Goal: Transaction & Acquisition: Purchase product/service

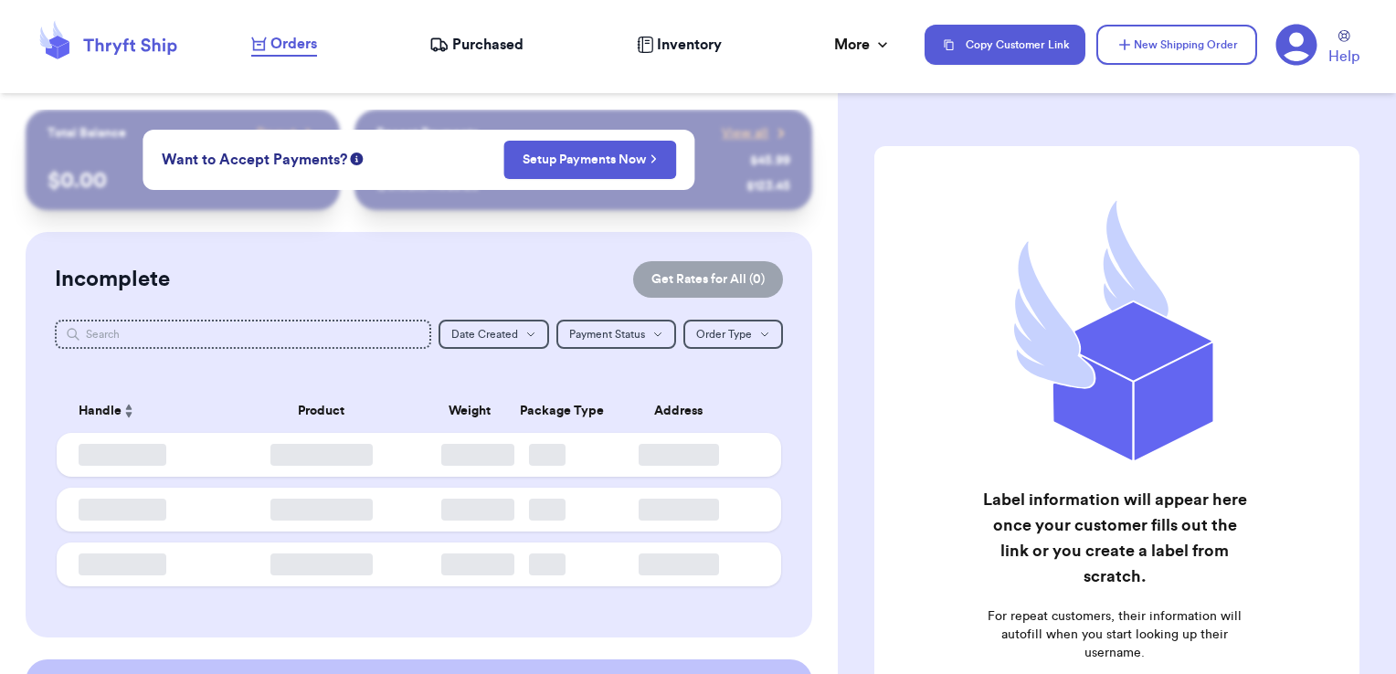
checkbox input "false"
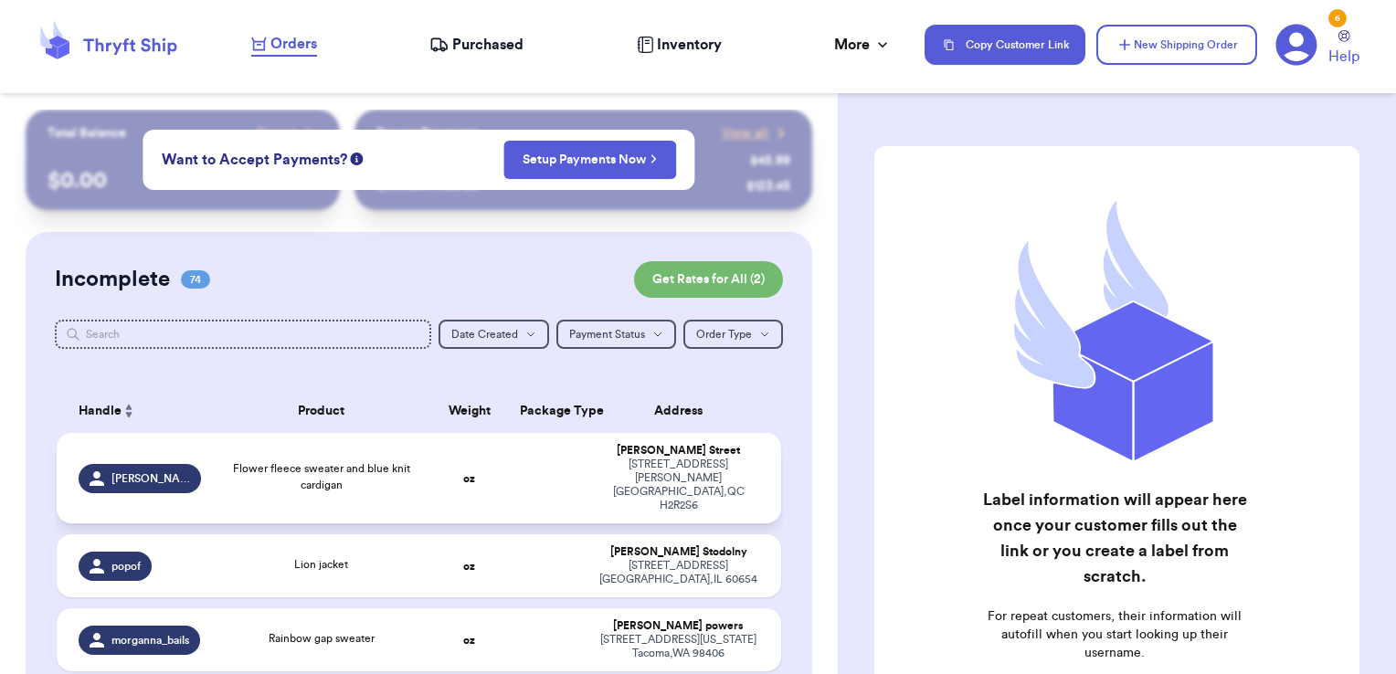
click at [551, 472] on td at bounding box center [548, 478] width 78 height 90
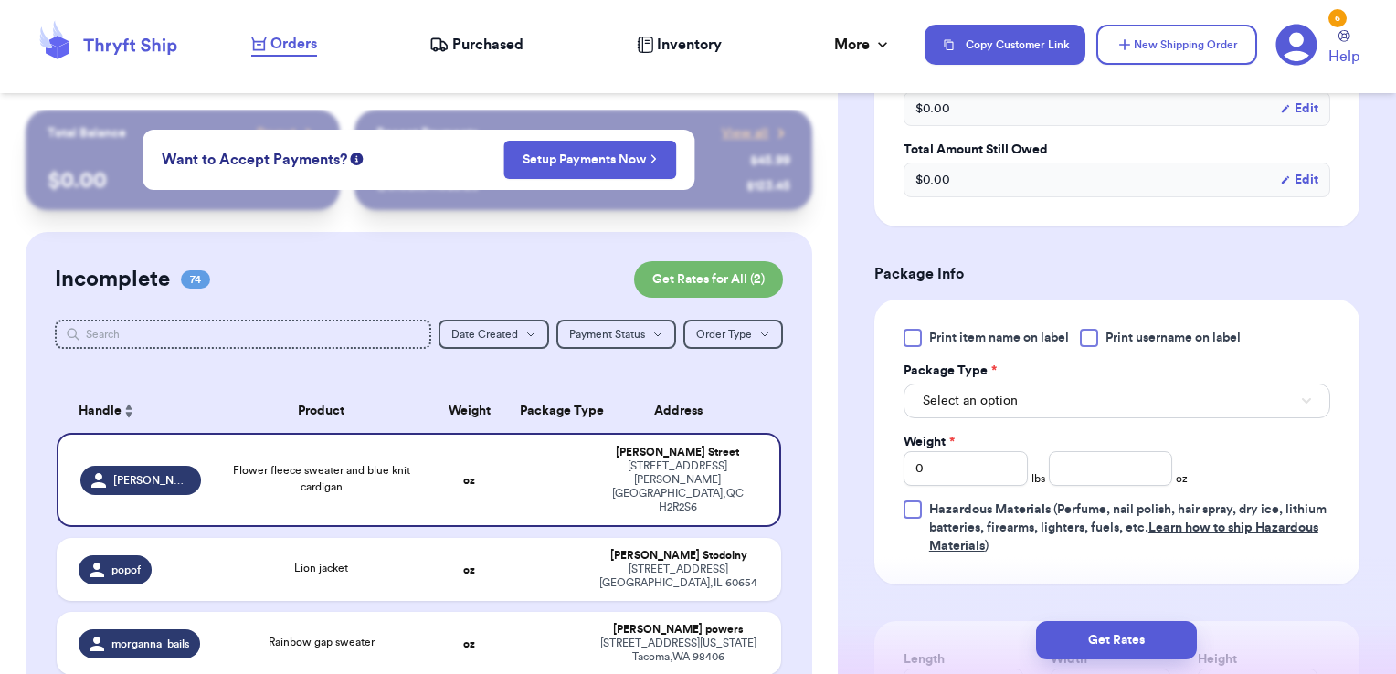
scroll to position [619, 0]
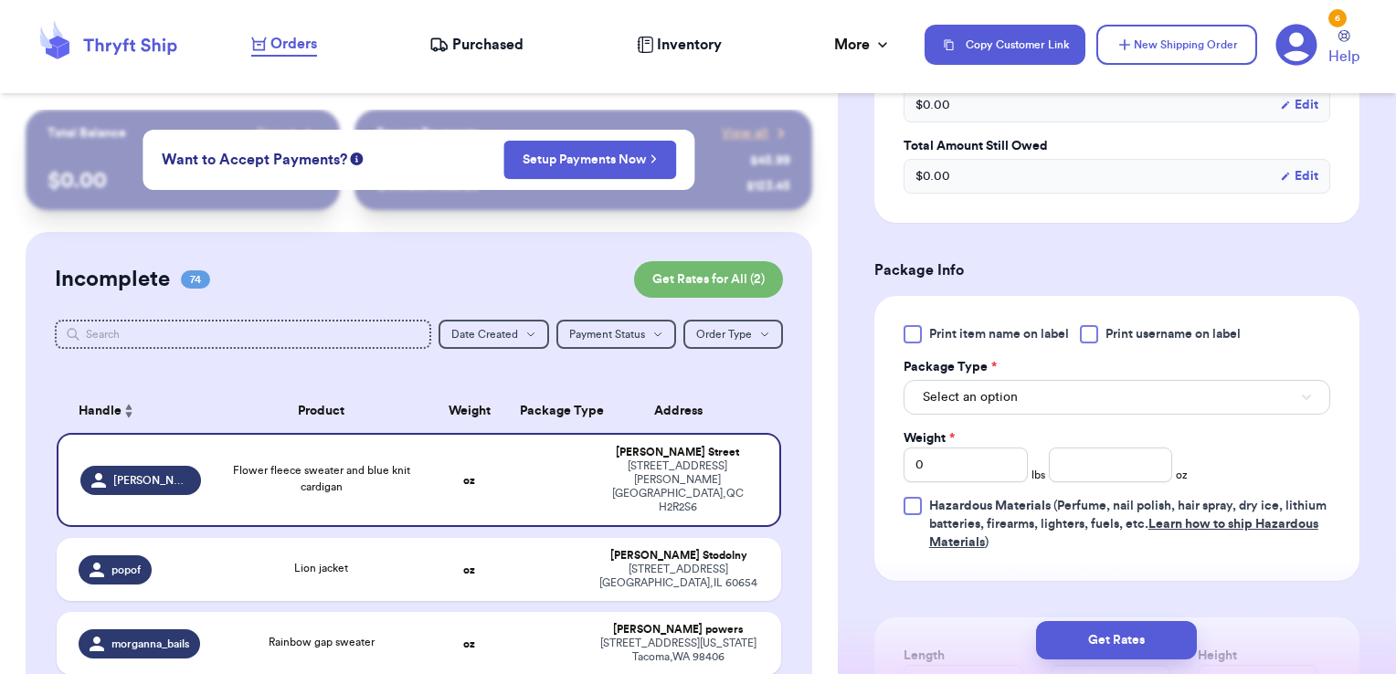
click at [1115, 344] on span "Print username on label" at bounding box center [1173, 334] width 135 height 18
click at [0, 0] on input "Print username on label" at bounding box center [0, 0] width 0 height 0
click at [1064, 405] on button "Select an option" at bounding box center [1117, 397] width 427 height 35
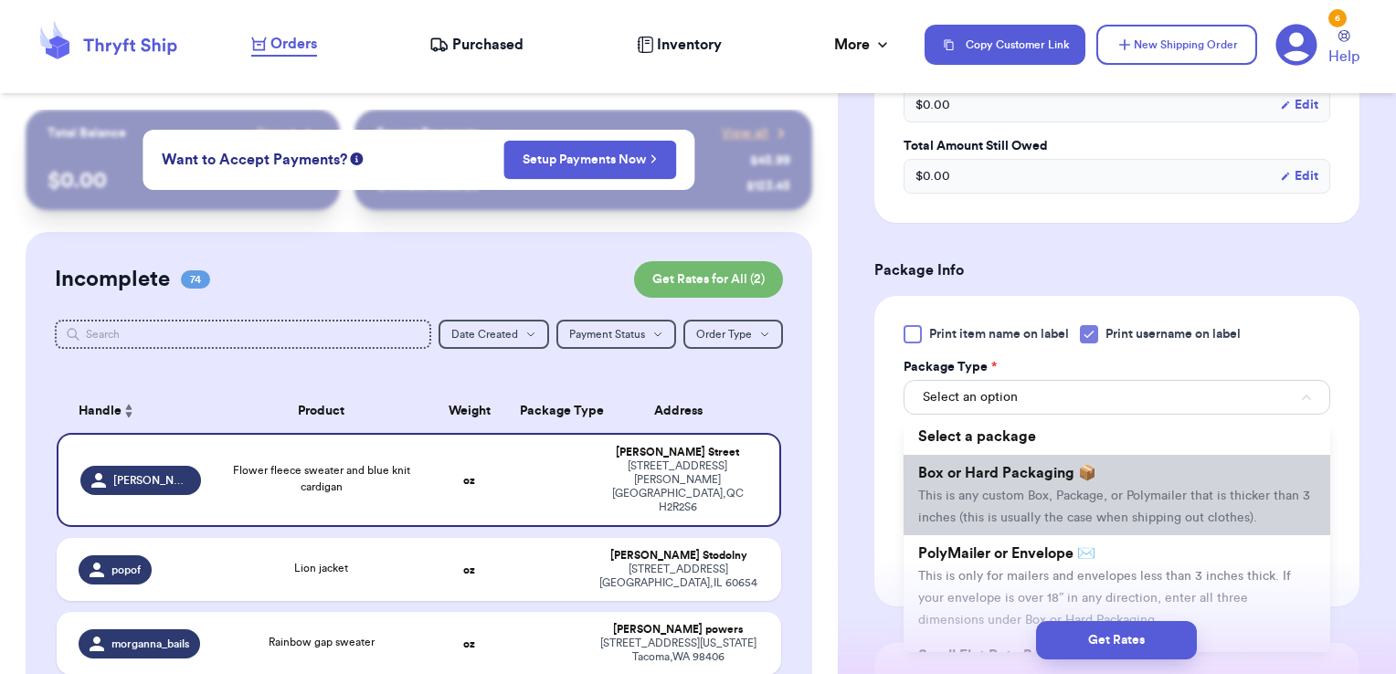
click at [1016, 481] on span "Box or Hard Packaging 📦" at bounding box center [1007, 473] width 178 height 15
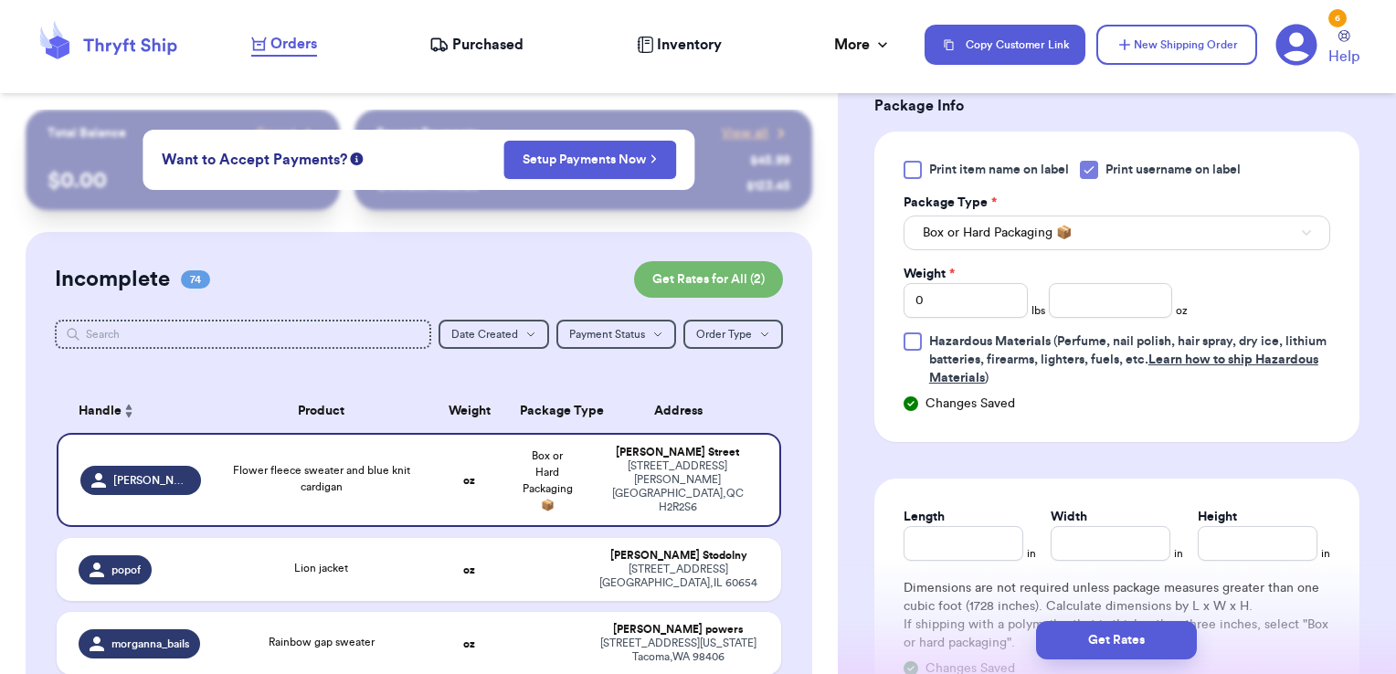
scroll to position [786, 0]
drag, startPoint x: 938, startPoint y: 319, endPoint x: 822, endPoint y: 312, distance: 116.2
click at [822, 312] on div "Customer Link New Order Total Balance Payout $ 0.00 Recent Payments View all @ …" at bounding box center [698, 337] width 1396 height 674
type input "1"
type input "14"
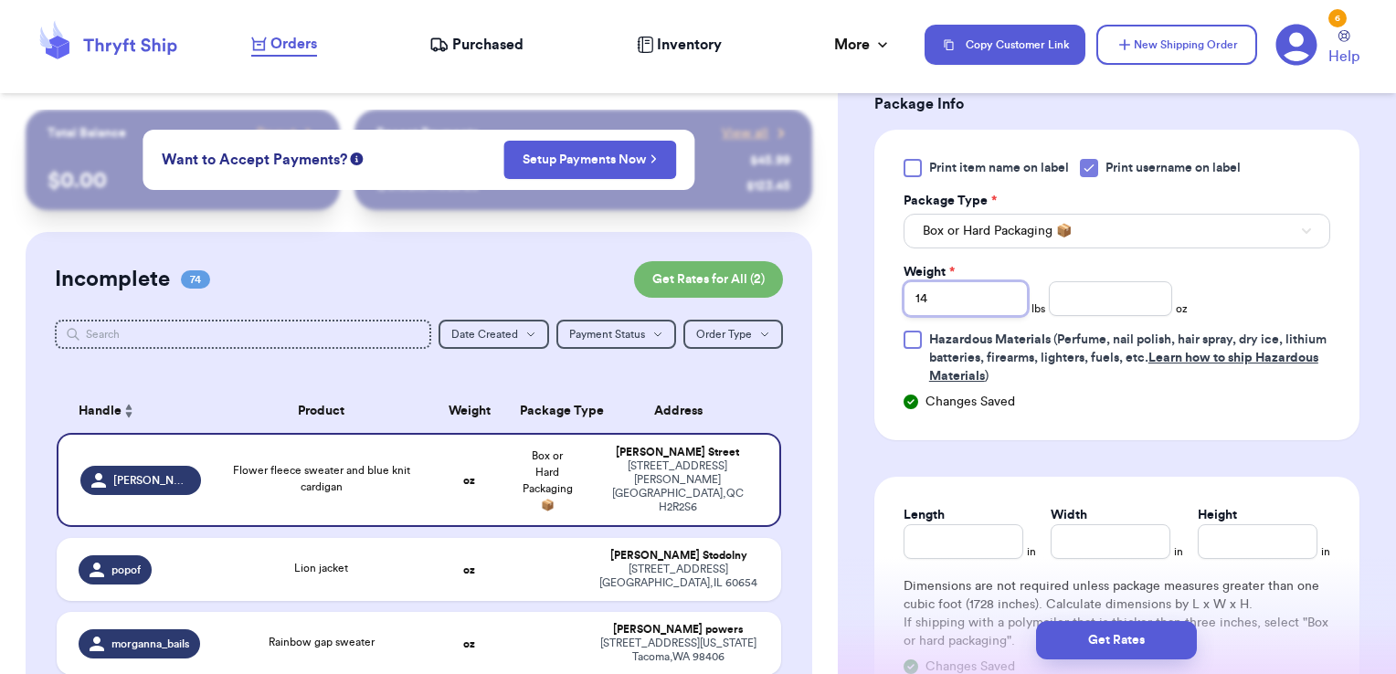
type input "1"
type input "4.30"
type input "8.5"
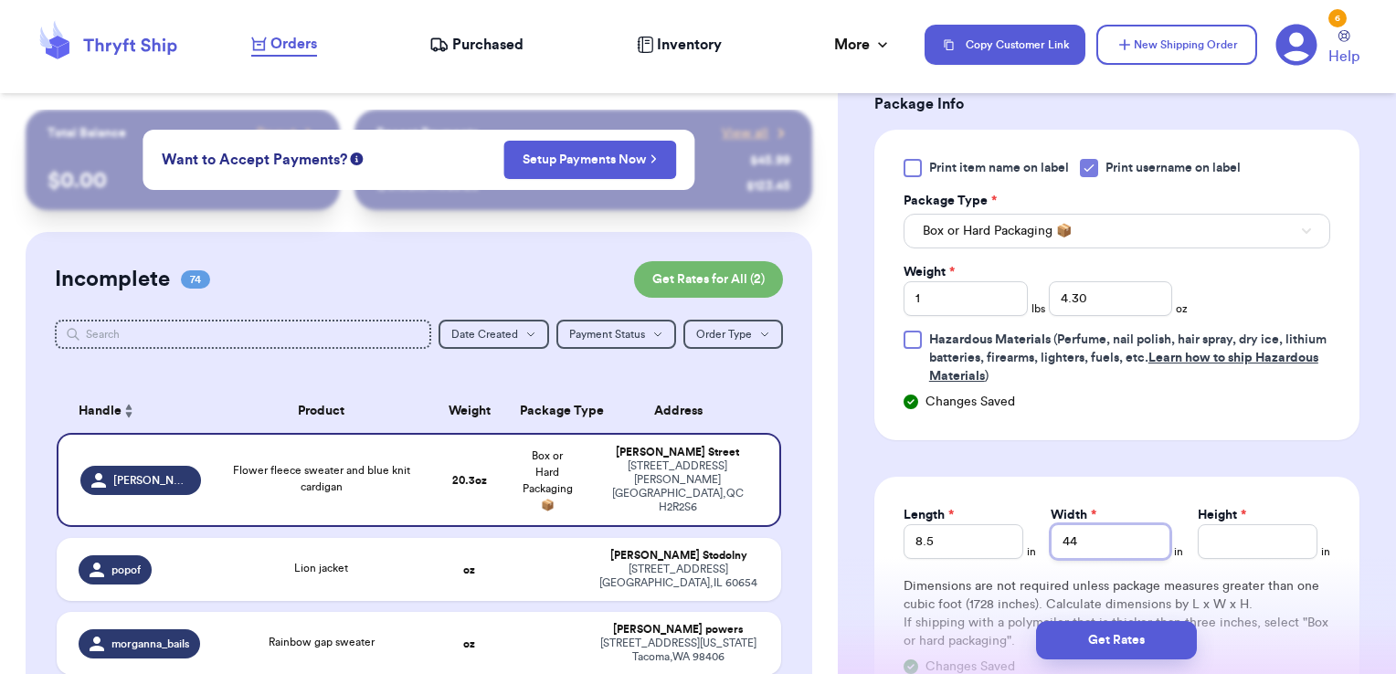
type input "4"
type input "11.5"
type input "4.5"
click at [1057, 634] on button "Get Rates" at bounding box center [1116, 640] width 161 height 38
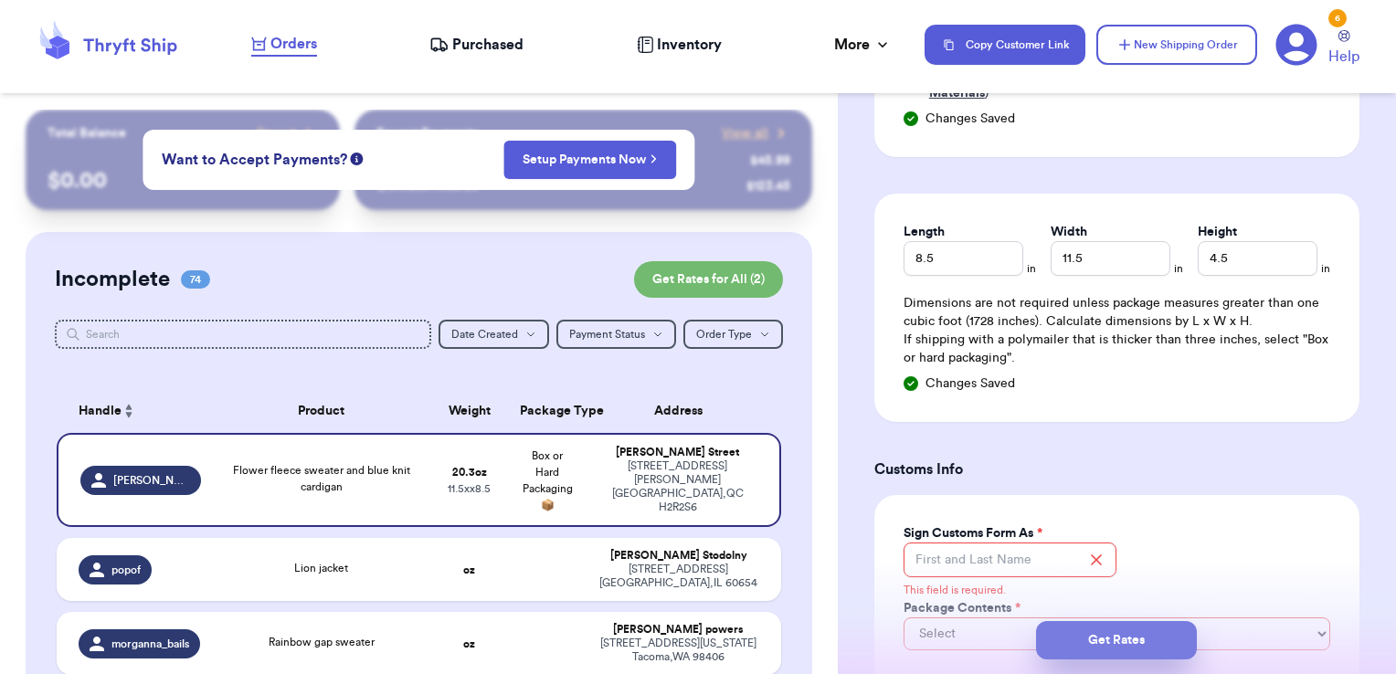
scroll to position [1311, 0]
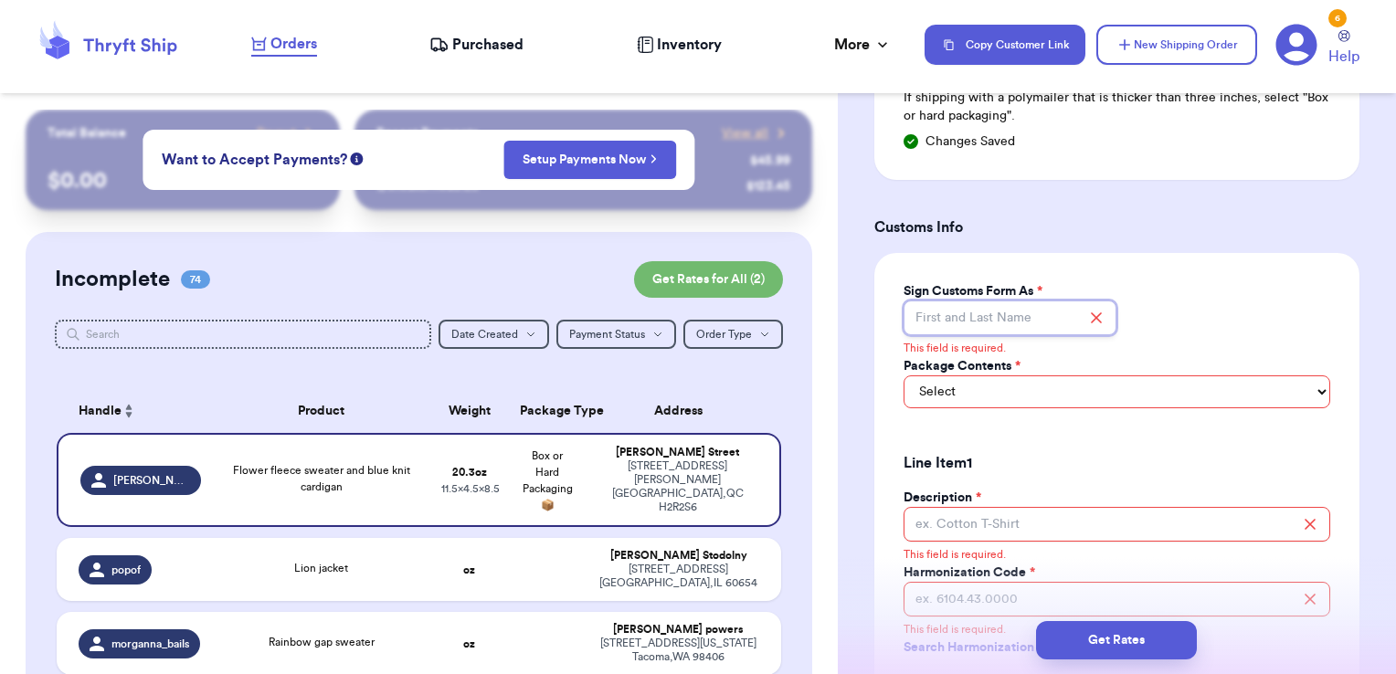
click at [1003, 327] on input "Sign Customs Form As *" at bounding box center [1011, 318] width 214 height 35
type input "[PERSON_NAME]"
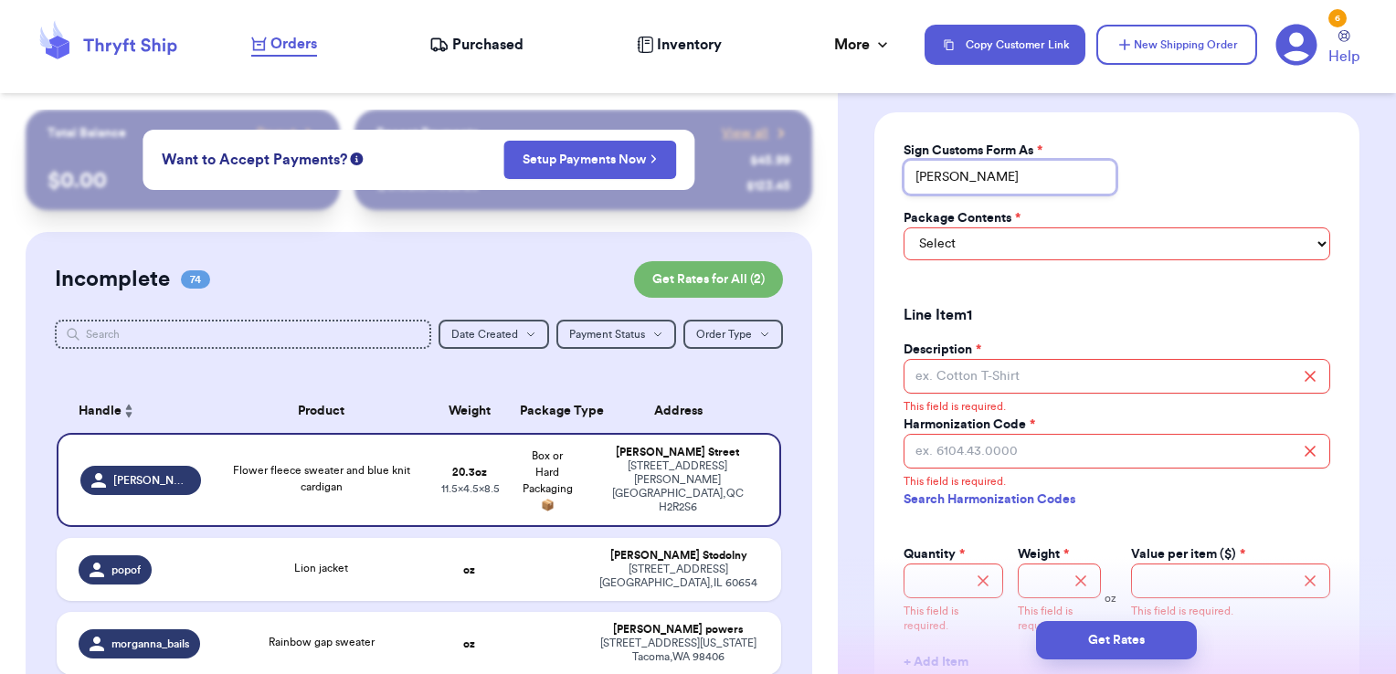
scroll to position [1453, 0]
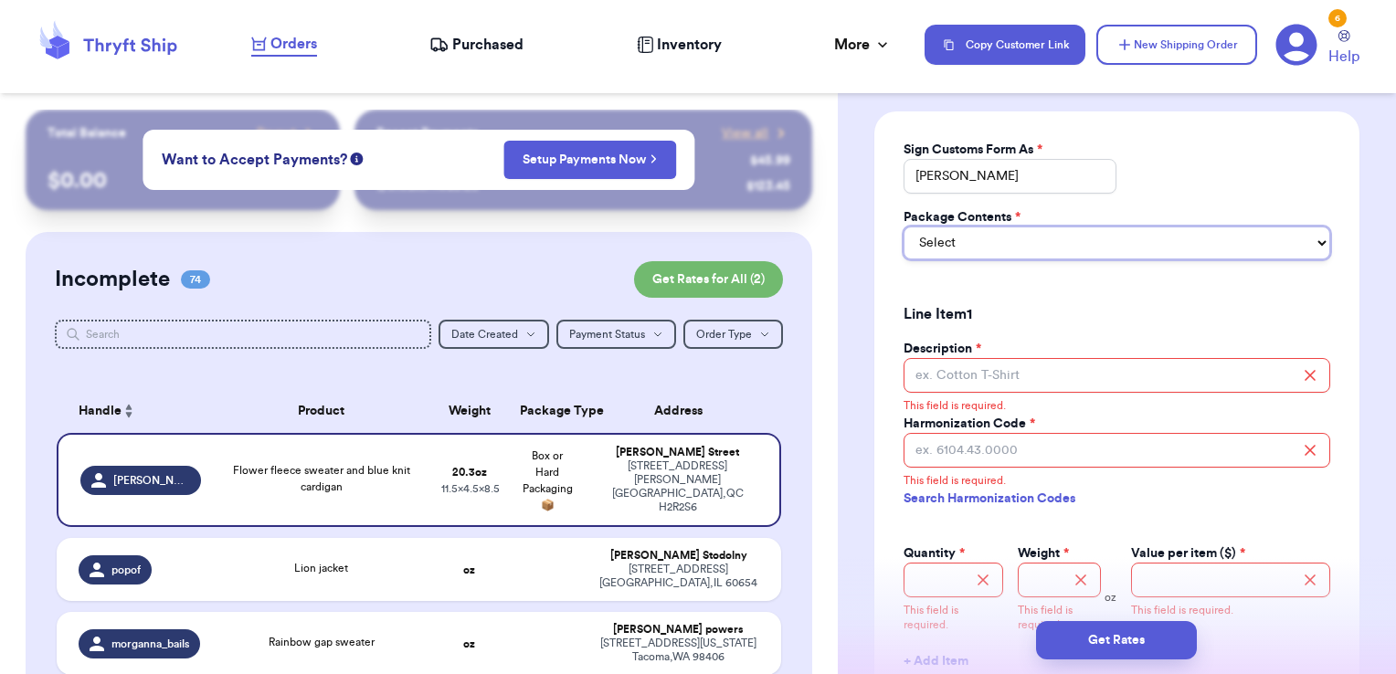
click at [990, 259] on select "Select Merchandise Gift Documents" at bounding box center [1117, 243] width 427 height 33
select select "MERCHANDISE"
click at [904, 245] on select "Select Merchandise Gift Documents" at bounding box center [1117, 243] width 427 height 33
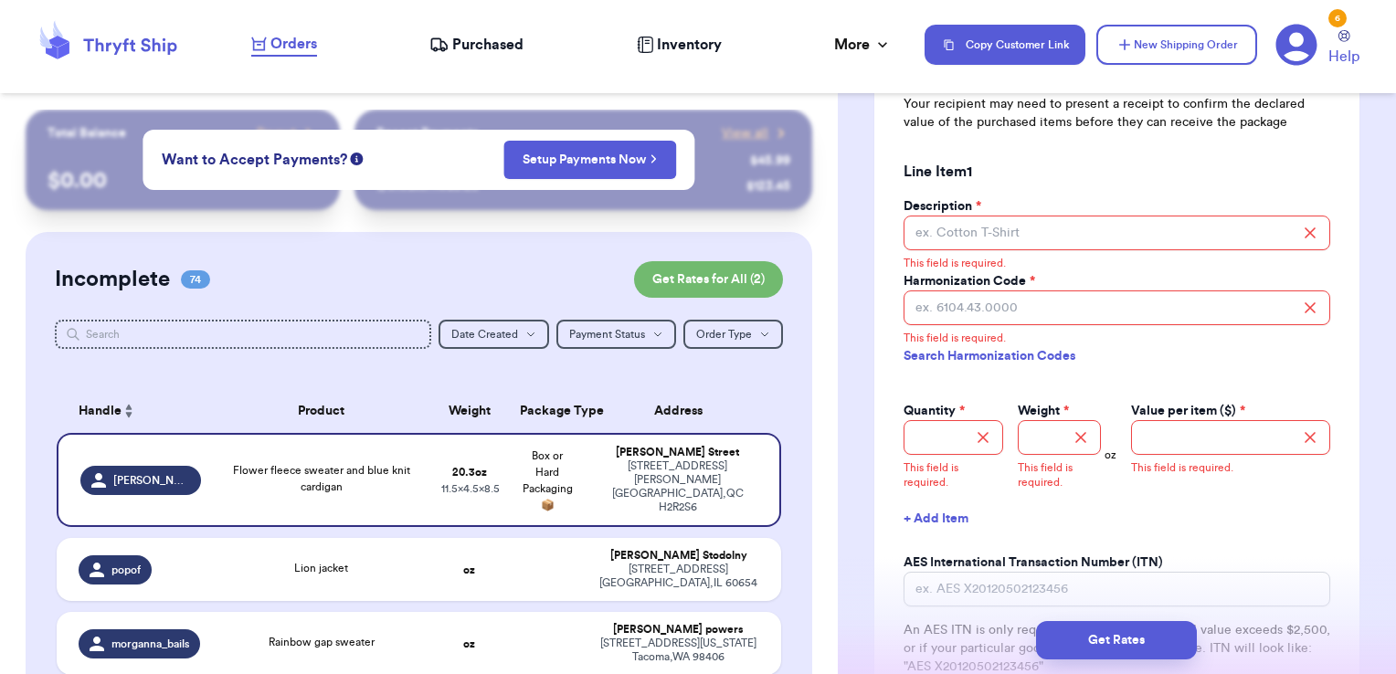
scroll to position [1634, 0]
click at [979, 240] on input "Description *" at bounding box center [1117, 231] width 427 height 35
type input "kids clothing"
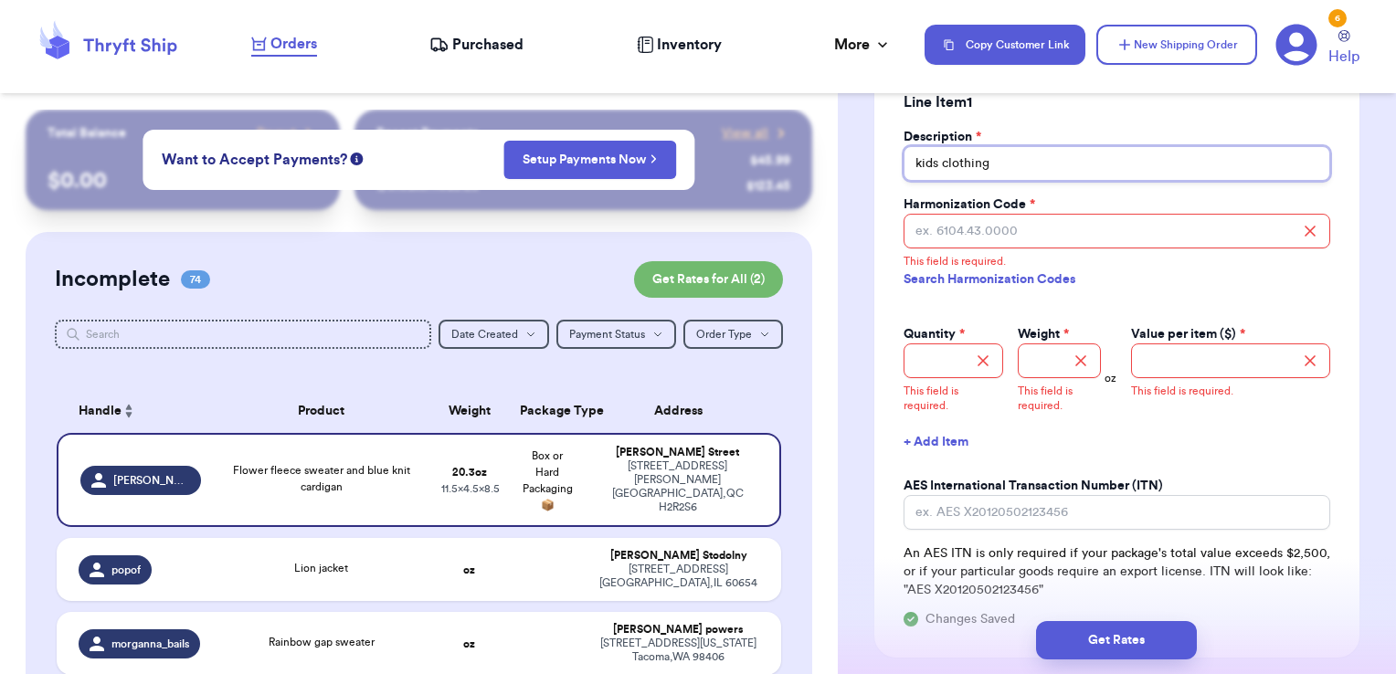
scroll to position [1742, 0]
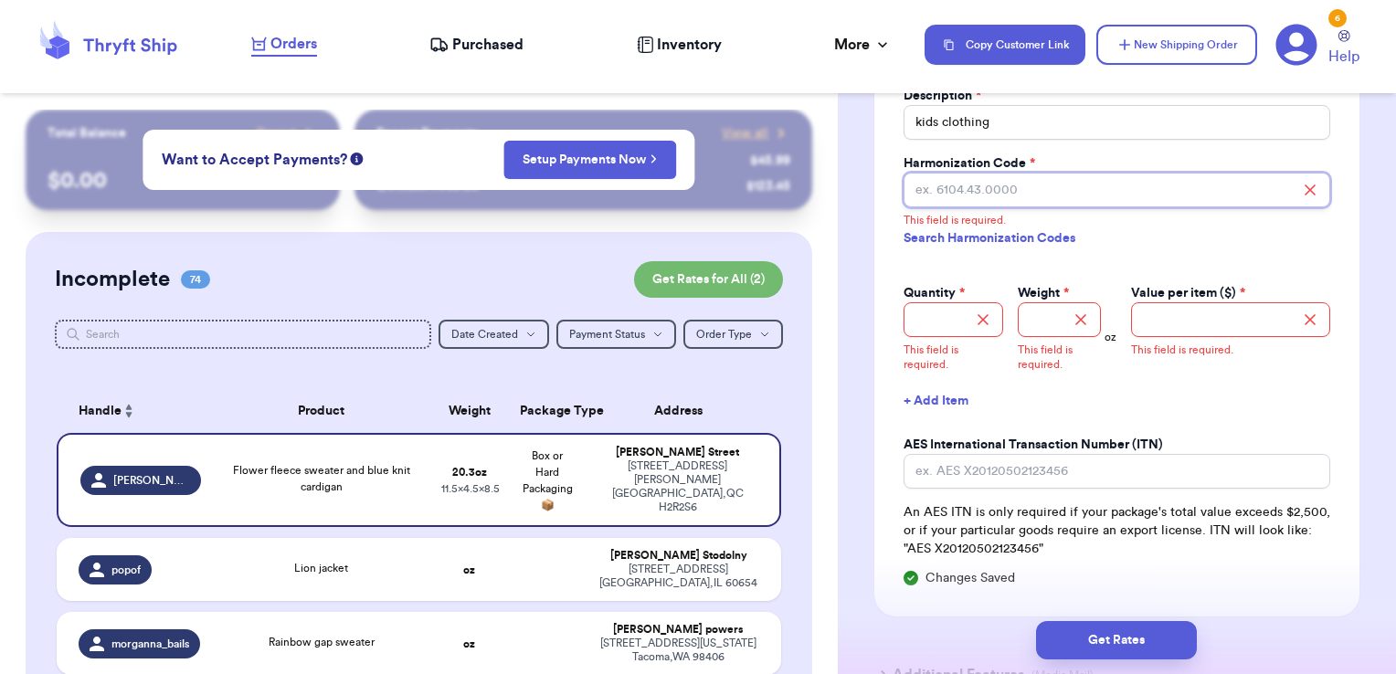
click at [957, 207] on input "Harmonization Code *" at bounding box center [1117, 190] width 427 height 35
type input "6309.00.0000"
click at [986, 255] on link "Search Harmonization Codes" at bounding box center [1117, 238] width 427 height 33
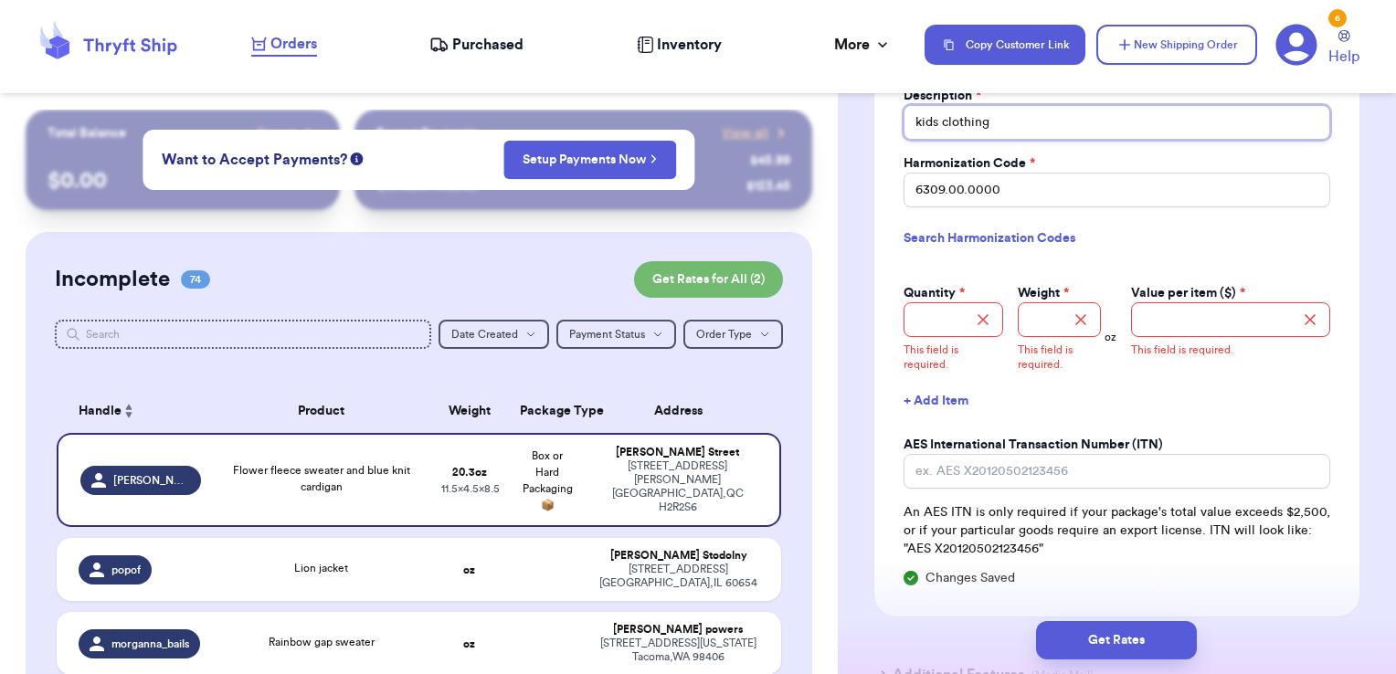
click at [917, 140] on input "kids clothing" at bounding box center [1117, 122] width 427 height 35
type input "secondhand kids clothing"
click at [947, 357] on div "This field is required." at bounding box center [954, 354] width 100 height 39
click at [961, 337] on input "Quantity *" at bounding box center [954, 319] width 100 height 35
type input "2"
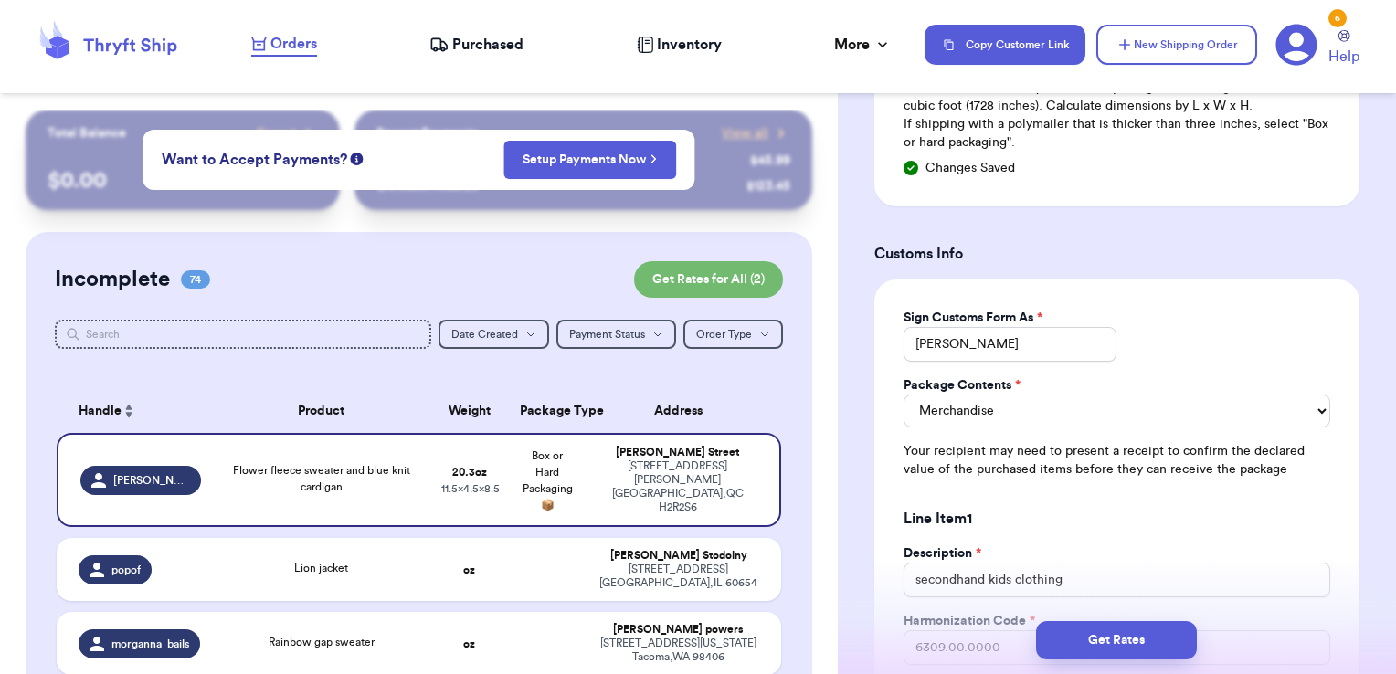
scroll to position [1827, 0]
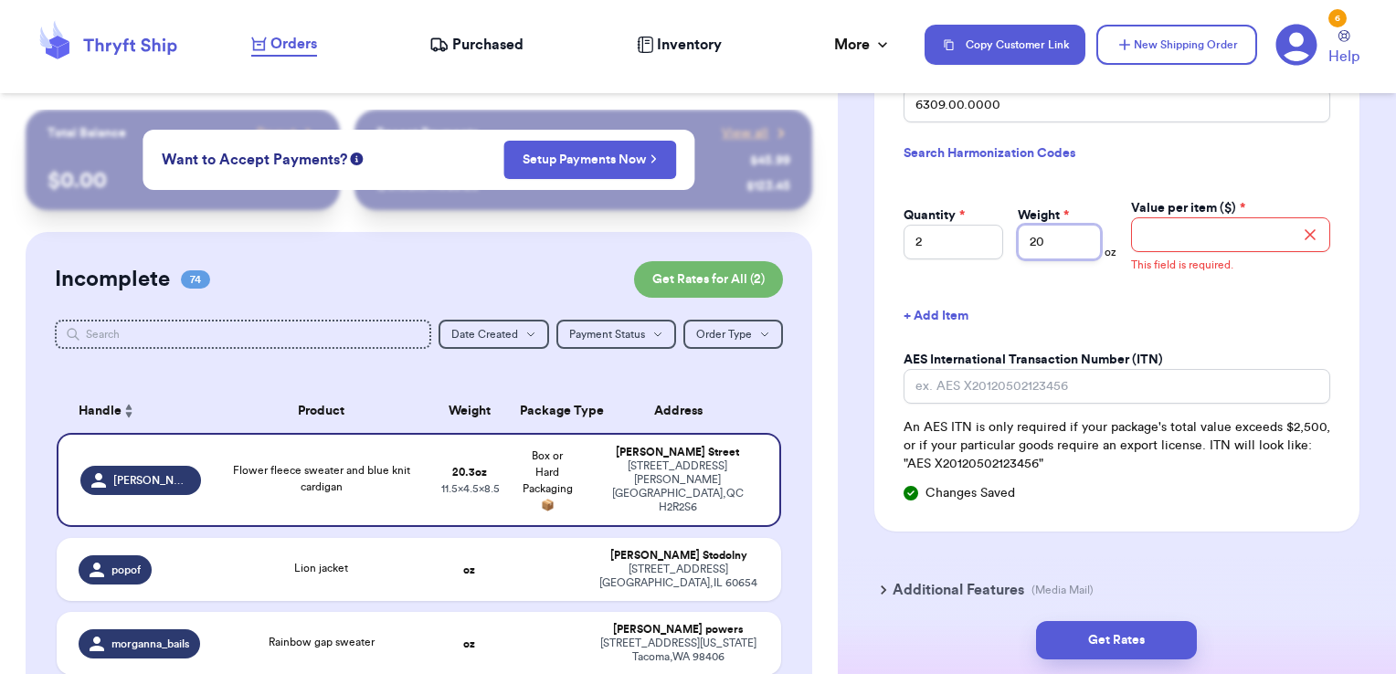
type input "20"
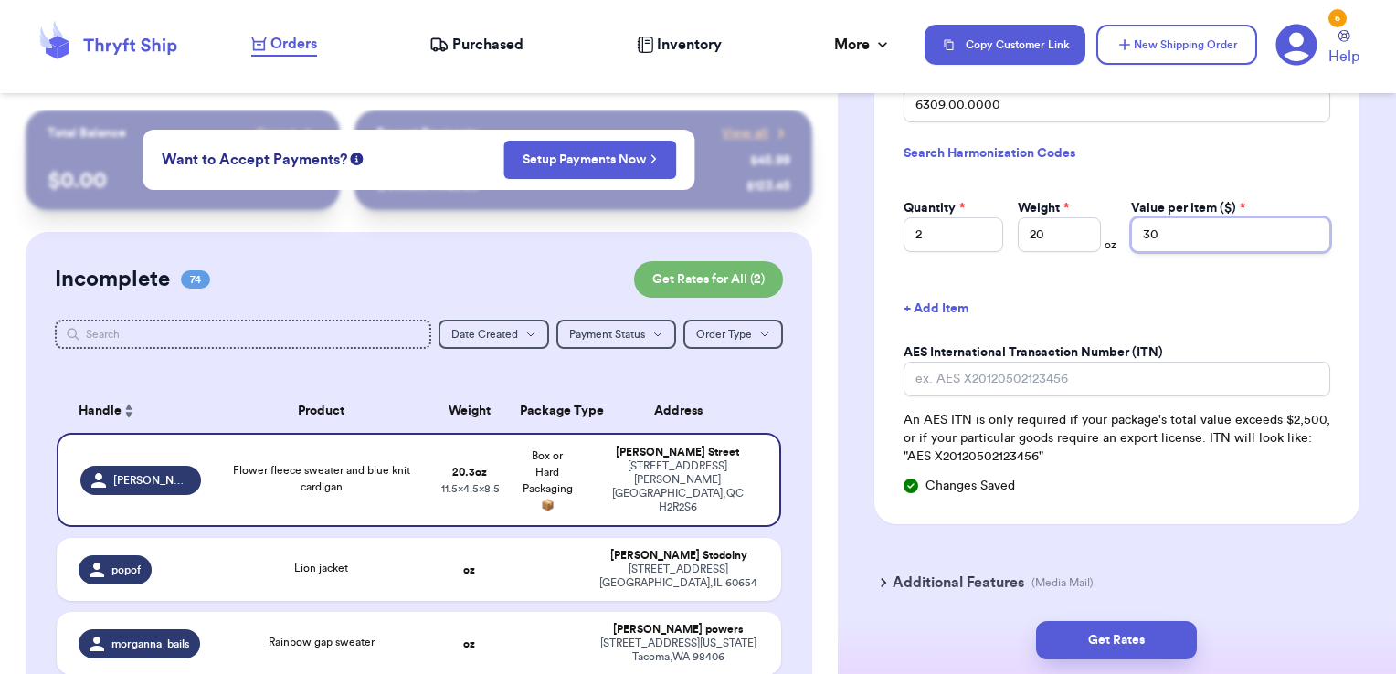
scroll to position [1917, 0]
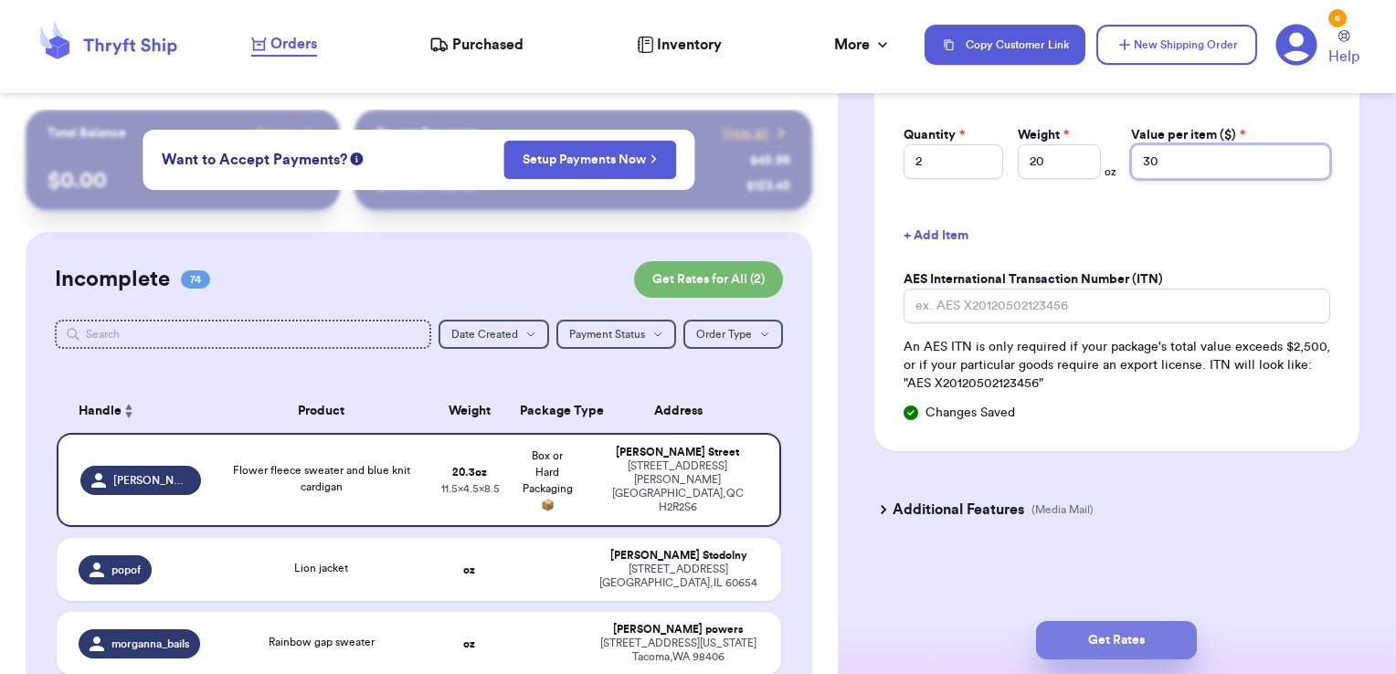
type input "30"
click at [1122, 638] on button "Get Rates" at bounding box center [1116, 640] width 161 height 38
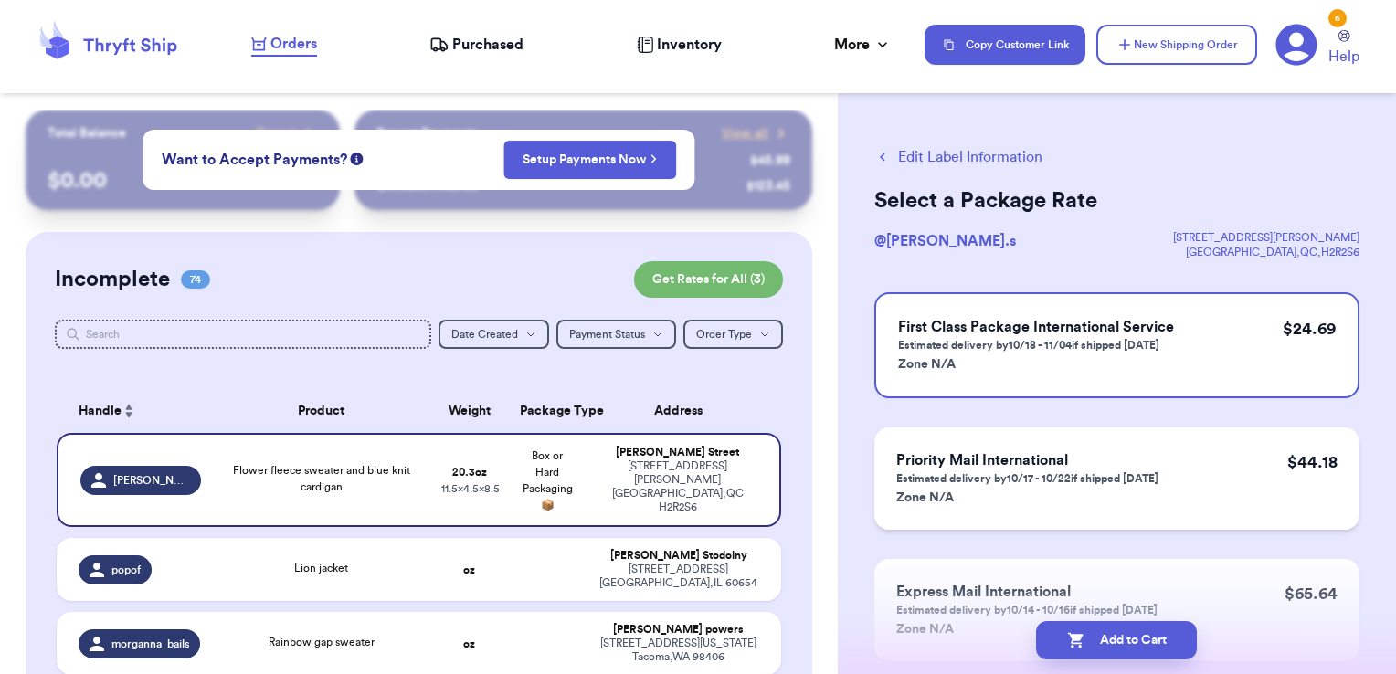
scroll to position [113, 0]
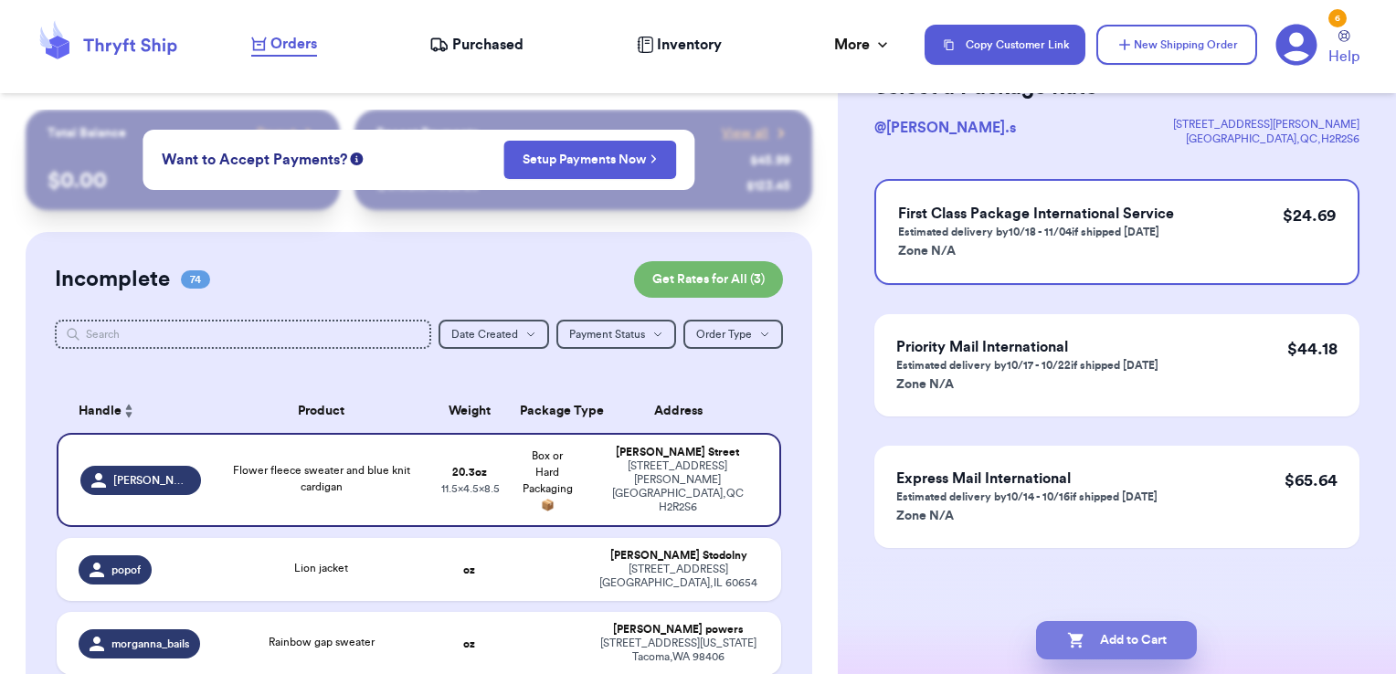
click at [1163, 630] on button "Add to Cart" at bounding box center [1116, 640] width 161 height 38
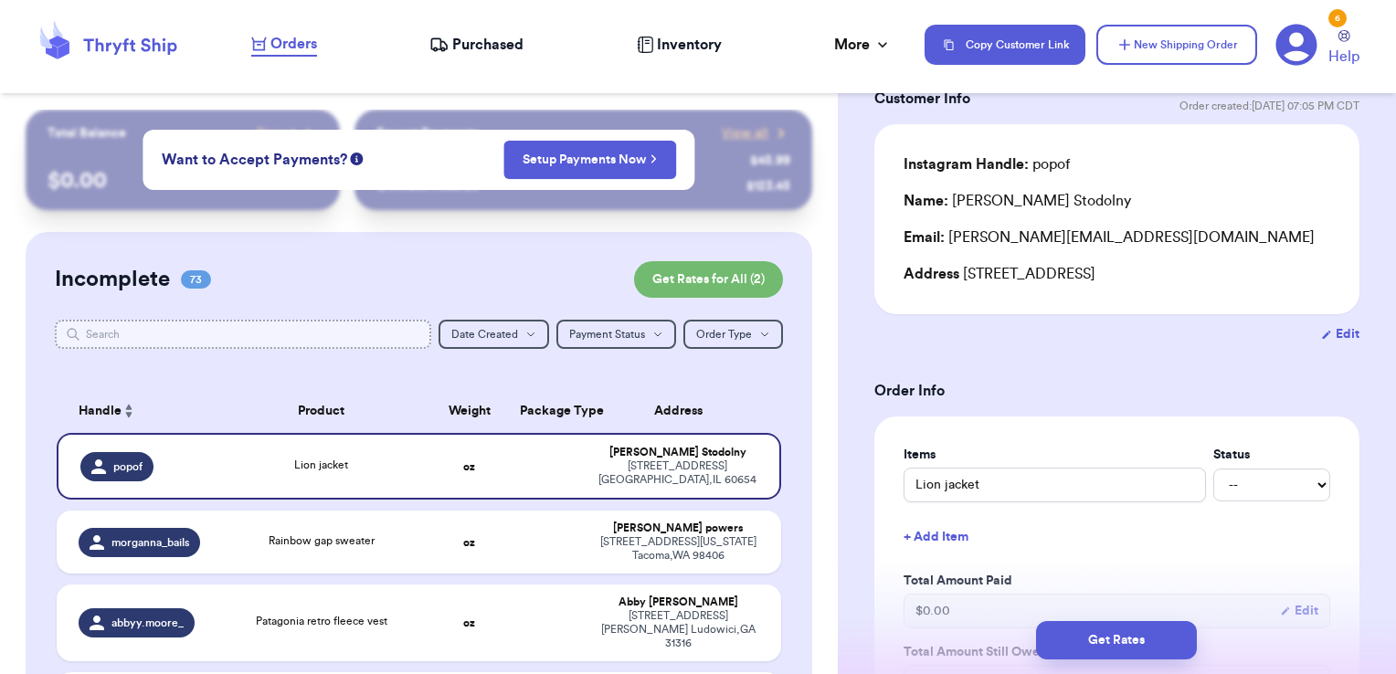
click at [365, 336] on input "text" at bounding box center [243, 334] width 377 height 29
type input "5"
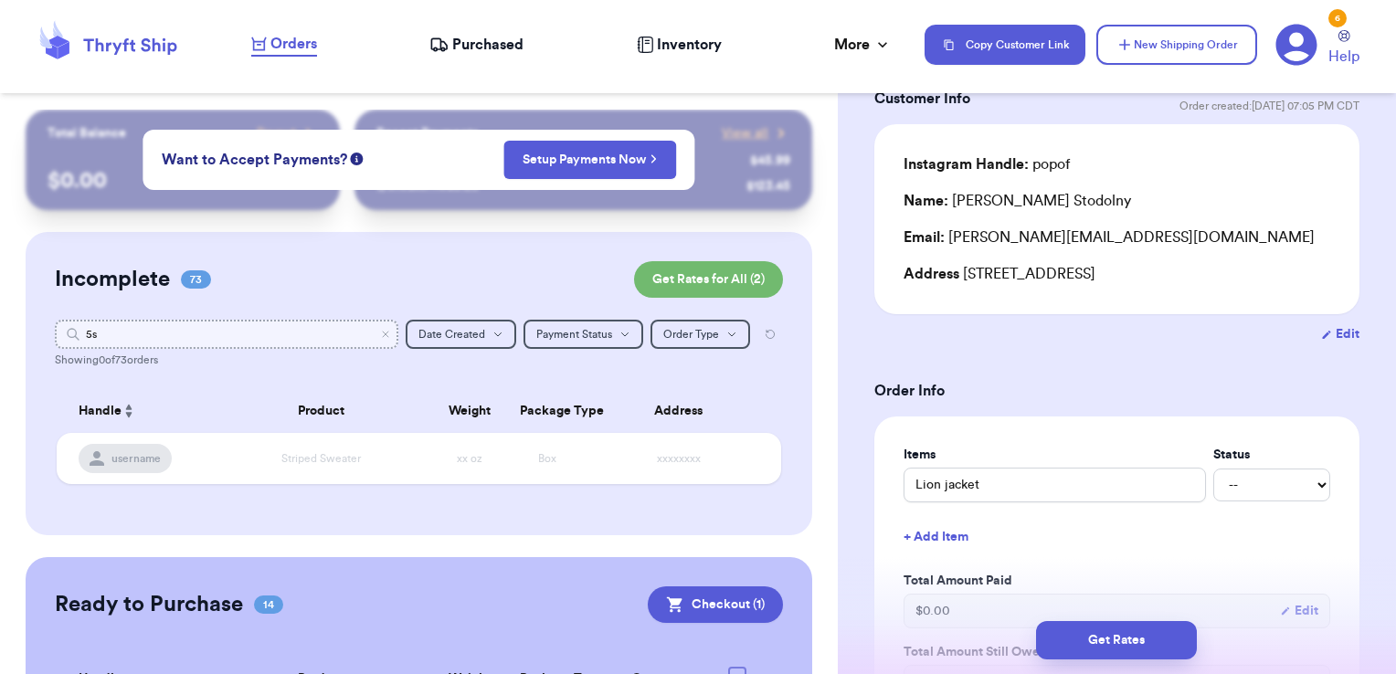
type input "5"
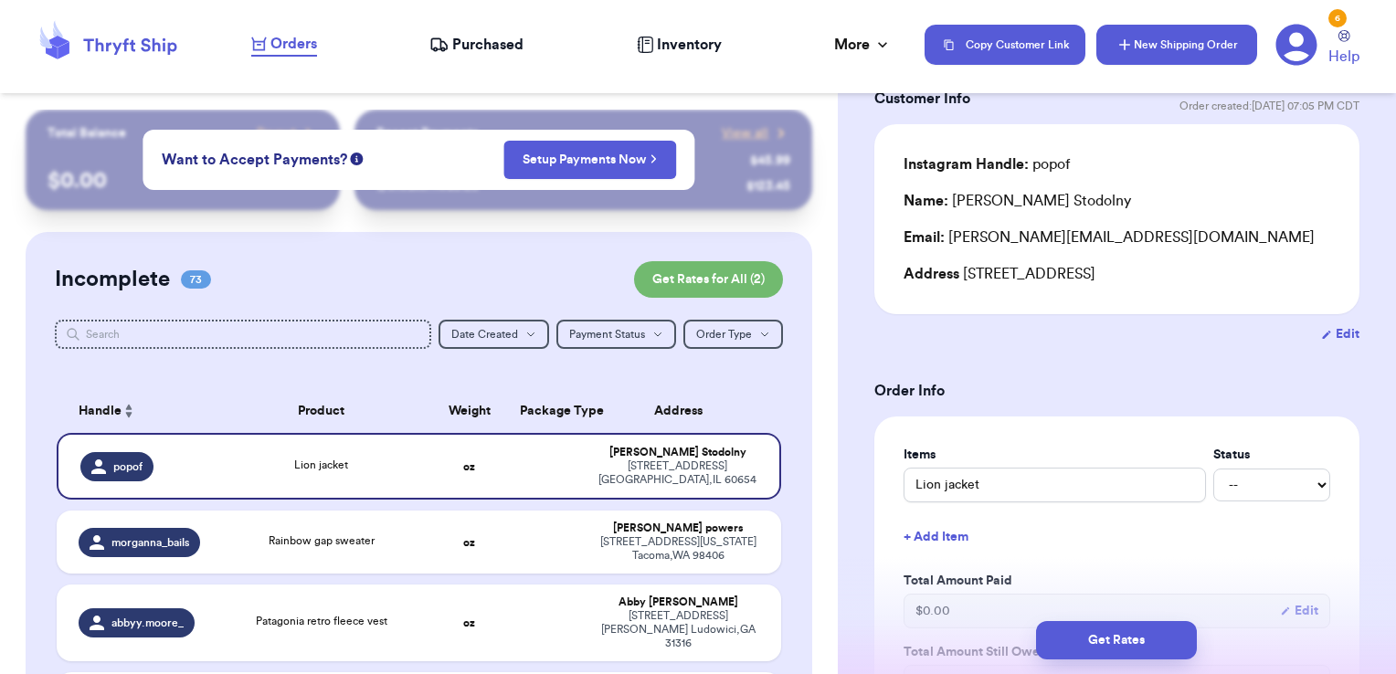
click at [1129, 54] on button "New Shipping Order" at bounding box center [1176, 45] width 161 height 40
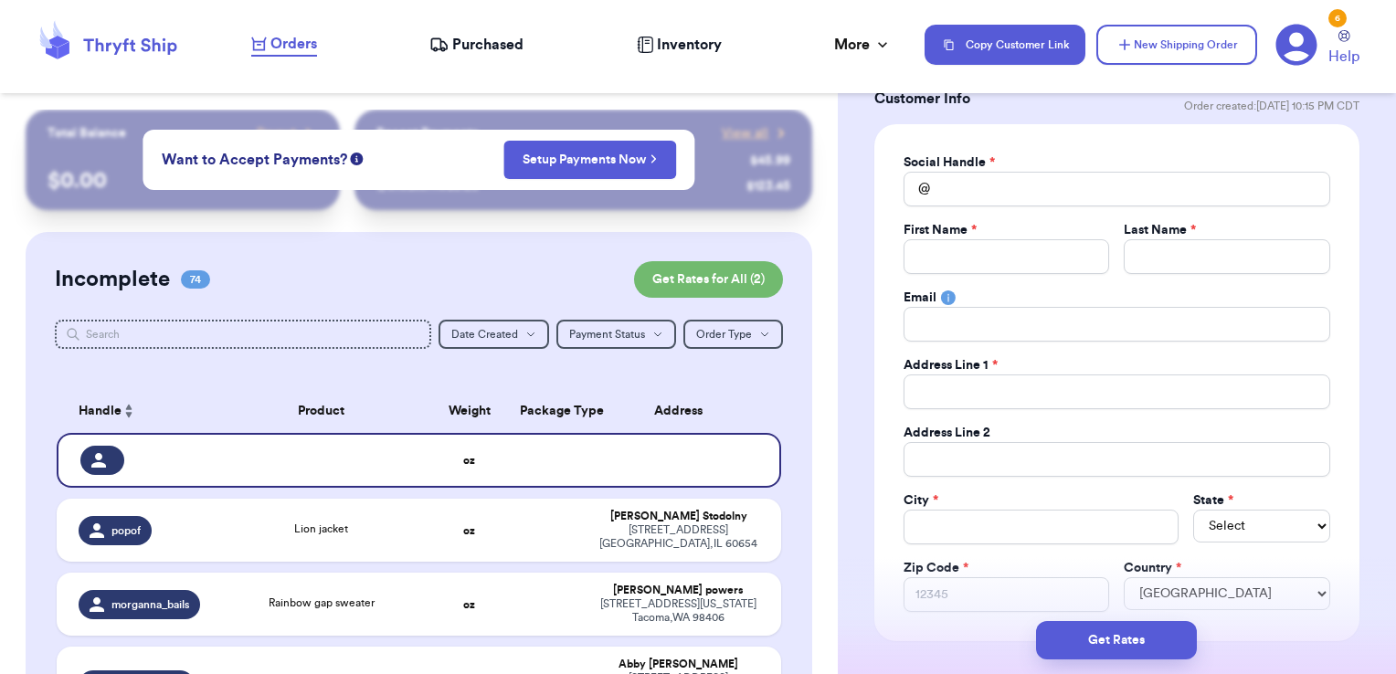
click at [1074, 168] on div "Social Handle *" at bounding box center [1117, 162] width 427 height 18
click at [1073, 187] on input "Total Amount Paid" at bounding box center [1117, 189] width 427 height 35
type input "5"
type input "5s"
type input "5se"
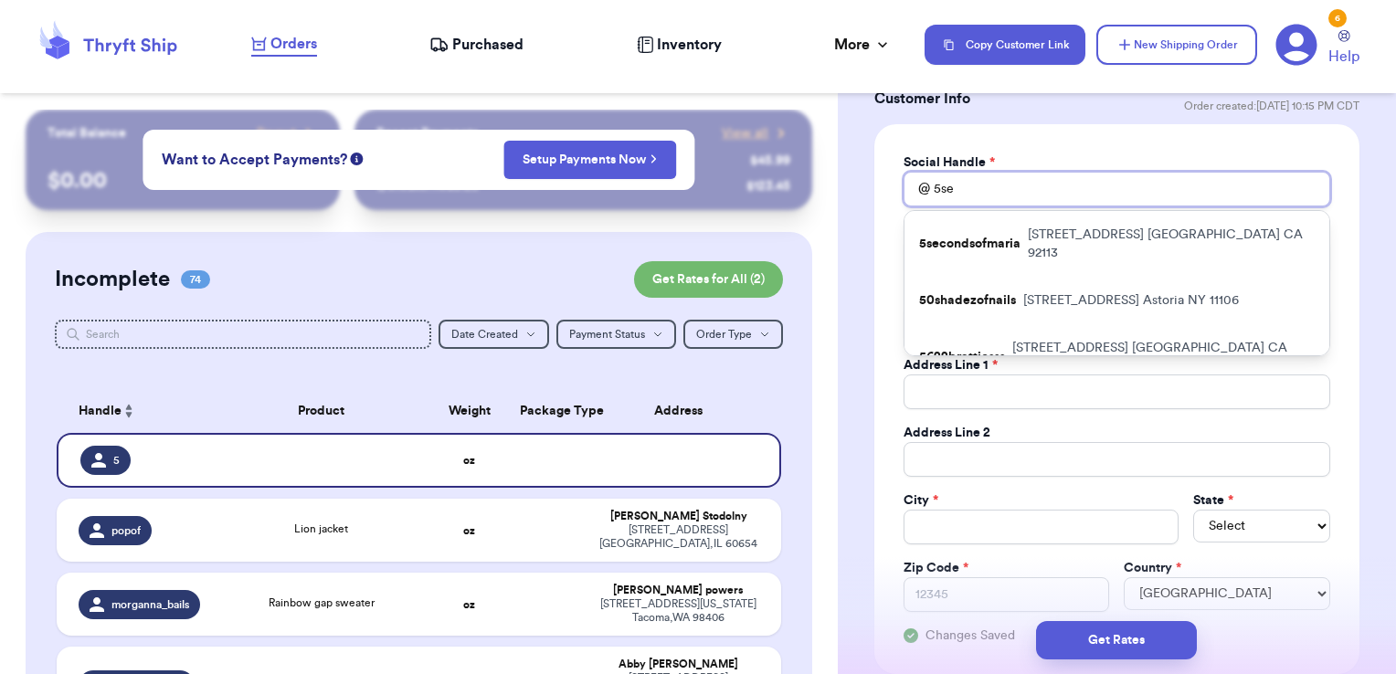
type input "5sec"
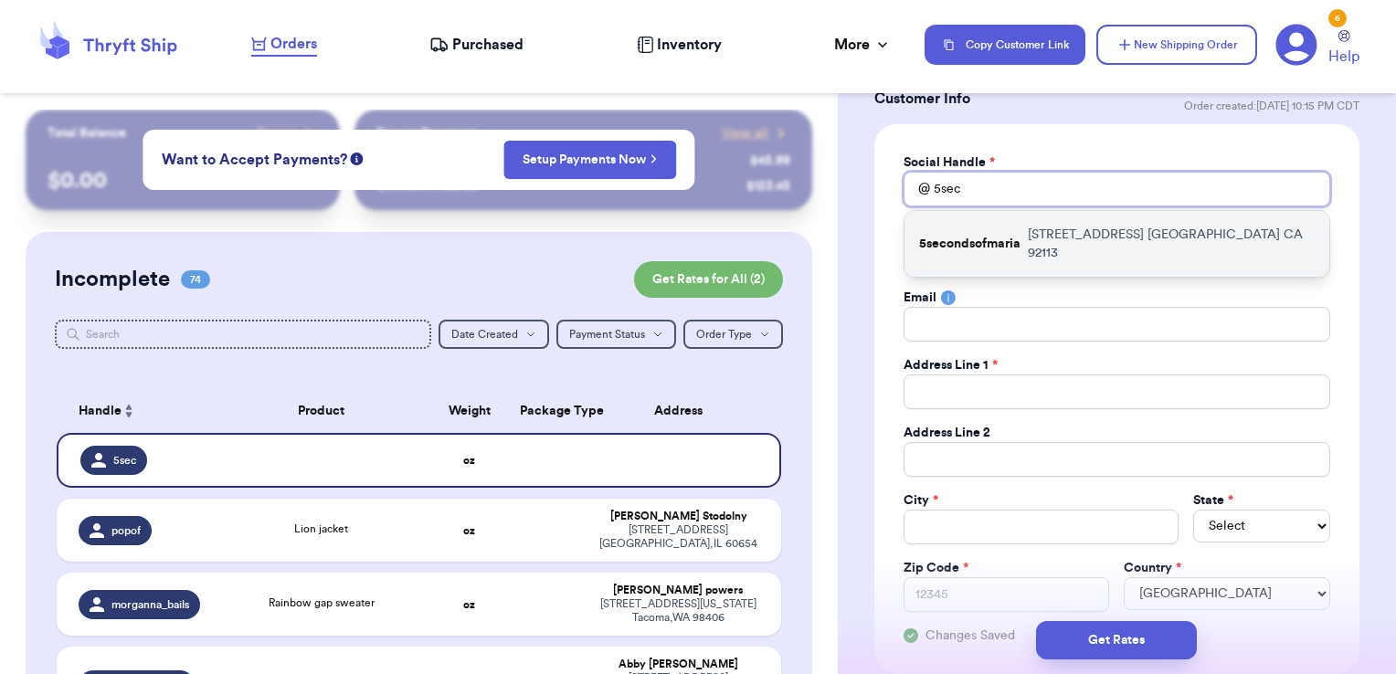
type input "5sec"
click at [1069, 221] on div "5secondsofmaria [STREET_ADDRESS]" at bounding box center [1117, 244] width 425 height 66
type input "5secondsofmaria"
type input "[PERSON_NAME]"
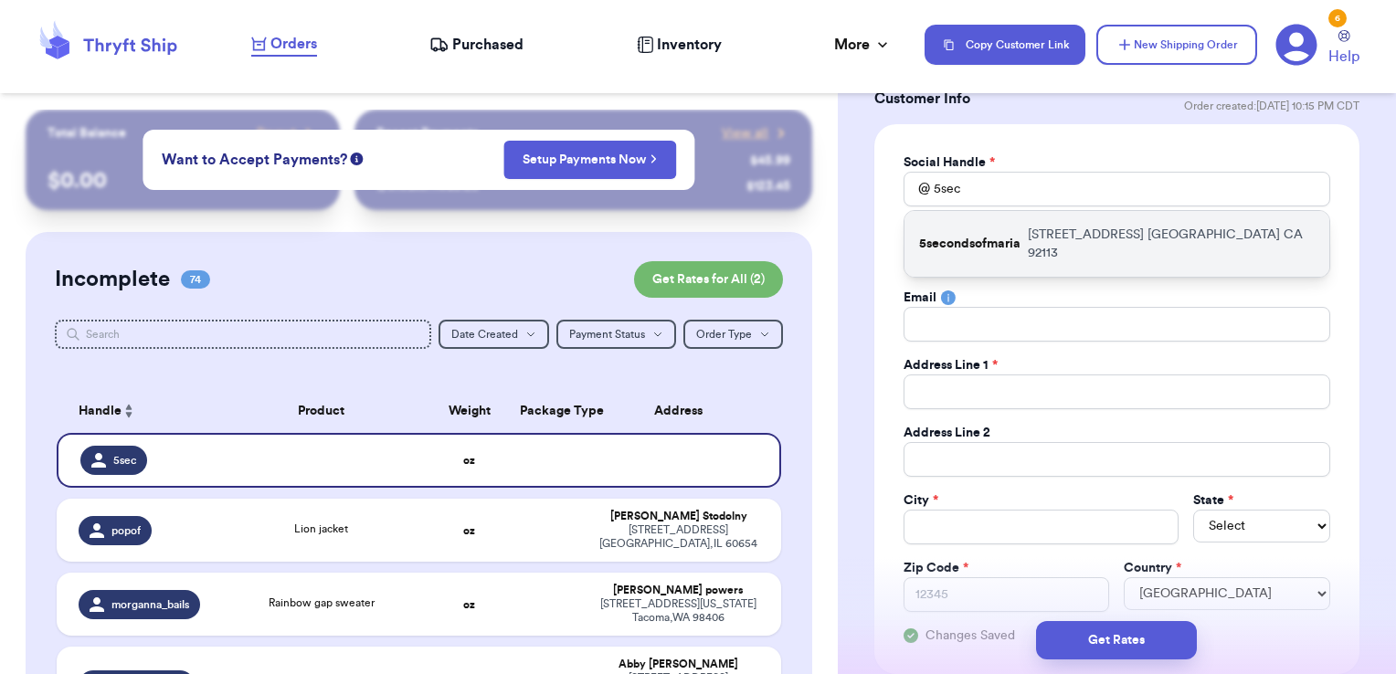
type input "[EMAIL_ADDRESS][DOMAIN_NAME]"
type input "[STREET_ADDRESS]"
type input "[GEOGRAPHIC_DATA]"
select select "CA"
type input "92113"
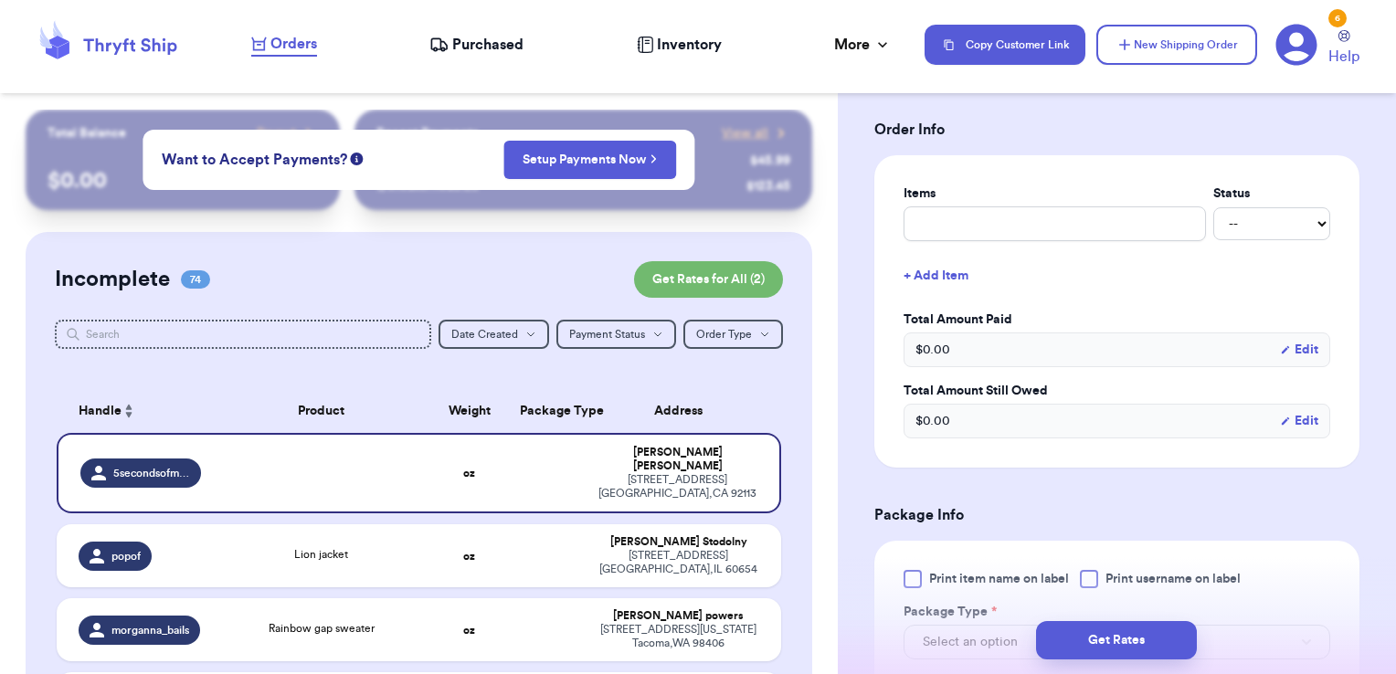
scroll to position [756, 0]
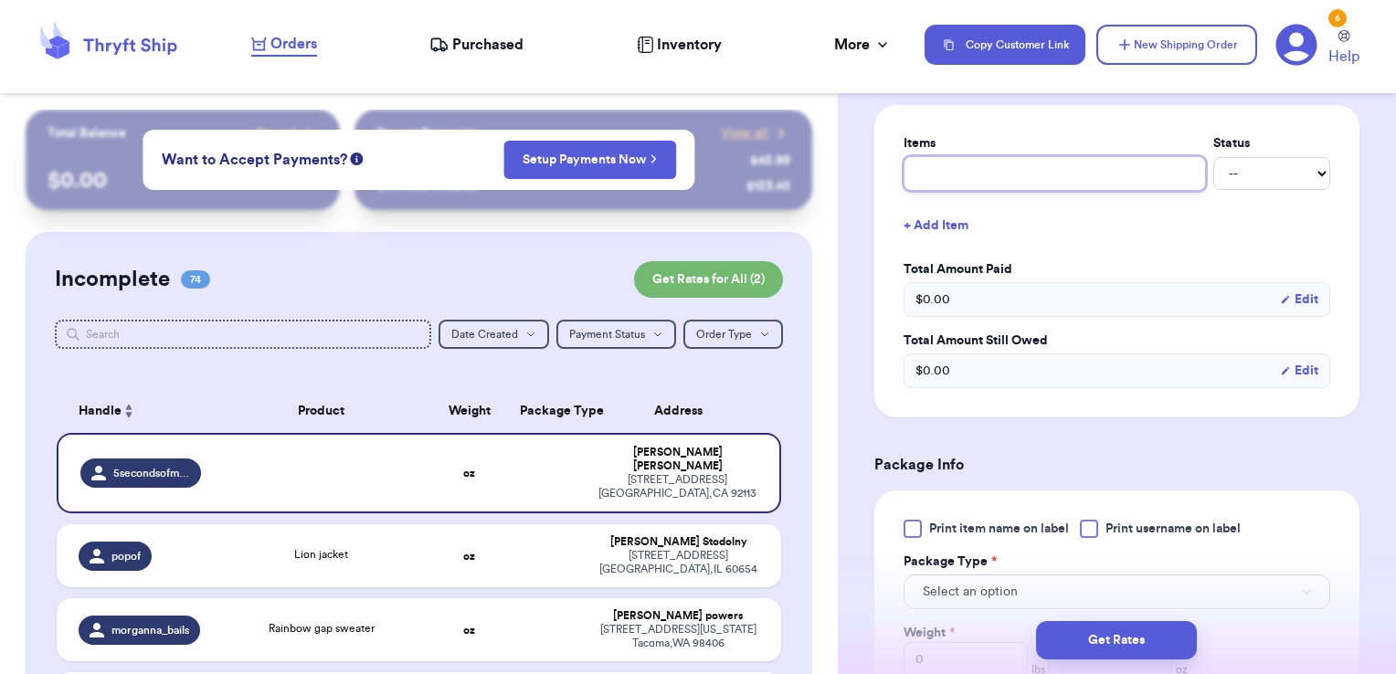
click at [1035, 170] on input "text" at bounding box center [1055, 173] width 302 height 35
type input "misc - thank you!"
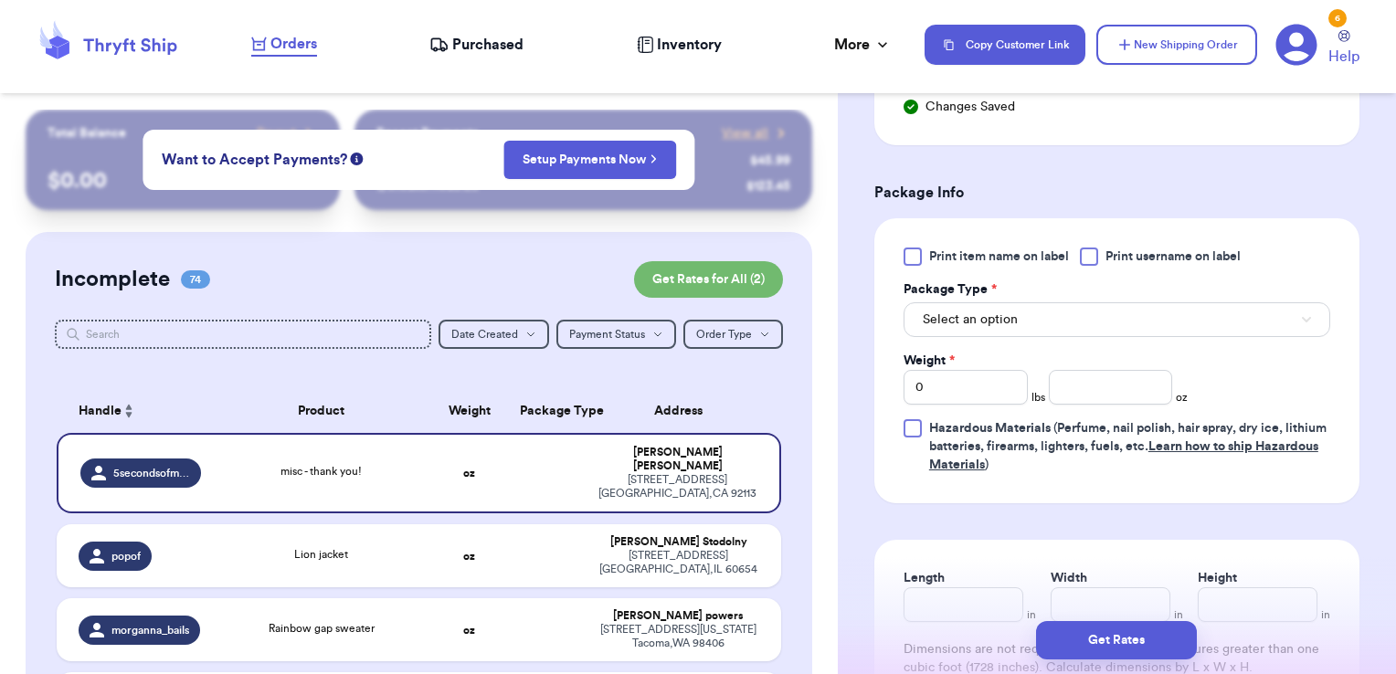
scroll to position [1067, 0]
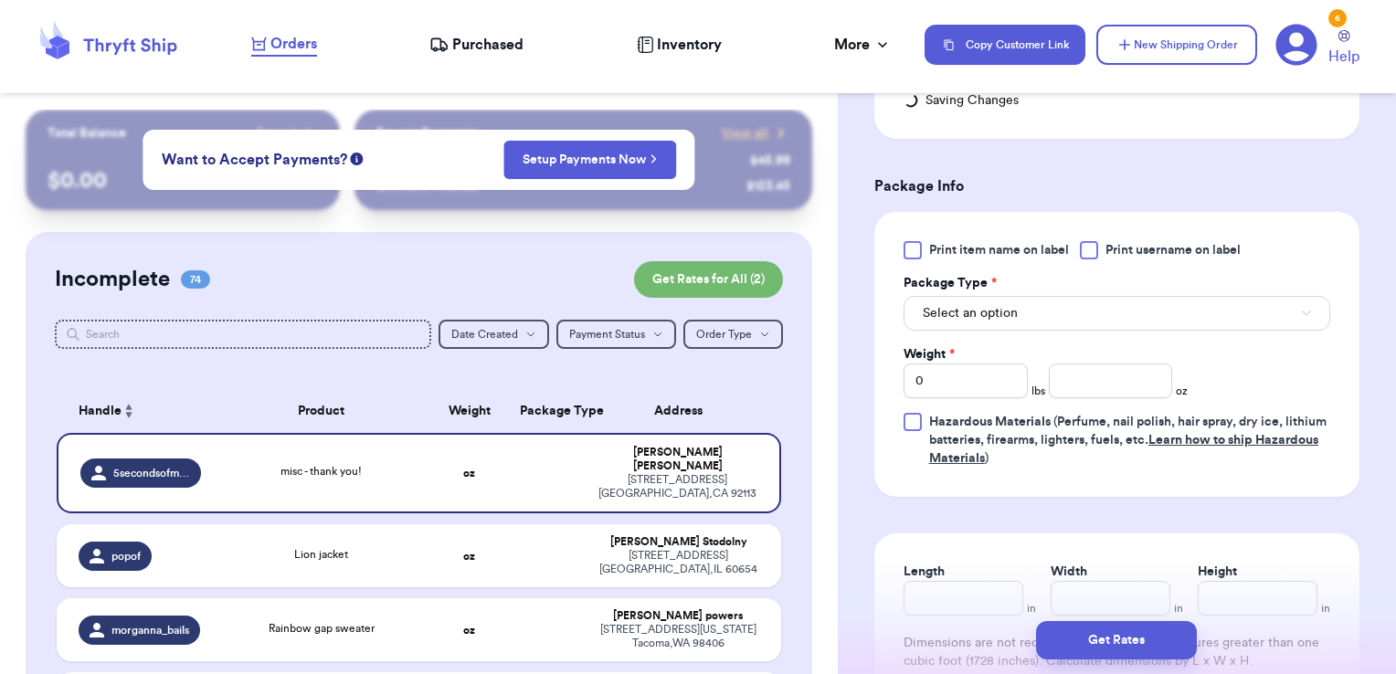
click at [1109, 244] on span "Print username on label" at bounding box center [1173, 250] width 135 height 18
click at [0, 0] on input "Print username on label" at bounding box center [0, 0] width 0 height 0
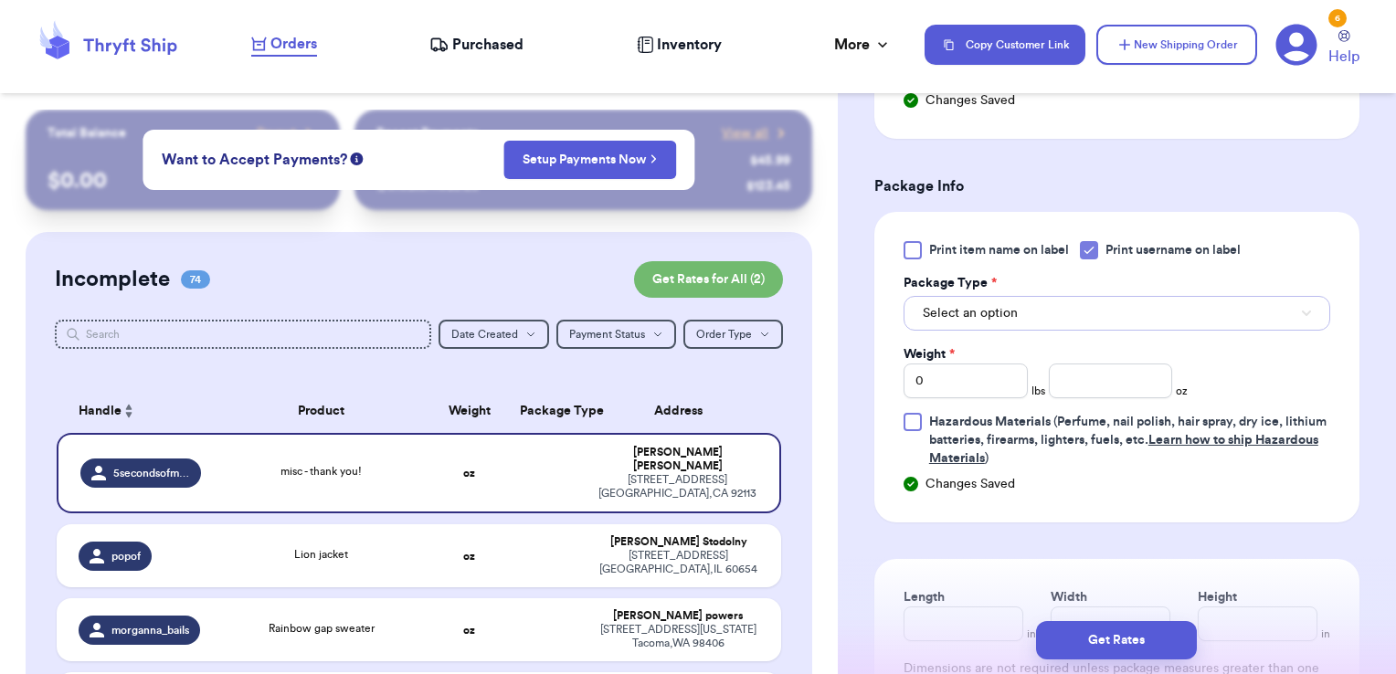
click at [1090, 306] on button "Select an option" at bounding box center [1117, 313] width 427 height 35
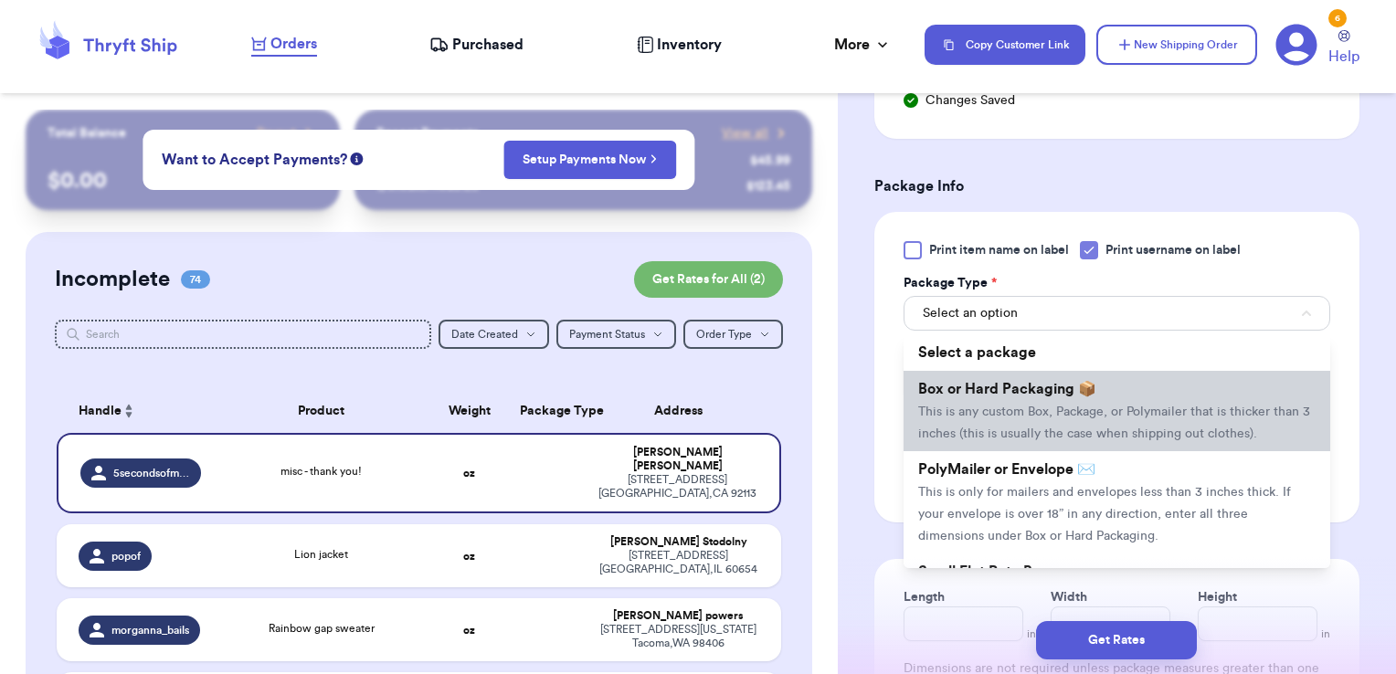
click at [1074, 392] on li "Box or Hard Packaging 📦 This is any custom Box, Package, or Polymailer that is …" at bounding box center [1117, 411] width 427 height 80
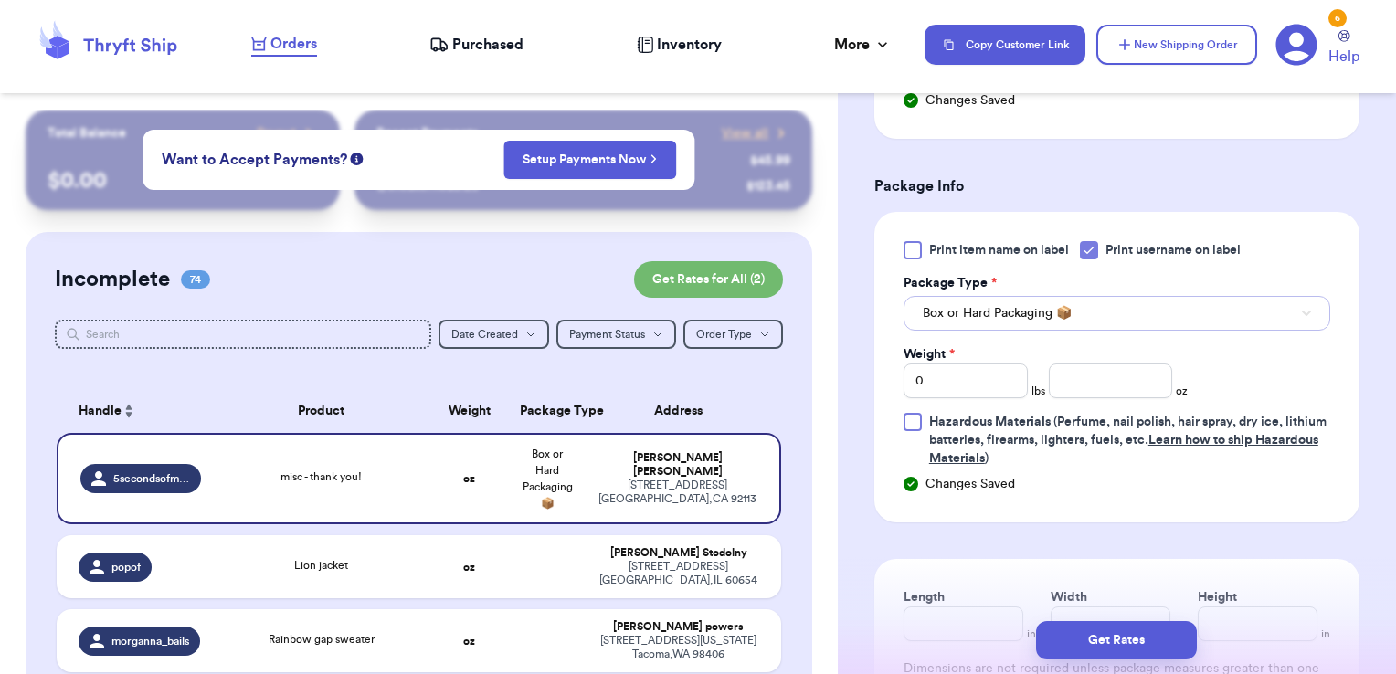
click at [1083, 316] on button "Box or Hard Packaging 📦" at bounding box center [1117, 313] width 427 height 35
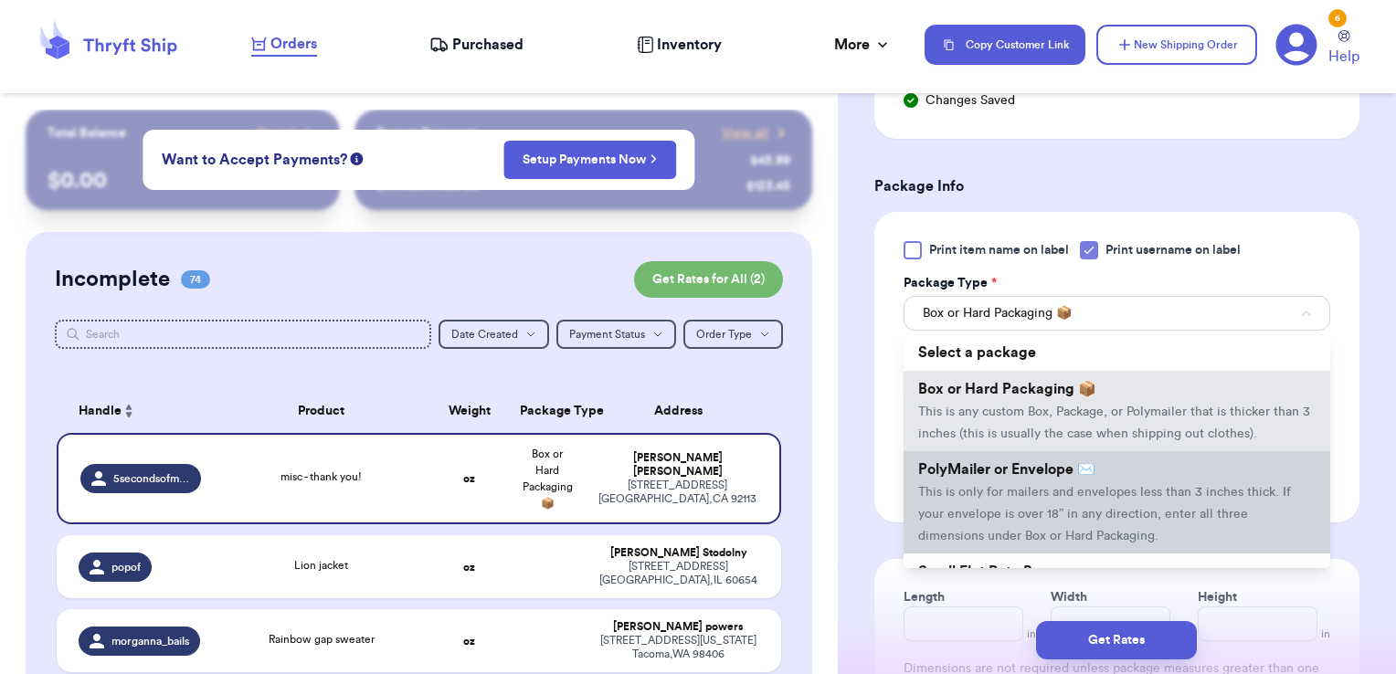
click at [1027, 477] on span "PolyMailer or Envelope ✉️" at bounding box center [1006, 469] width 177 height 15
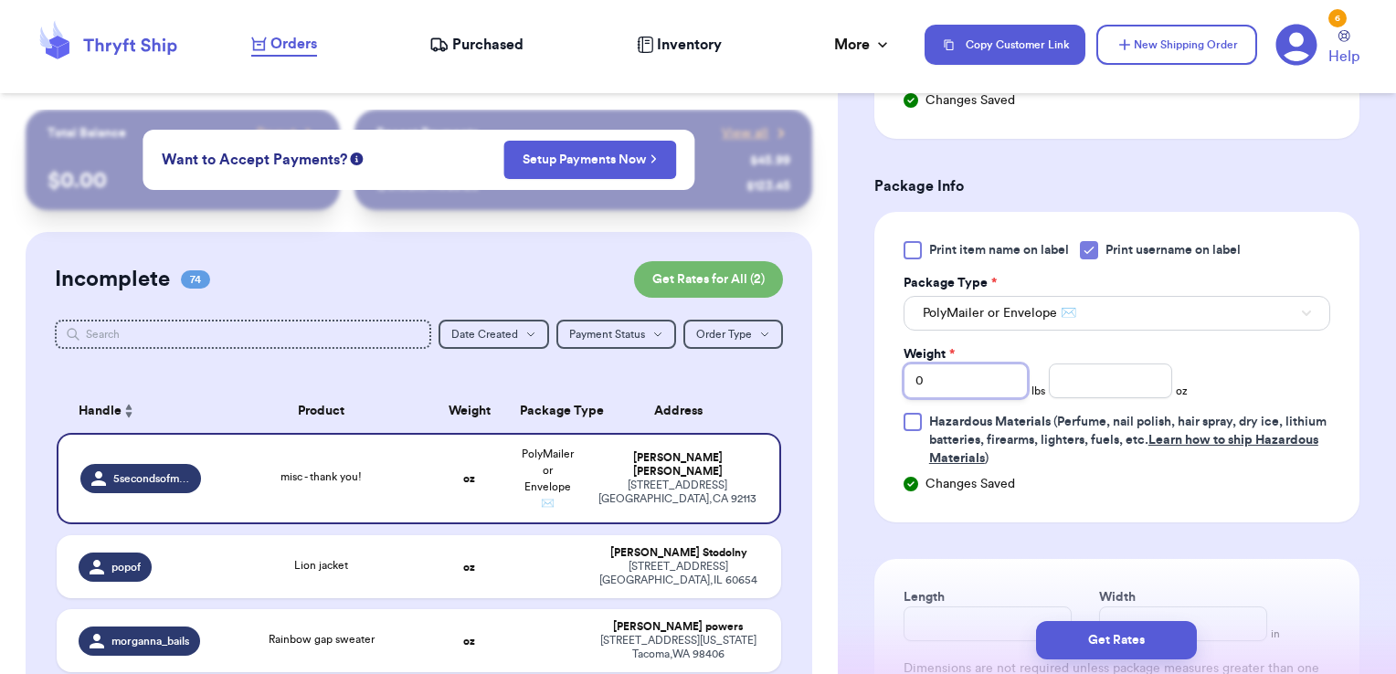
drag, startPoint x: 954, startPoint y: 371, endPoint x: 786, endPoint y: 367, distance: 168.2
click at [786, 367] on div "Customer Link New Order Total Balance Payout $ 0.00 Recent Payments View all @ …" at bounding box center [698, 337] width 1396 height 674
type input "1"
type input "8.20"
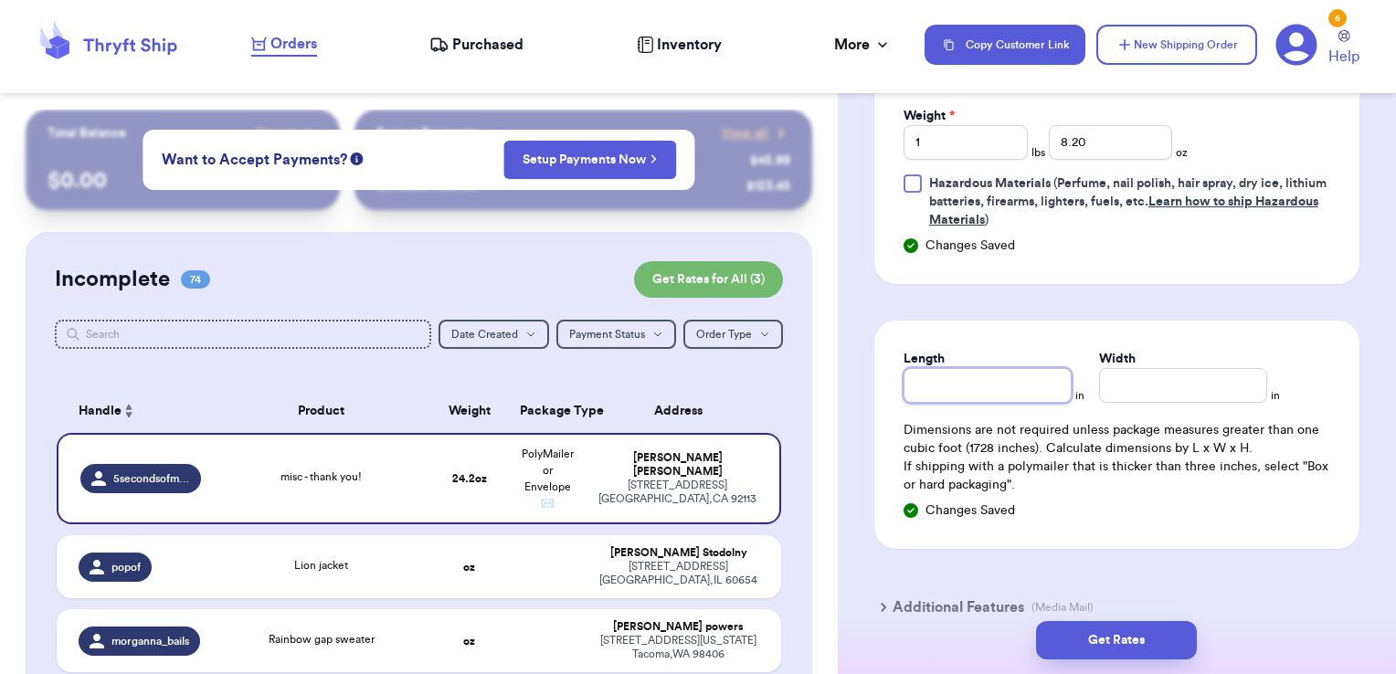
scroll to position [1313, 0]
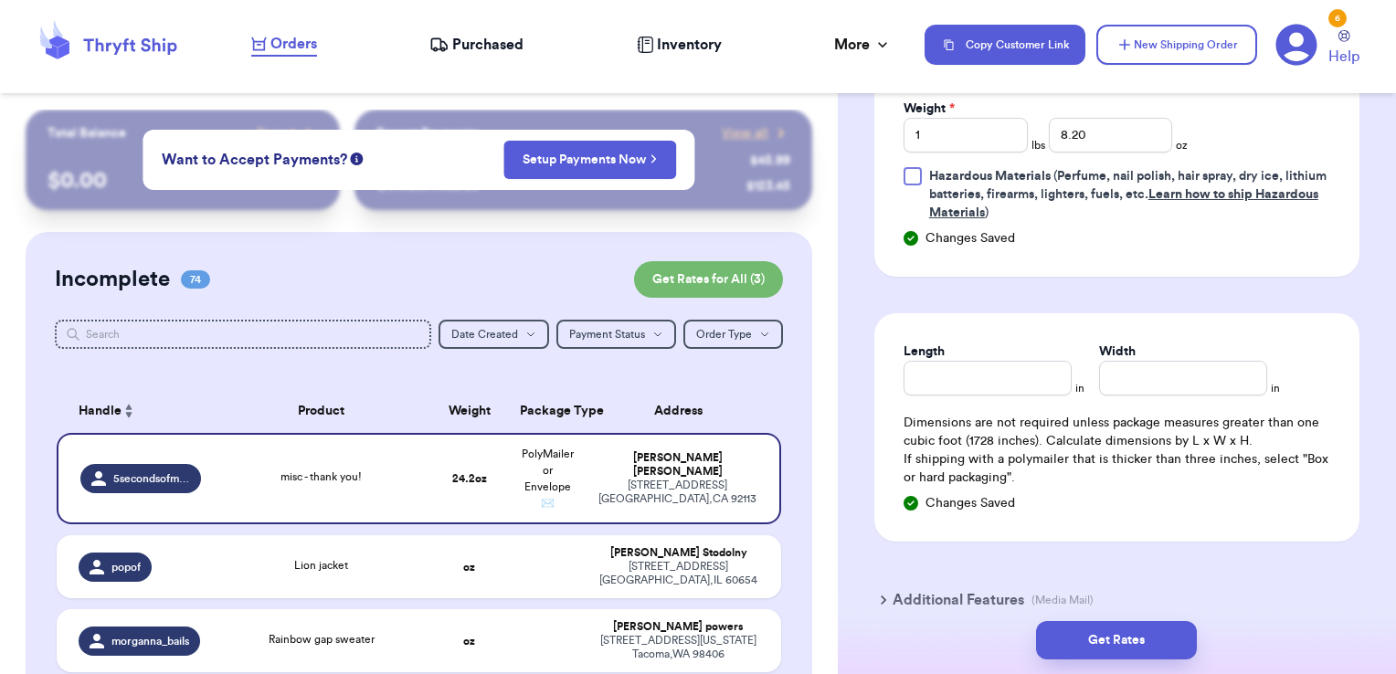
click at [1106, 613] on div "Get Rates" at bounding box center [1117, 641] width 558 height 68
click at [1104, 639] on button "Get Rates" at bounding box center [1116, 640] width 161 height 38
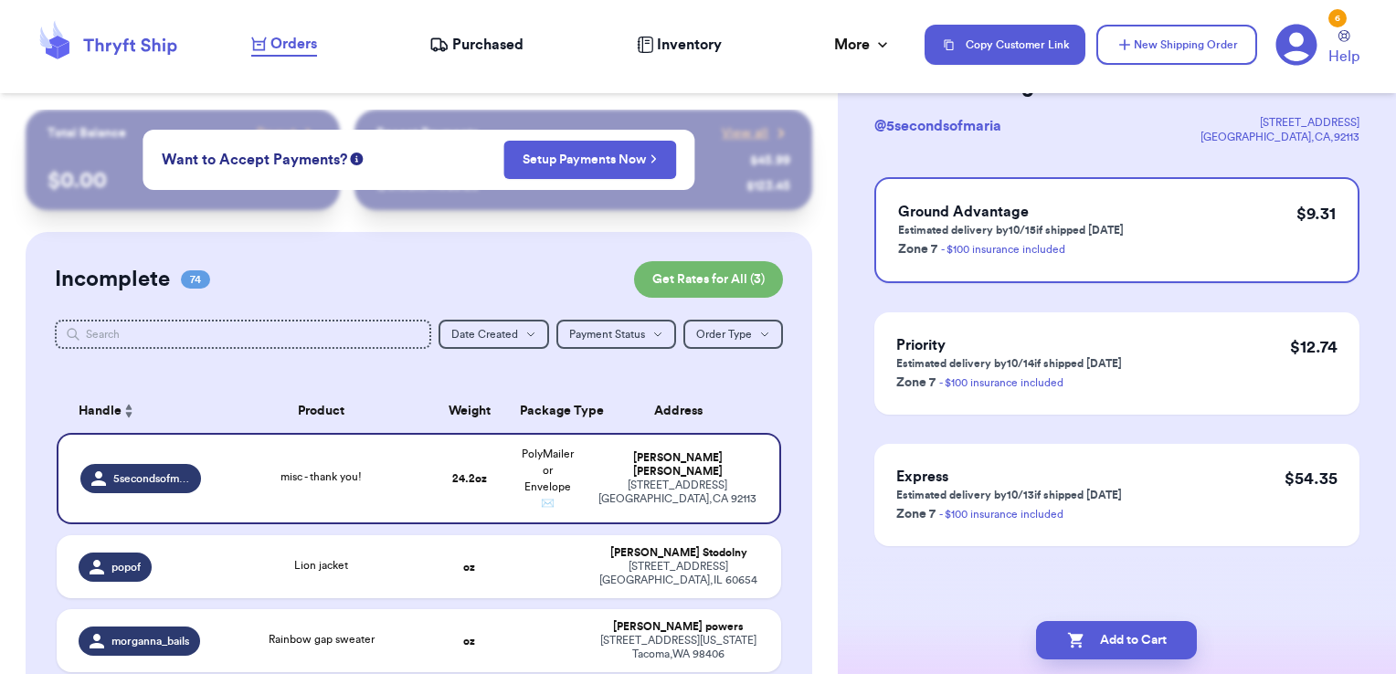
scroll to position [0, 0]
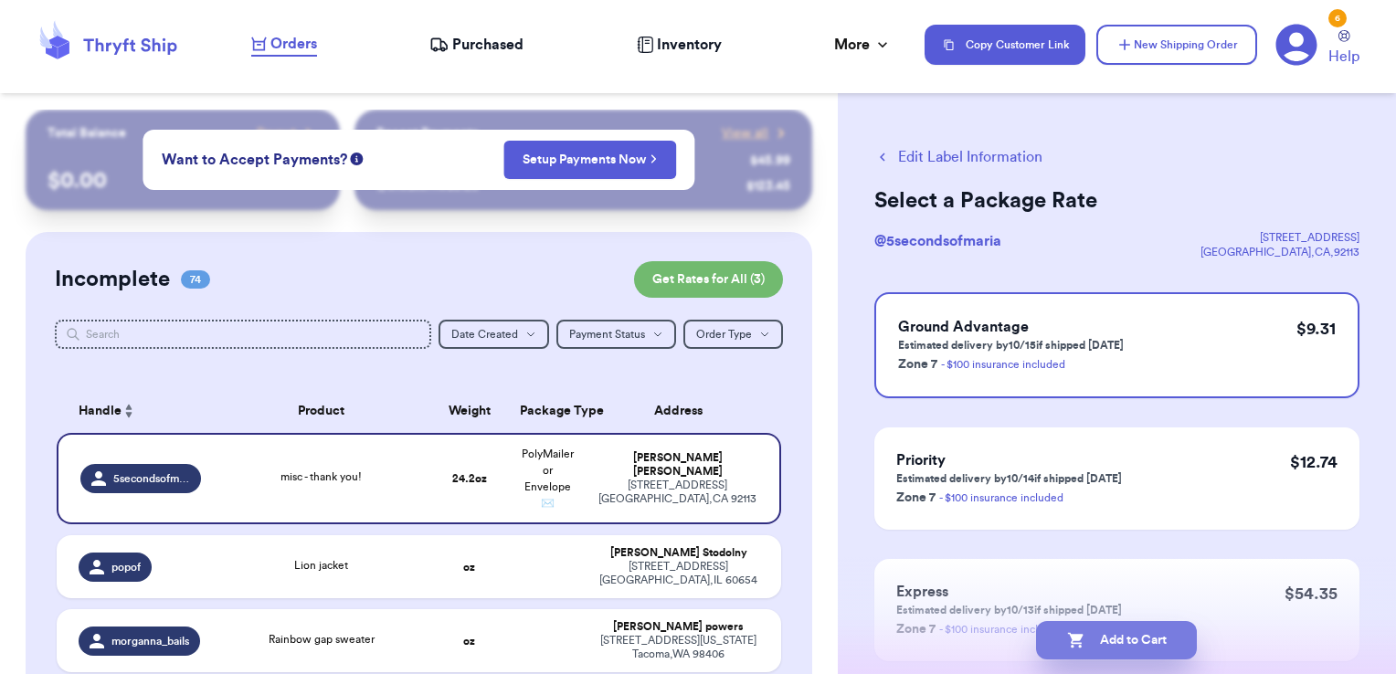
click at [1181, 642] on button "Add to Cart" at bounding box center [1116, 640] width 161 height 38
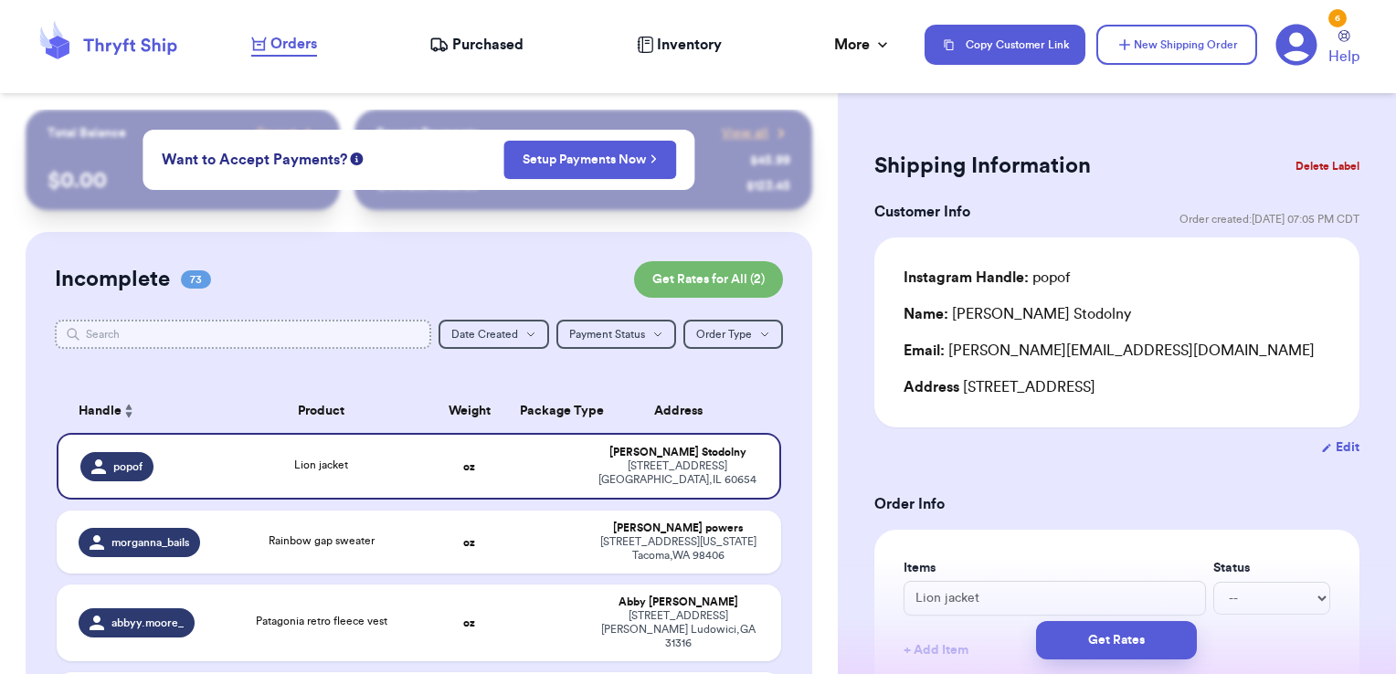
click at [351, 333] on input "text" at bounding box center [243, 334] width 377 height 29
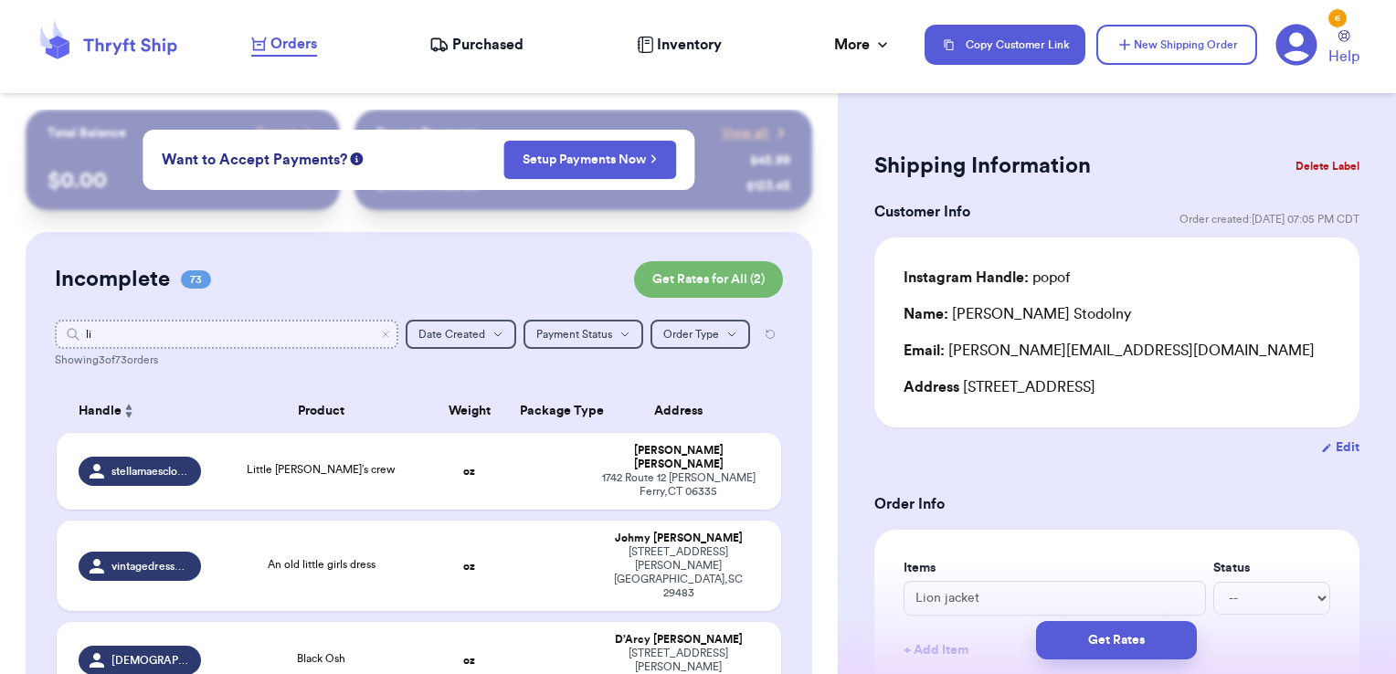
type input "l"
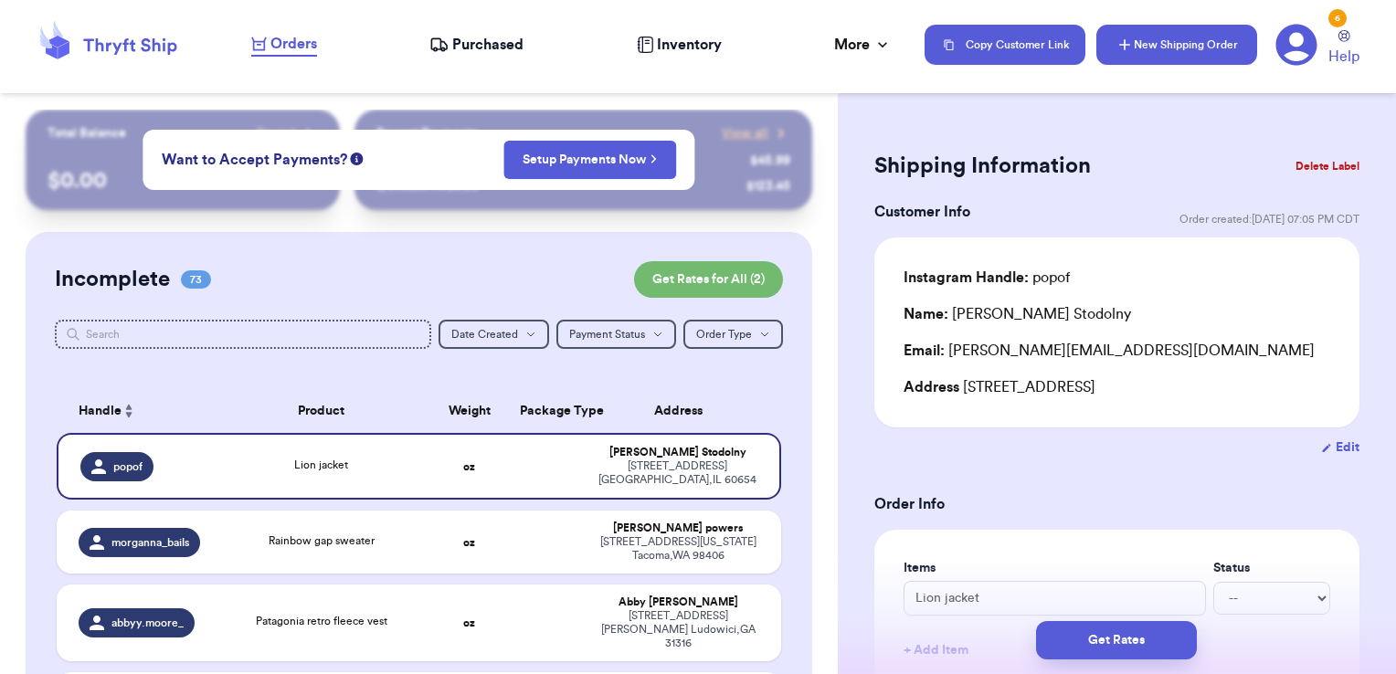
click at [1195, 48] on button "New Shipping Order" at bounding box center [1176, 45] width 161 height 40
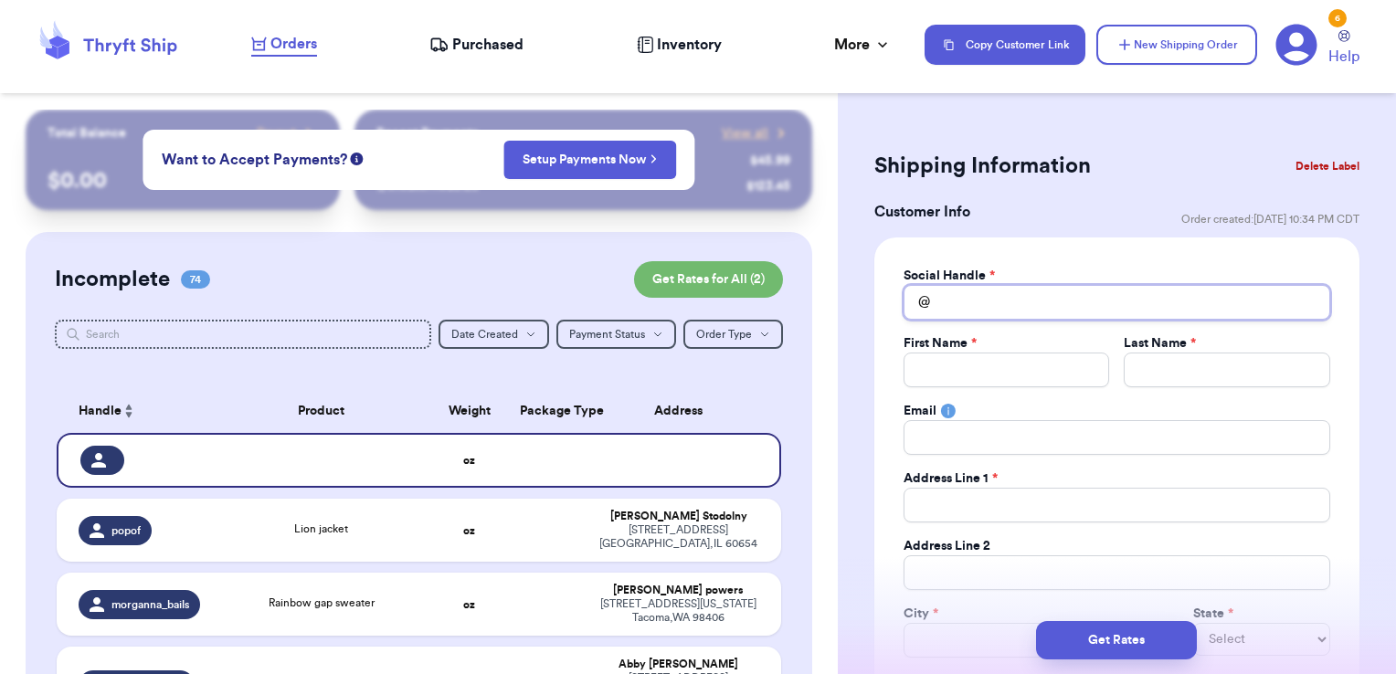
click at [1068, 301] on input "Total Amount Paid" at bounding box center [1117, 302] width 427 height 35
type input "l"
type input "li"
type input "lit"
type input "litt"
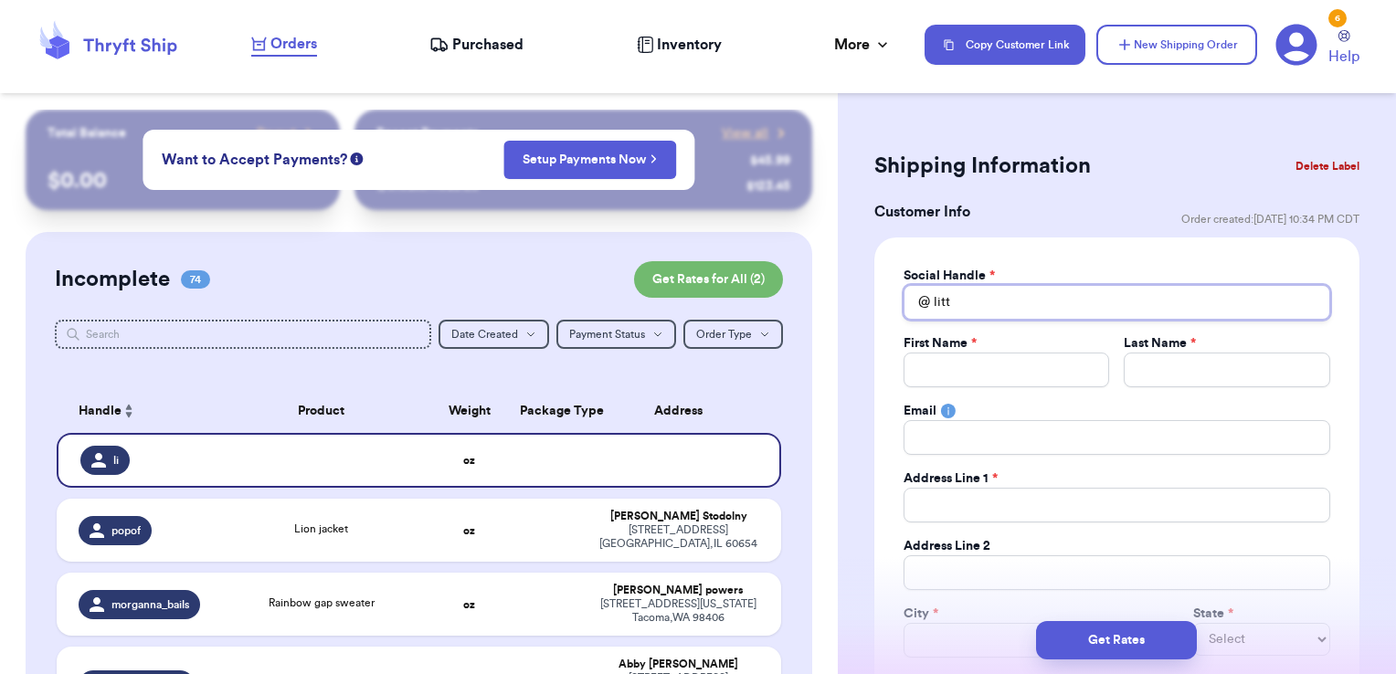
type input "littl"
type input "little"
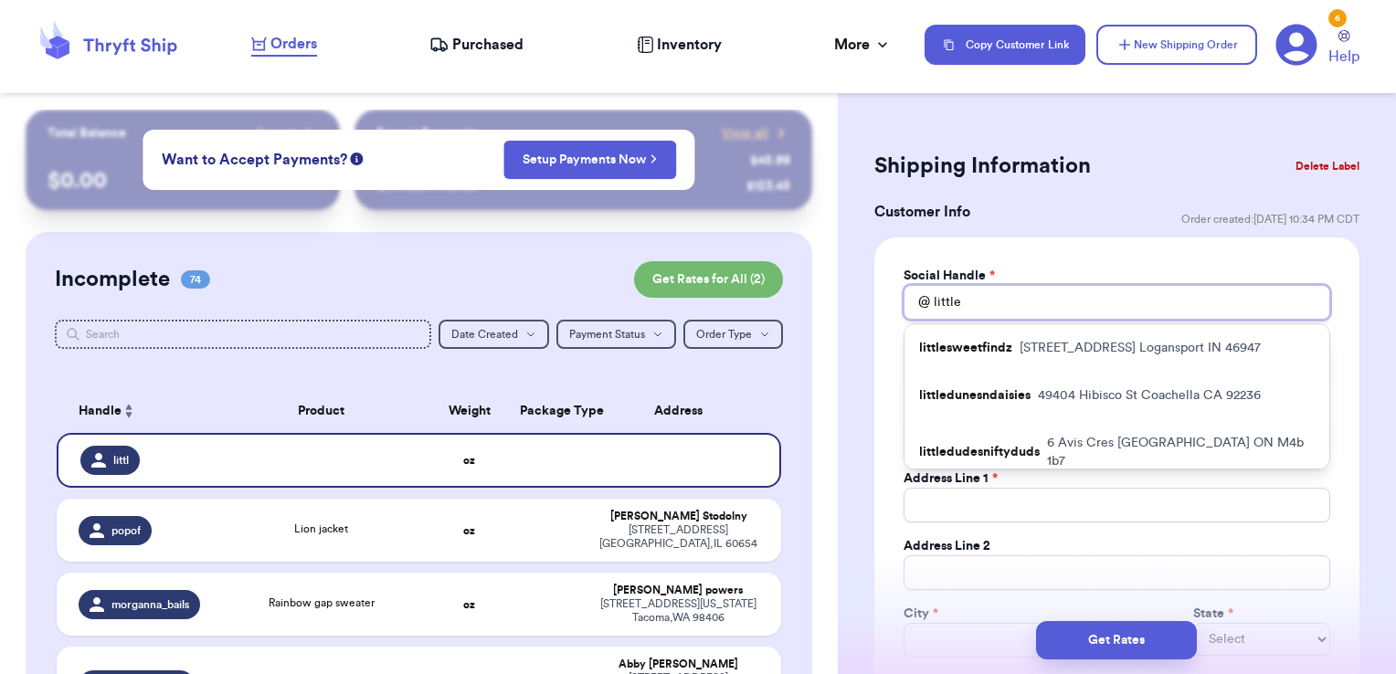
type input "[PERSON_NAME]"
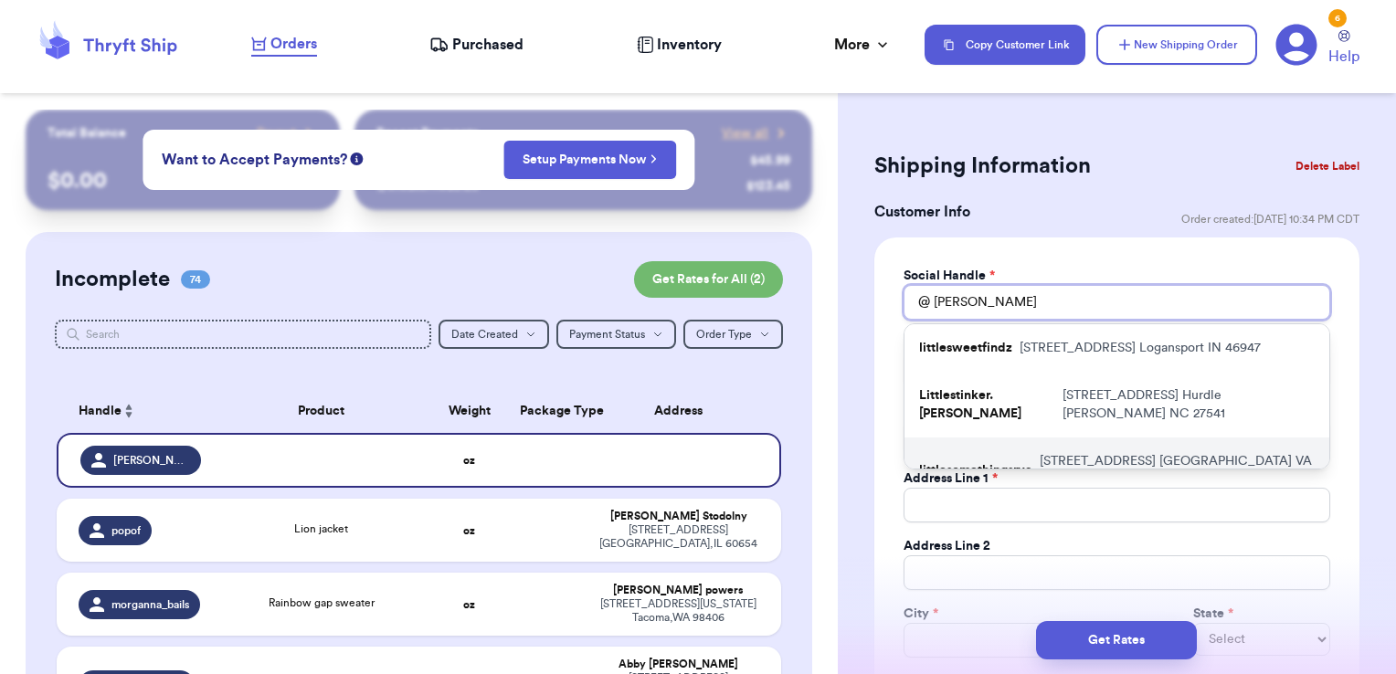
type input "[PERSON_NAME]"
click at [1042, 452] on p "[STREET_ADDRESS]" at bounding box center [1177, 470] width 275 height 37
type input "littlesomethingsrva"
type input "[PERSON_NAME]"
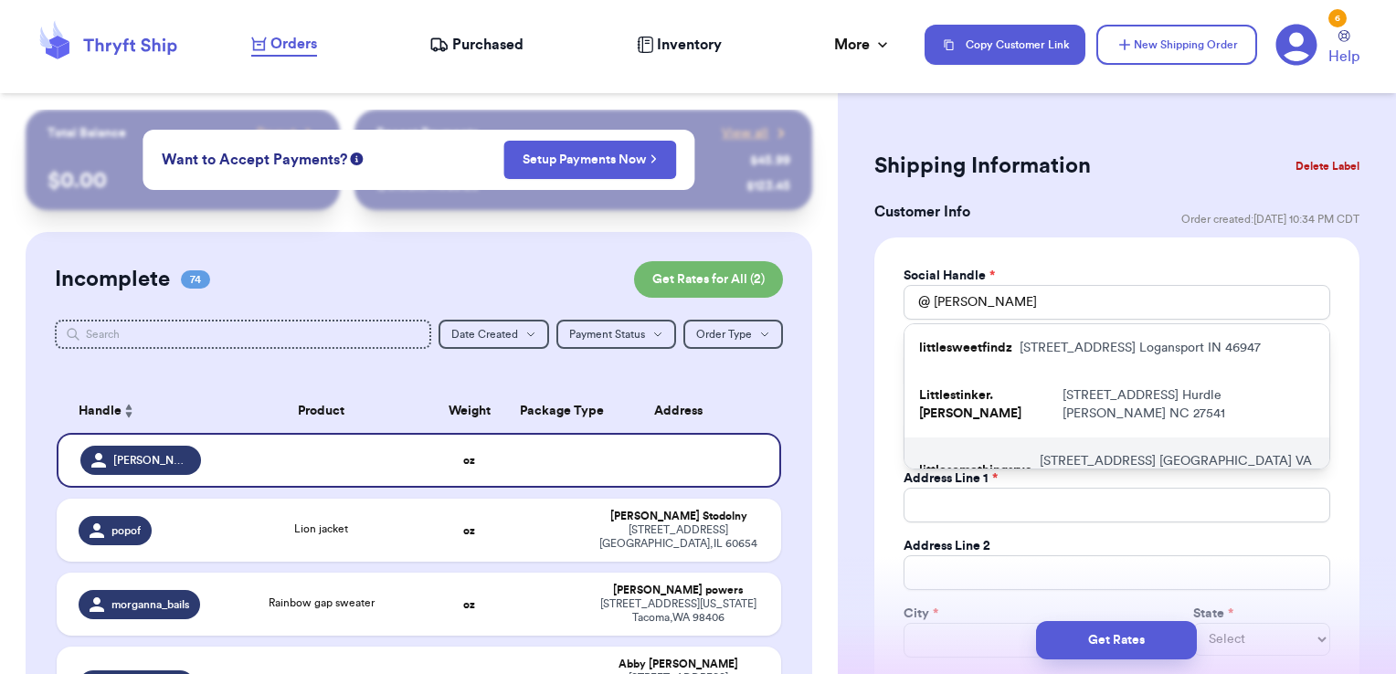
type input "[EMAIL_ADDRESS][DOMAIN_NAME]"
type input "[STREET_ADDRESS]"
type input "[GEOGRAPHIC_DATA]"
select select "VA"
type input "23222"
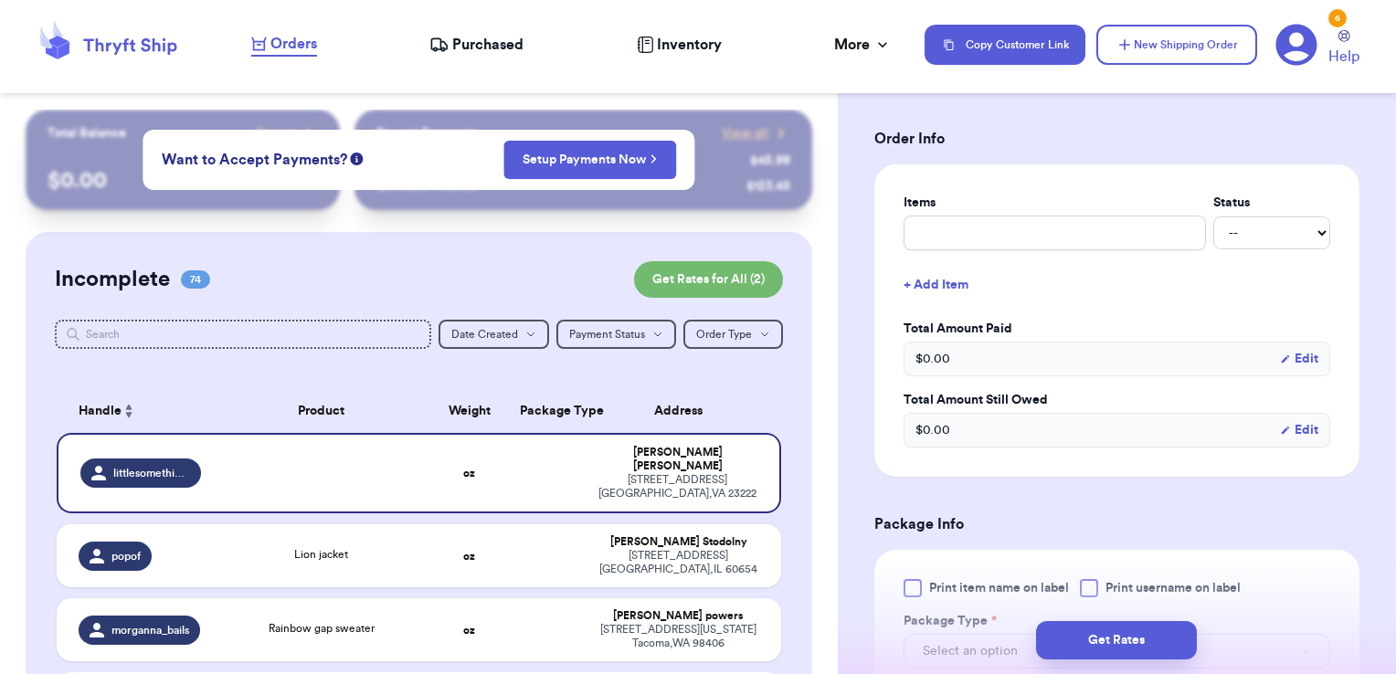
scroll to position [715, 0]
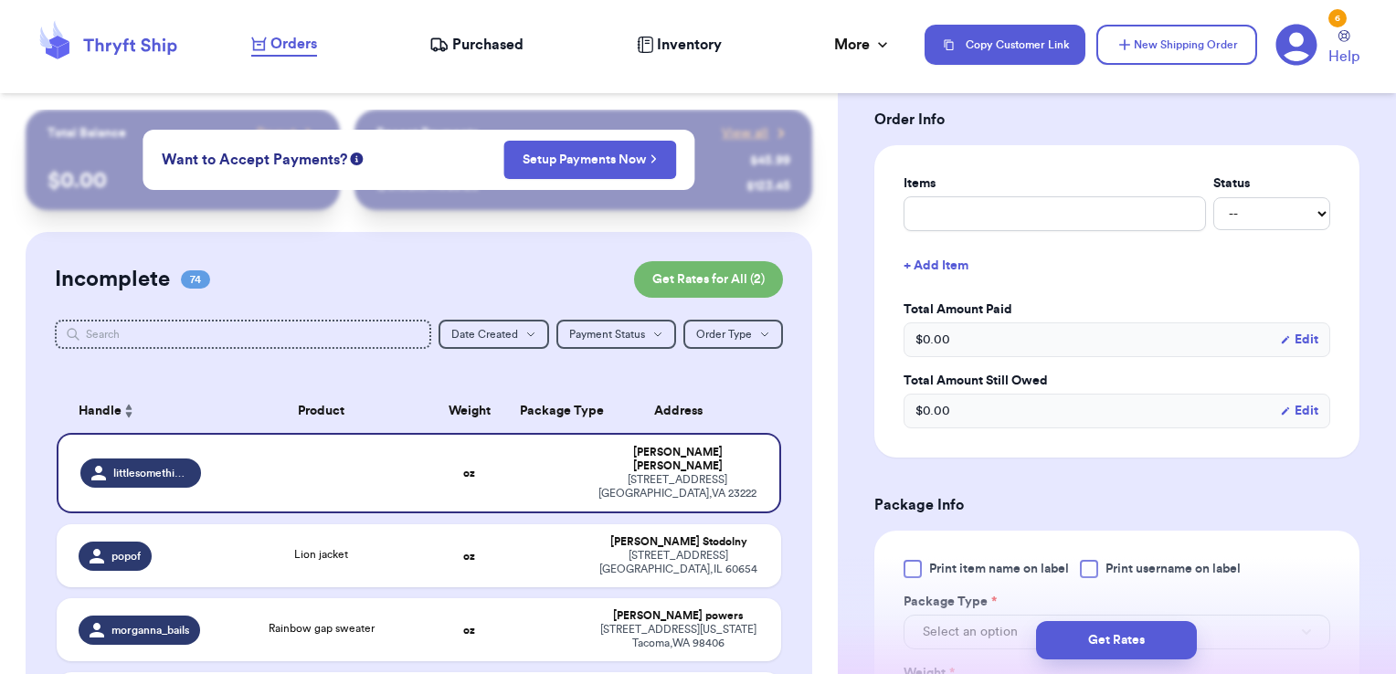
click at [1042, 228] on div "Items Status -- Paid Owes + Add Item Total Amount Paid $ 0.00 Edit Total Amount…" at bounding box center [1117, 302] width 427 height 254
click at [1041, 218] on input "text" at bounding box center [1055, 213] width 302 height 35
type input "misc - thank you!"
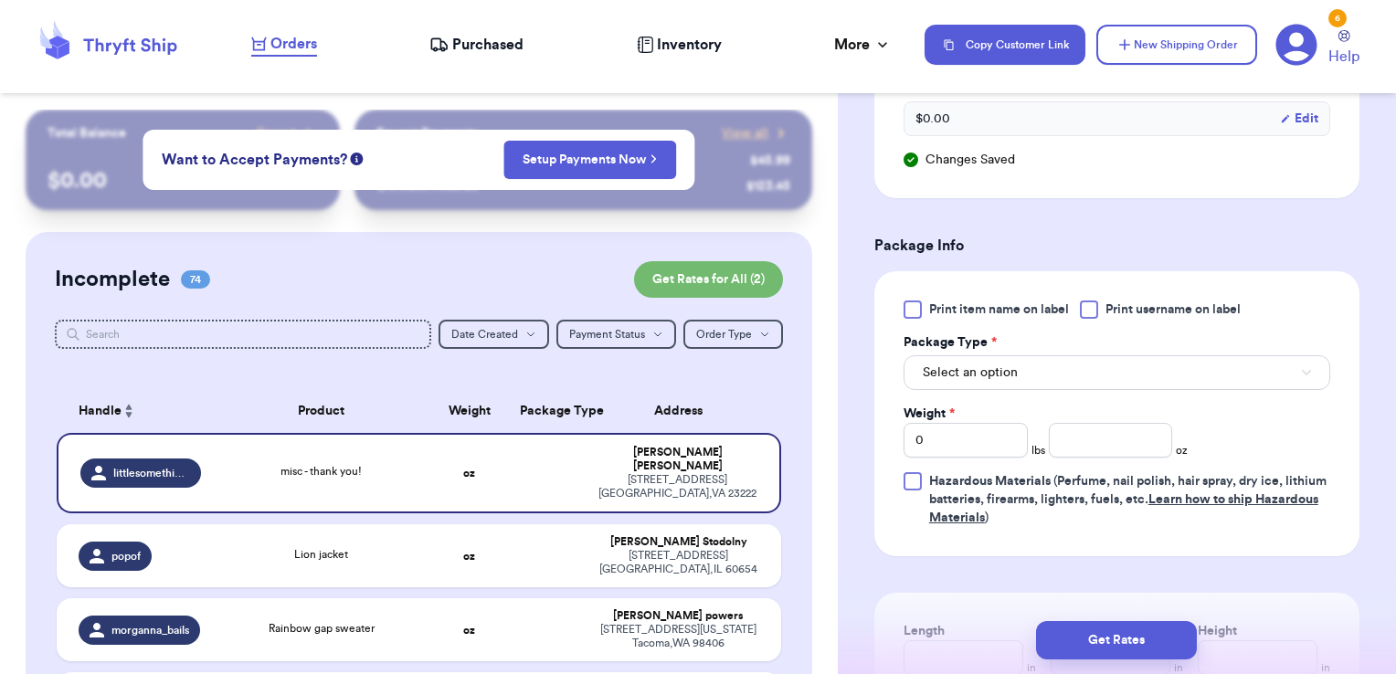
scroll to position [1037, 0]
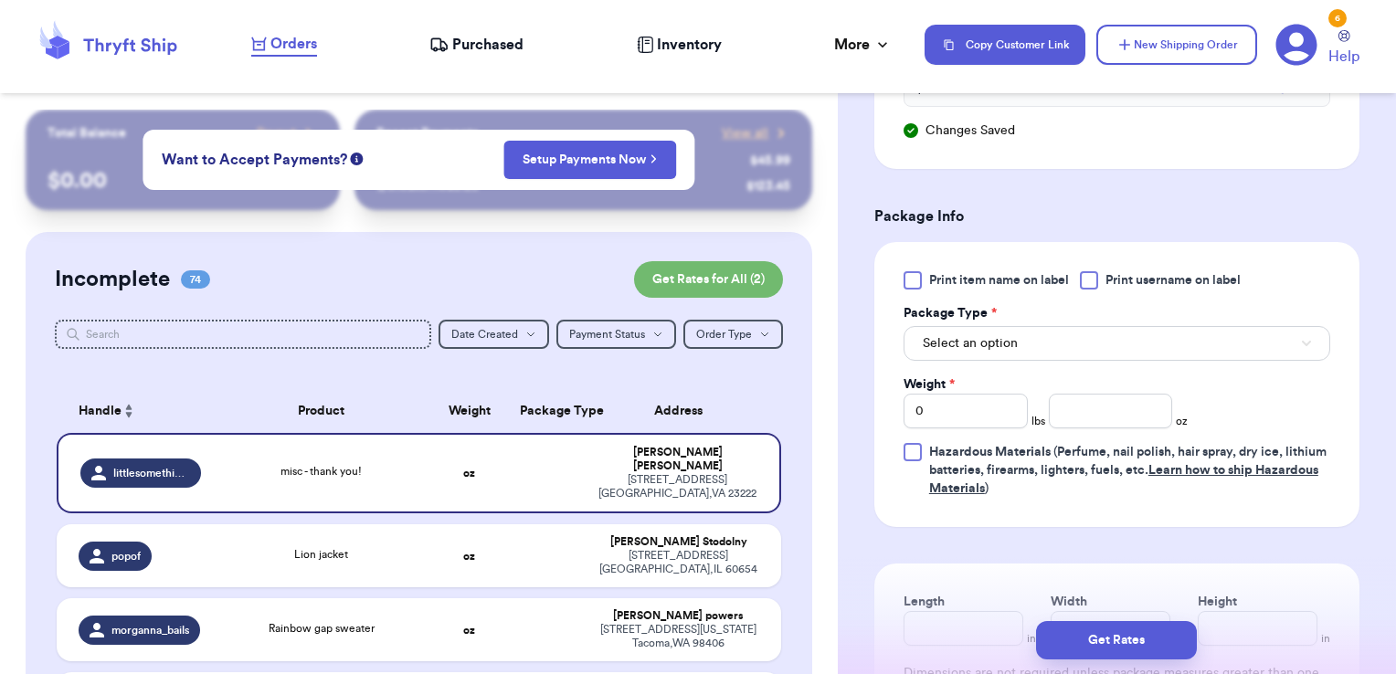
click at [1112, 275] on span "Print username on label" at bounding box center [1173, 280] width 135 height 18
click at [0, 0] on input "Print username on label" at bounding box center [0, 0] width 0 height 0
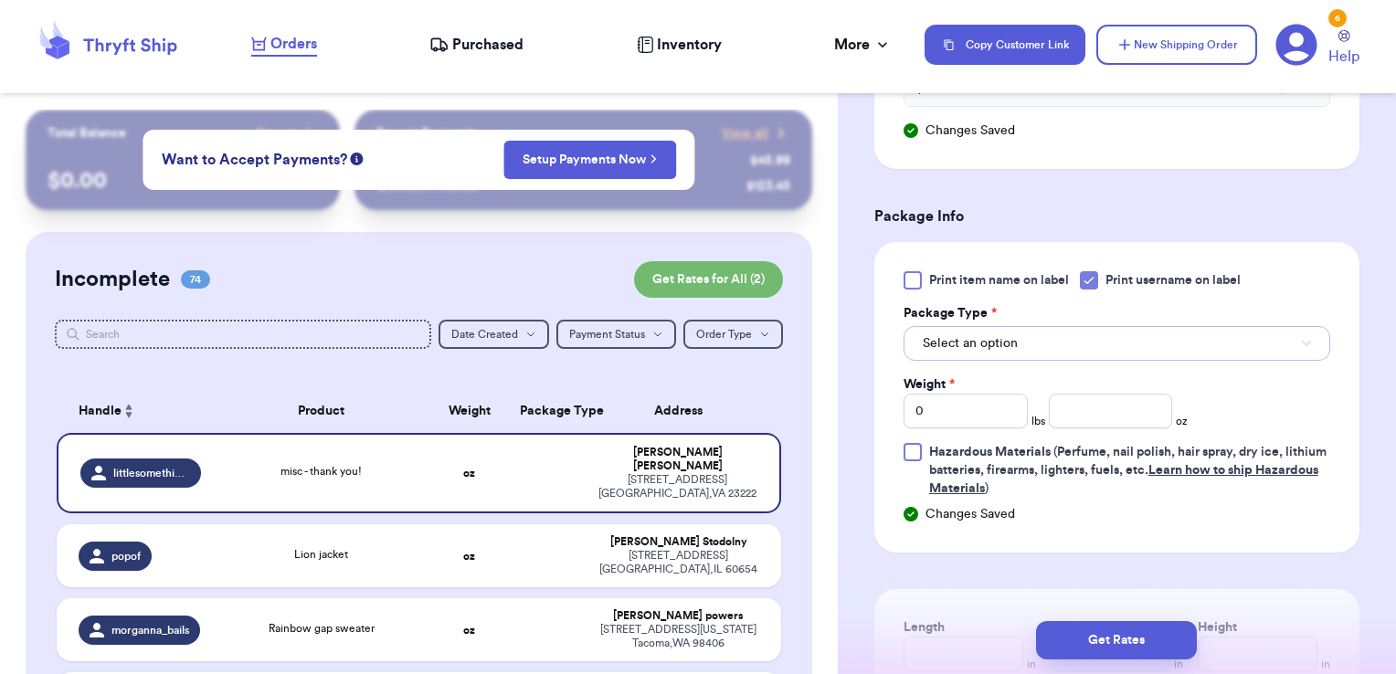
click at [1094, 326] on button "Select an option" at bounding box center [1117, 343] width 427 height 35
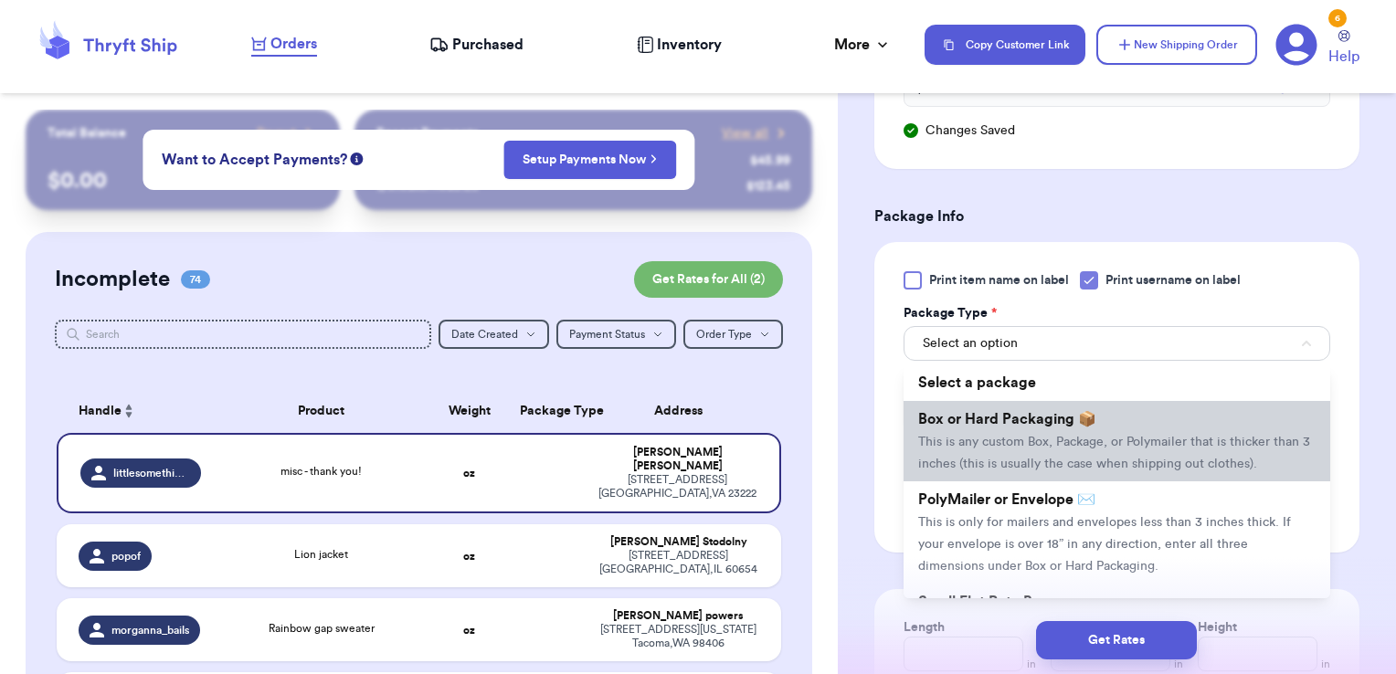
click at [1076, 405] on li "Box or Hard Packaging 📦 This is any custom Box, Package, or Polymailer that is …" at bounding box center [1117, 441] width 427 height 80
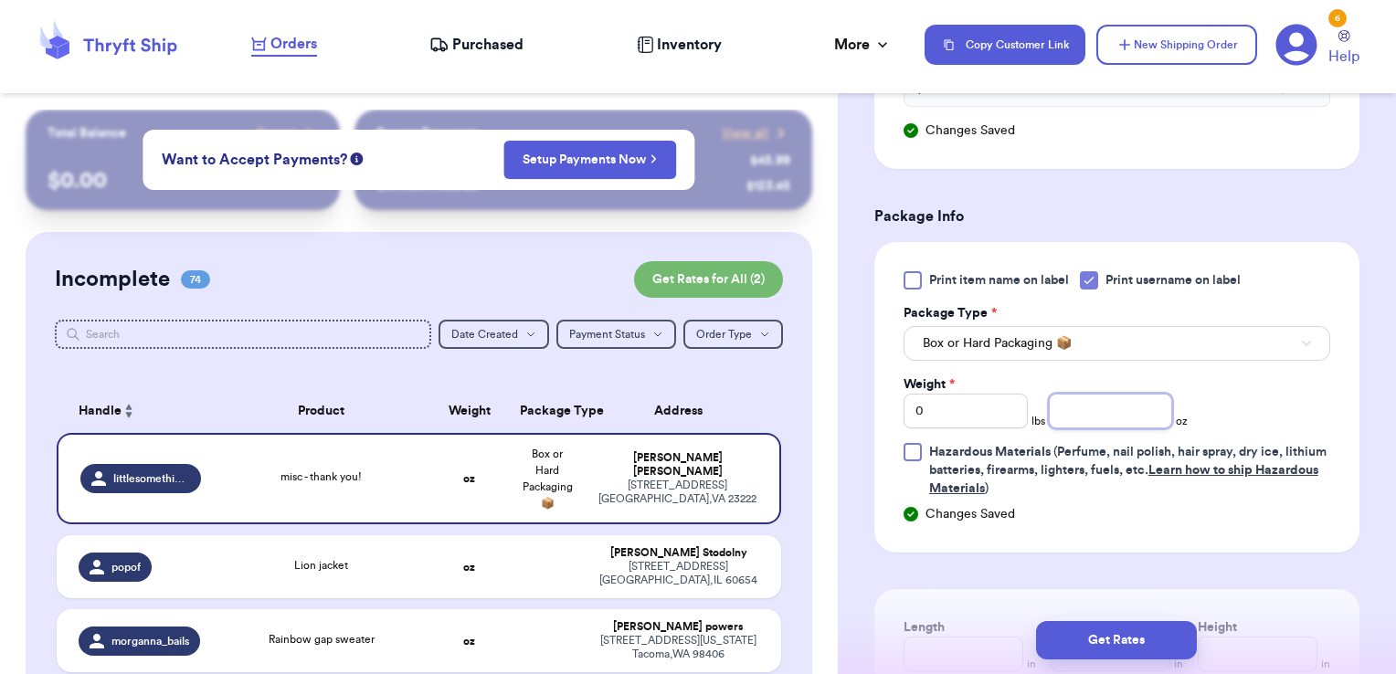
click at [1076, 405] on input "number" at bounding box center [1111, 411] width 124 height 35
type input "14.53"
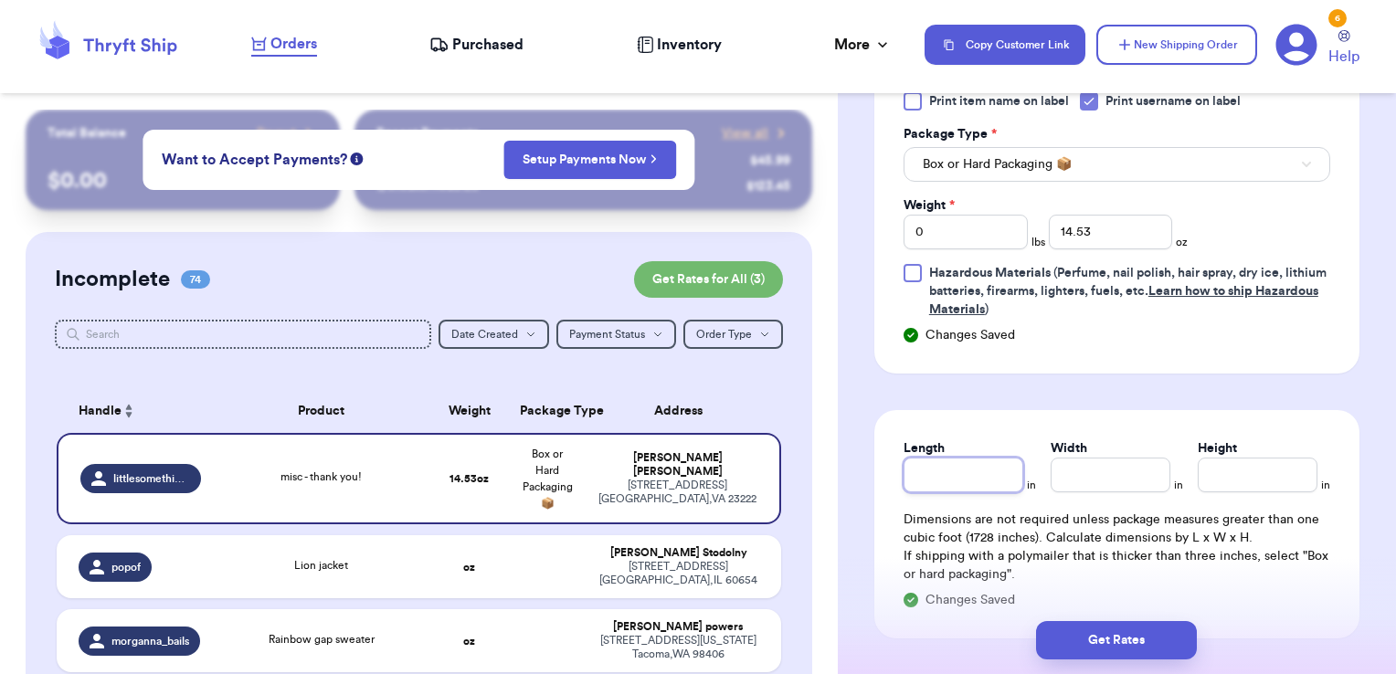
scroll to position [1286, 0]
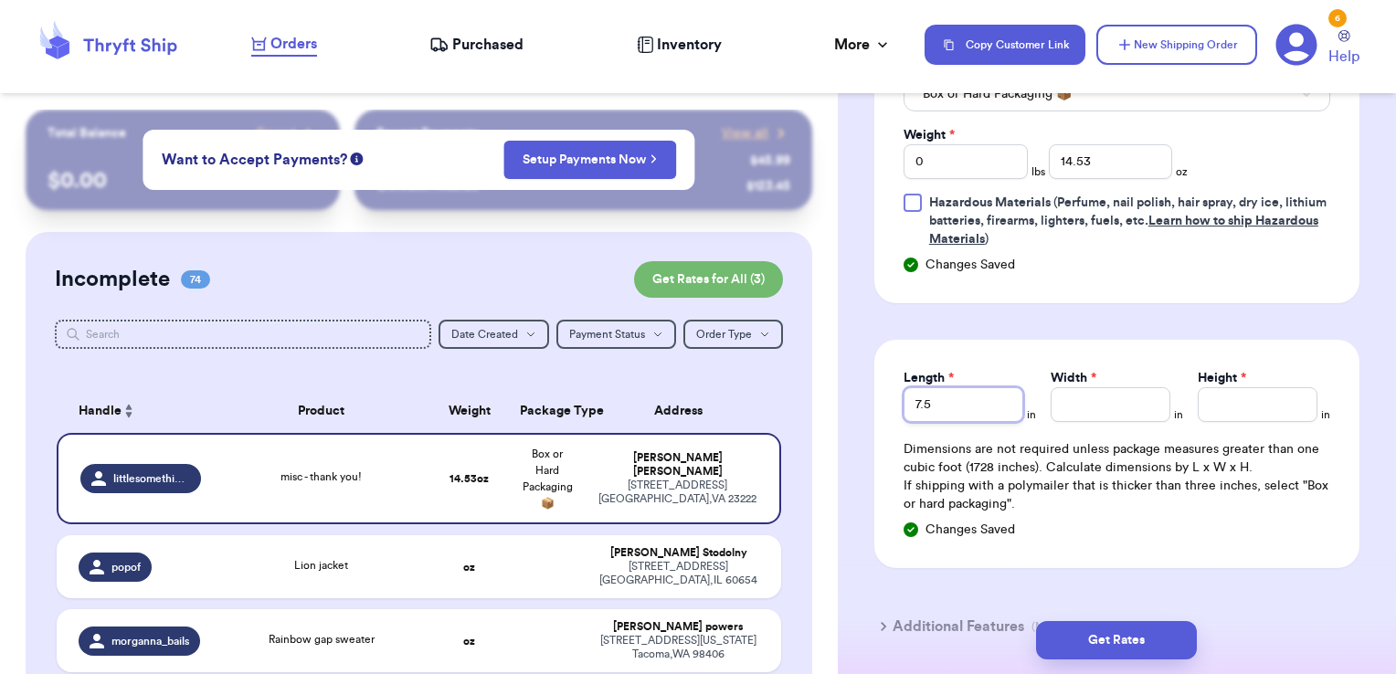
type input "7.5"
type input "12"
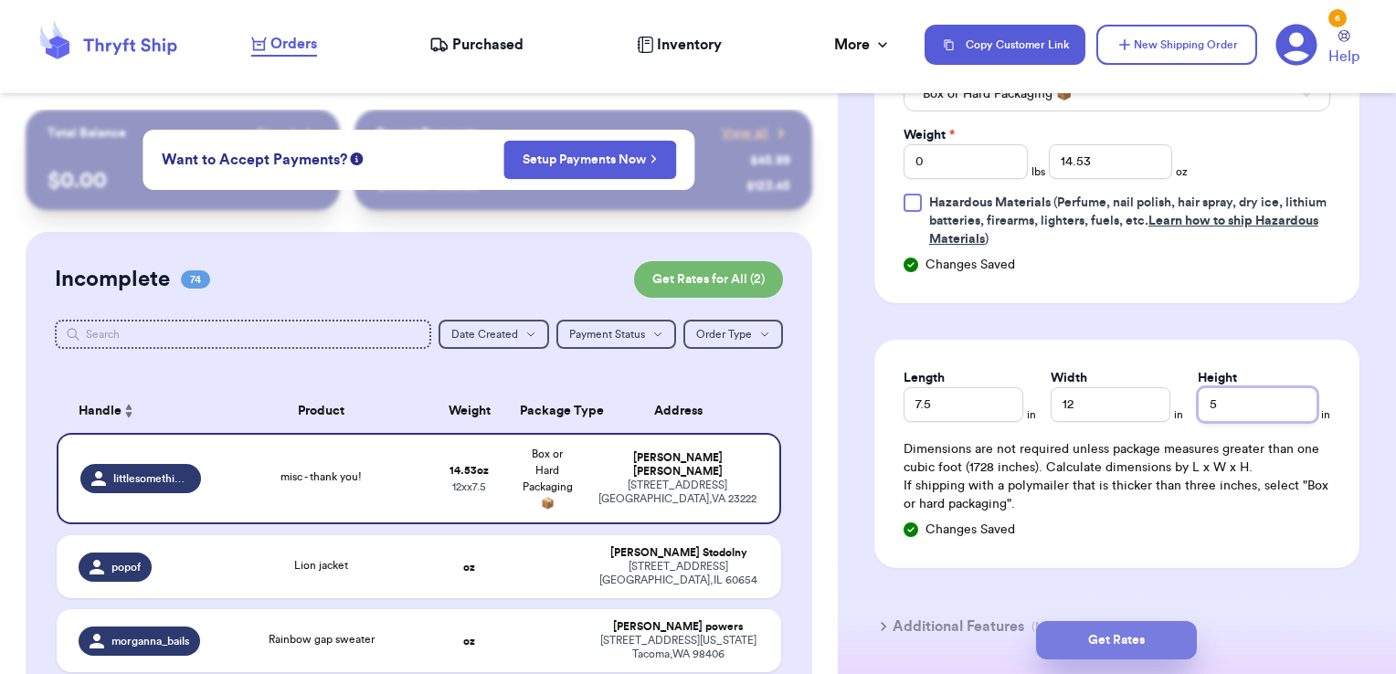
type input "5"
click at [1172, 646] on button "Get Rates" at bounding box center [1116, 640] width 161 height 38
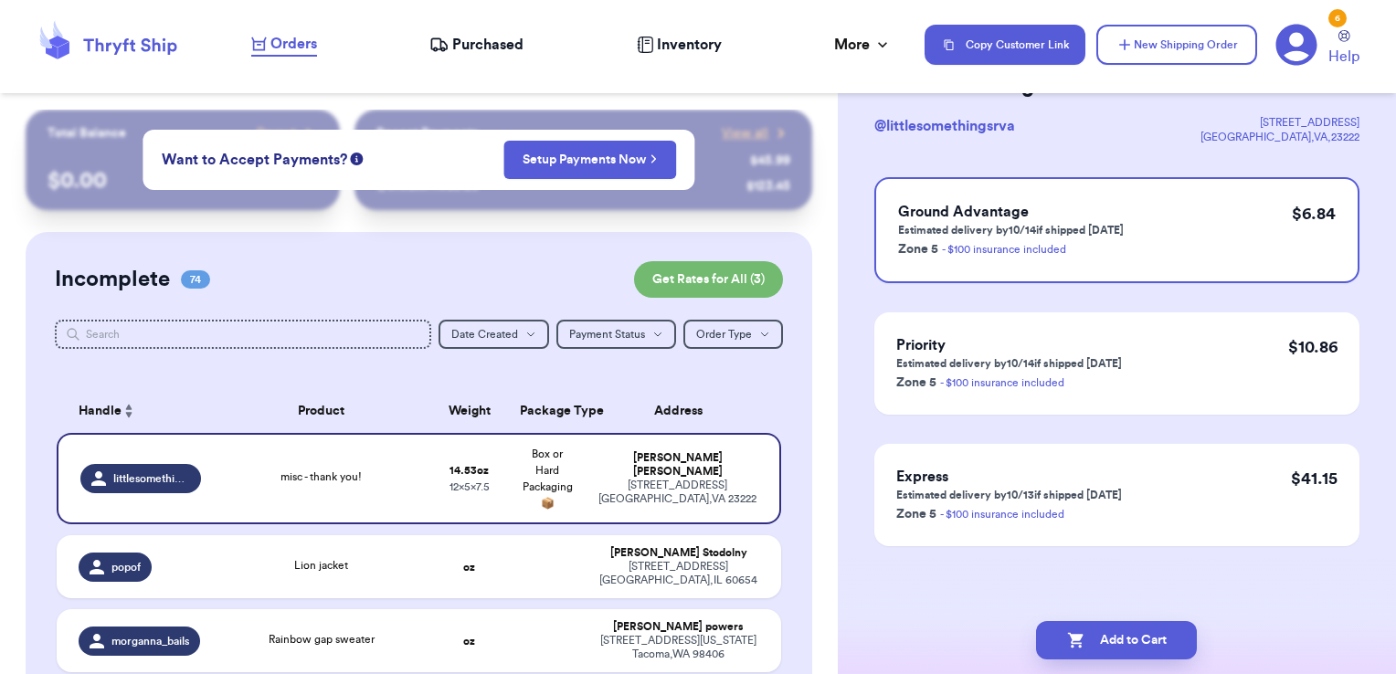
scroll to position [0, 0]
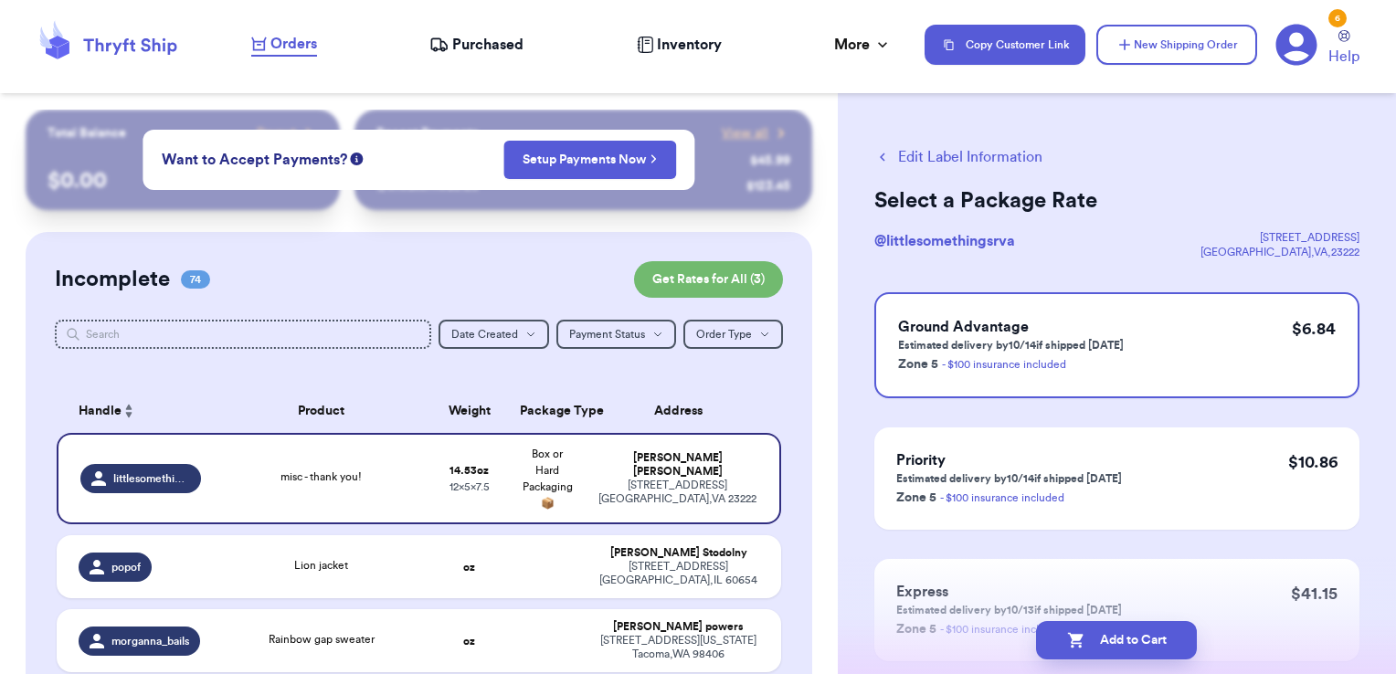
click at [1172, 646] on button "Add to Cart" at bounding box center [1116, 640] width 161 height 38
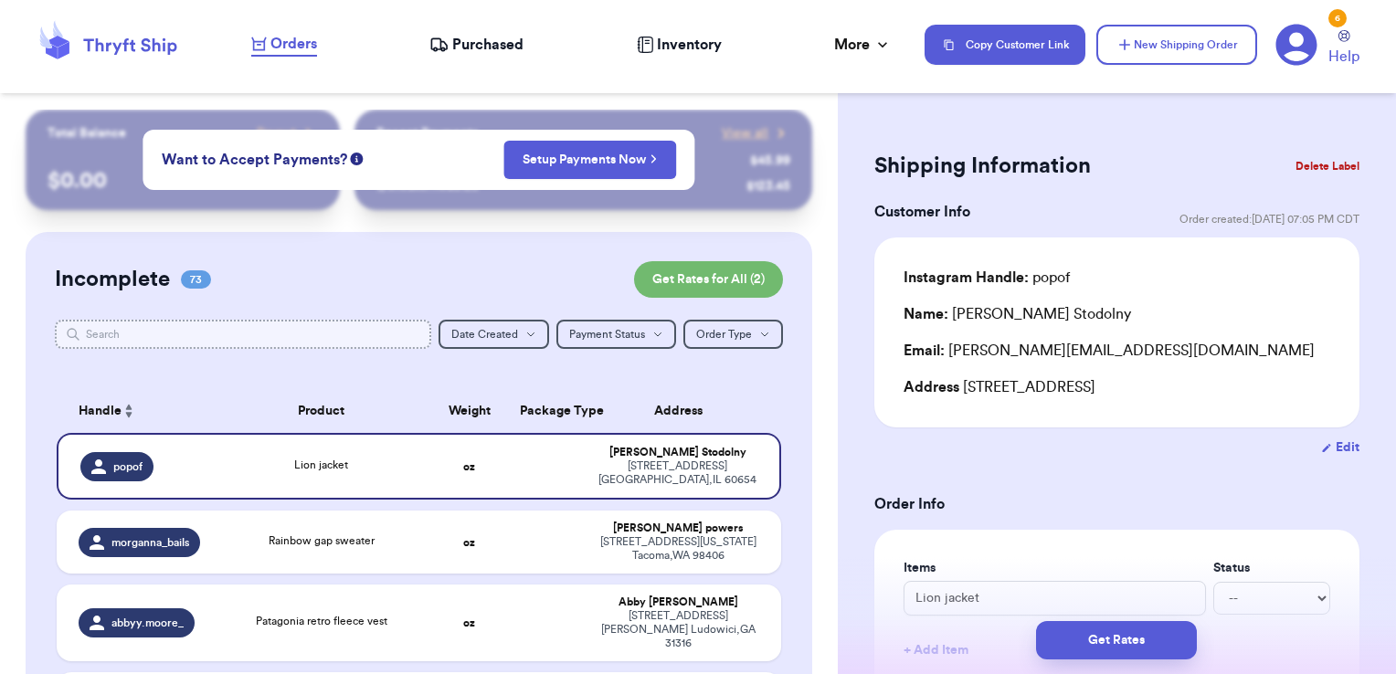
click at [390, 335] on input "text" at bounding box center [243, 334] width 377 height 29
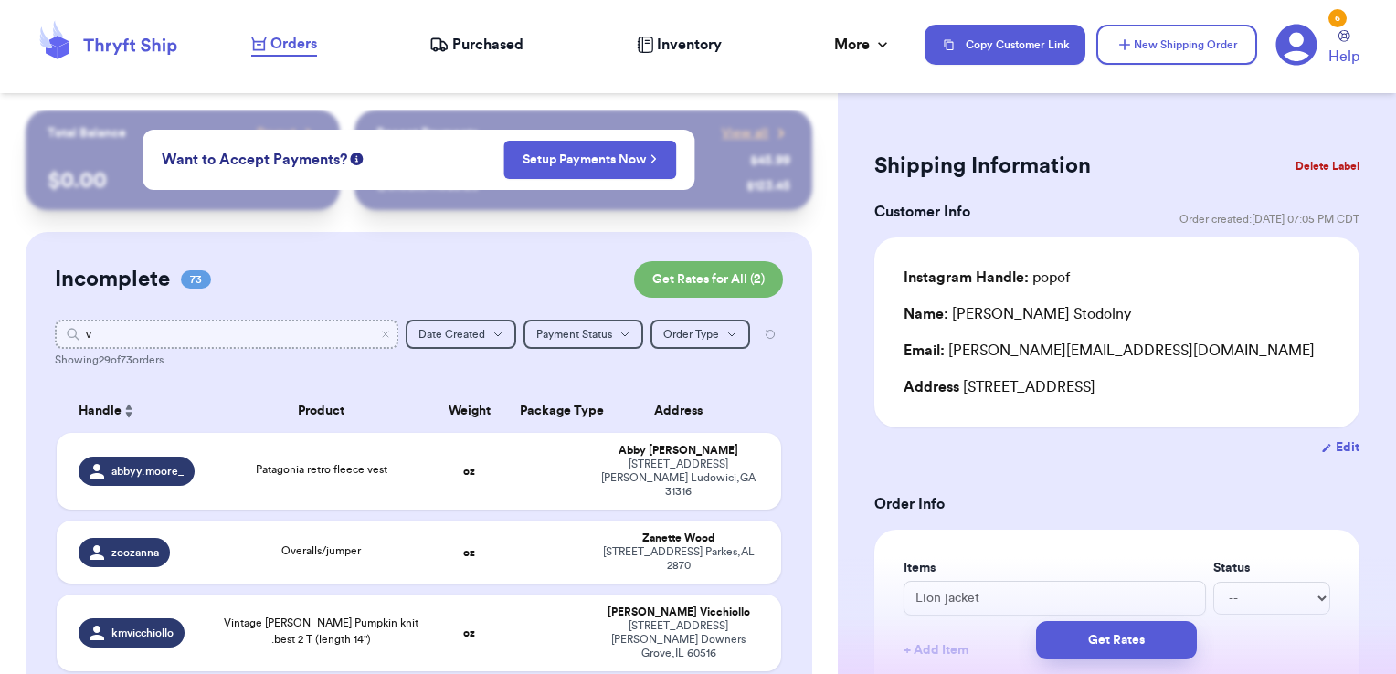
type input "va"
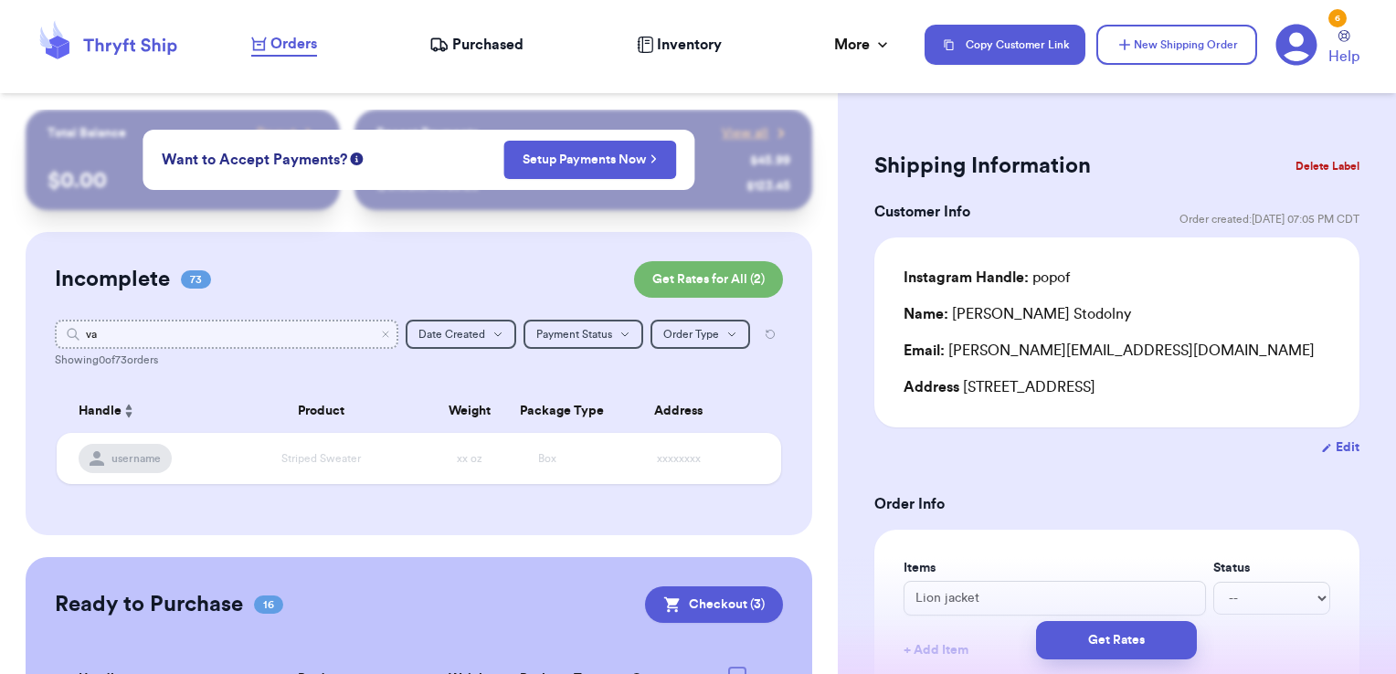
type input "vah"
type input "v"
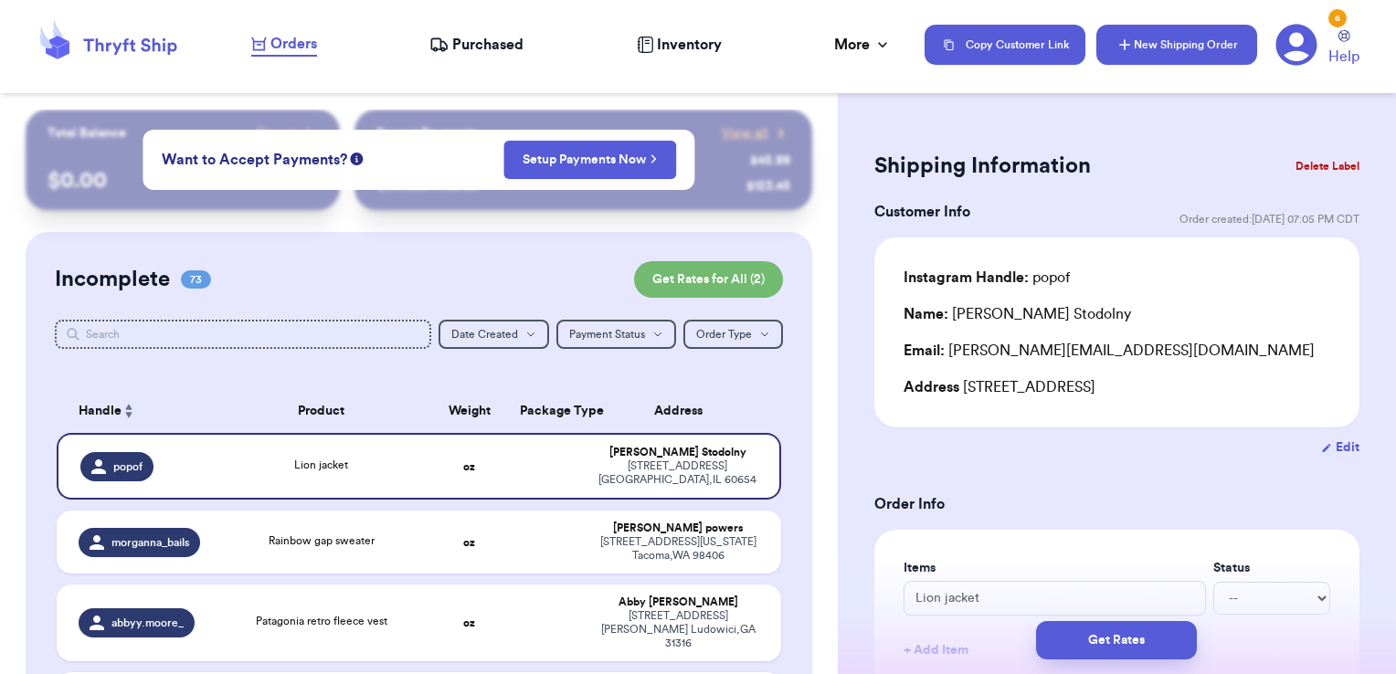
click at [1180, 55] on button "New Shipping Order" at bounding box center [1176, 45] width 161 height 40
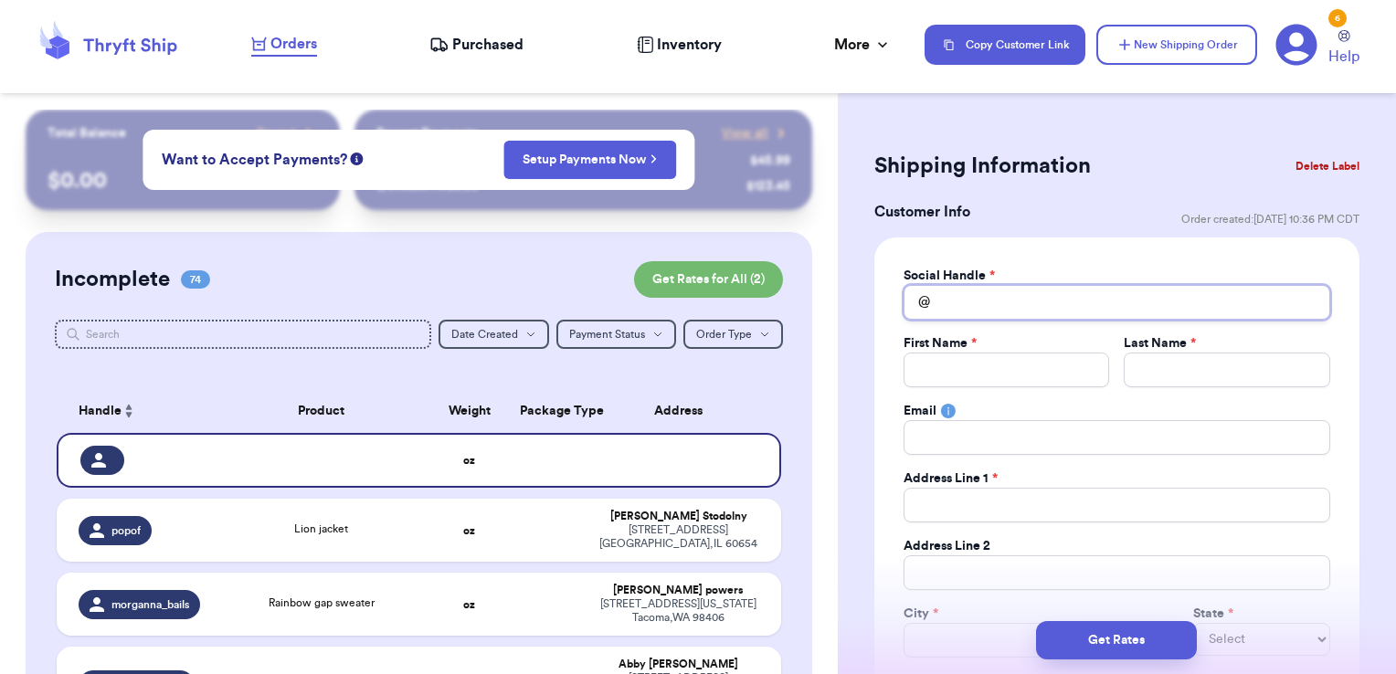
click at [1022, 293] on input "Total Amount Paid" at bounding box center [1117, 302] width 427 height 35
type input "v"
type input "va"
type input "vah"
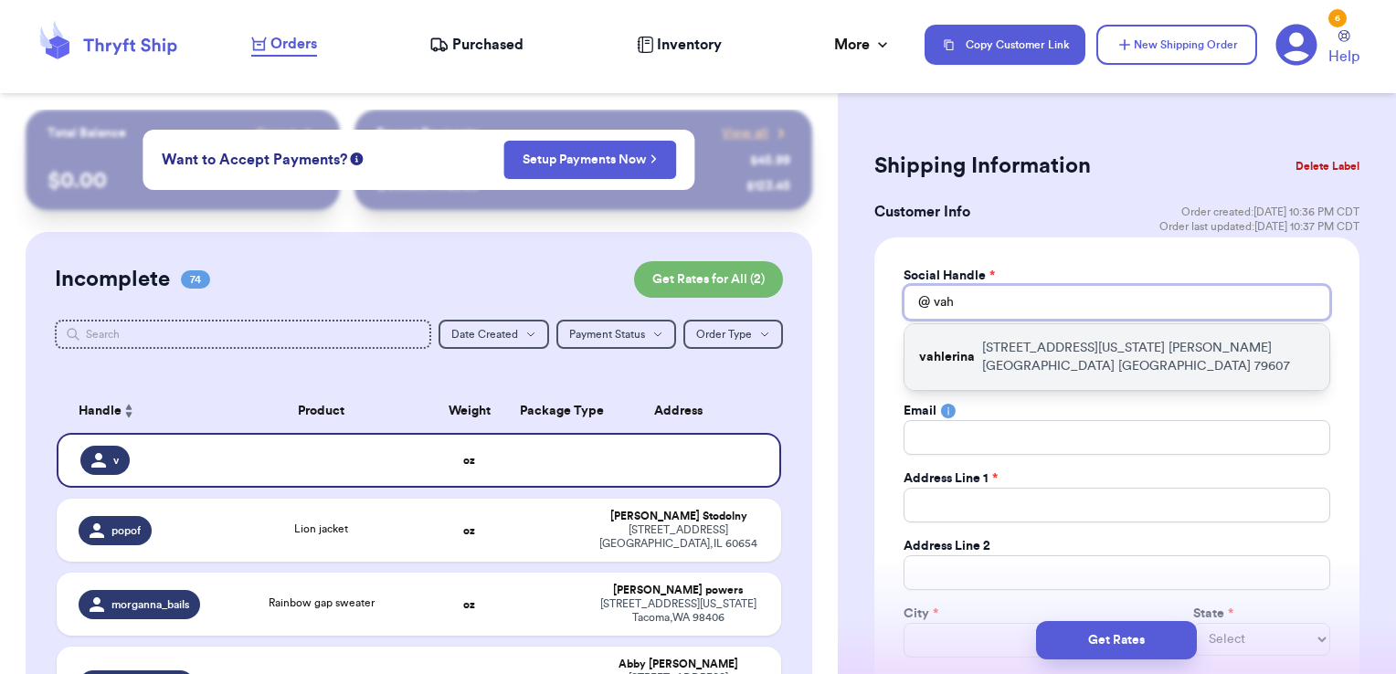
type input "vah"
click at [1010, 344] on p "[STREET_ADDRESS][US_STATE][PERSON_NAME]" at bounding box center [1148, 357] width 333 height 37
type input "vahlerina"
type input "[PERSON_NAME]"
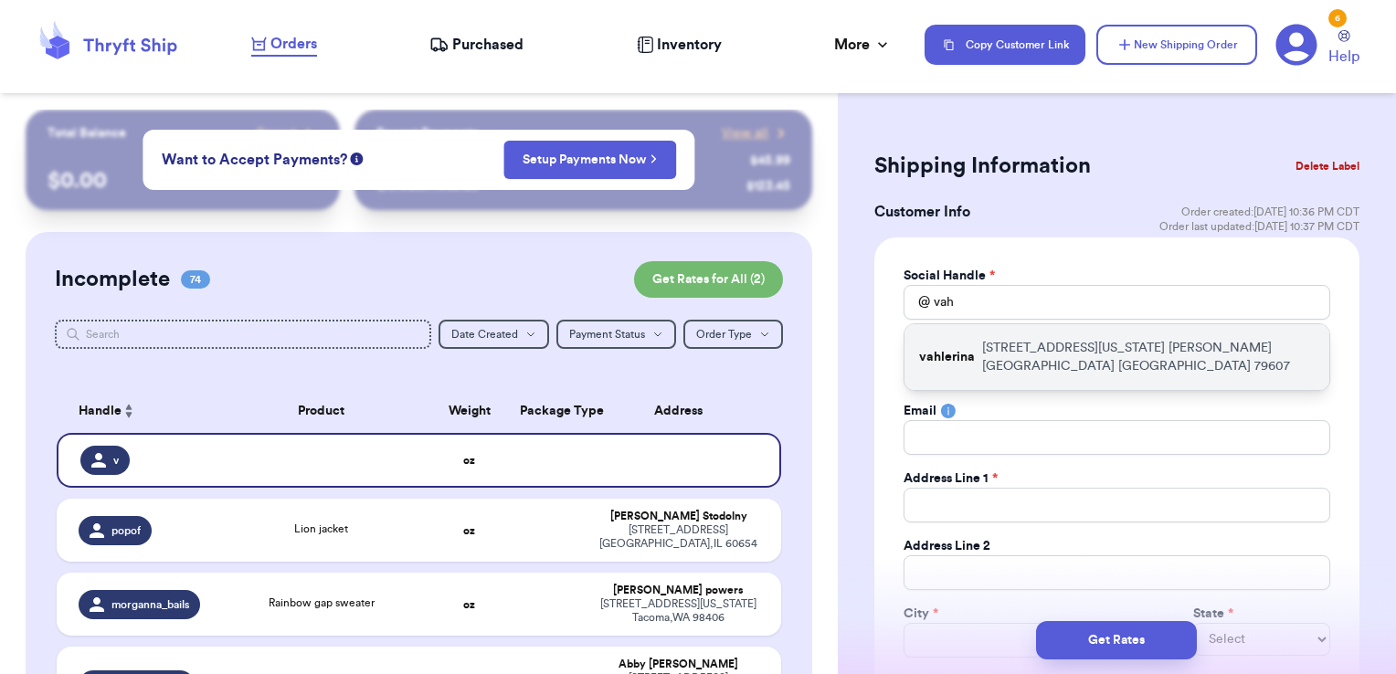
type input "[EMAIL_ADDRESS][DOMAIN_NAME]"
type input "[STREET_ADDRESS][US_STATE]"
type input "[PERSON_NAME][GEOGRAPHIC_DATA]"
select select "[GEOGRAPHIC_DATA]"
type input "79607"
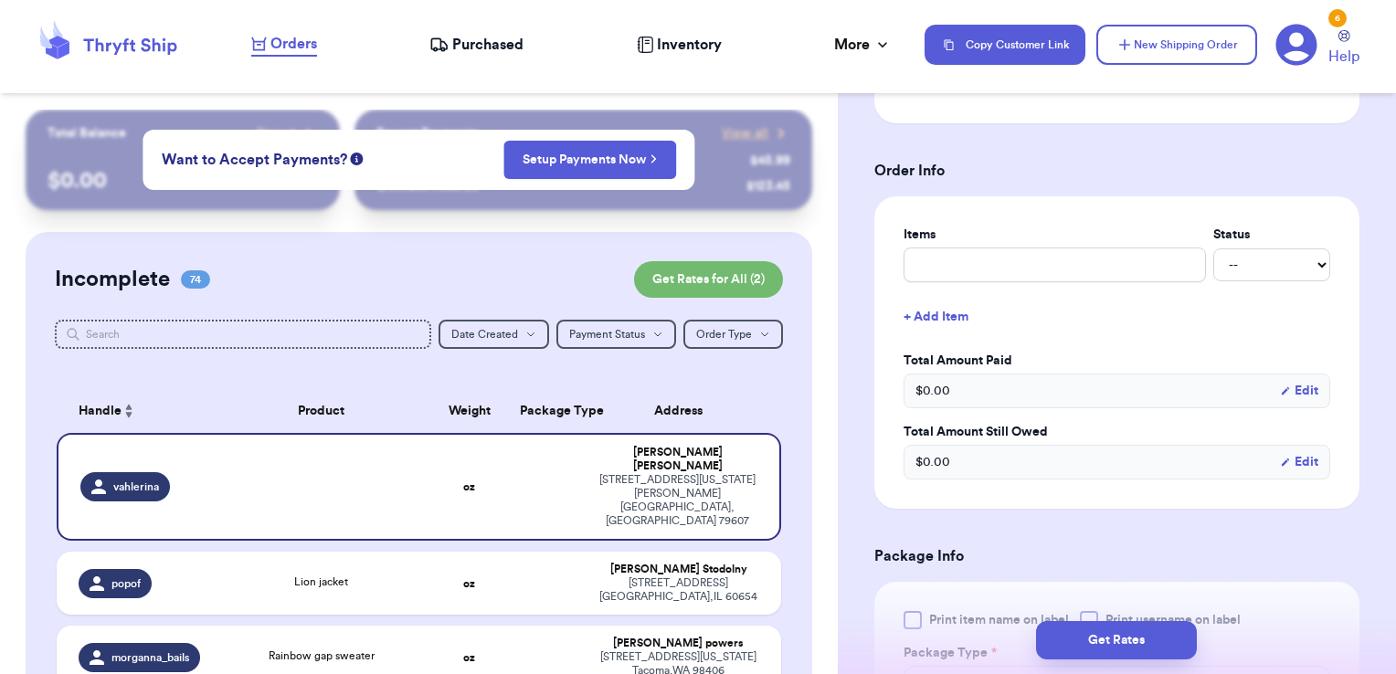
scroll to position [667, 0]
click at [976, 268] on input "text" at bounding box center [1055, 262] width 302 height 35
type input "clothes- thank you!"
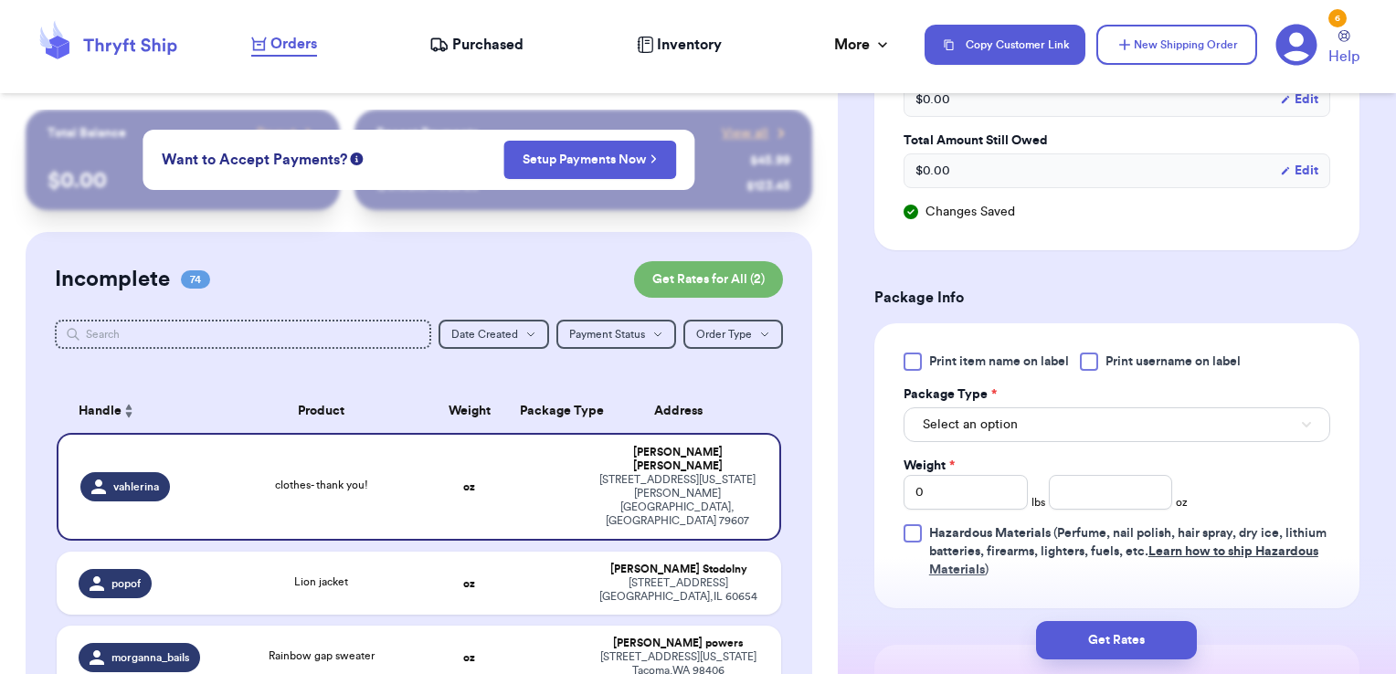
scroll to position [957, 0]
click at [1141, 364] on span "Print username on label" at bounding box center [1173, 361] width 135 height 18
click at [0, 0] on input "Print username on label" at bounding box center [0, 0] width 0 height 0
click at [1089, 426] on button "Select an option" at bounding box center [1117, 424] width 427 height 35
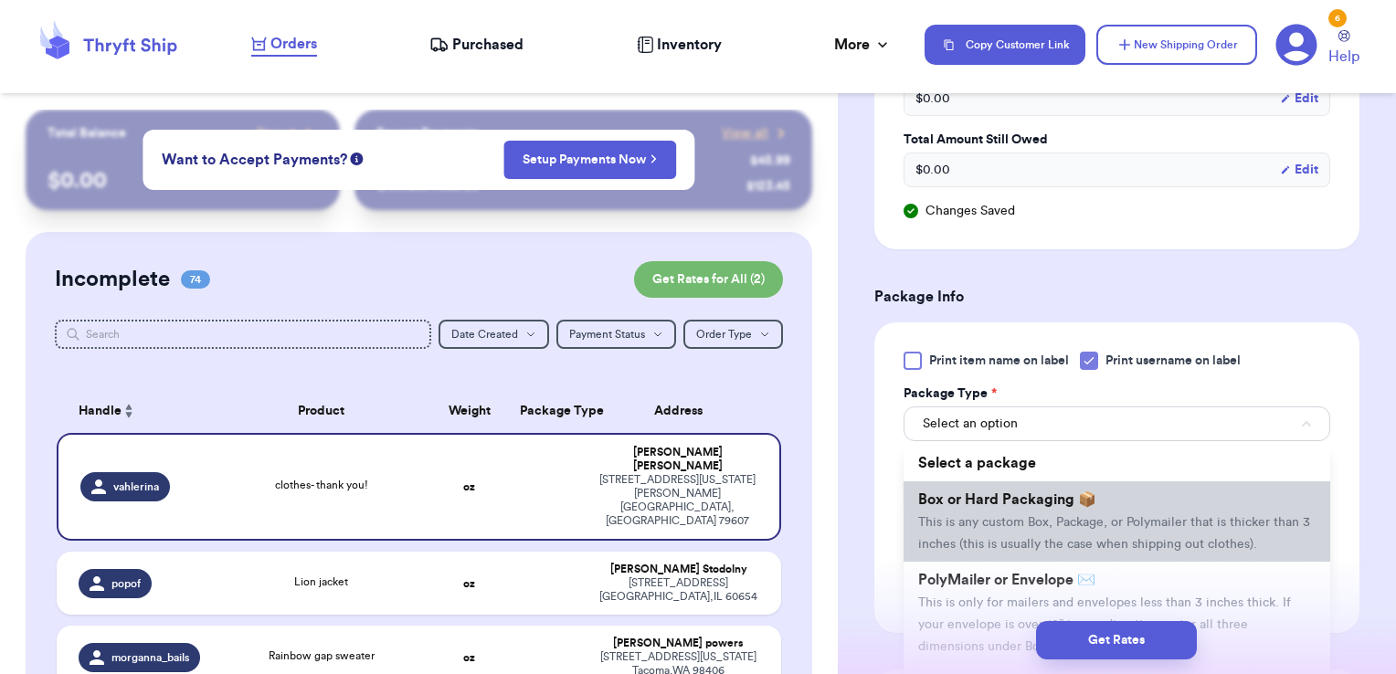
click at [1058, 503] on span "Box or Hard Packaging 📦" at bounding box center [1007, 499] width 178 height 15
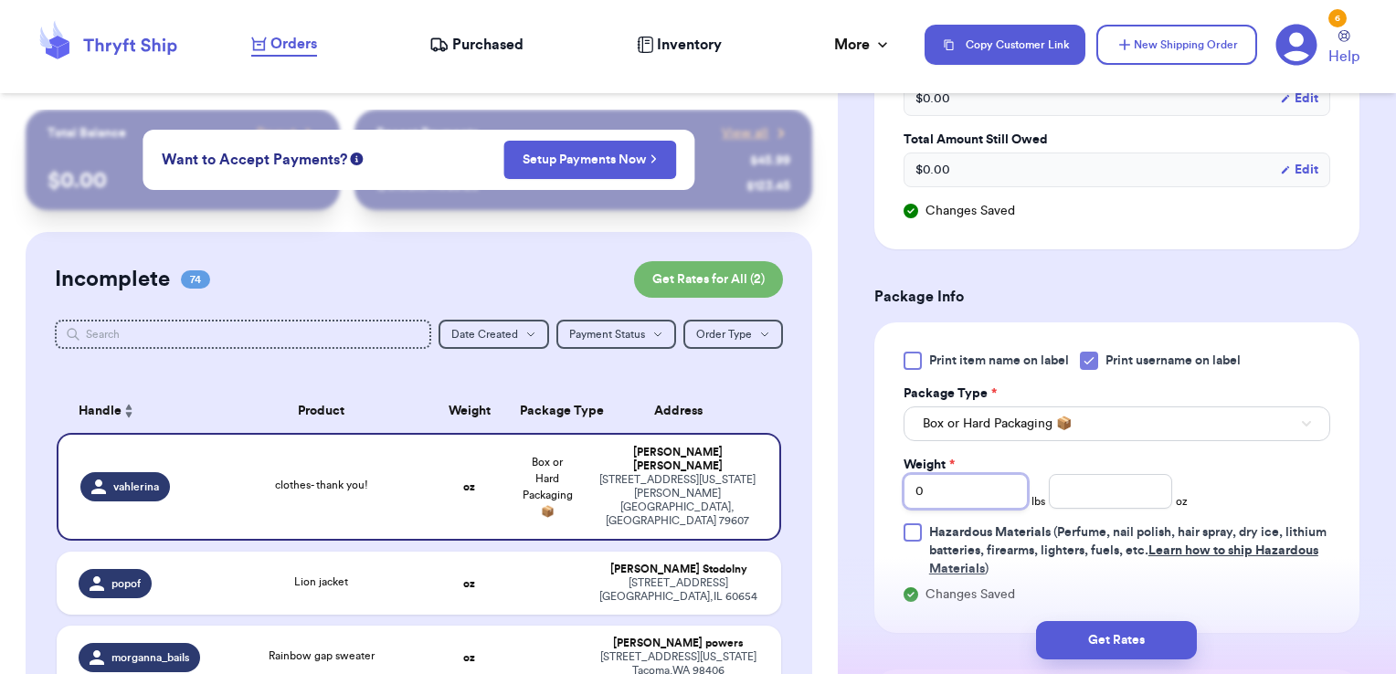
drag, startPoint x: 962, startPoint y: 496, endPoint x: 841, endPoint y: 466, distance: 125.2
click at [841, 466] on div "Shipping Information Delete Label Customer Info Order created: [DATE] 10:36 PM …" at bounding box center [1117, 137] width 558 height 1968
type input "1"
type input "11.71"
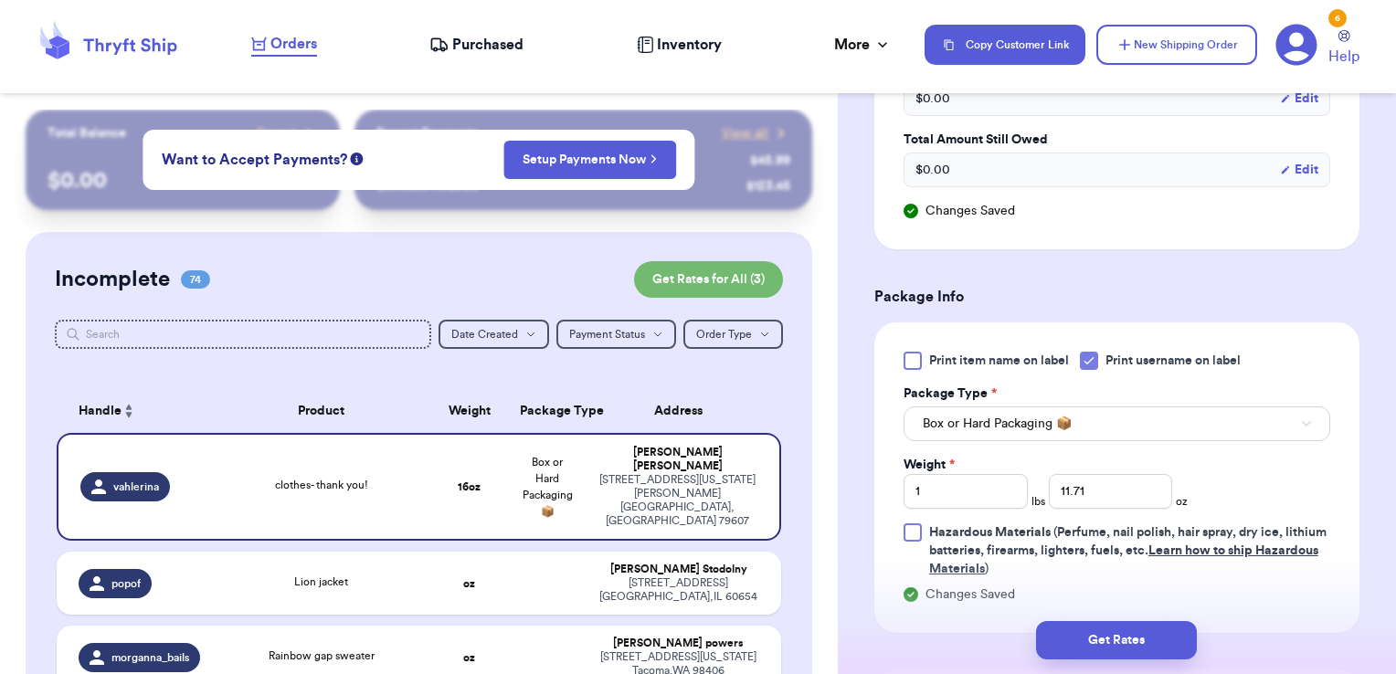
scroll to position [1349, 0]
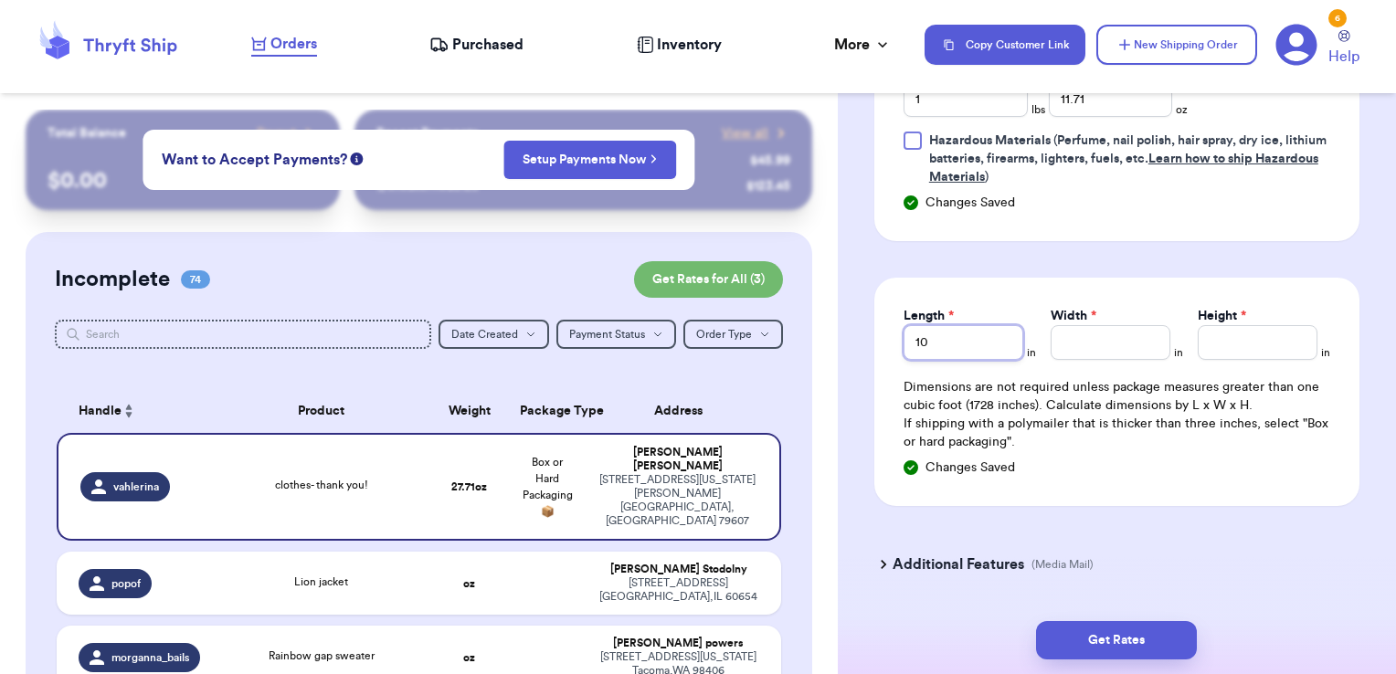
type input "10"
type input "7"
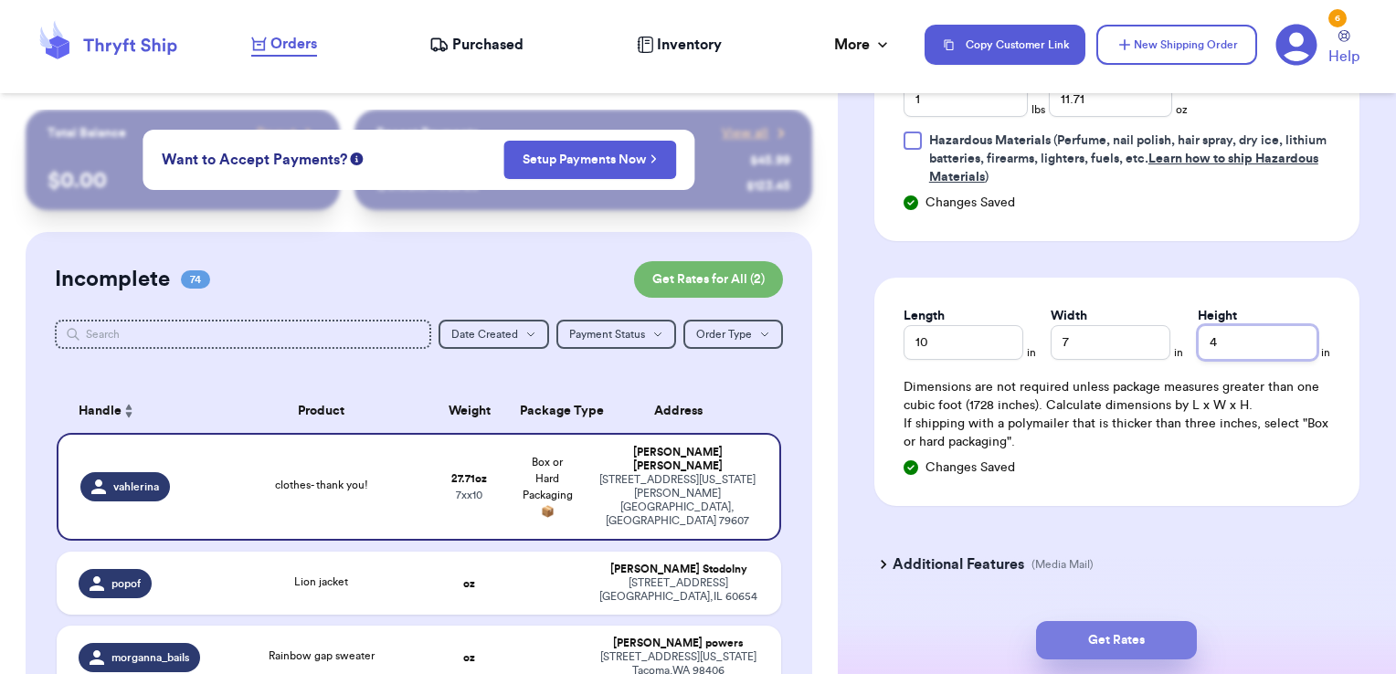
type input "4"
click at [1158, 630] on button "Get Rates" at bounding box center [1116, 640] width 161 height 38
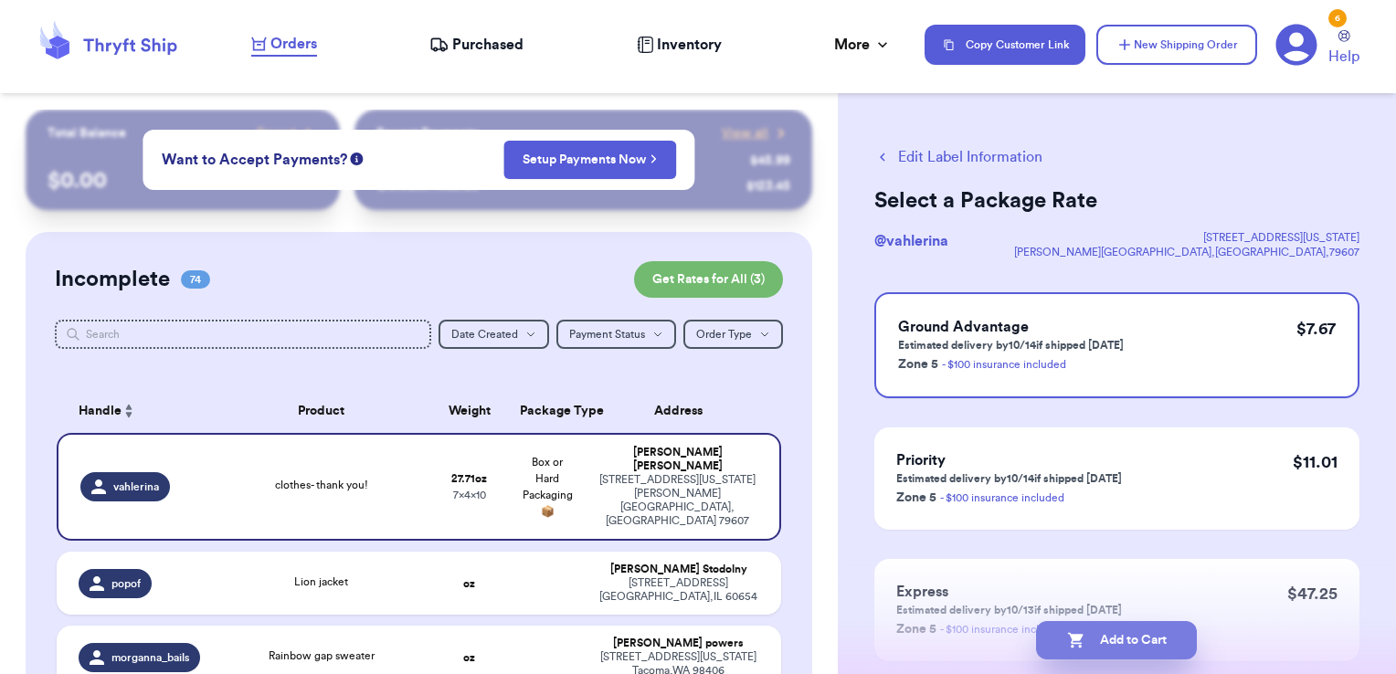
click at [1165, 634] on button "Add to Cart" at bounding box center [1116, 640] width 161 height 38
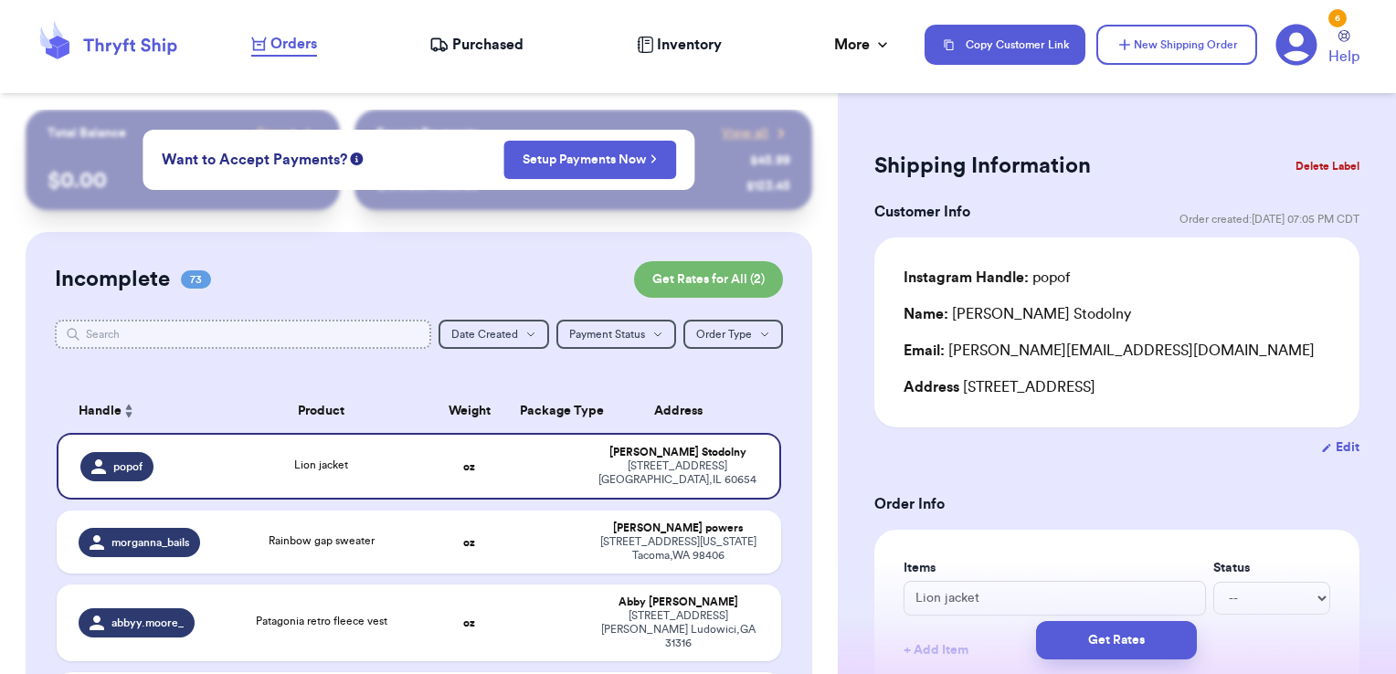
click at [339, 325] on input "text" at bounding box center [243, 334] width 377 height 29
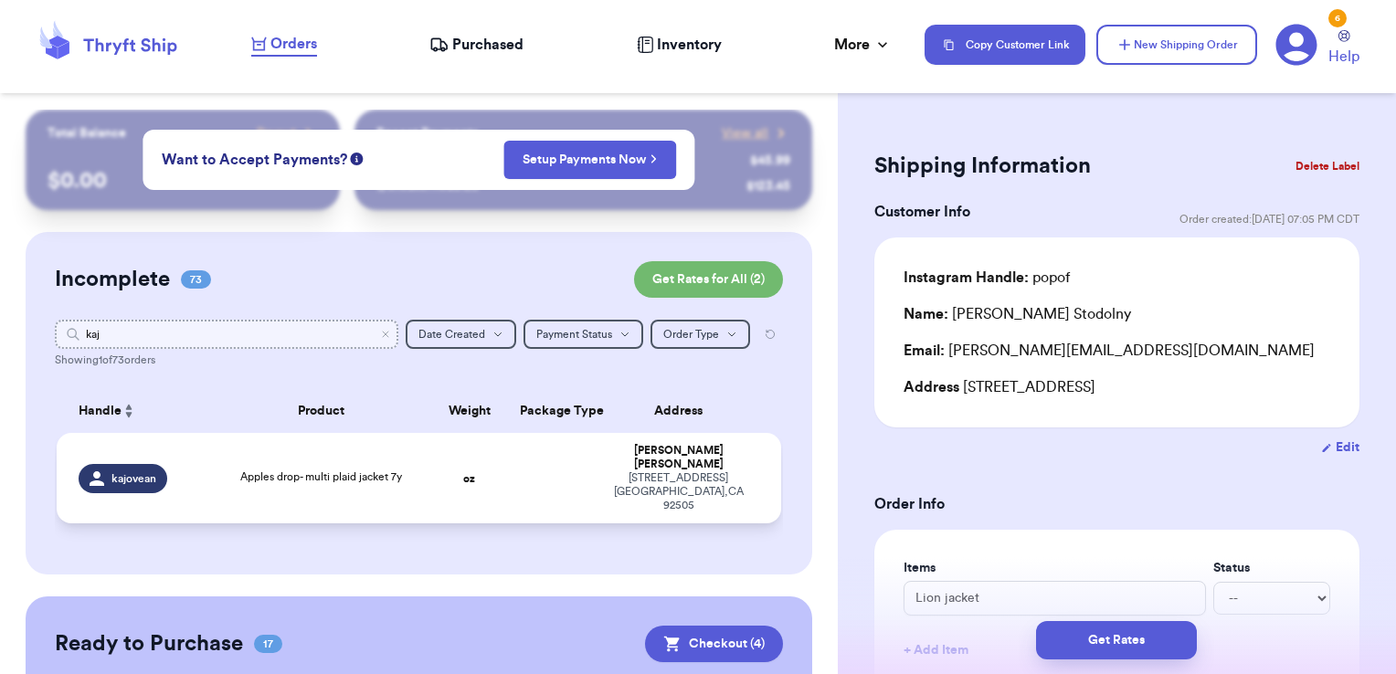
type input "kaj"
click at [548, 472] on td at bounding box center [548, 478] width 78 height 90
type input "Apples drop- multi plaid jacket 7y"
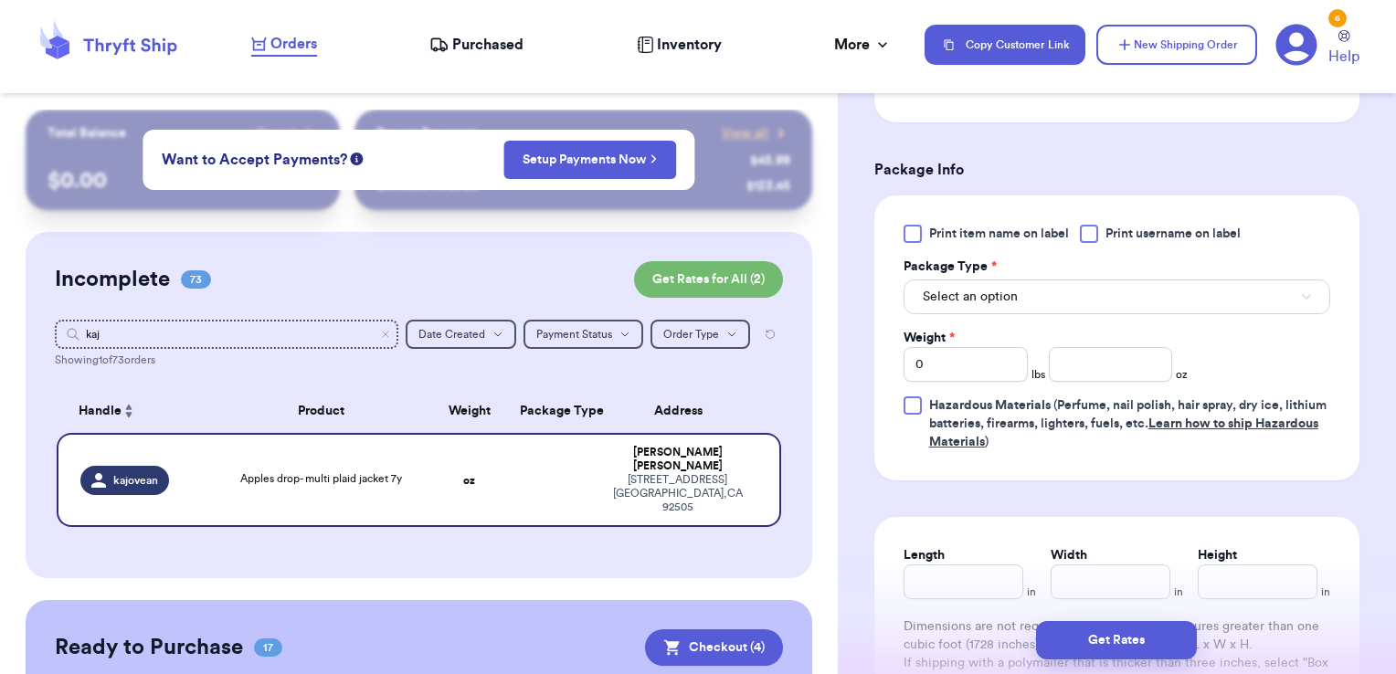
scroll to position [720, 0]
click at [1111, 233] on span "Print username on label" at bounding box center [1173, 234] width 135 height 18
click at [0, 0] on input "Print username on label" at bounding box center [0, 0] width 0 height 0
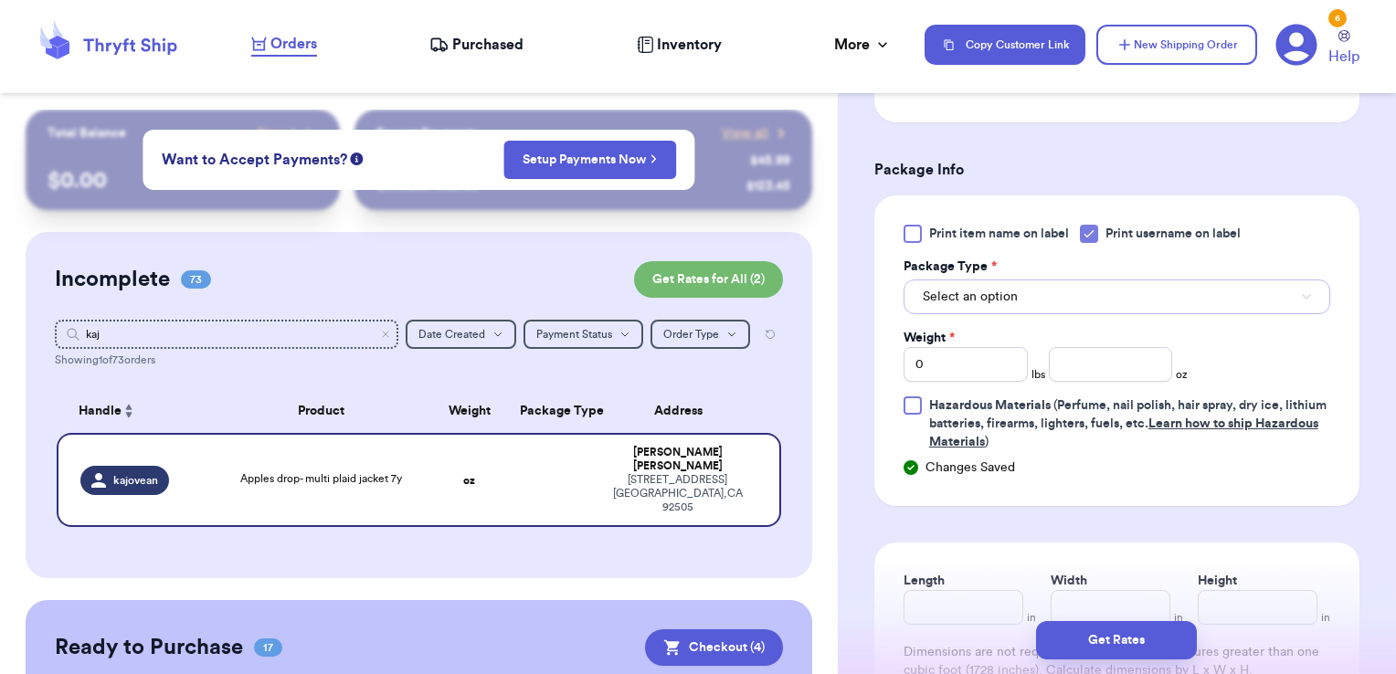
click at [1089, 302] on button "Select an option" at bounding box center [1117, 297] width 427 height 35
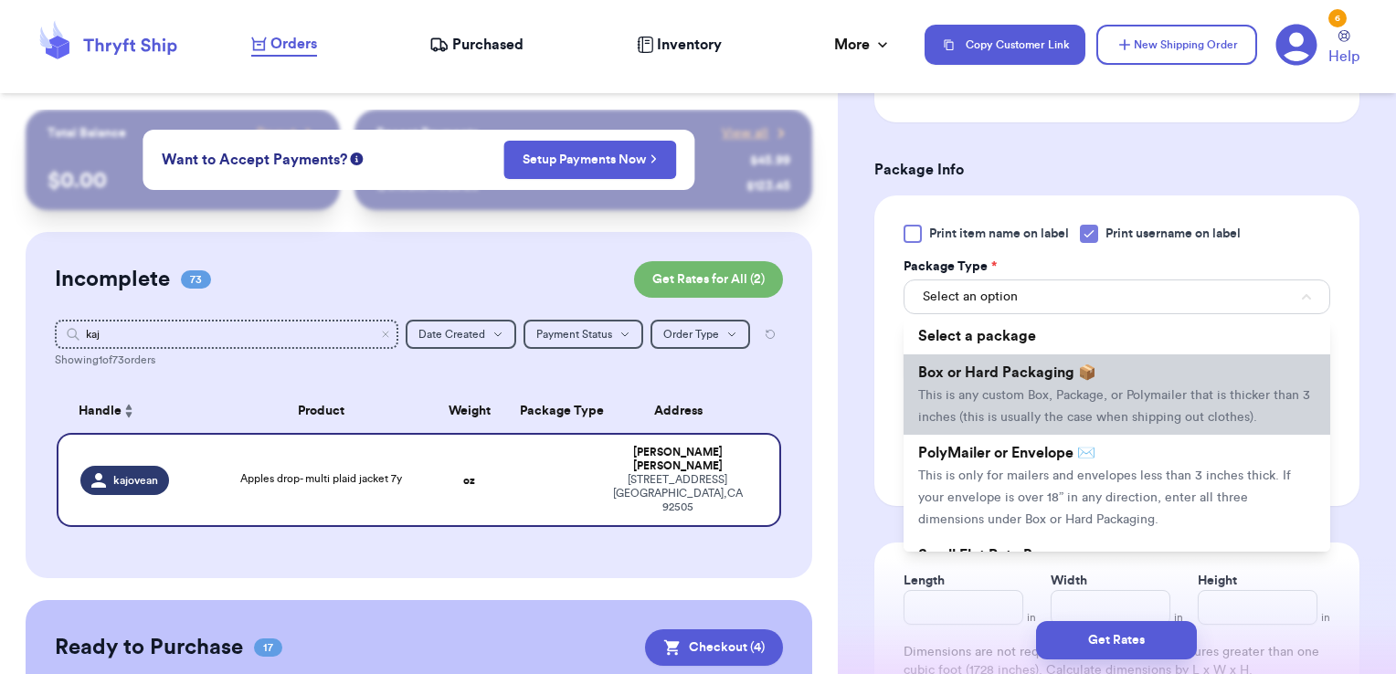
click at [1046, 397] on span "This is any custom Box, Package, or Polymailer that is thicker than 3 inches (t…" at bounding box center [1114, 406] width 392 height 35
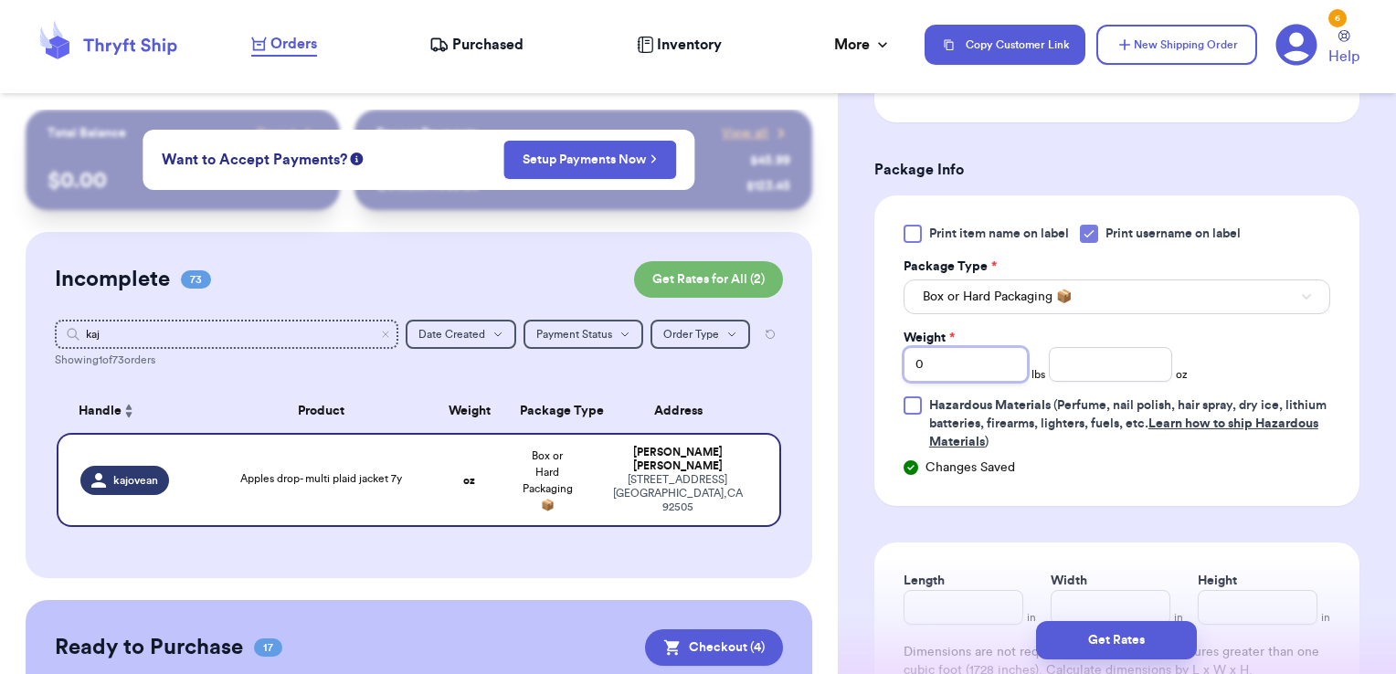
click at [825, 347] on div "Customer Link New Order Total Balance Payout $ 0.00 Recent Payments View all @ …" at bounding box center [698, 337] width 1396 height 674
type input "1"
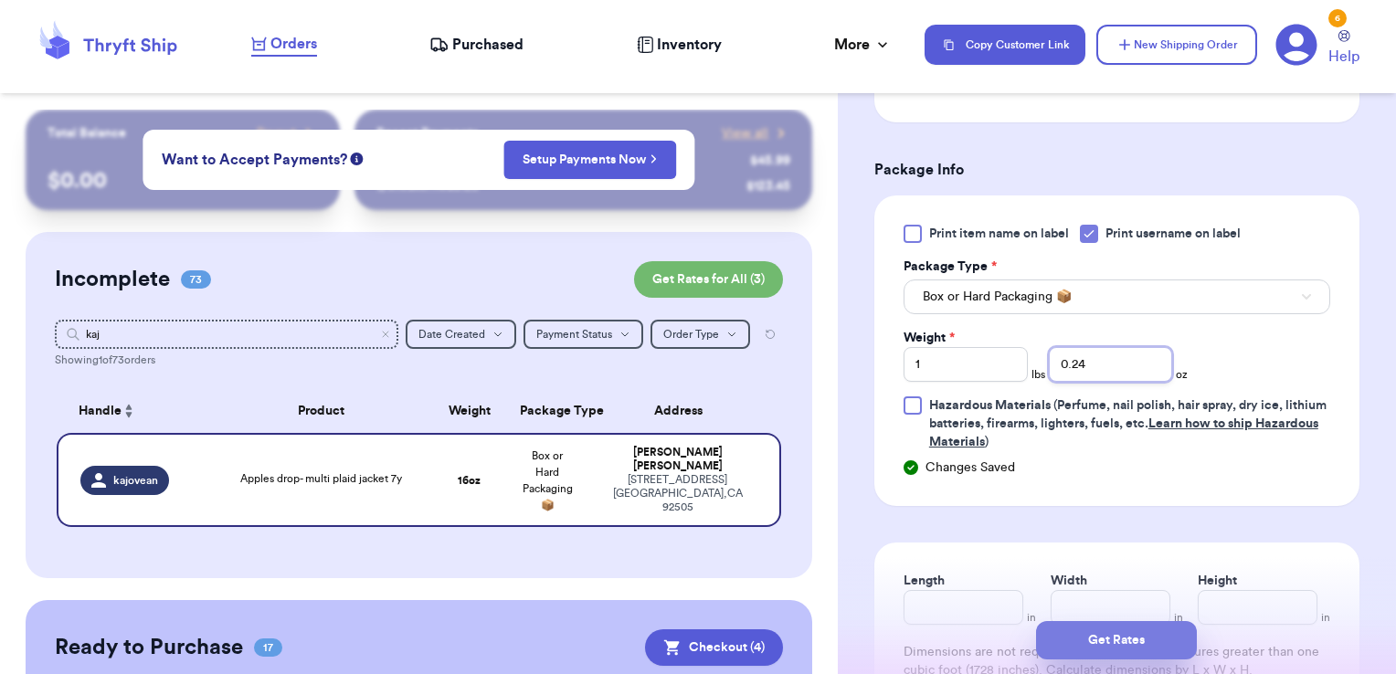
type input "0.24"
click at [1151, 634] on button "Get Rates" at bounding box center [1116, 640] width 161 height 38
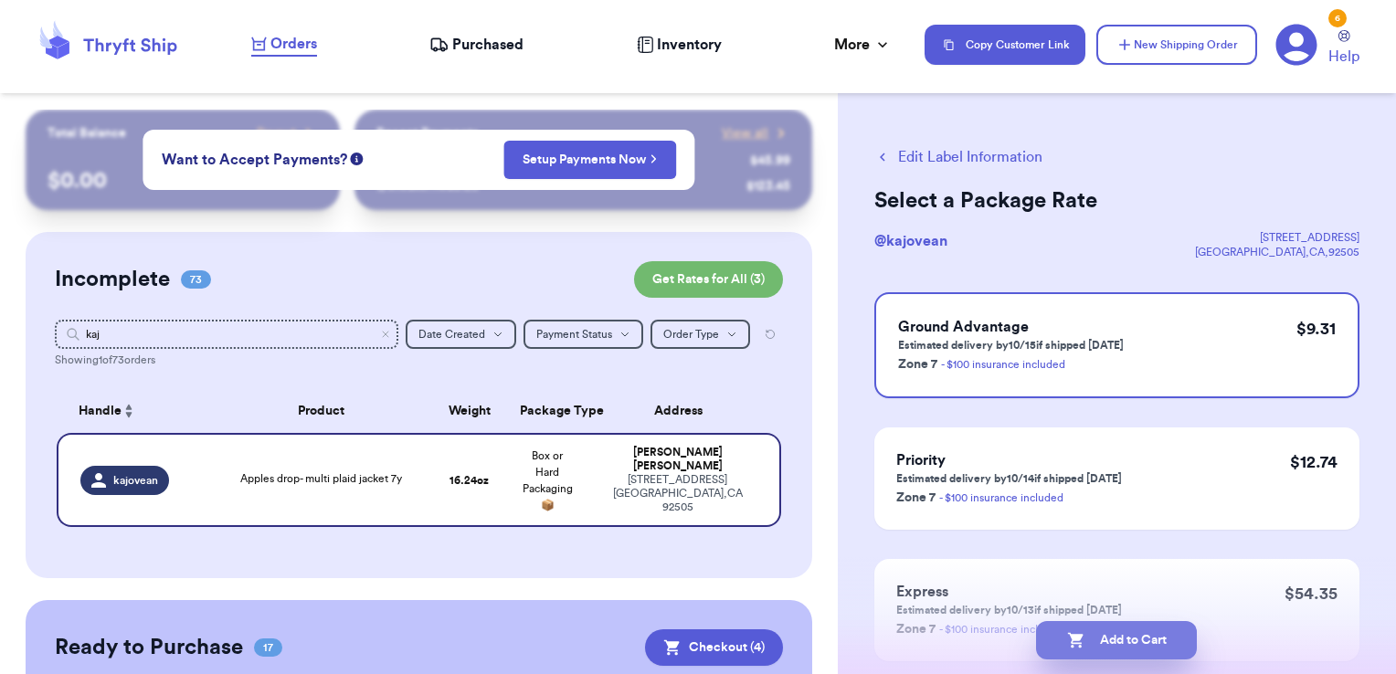
click at [1148, 648] on button "Add to Cart" at bounding box center [1116, 640] width 161 height 38
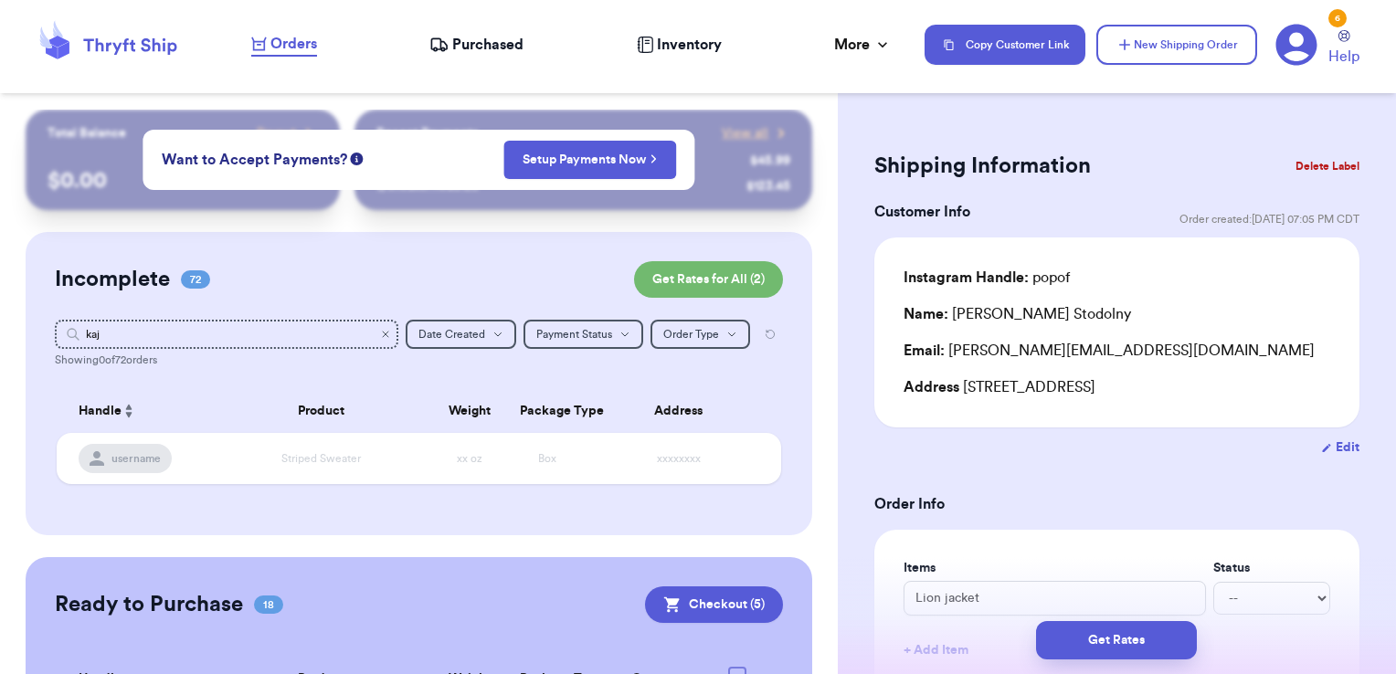
click at [380, 333] on icon "Clear search" at bounding box center [385, 334] width 11 height 11
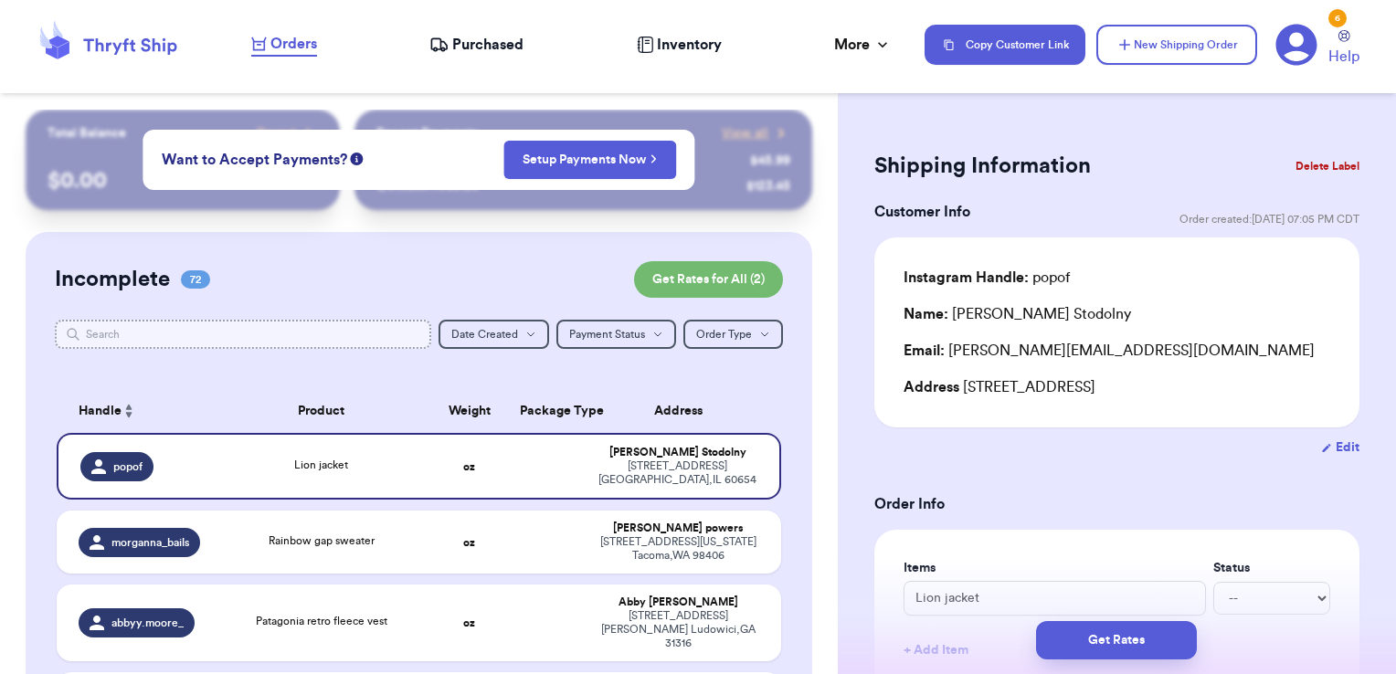
click at [376, 333] on input "text" at bounding box center [243, 334] width 377 height 29
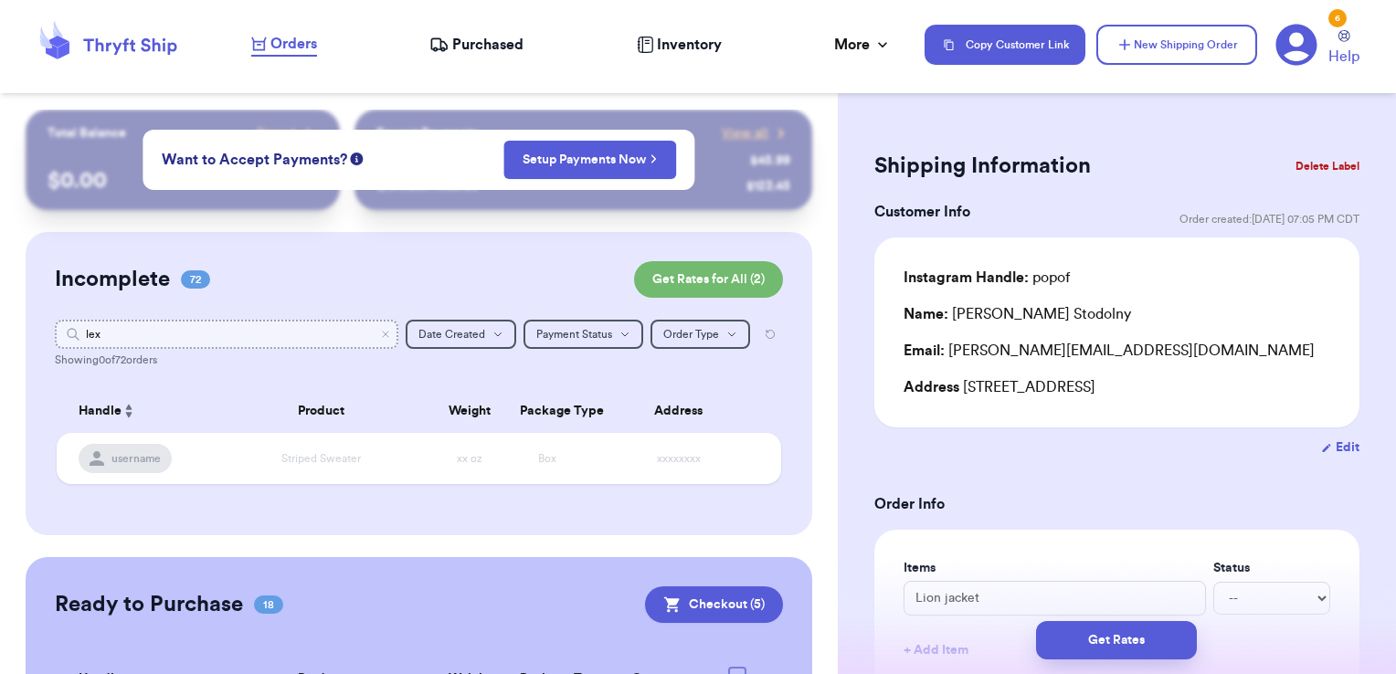
type input "lexi"
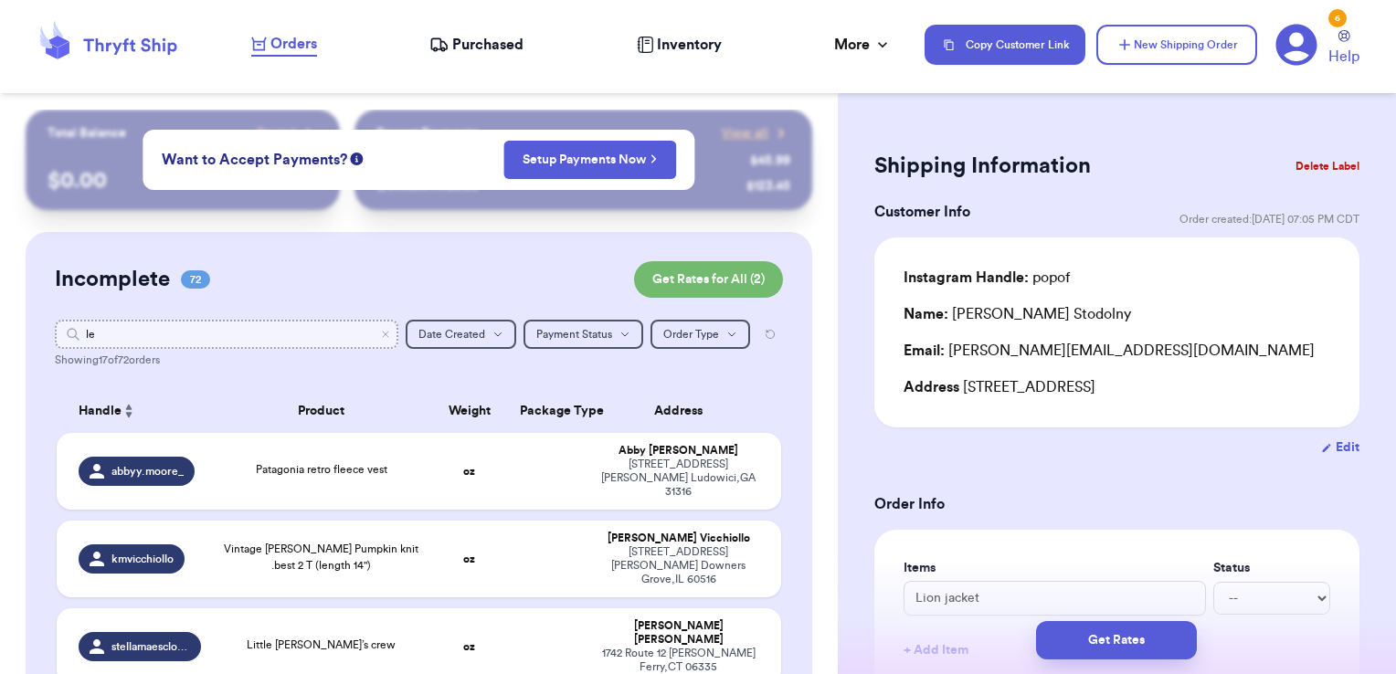
type input "l"
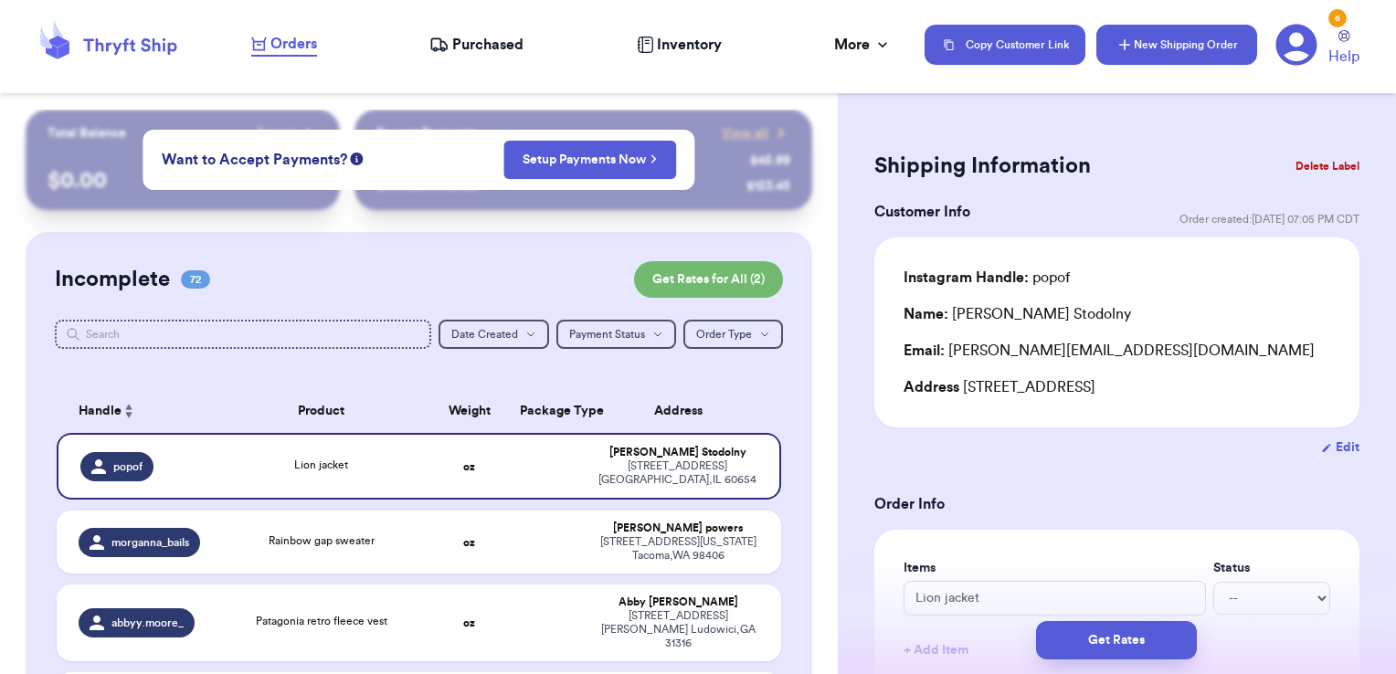
click at [1219, 35] on button "New Shipping Order" at bounding box center [1176, 45] width 161 height 40
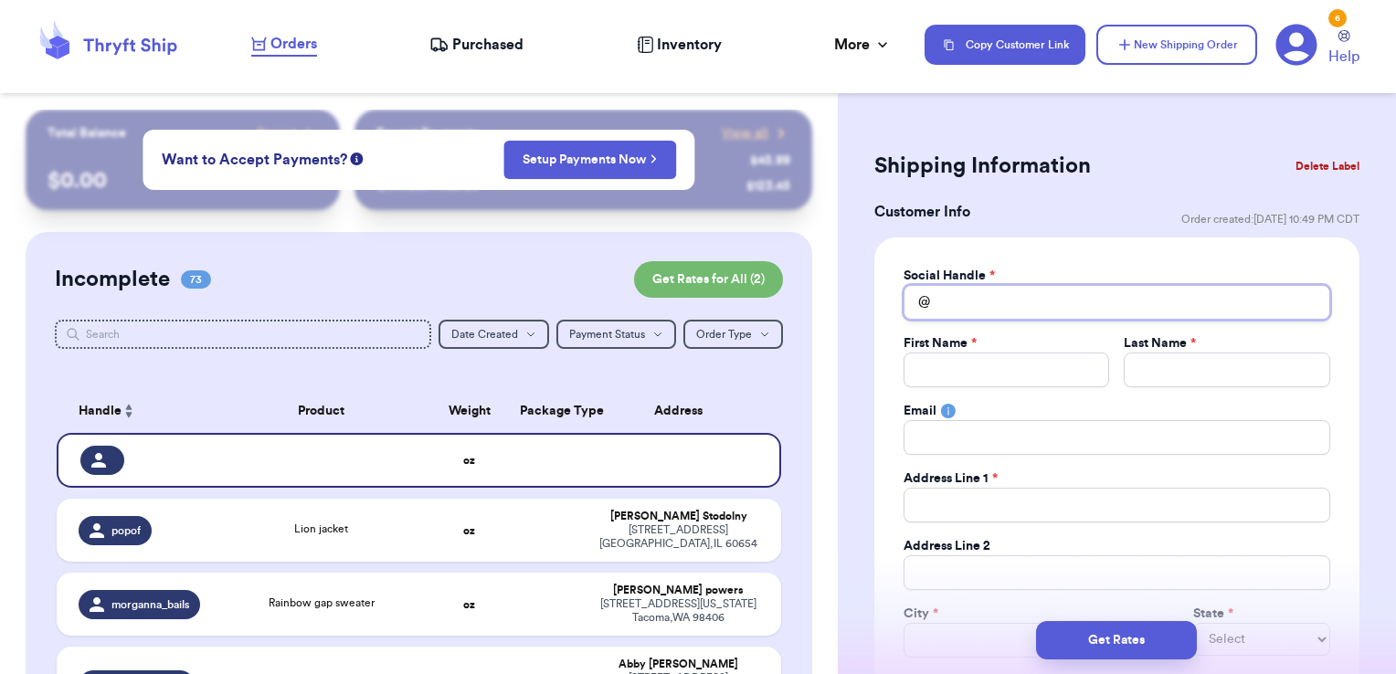
click at [1073, 302] on input "Total Amount Paid" at bounding box center [1117, 302] width 427 height 35
type input "l"
type input "le"
type input "lex"
type input "lexi"
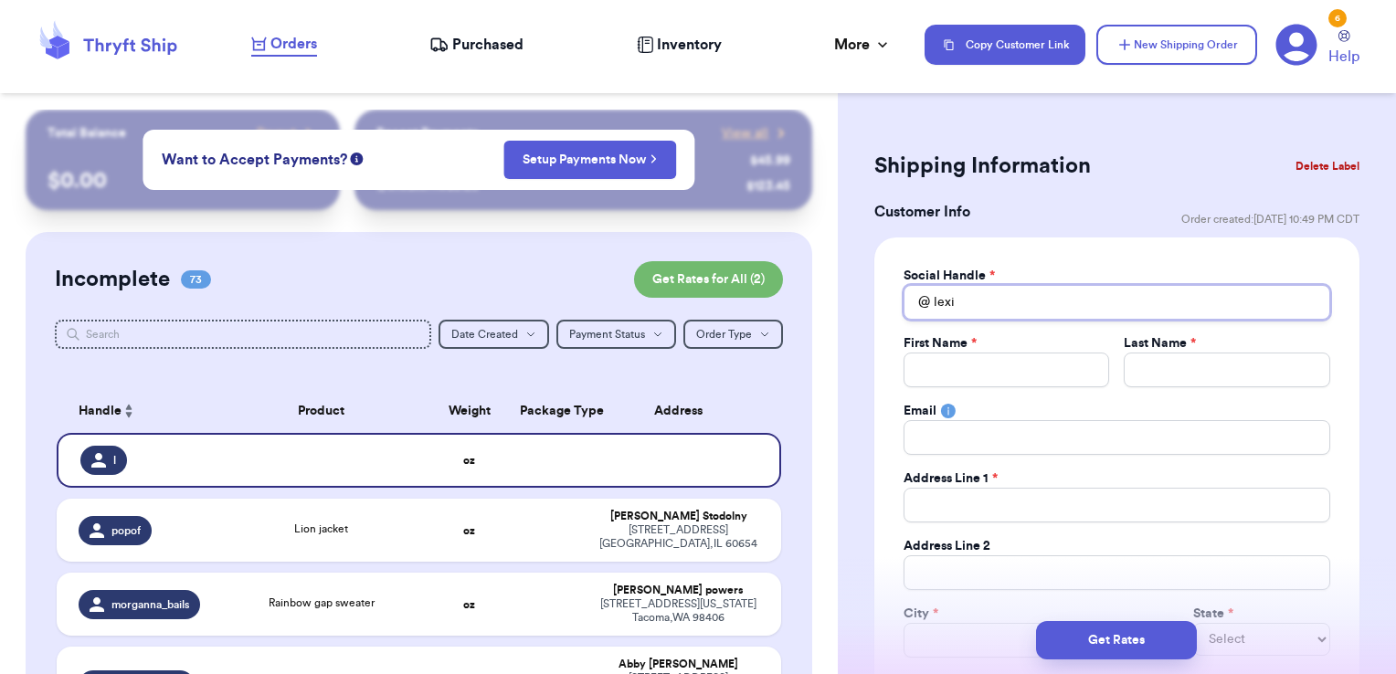
type input "lexii"
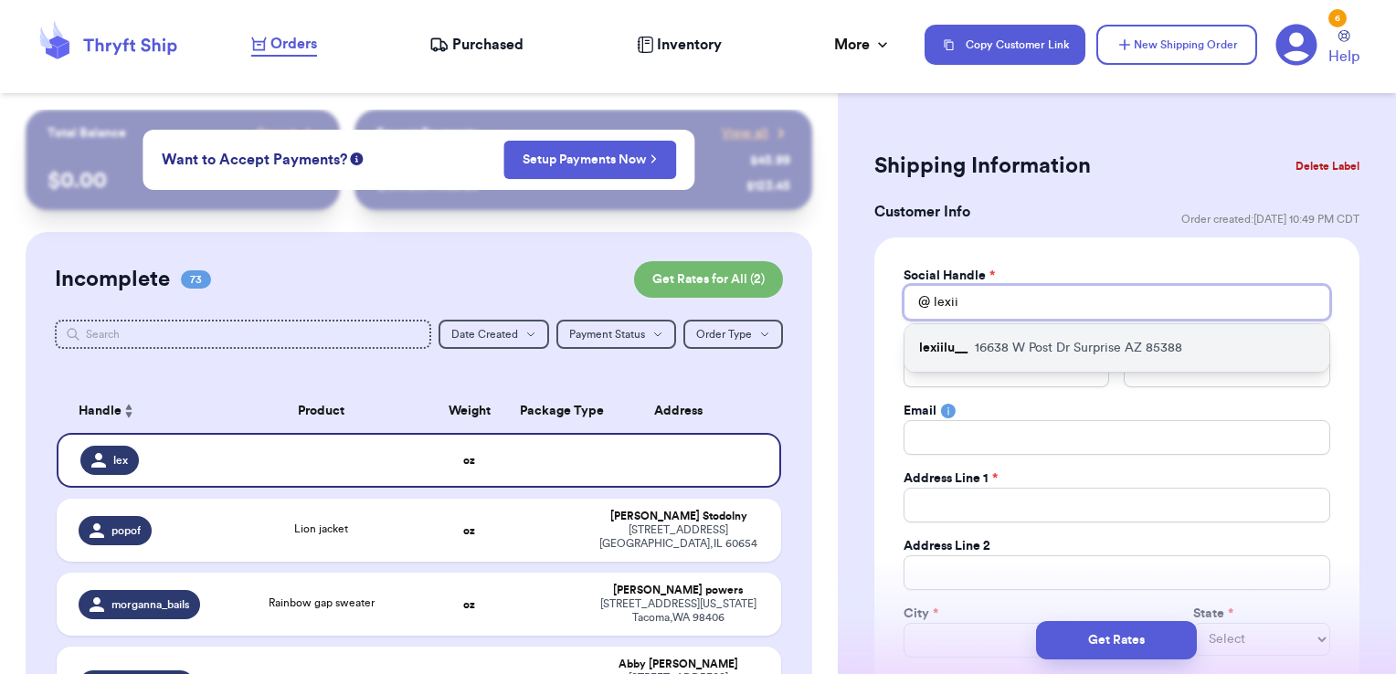
type input "lexii"
click at [1065, 351] on p "[STREET_ADDRESS]" at bounding box center [1078, 348] width 207 height 18
type input "lexiilu__"
type input "[PERSON_NAME]"
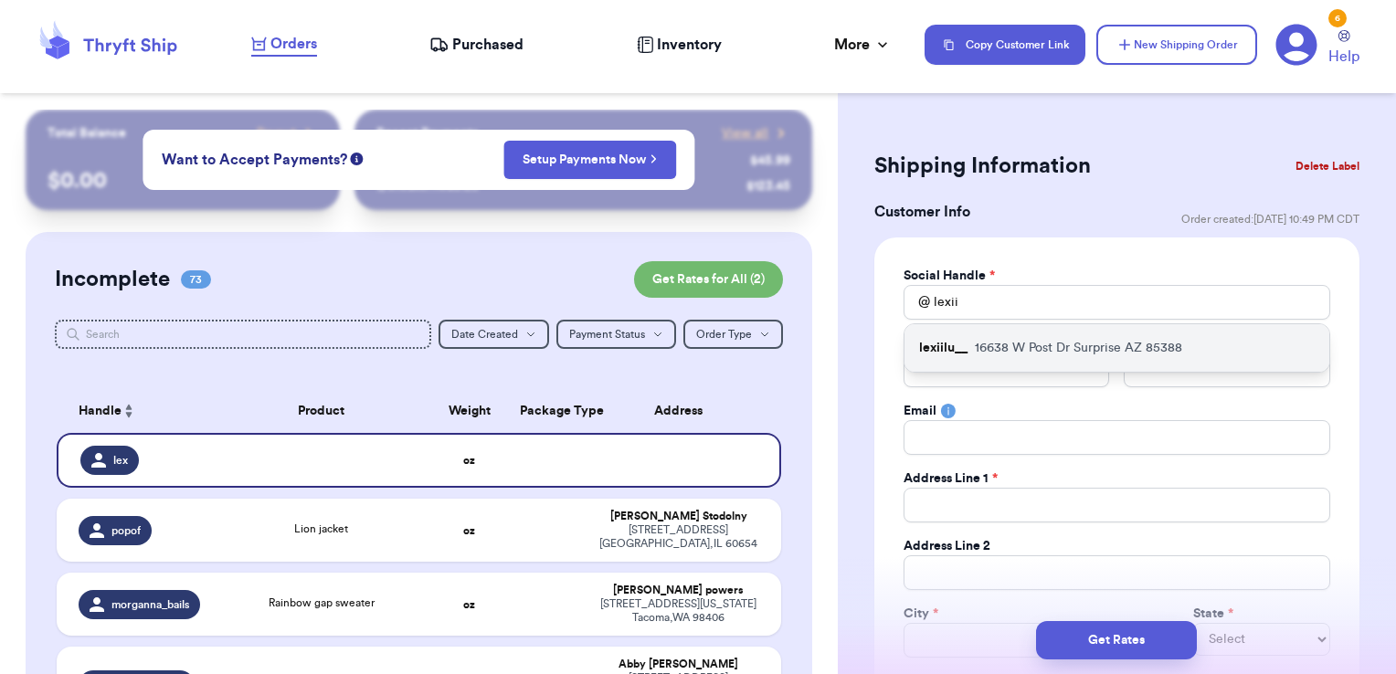
type input "[EMAIL_ADDRESS][DOMAIN_NAME]"
type input "16638 W Post Dr"
type input "Surprise"
select select "AZ"
type input "85388"
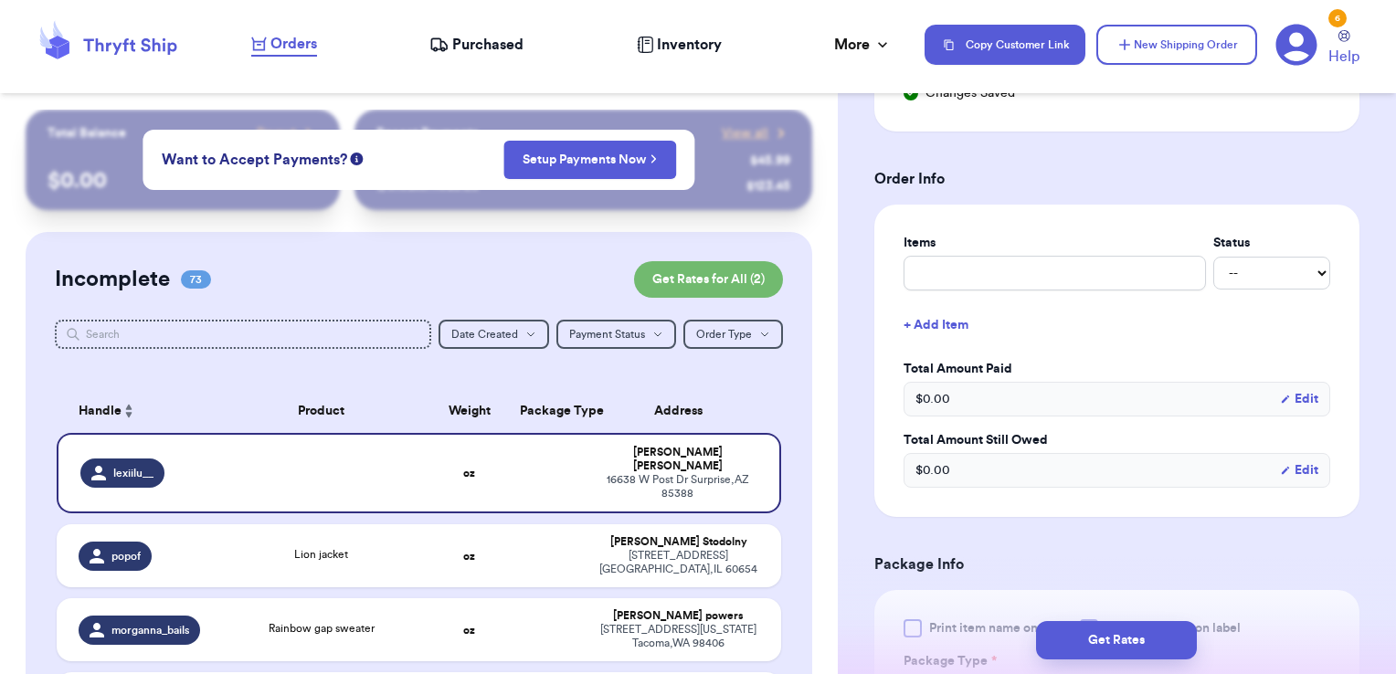
scroll to position [657, 0]
click at [1012, 279] on input "text" at bounding box center [1055, 272] width 302 height 35
type input "misc - thank you!"
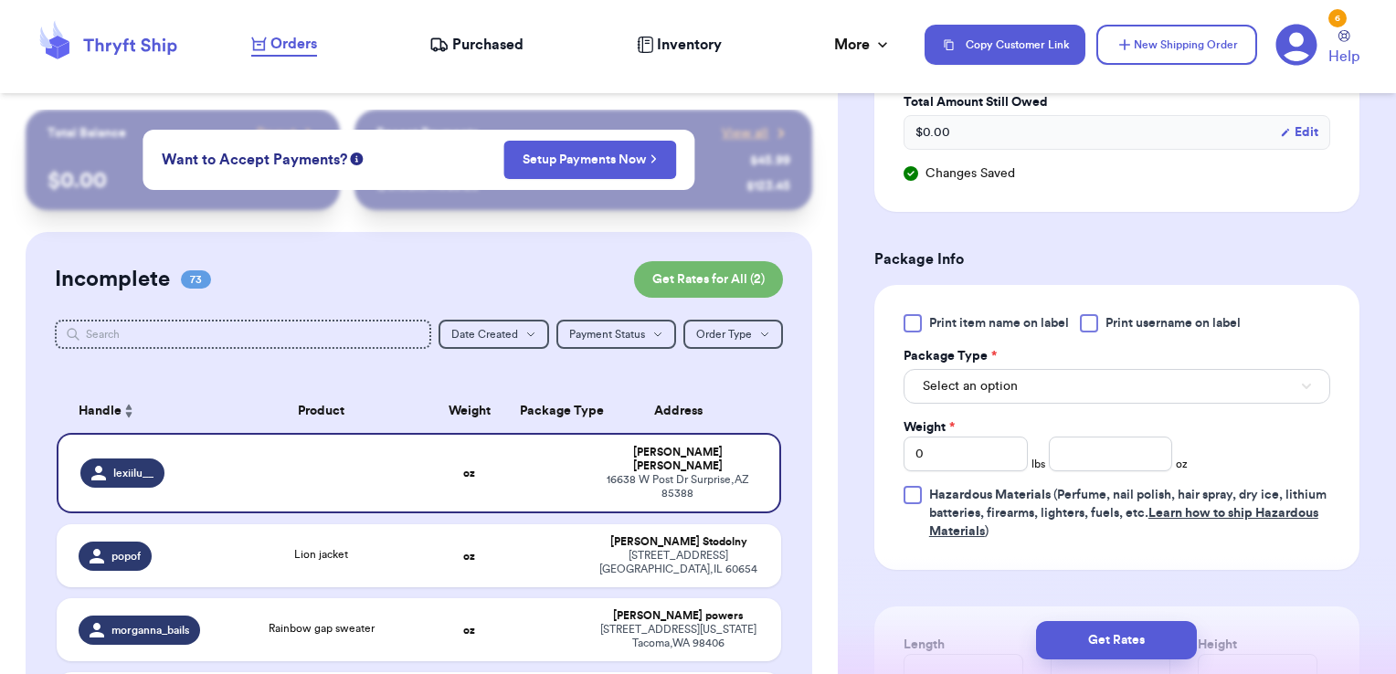
scroll to position [996, 0]
click at [1142, 313] on span "Print username on label" at bounding box center [1173, 321] width 135 height 18
click at [0, 0] on input "Print username on label" at bounding box center [0, 0] width 0 height 0
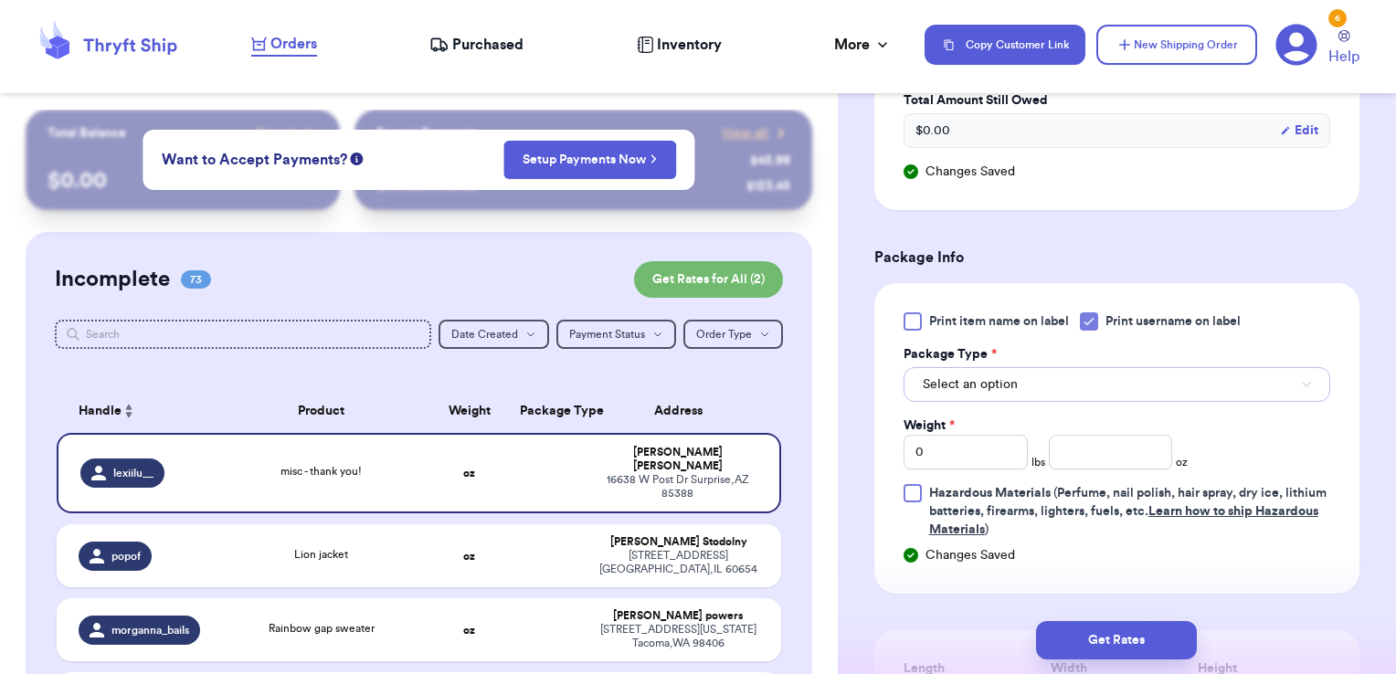
click at [1126, 369] on button "Select an option" at bounding box center [1117, 384] width 427 height 35
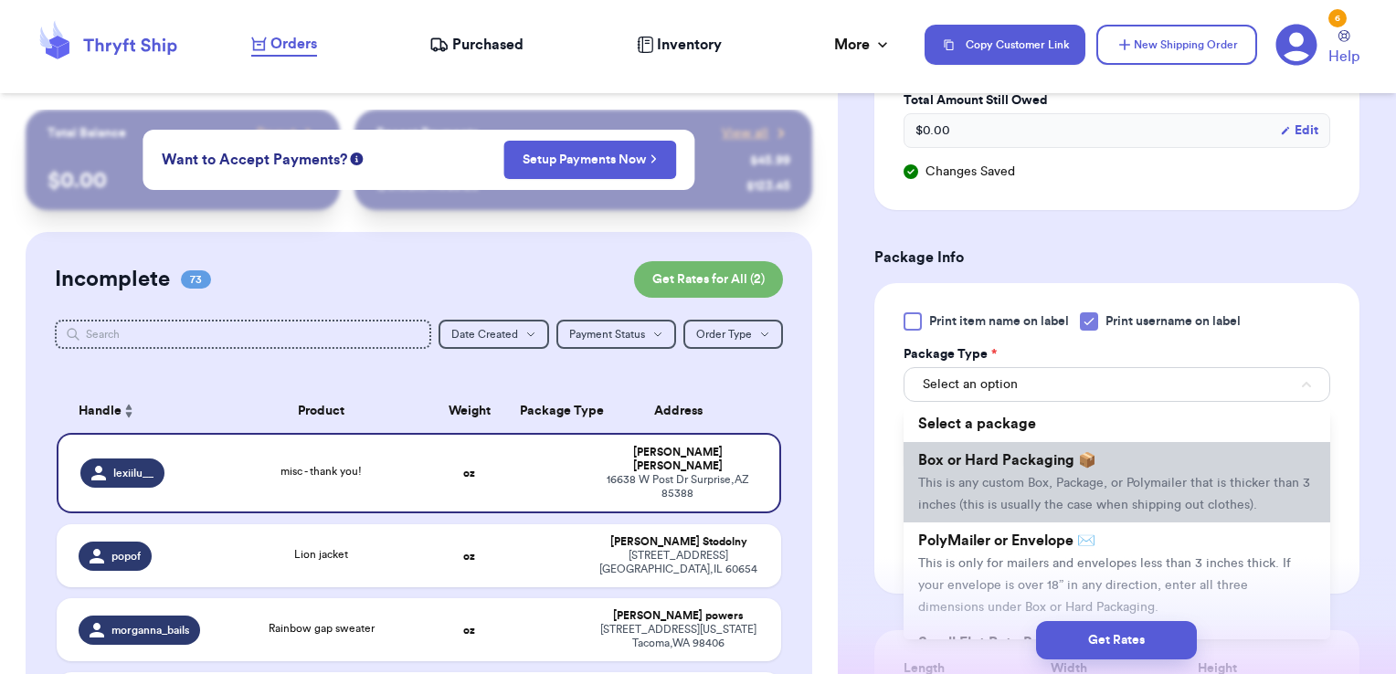
click at [1106, 442] on li "Box or Hard Packaging 📦 This is any custom Box, Package, or Polymailer that is …" at bounding box center [1117, 482] width 427 height 80
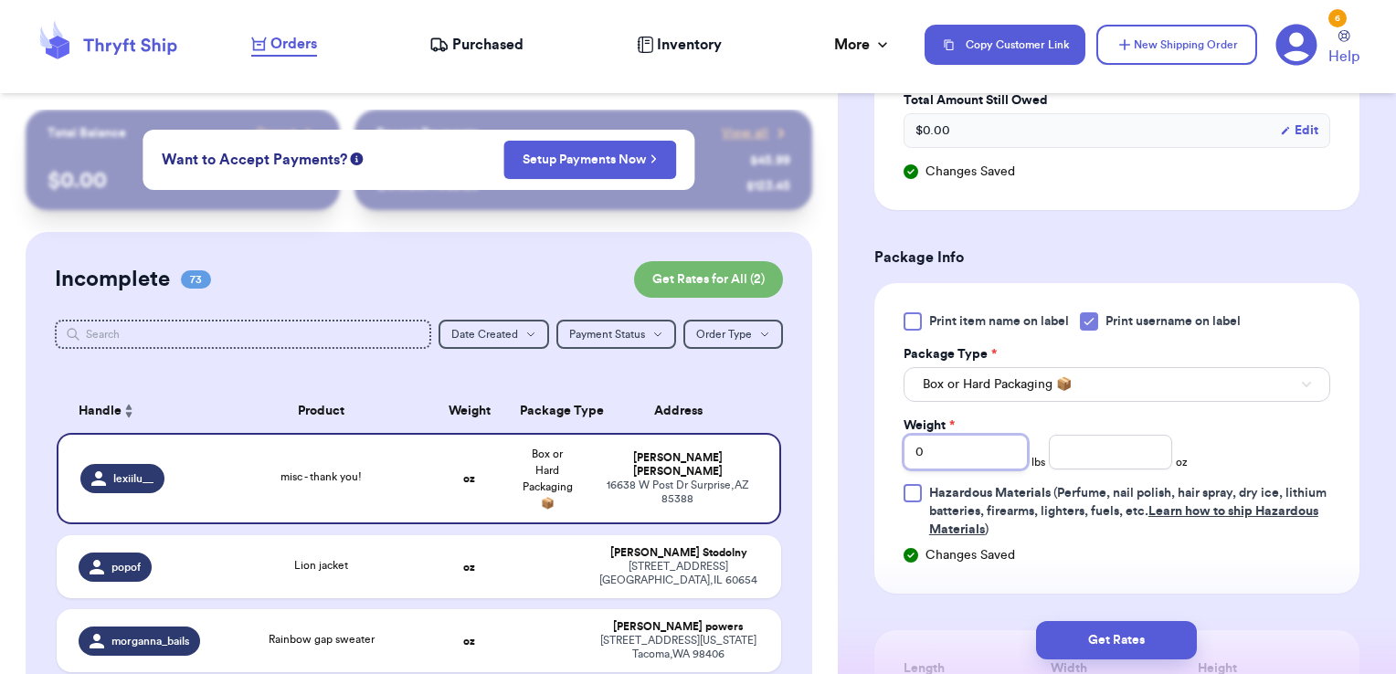
drag, startPoint x: 839, startPoint y: 438, endPoint x: 756, endPoint y: 432, distance: 82.4
click at [756, 432] on div "Customer Link New Order Total Balance Payout $ 0.00 Recent Payments View all @ …" at bounding box center [698, 337] width 1396 height 674
type input "1"
type input "8.13"
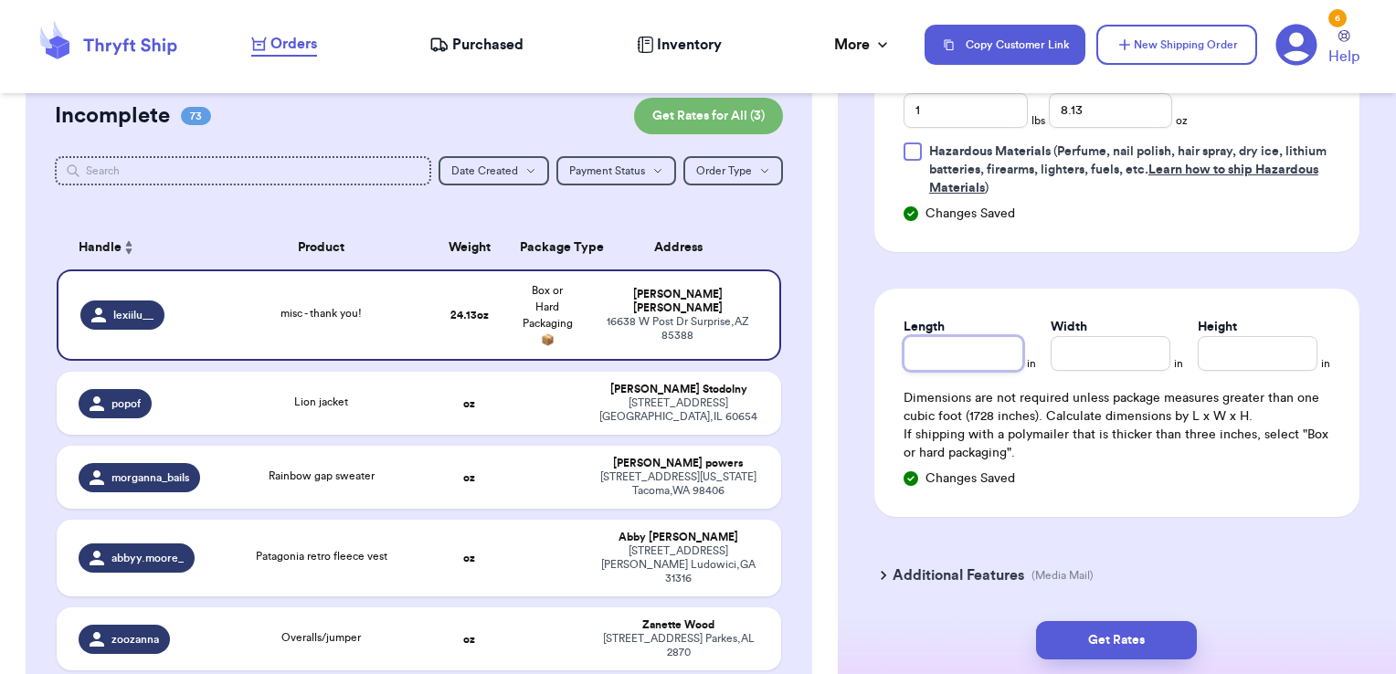
scroll to position [1340, 0]
type input "9.5"
type input "10.5"
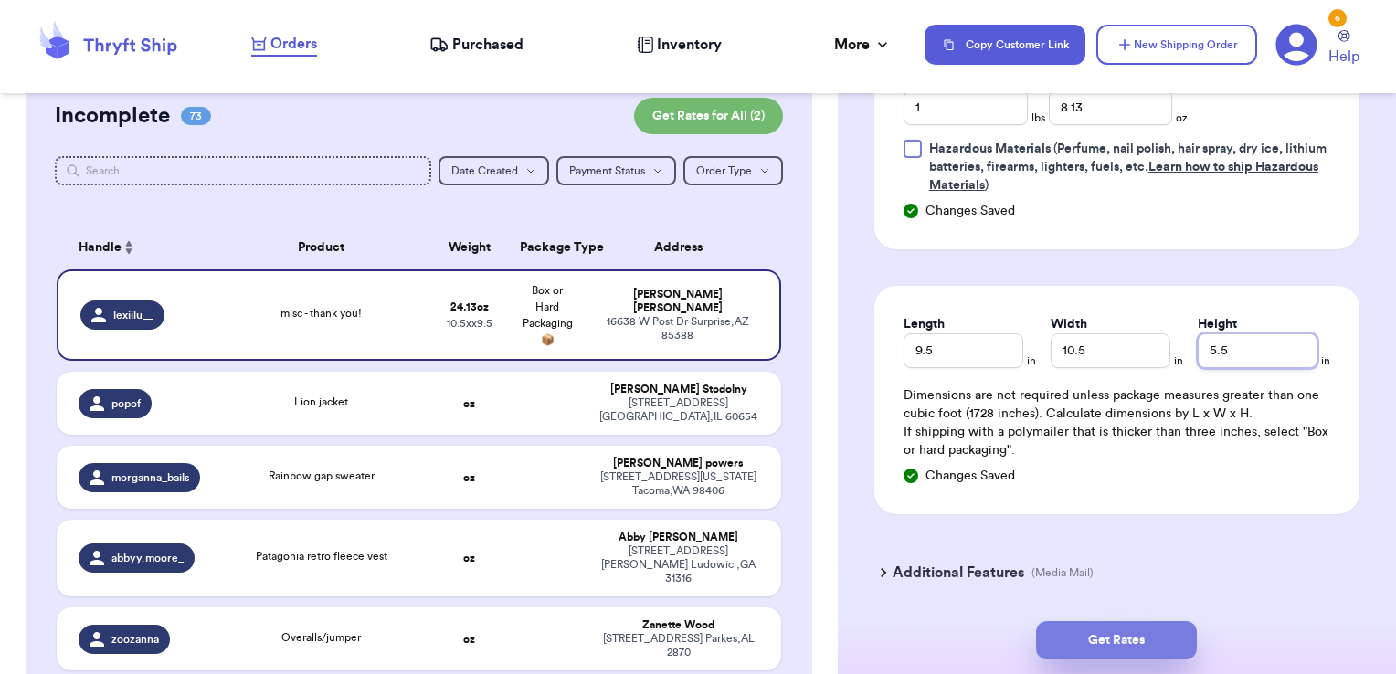
type input "5.5"
click at [1175, 647] on button "Get Rates" at bounding box center [1116, 640] width 161 height 38
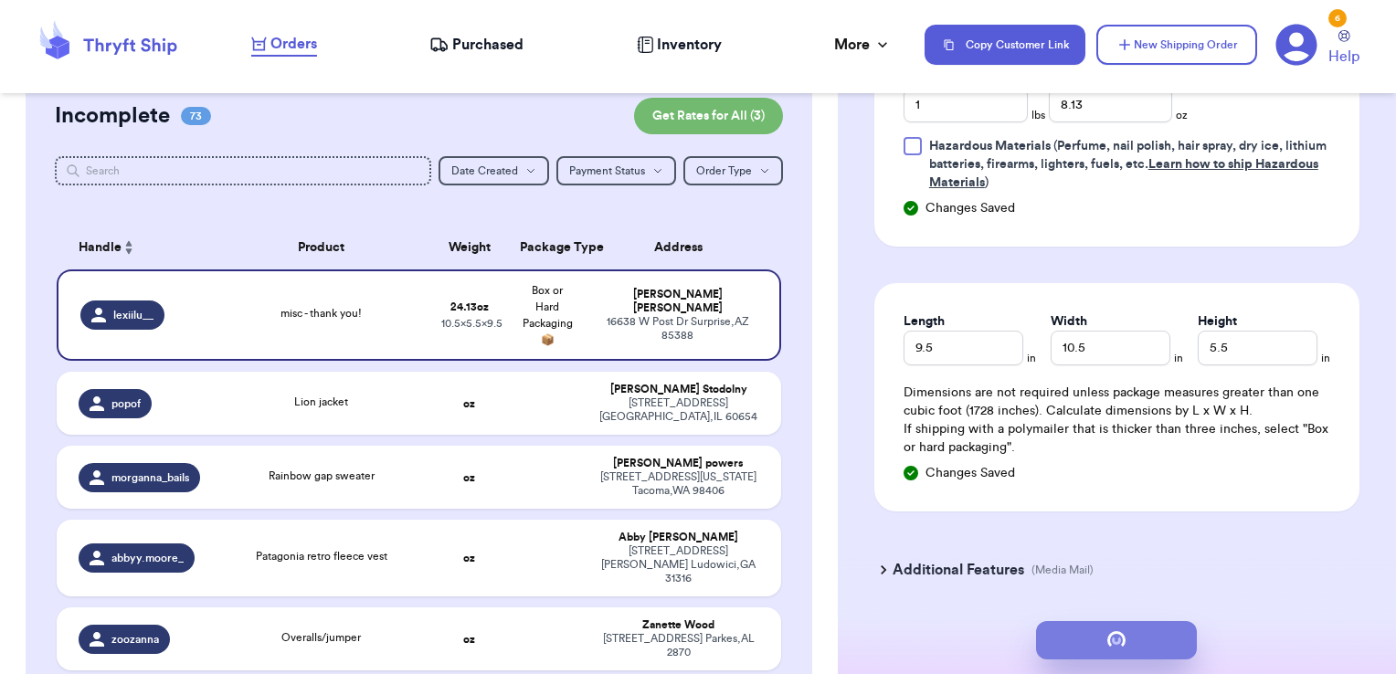
scroll to position [0, 0]
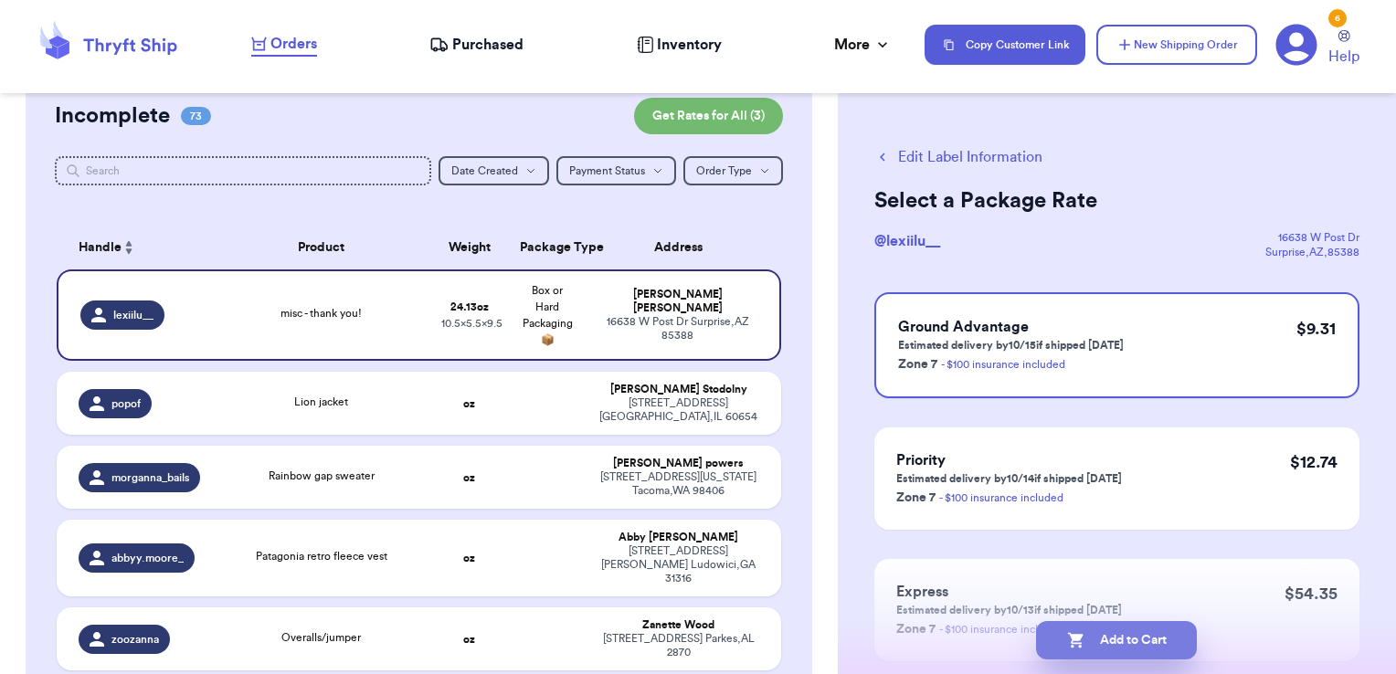
click at [1178, 641] on button "Add to Cart" at bounding box center [1116, 640] width 161 height 38
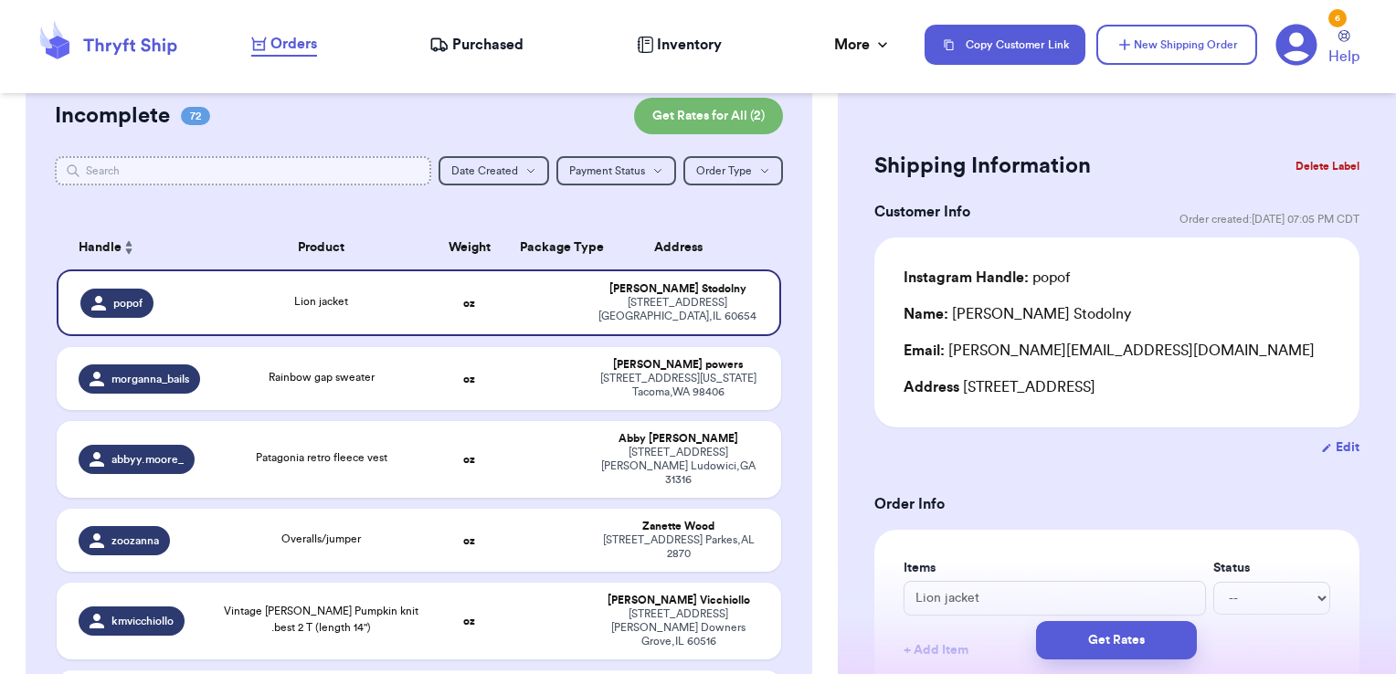
click at [292, 159] on input "text" at bounding box center [243, 170] width 377 height 29
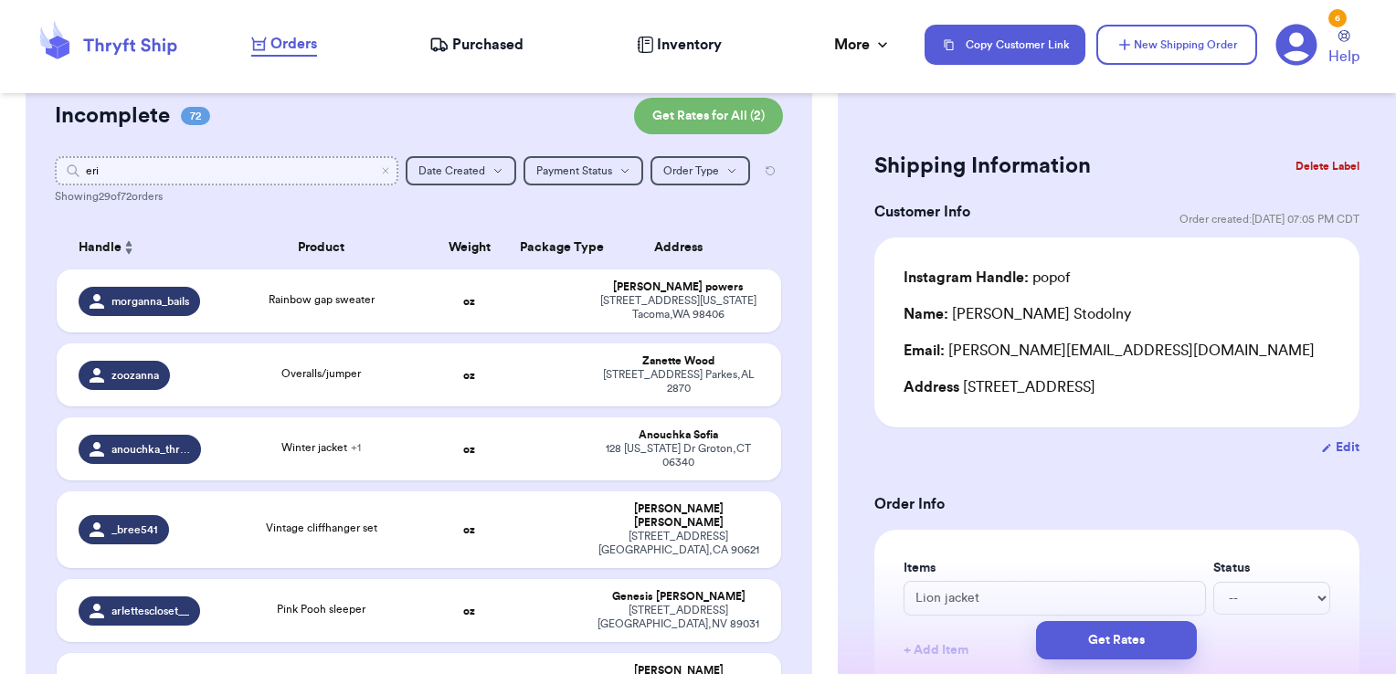
type input "[PERSON_NAME]"
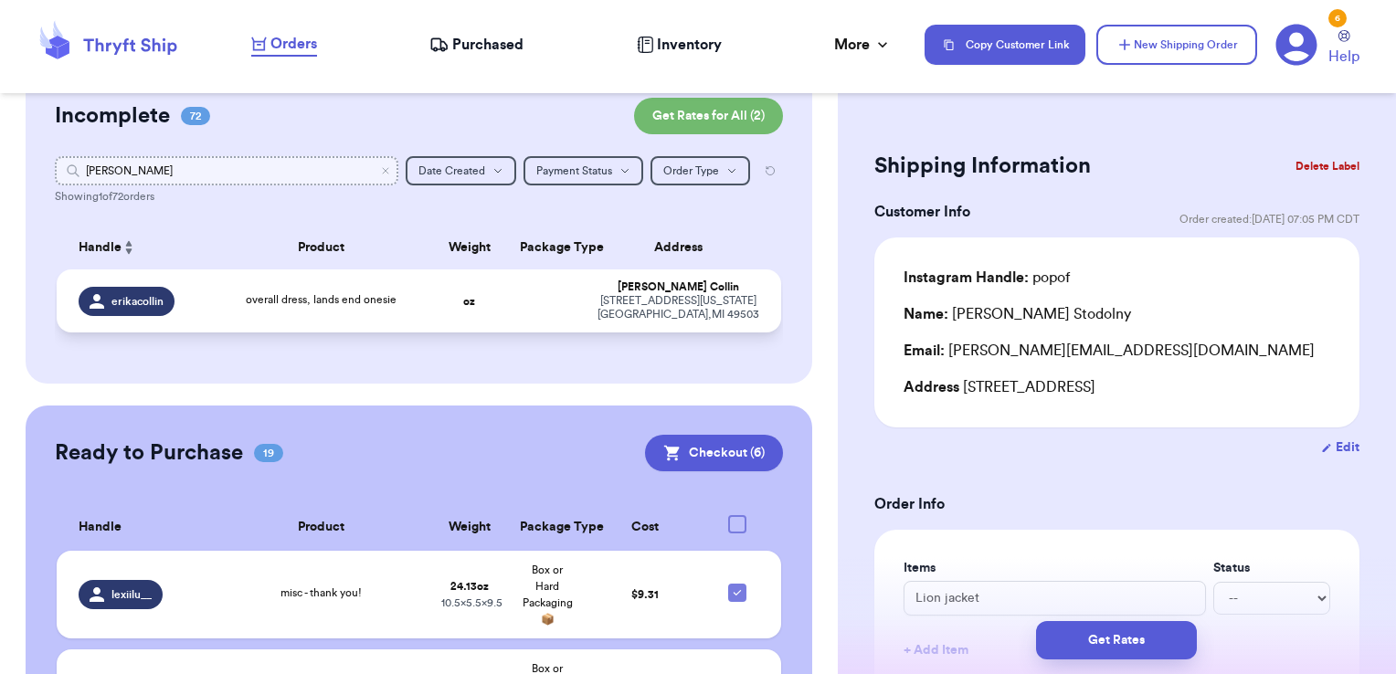
type input "[PERSON_NAME]"
click at [549, 323] on td at bounding box center [548, 301] width 78 height 63
type input "overall dress, lands end onesie"
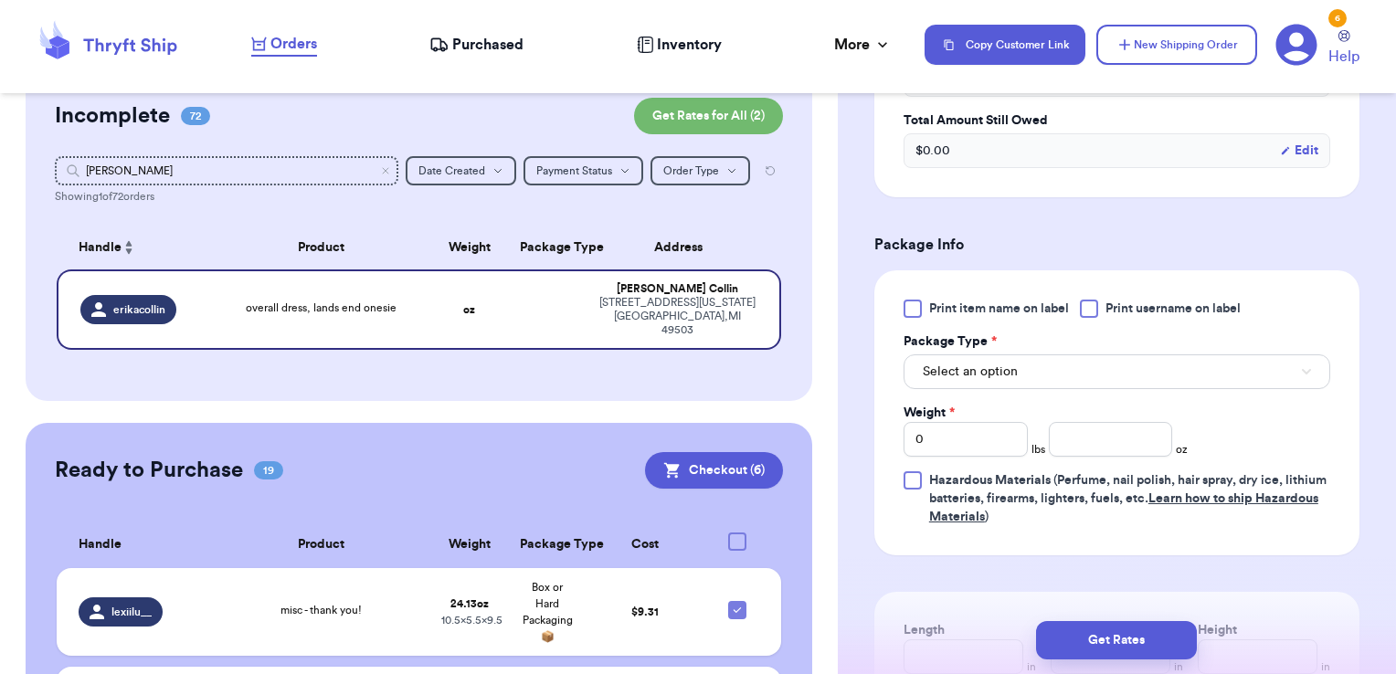
scroll to position [649, 0]
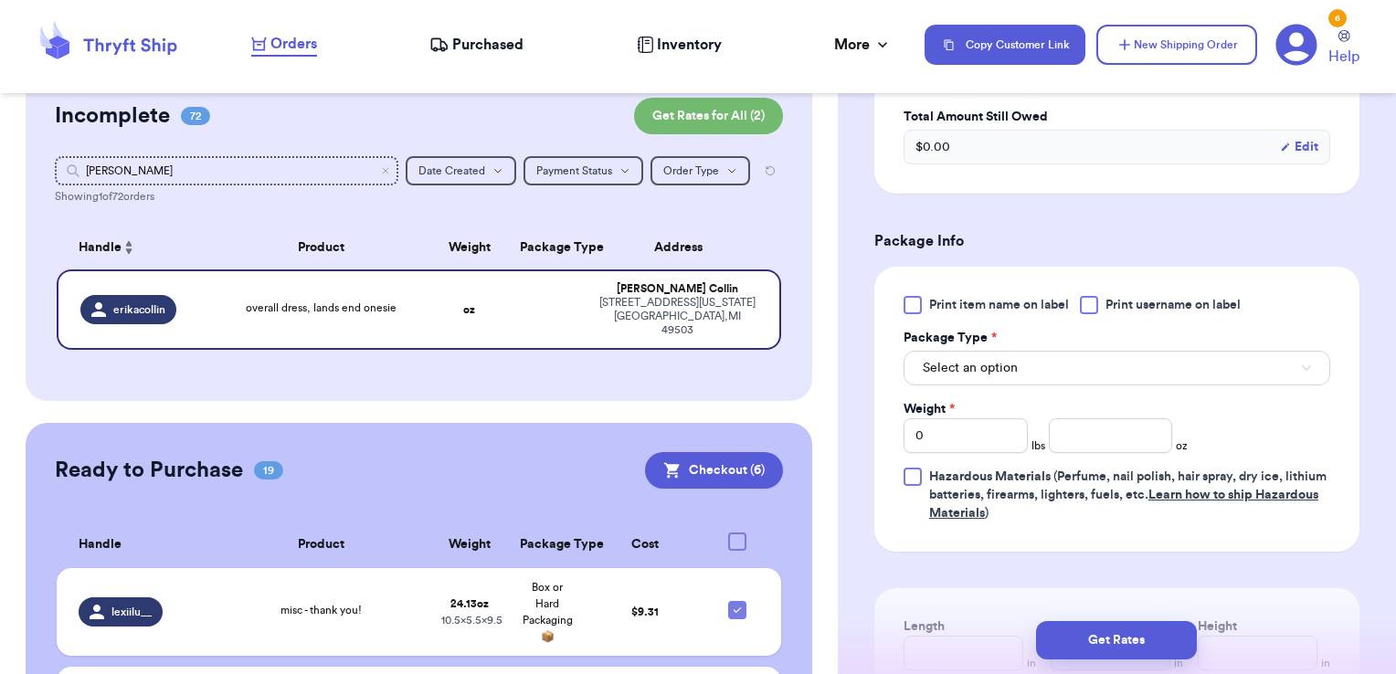
click at [1098, 306] on div at bounding box center [1089, 305] width 18 height 18
click at [0, 0] on input "Print username on label" at bounding box center [0, 0] width 0 height 0
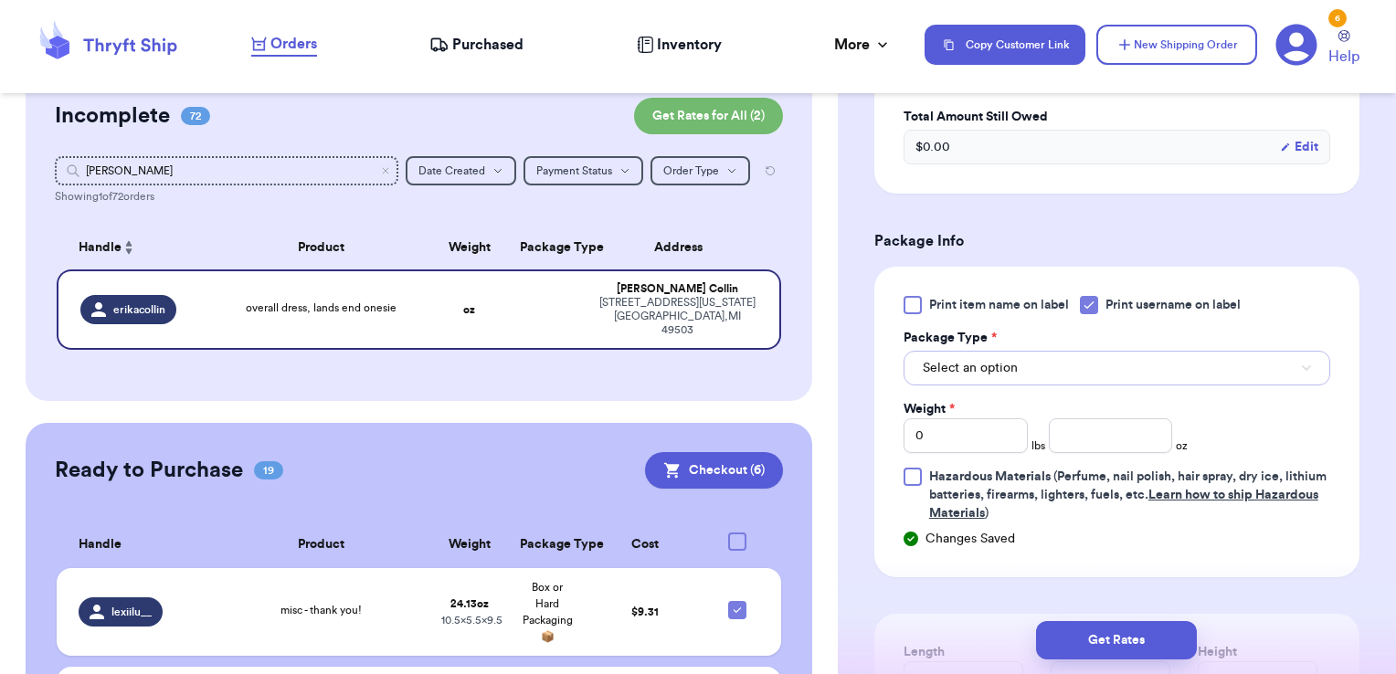
click at [1060, 356] on button "Select an option" at bounding box center [1117, 368] width 427 height 35
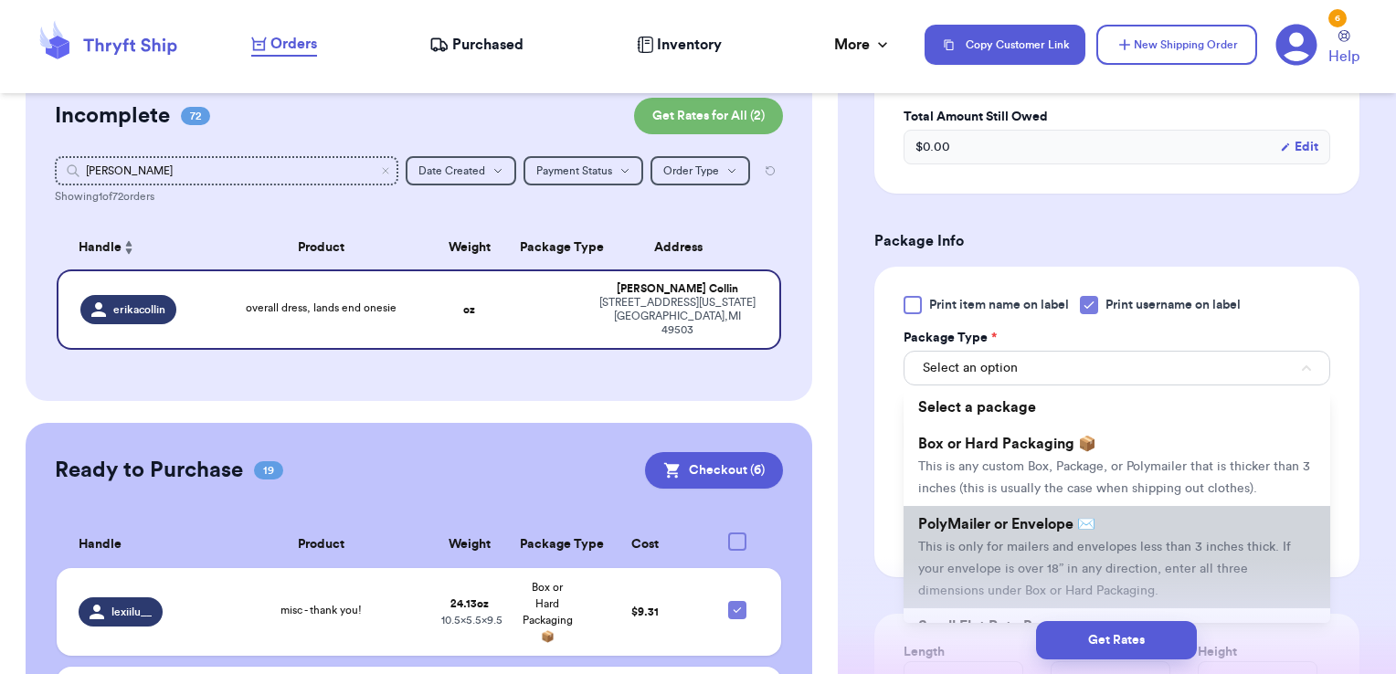
click at [1010, 532] on span "PolyMailer or Envelope ✉️" at bounding box center [1006, 524] width 177 height 15
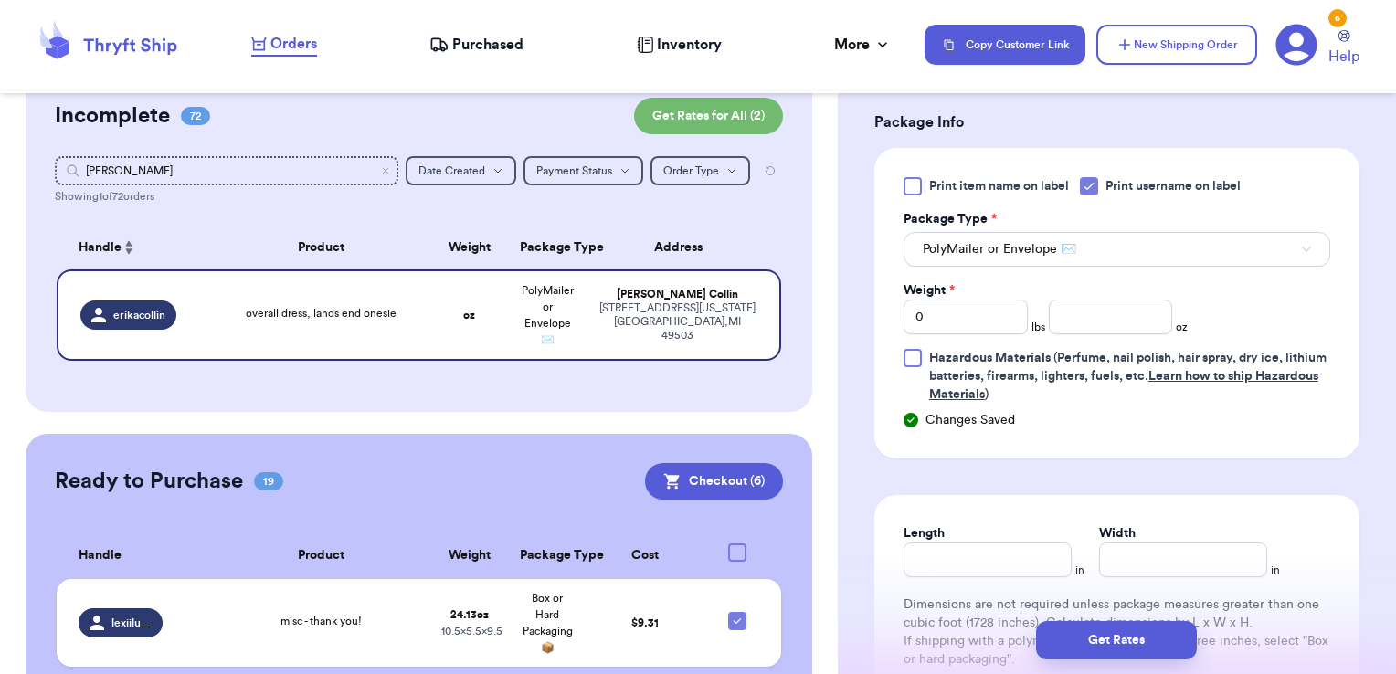
scroll to position [775, 0]
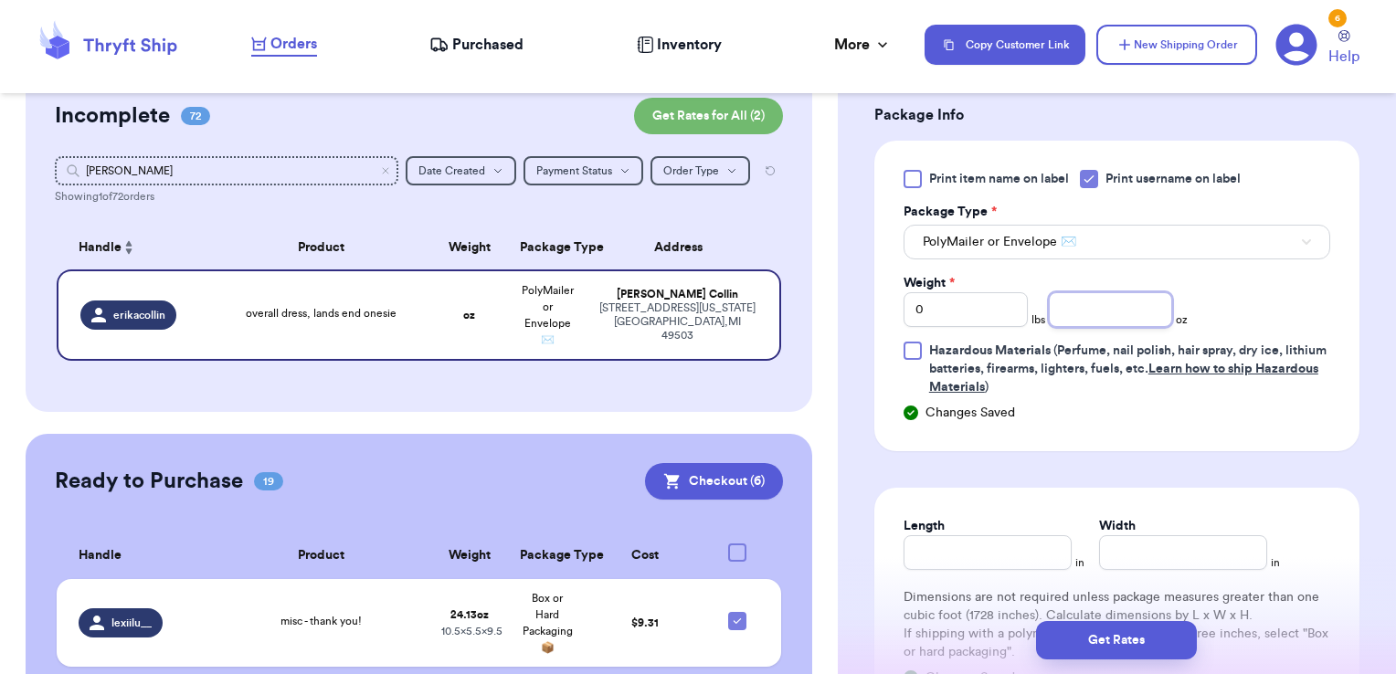
click at [1105, 304] on input "number" at bounding box center [1111, 309] width 124 height 35
type input "4"
type input "14.23"
click at [1135, 638] on button "Get Rates" at bounding box center [1116, 640] width 161 height 38
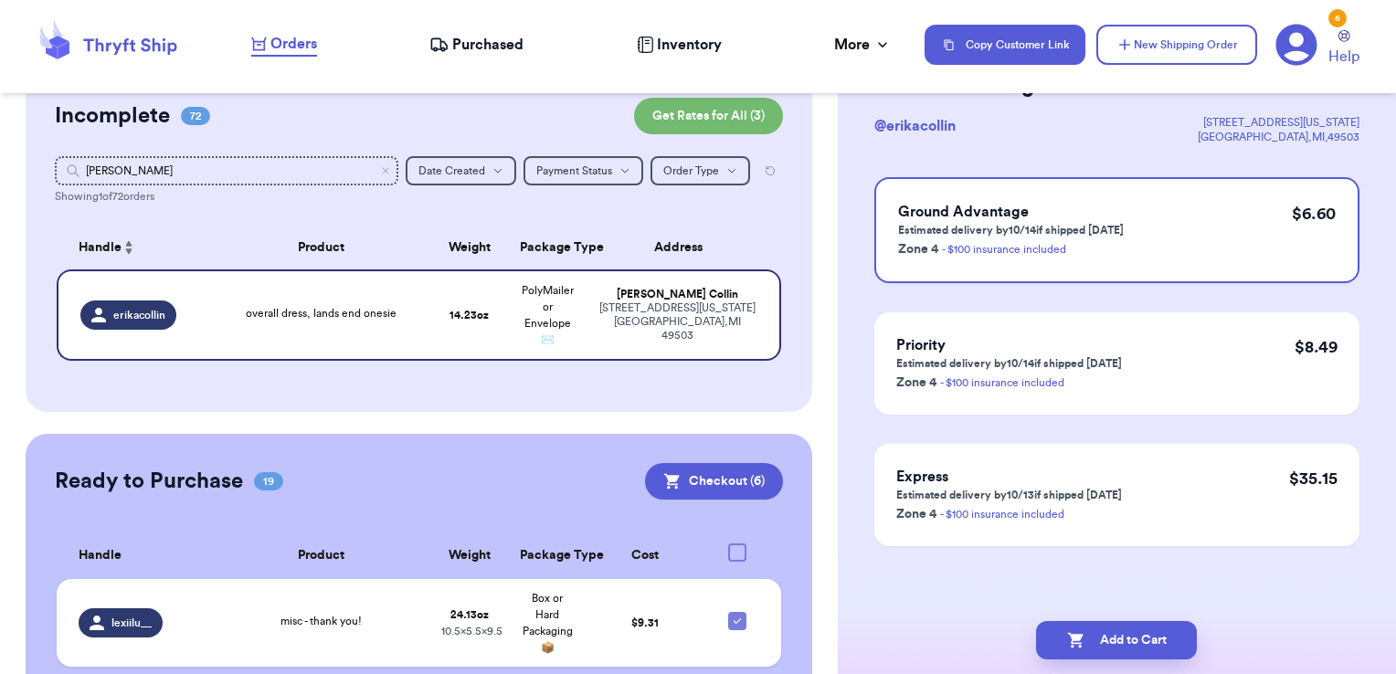
scroll to position [0, 0]
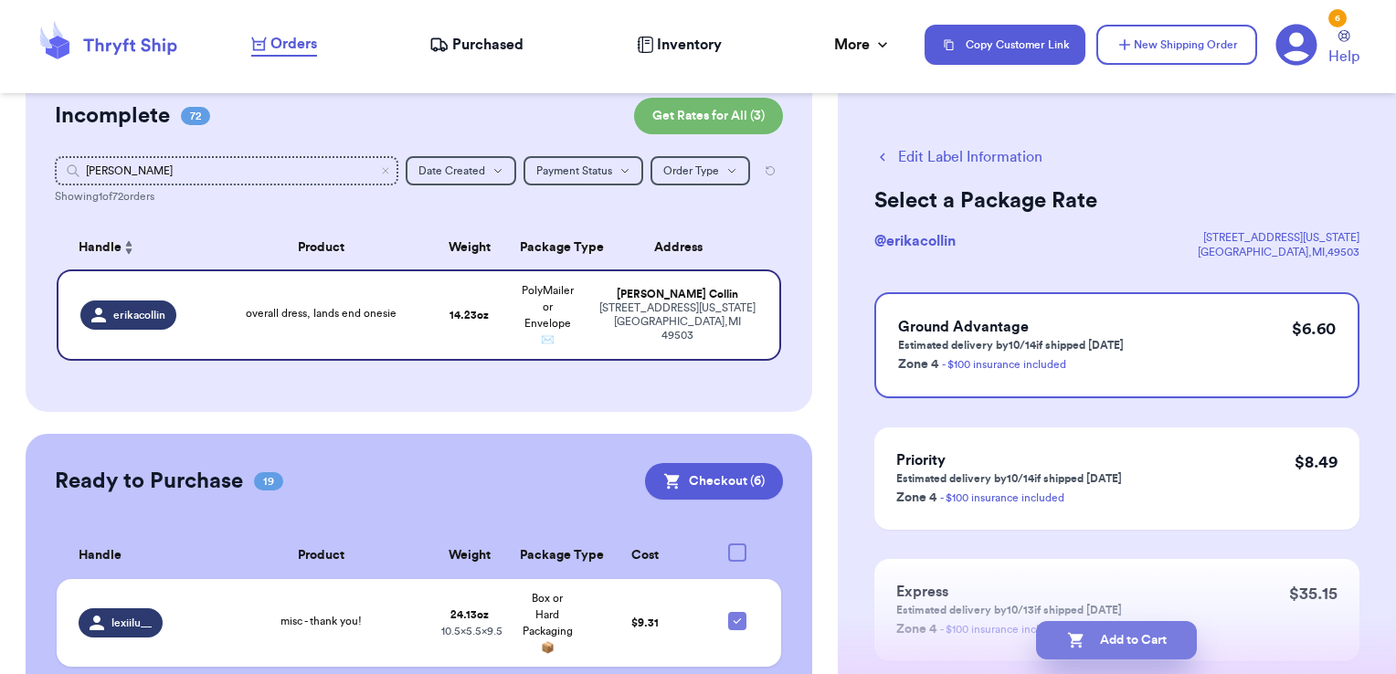
click at [1166, 631] on button "Add to Cart" at bounding box center [1116, 640] width 161 height 38
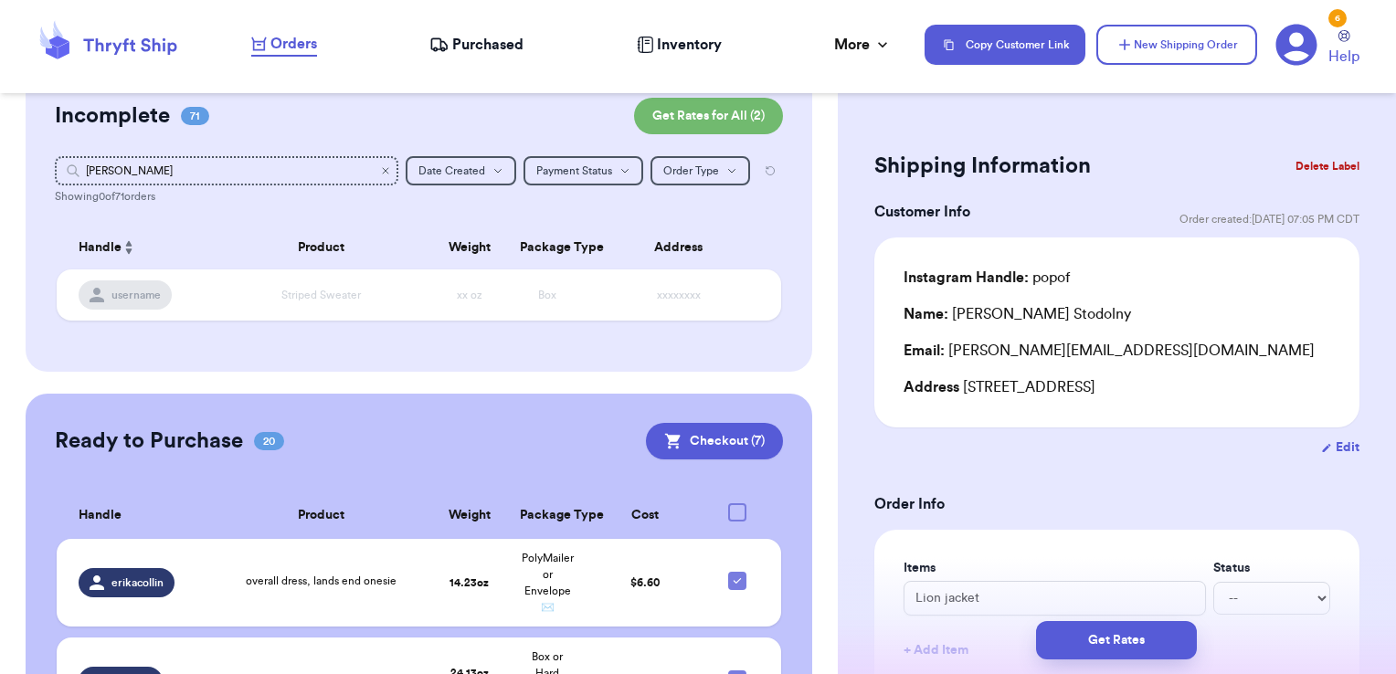
click at [380, 175] on icon "Clear search" at bounding box center [385, 170] width 11 height 11
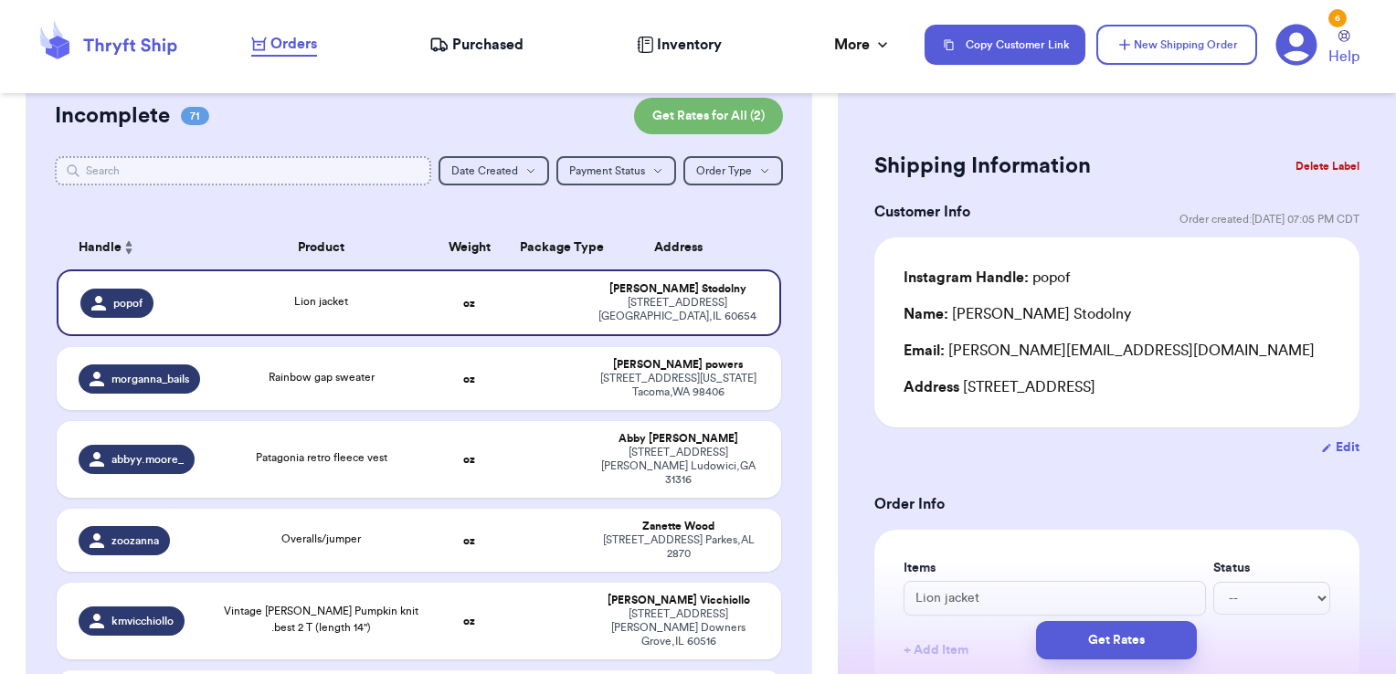
click at [312, 163] on input "text" at bounding box center [243, 170] width 377 height 29
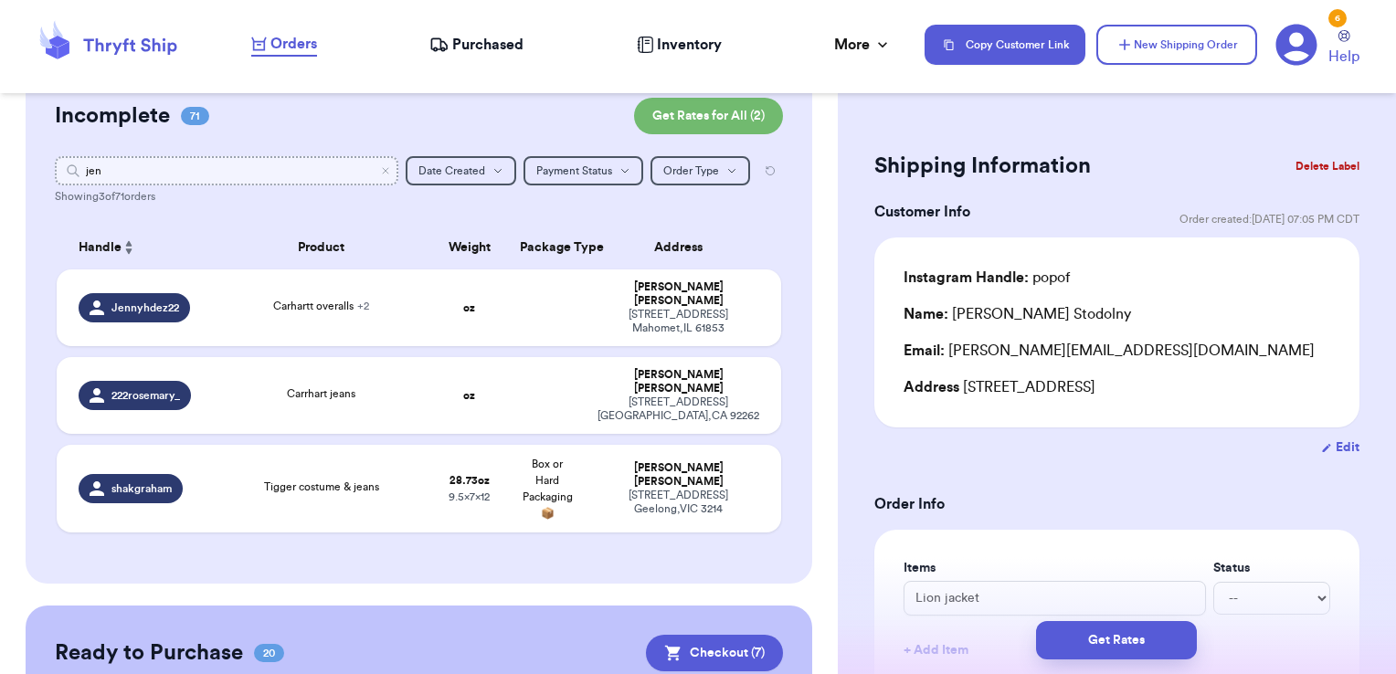
type input "jenn"
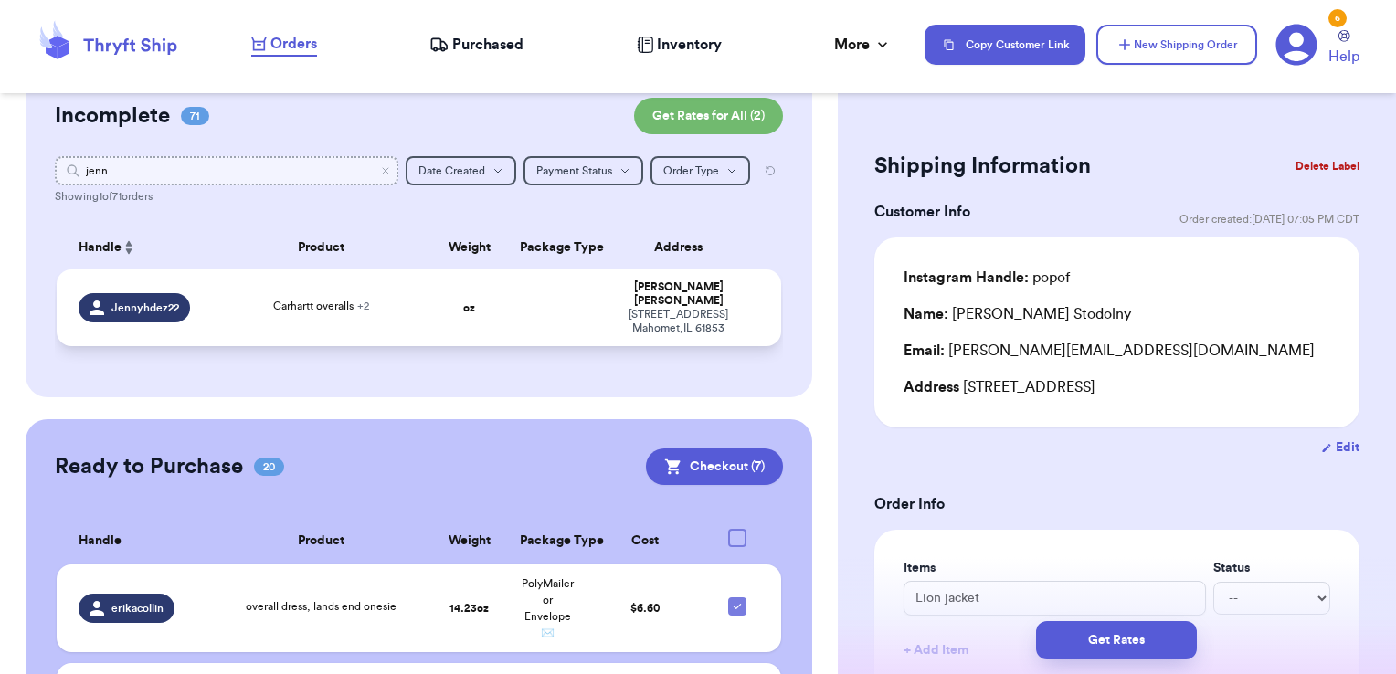
type input "jenn"
click at [509, 320] on td at bounding box center [548, 308] width 78 height 77
type input "Carhartt overalls"
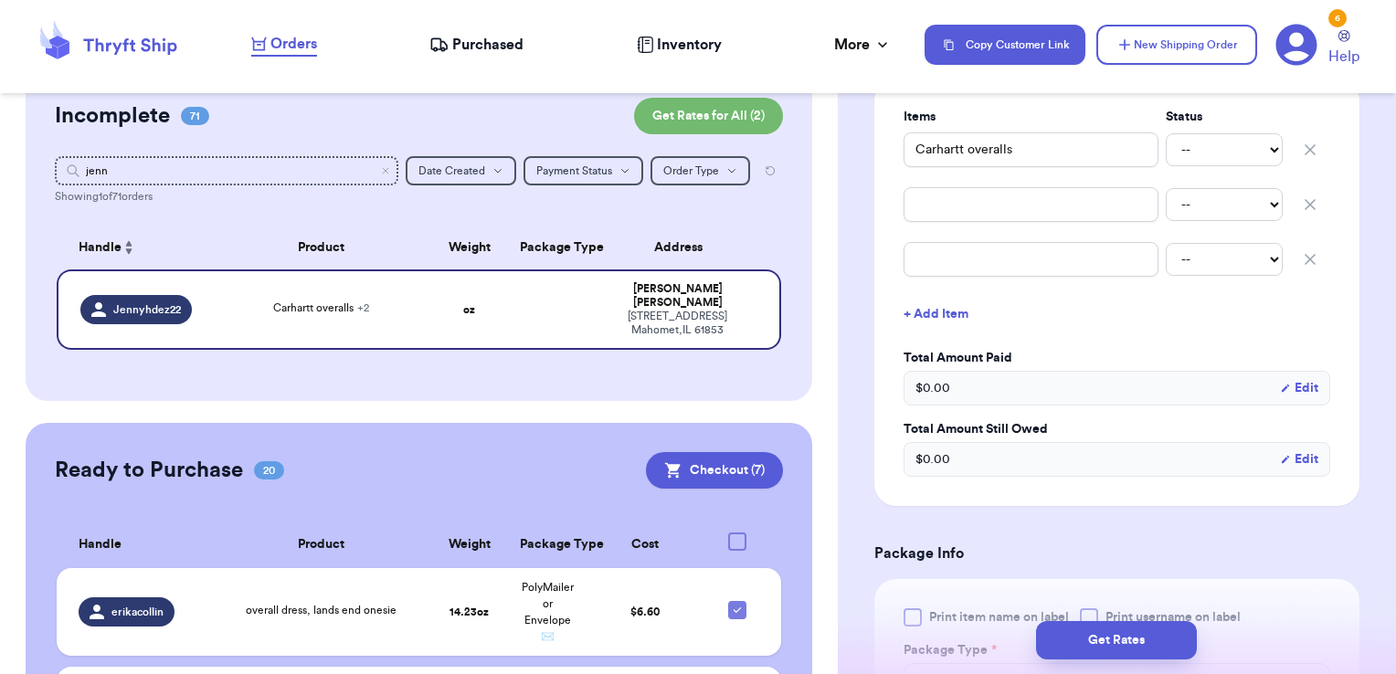
scroll to position [453, 0]
click at [1301, 202] on icon "button" at bounding box center [1310, 203] width 18 height 18
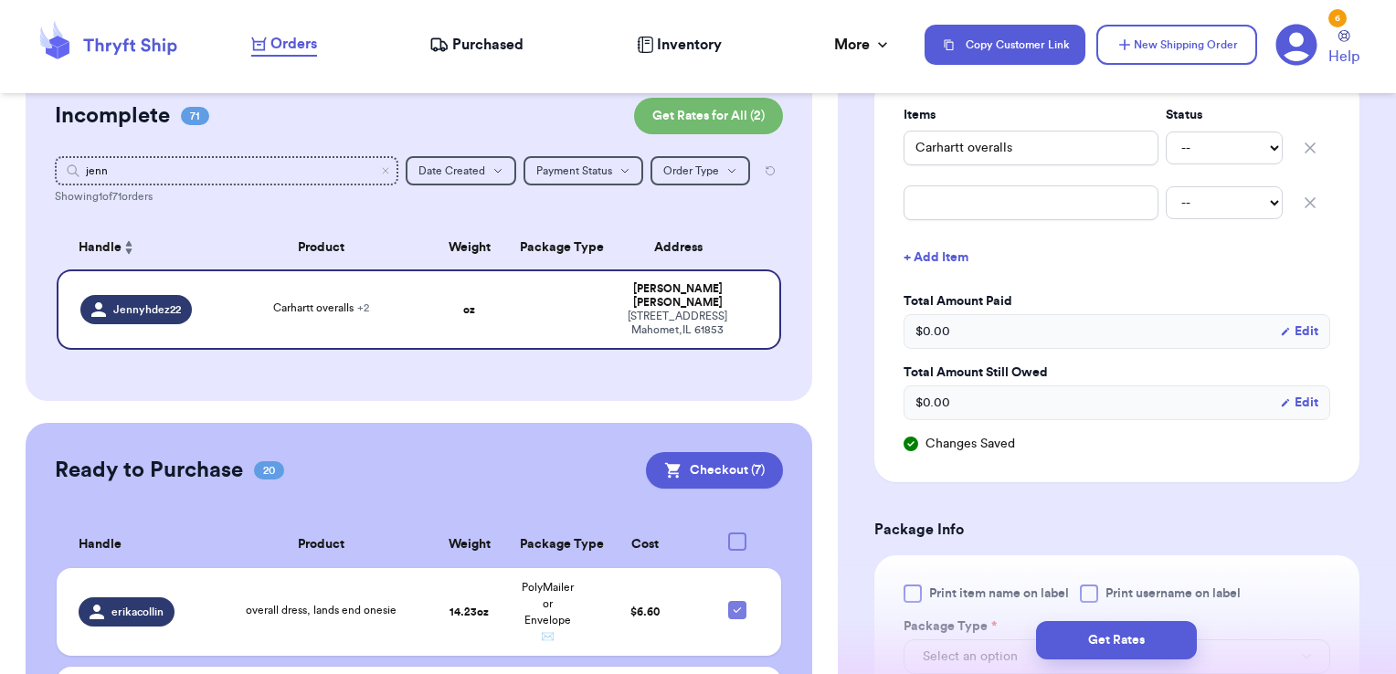
click at [1301, 202] on icon "button" at bounding box center [1310, 203] width 18 height 18
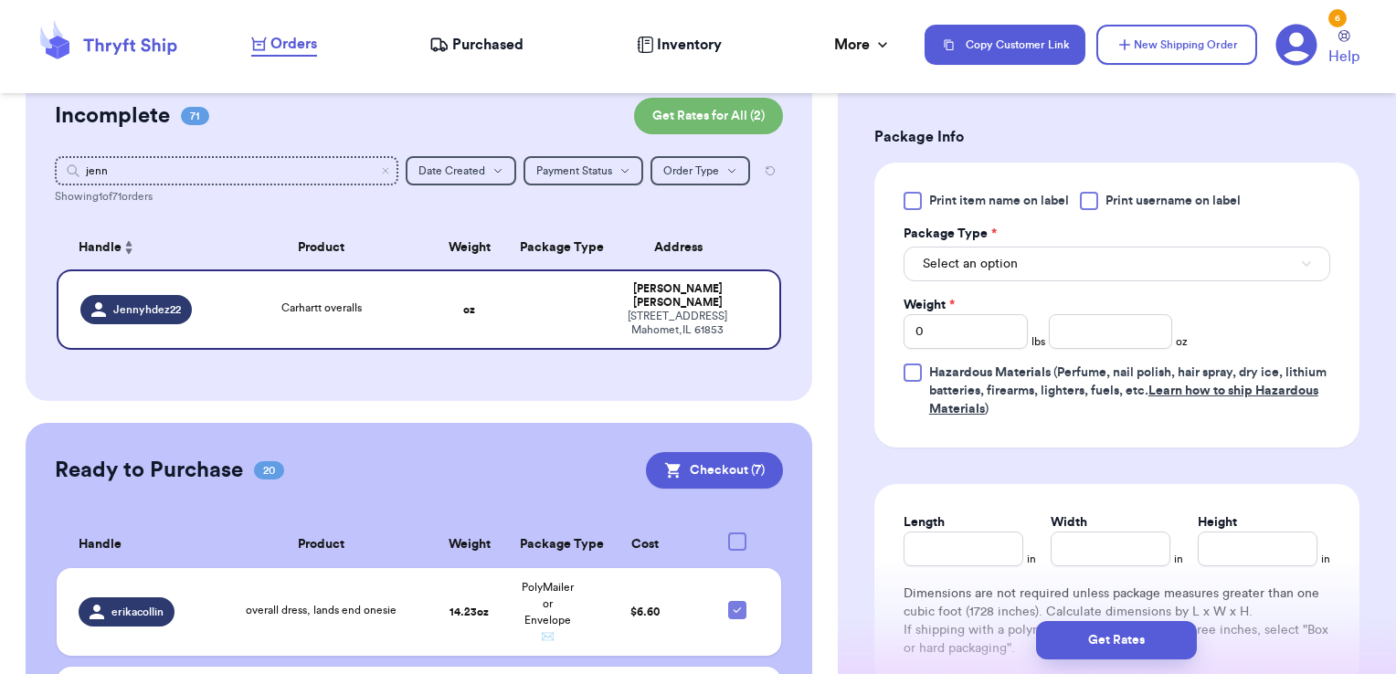
scroll to position [841, 0]
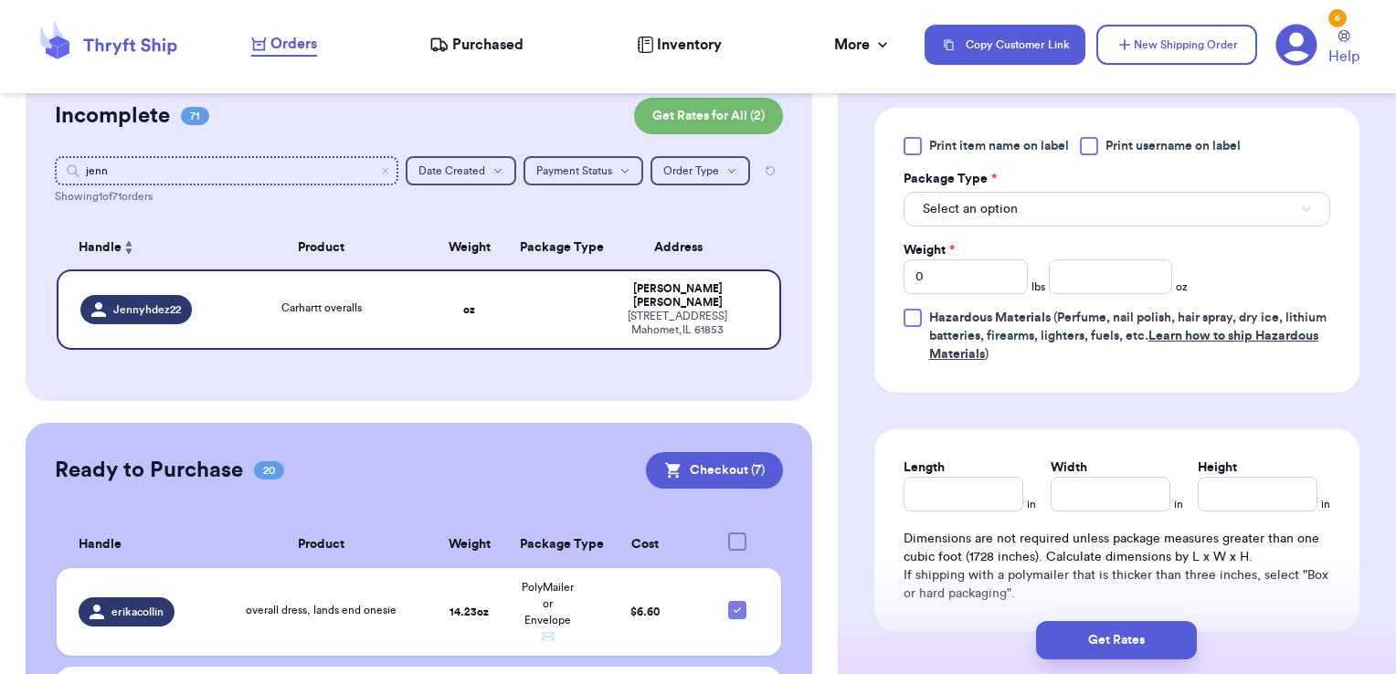
click at [1180, 147] on span "Print username on label" at bounding box center [1173, 146] width 135 height 18
click at [0, 0] on input "Print username on label" at bounding box center [0, 0] width 0 height 0
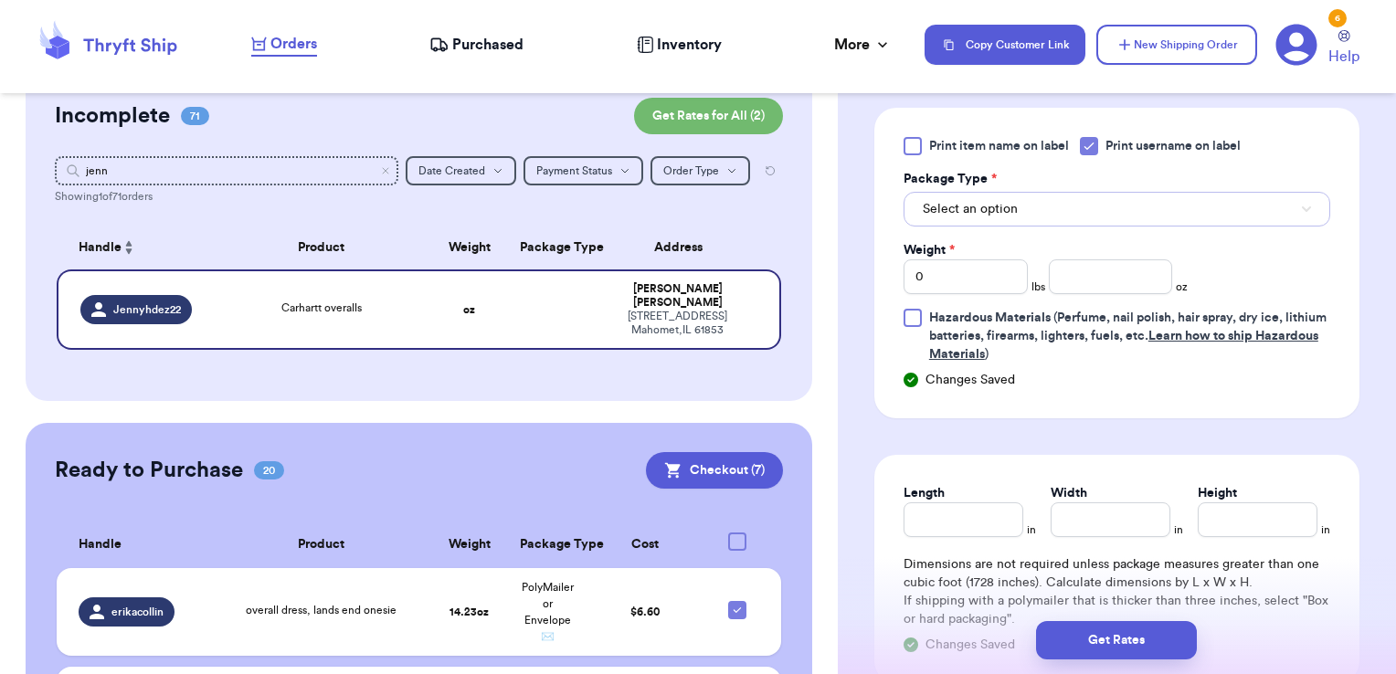
click at [1111, 206] on button "Select an option" at bounding box center [1117, 209] width 427 height 35
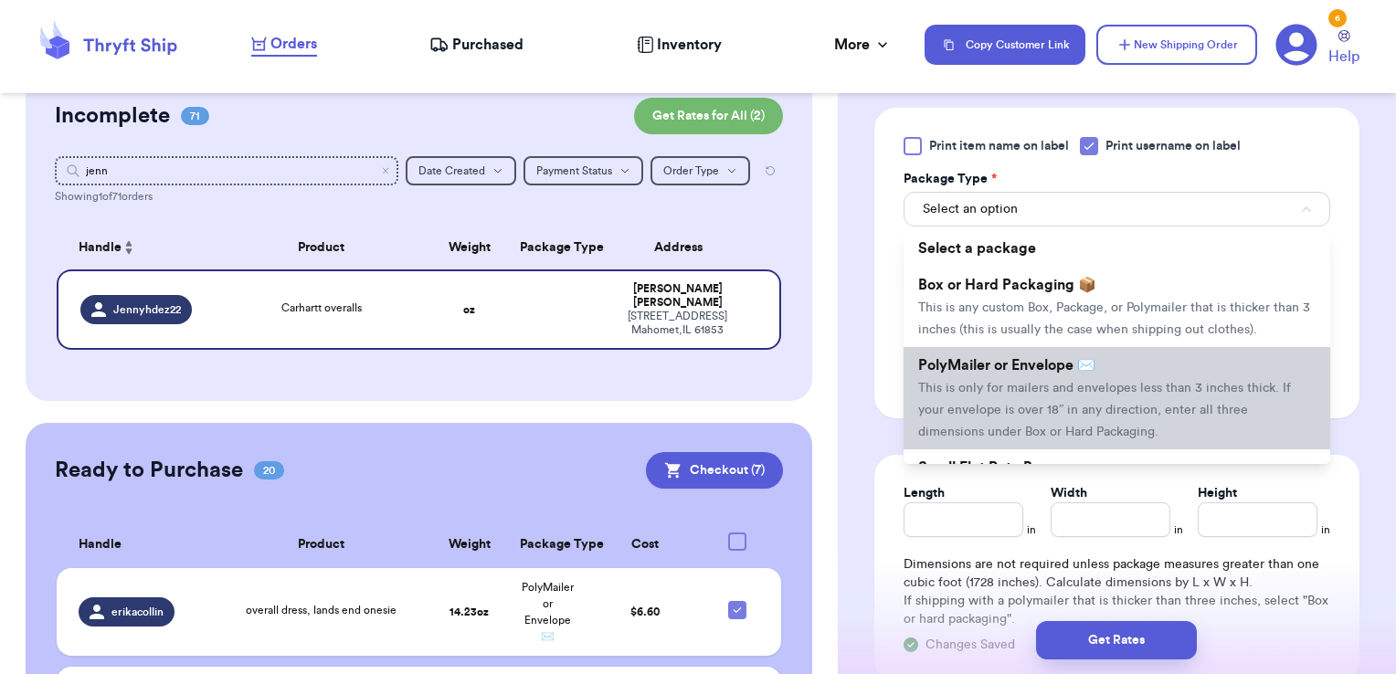
click at [1042, 373] on span "PolyMailer or Envelope ✉️" at bounding box center [1006, 365] width 177 height 15
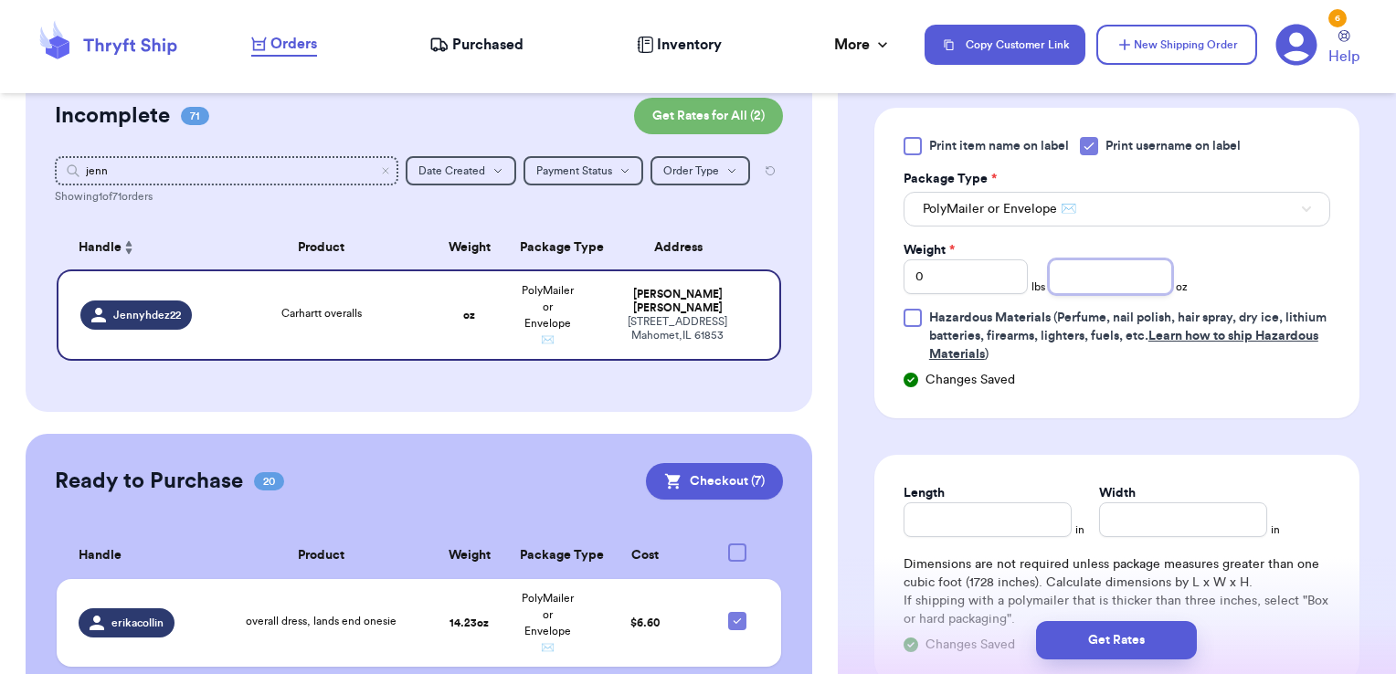
click at [1104, 263] on input "number" at bounding box center [1111, 276] width 124 height 35
type input "12.87"
click at [1154, 645] on button "Get Rates" at bounding box center [1116, 640] width 161 height 38
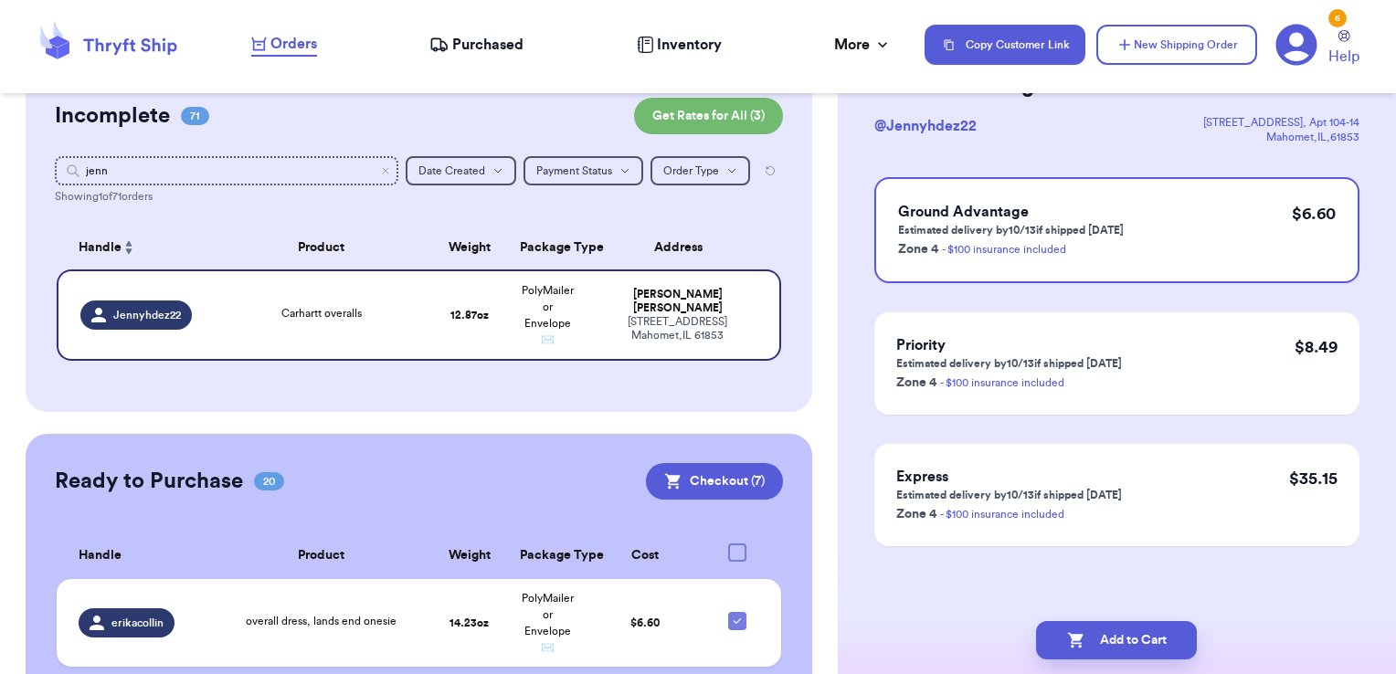
scroll to position [0, 0]
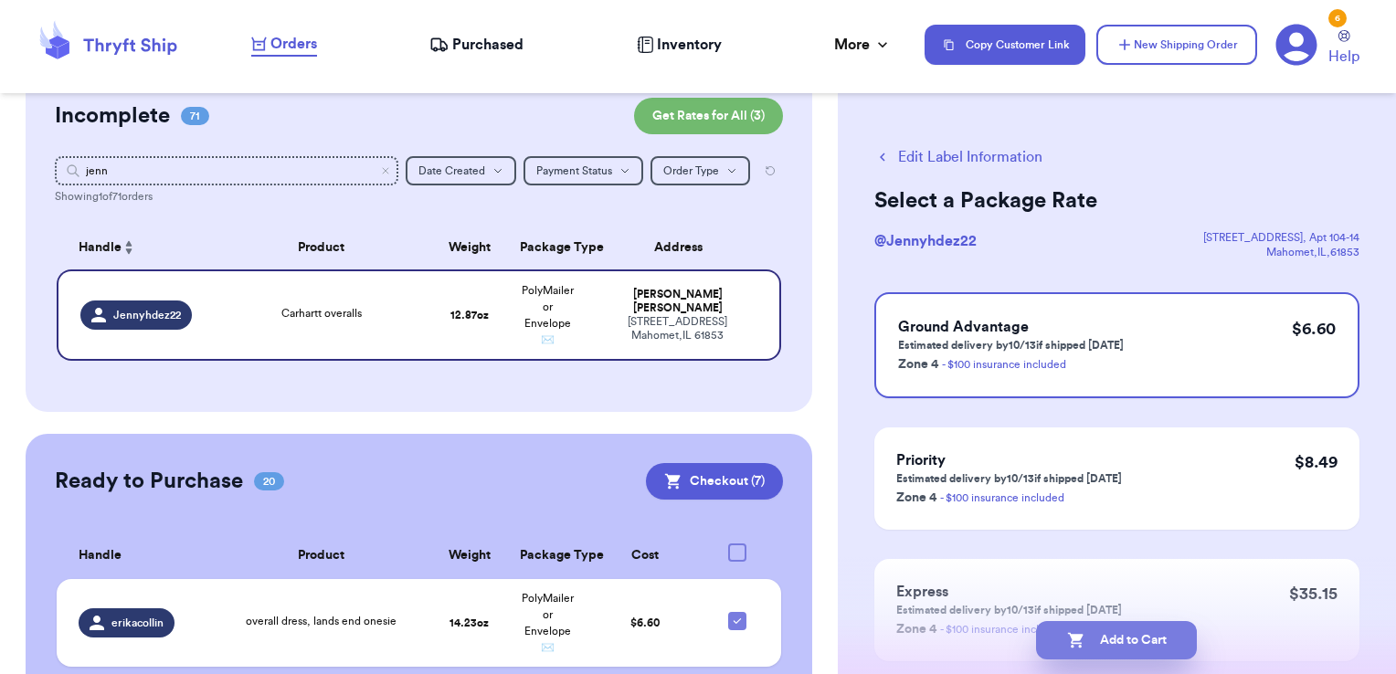
click at [1170, 638] on button "Add to Cart" at bounding box center [1116, 640] width 161 height 38
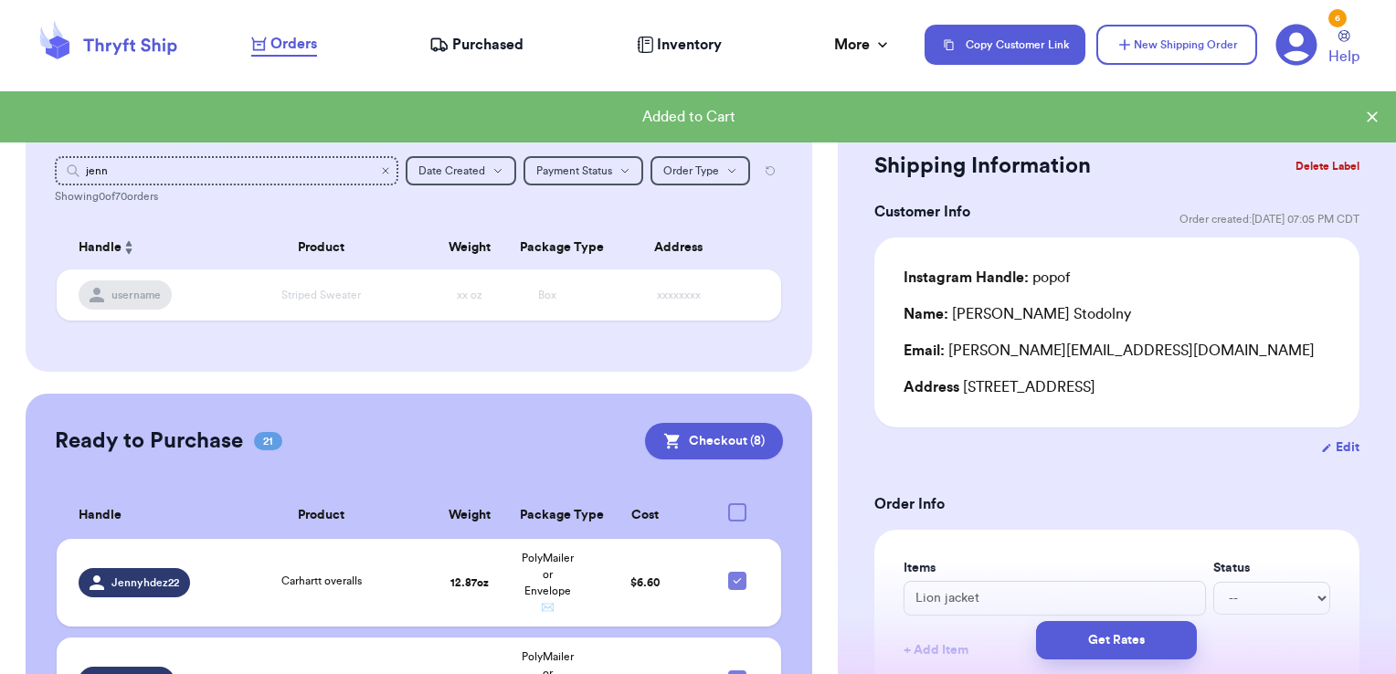
click at [380, 166] on icon "Clear search" at bounding box center [385, 170] width 11 height 11
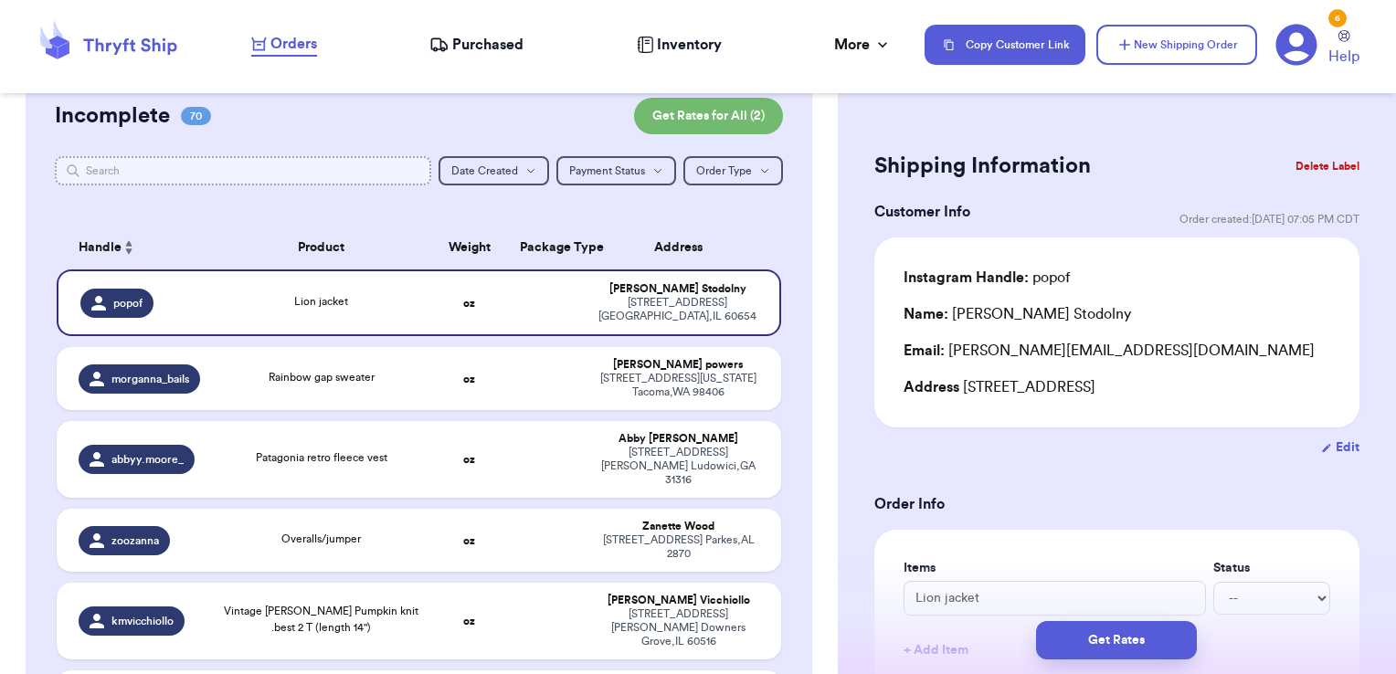
click at [371, 166] on input "text" at bounding box center [243, 170] width 377 height 29
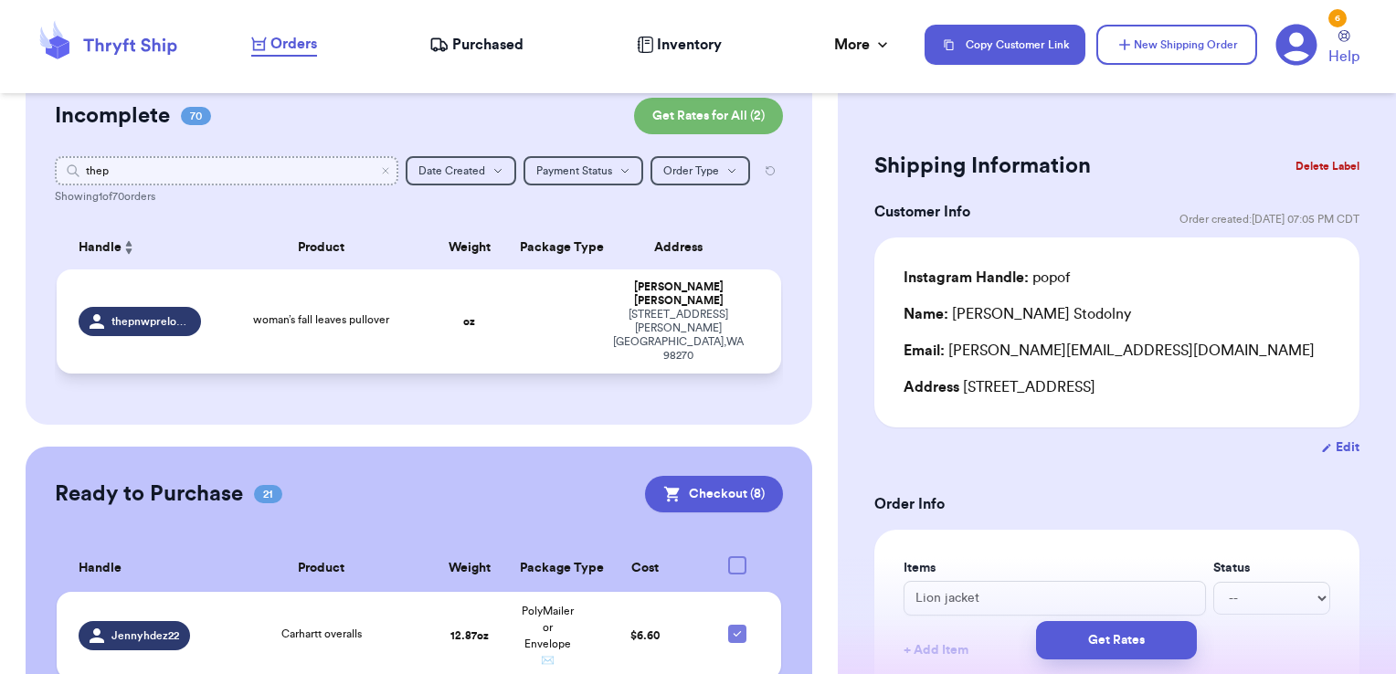
type input "thep"
click at [509, 294] on td at bounding box center [548, 322] width 78 height 104
type input "woman’s fall leaves pullover"
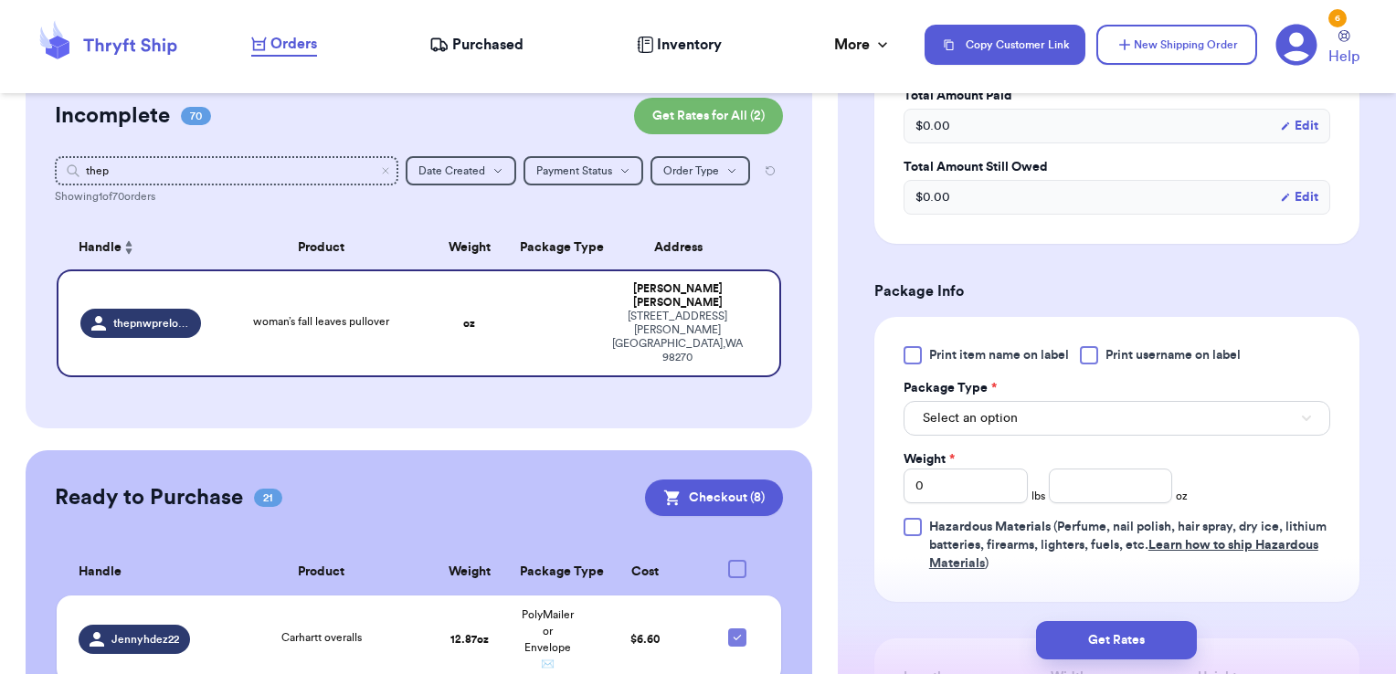
scroll to position [604, 0]
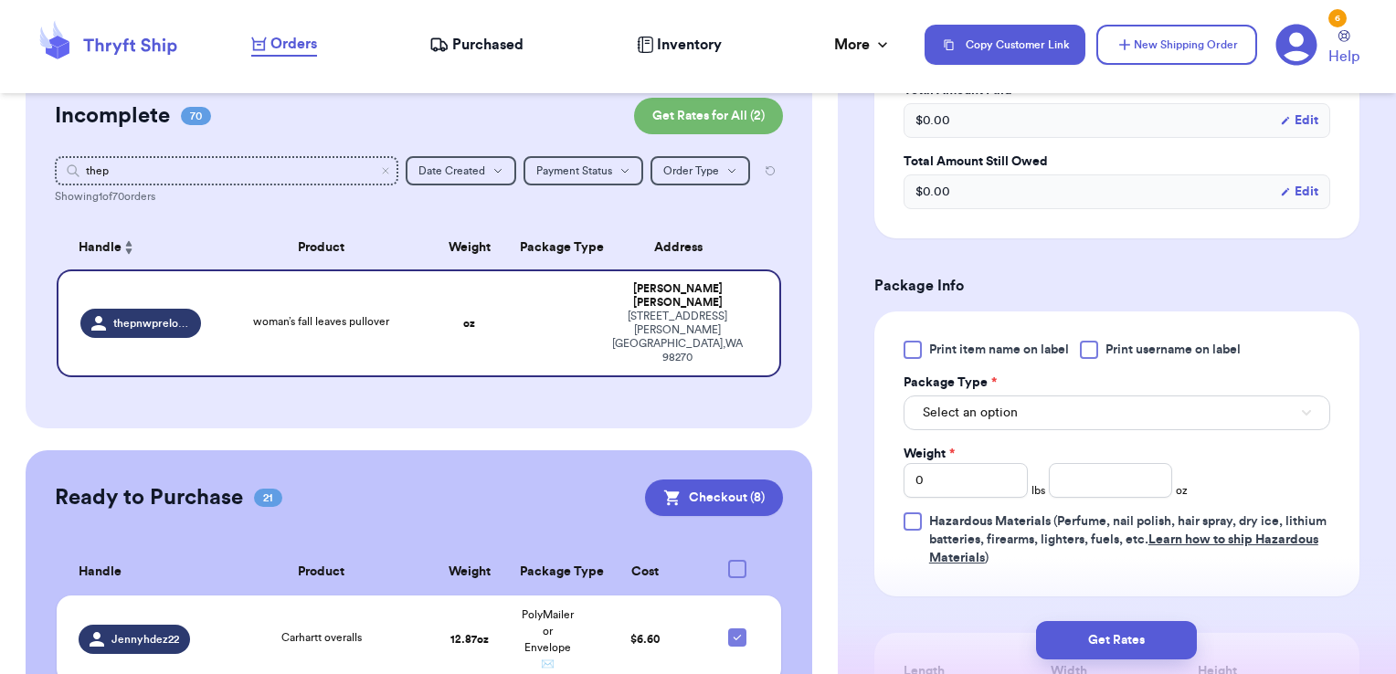
click at [1116, 361] on div "Print item name on label Print username on label Package Type * Select an optio…" at bounding box center [1117, 454] width 427 height 227
click at [1138, 342] on span "Print username on label" at bounding box center [1173, 350] width 135 height 18
click at [0, 0] on input "Print username on label" at bounding box center [0, 0] width 0 height 0
click at [1122, 413] on button "Select an option" at bounding box center [1117, 413] width 427 height 35
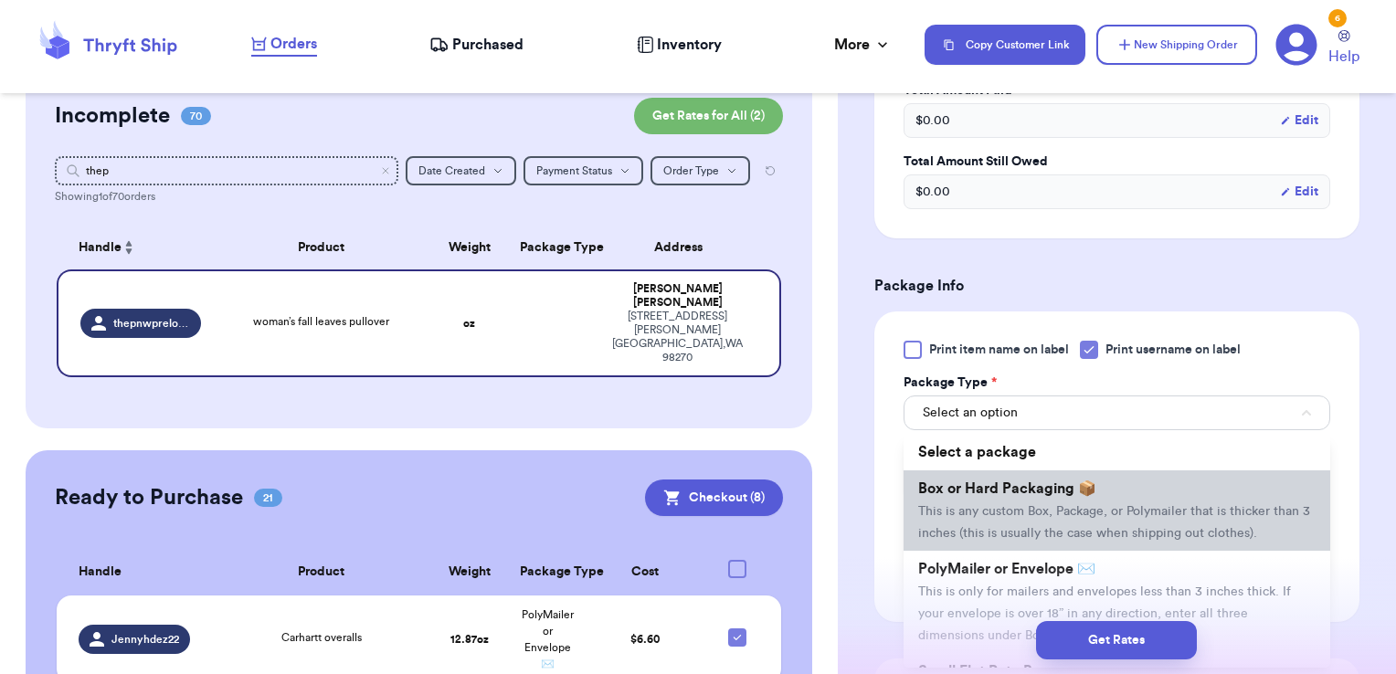
click at [1092, 513] on span "This is any custom Box, Package, or Polymailer that is thicker than 3 inches (t…" at bounding box center [1114, 522] width 392 height 35
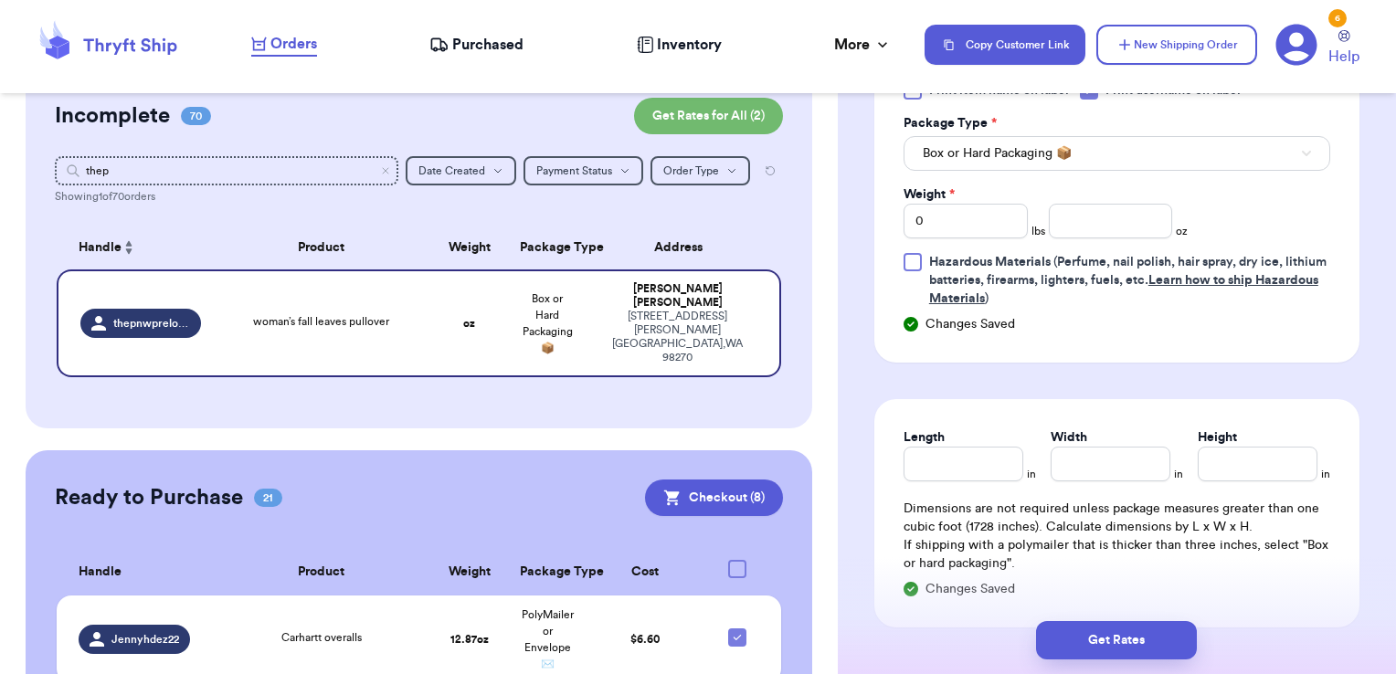
scroll to position [893, 0]
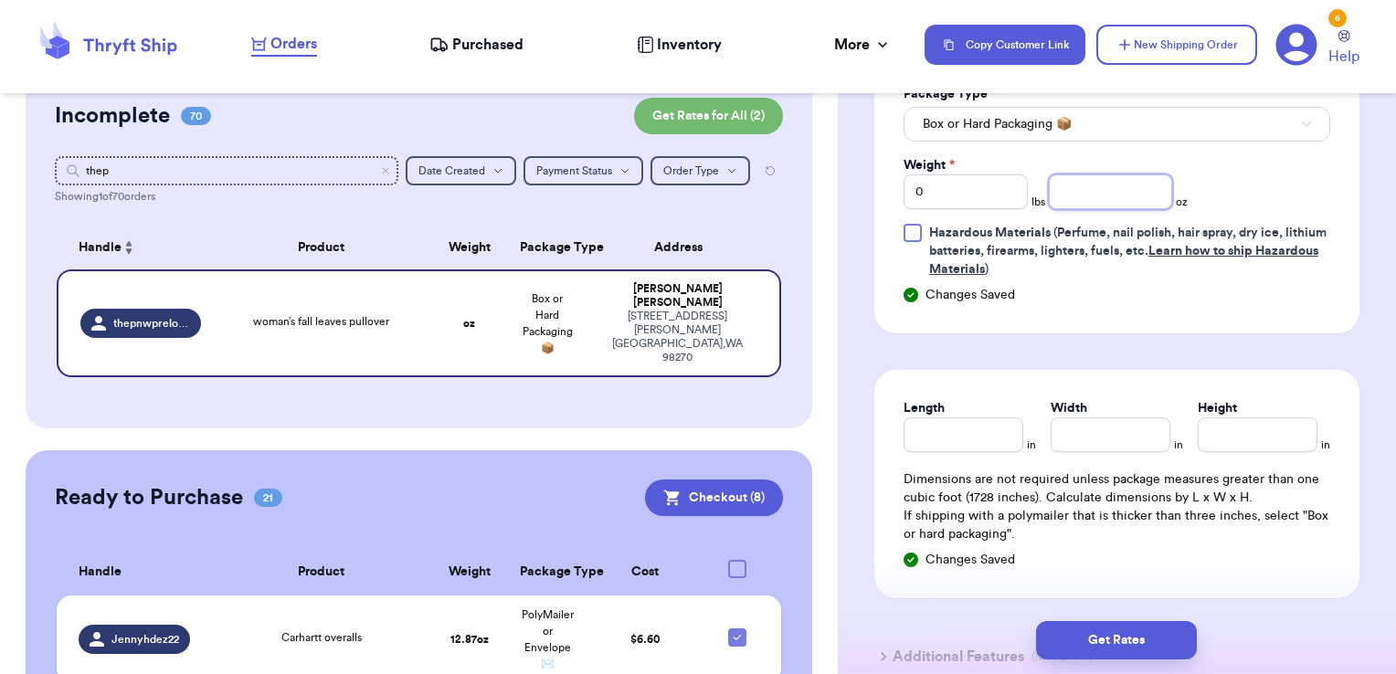
click at [1101, 194] on input "number" at bounding box center [1111, 192] width 124 height 35
drag, startPoint x: 936, startPoint y: 185, endPoint x: 862, endPoint y: 190, distance: 73.2
click at [862, 190] on div "Shipping Information Delete Label Customer Info Order created: [DATE] 10:00 PM …" at bounding box center [1117, 19] width 558 height 1604
type input "1"
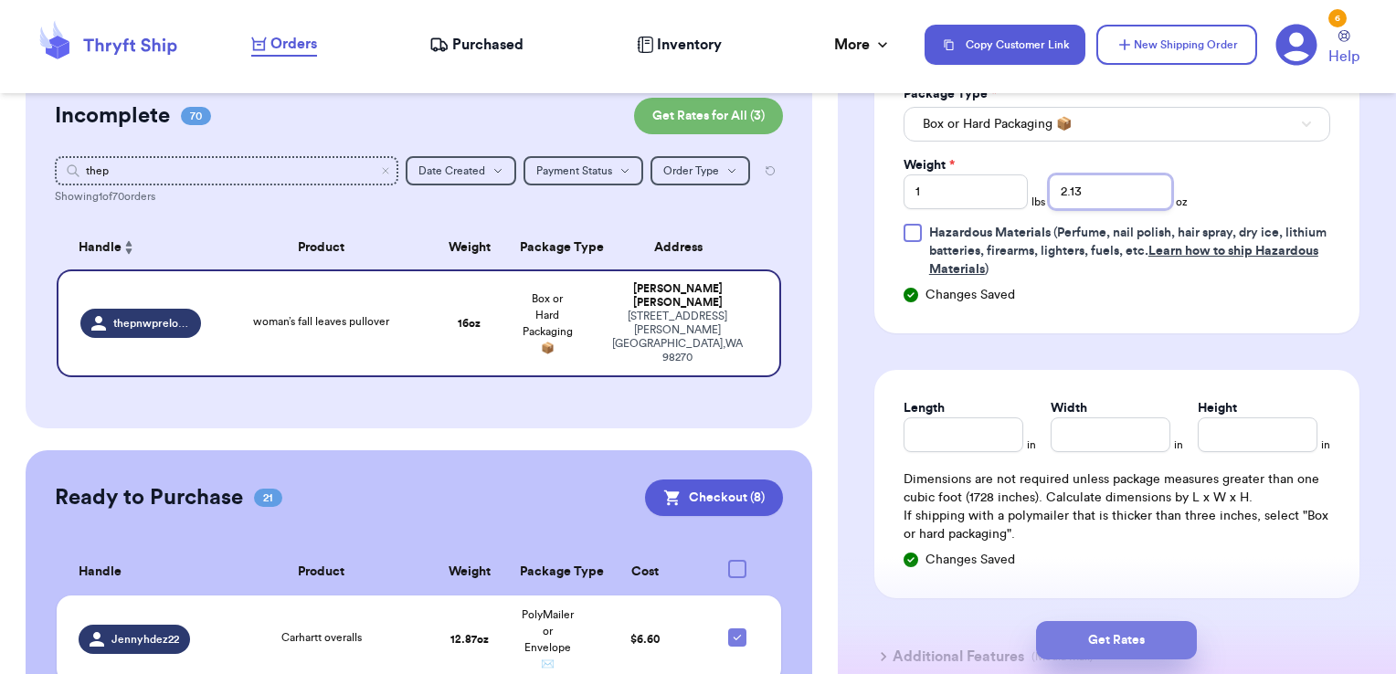
type input "2.13"
click at [1077, 634] on button "Get Rates" at bounding box center [1116, 640] width 161 height 38
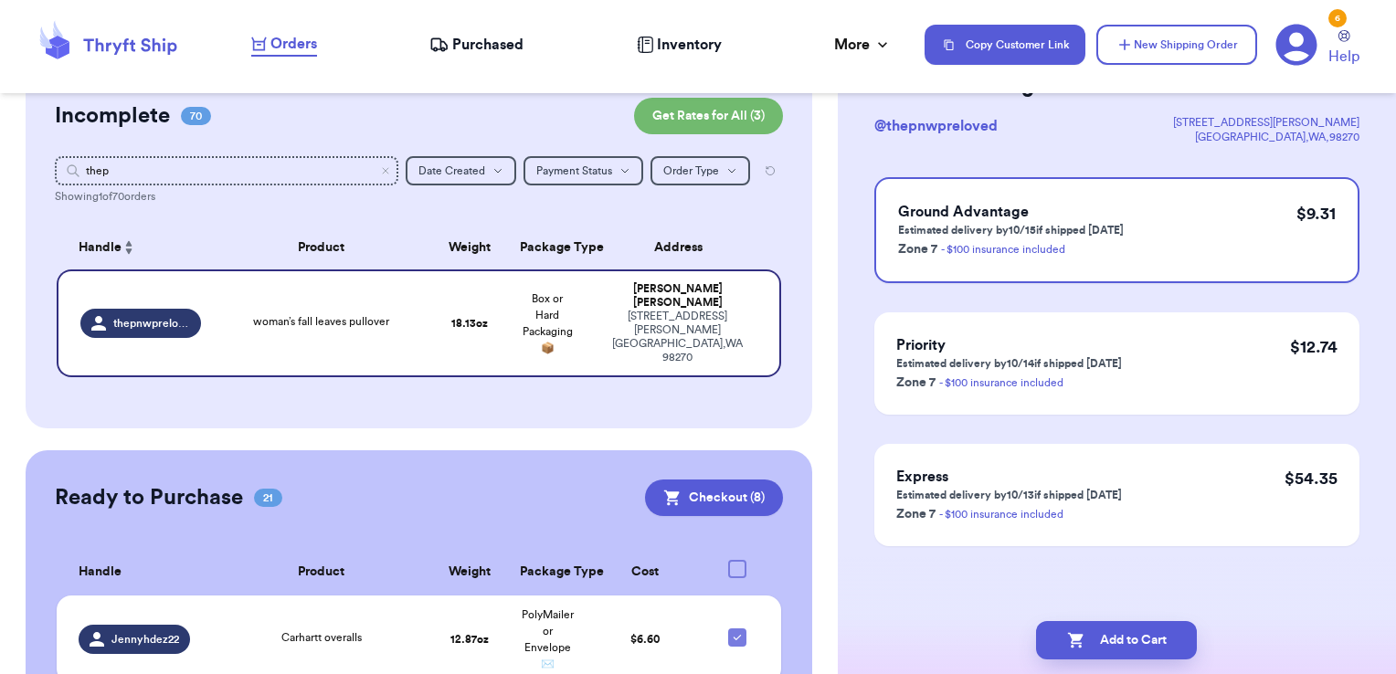
scroll to position [0, 0]
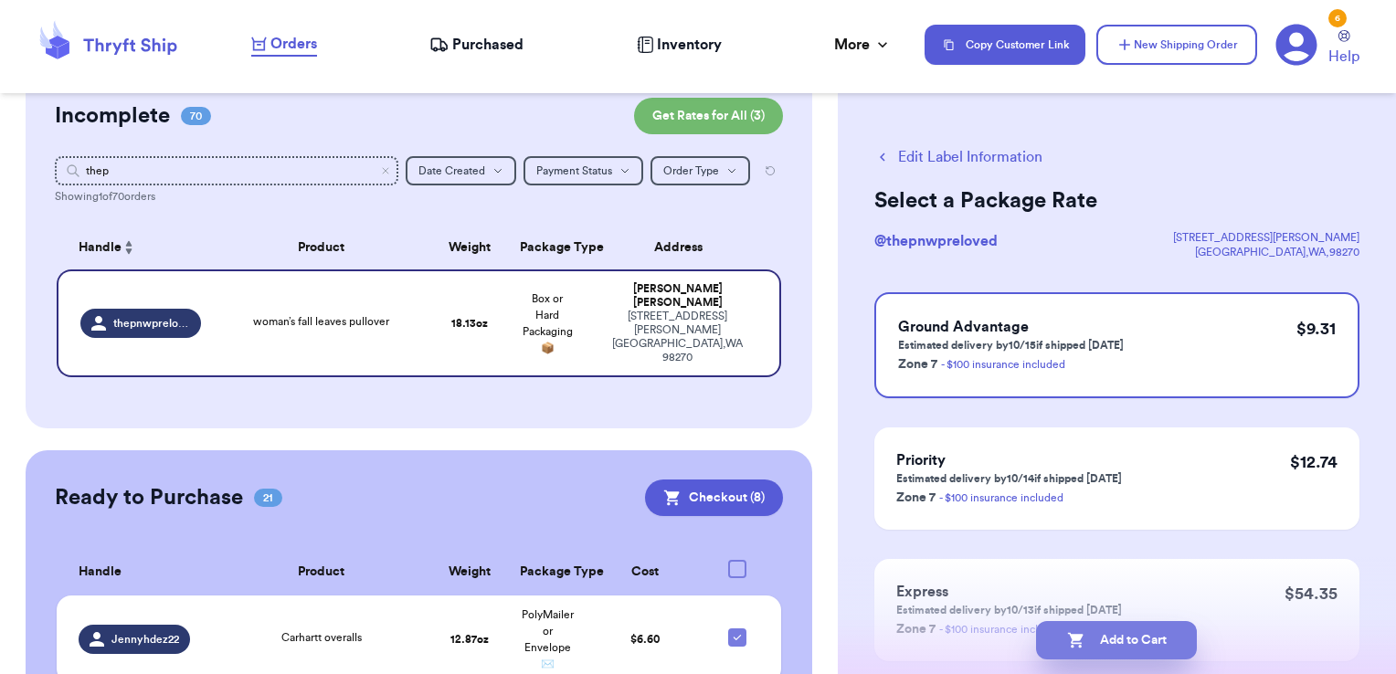
click at [1128, 643] on button "Add to Cart" at bounding box center [1116, 640] width 161 height 38
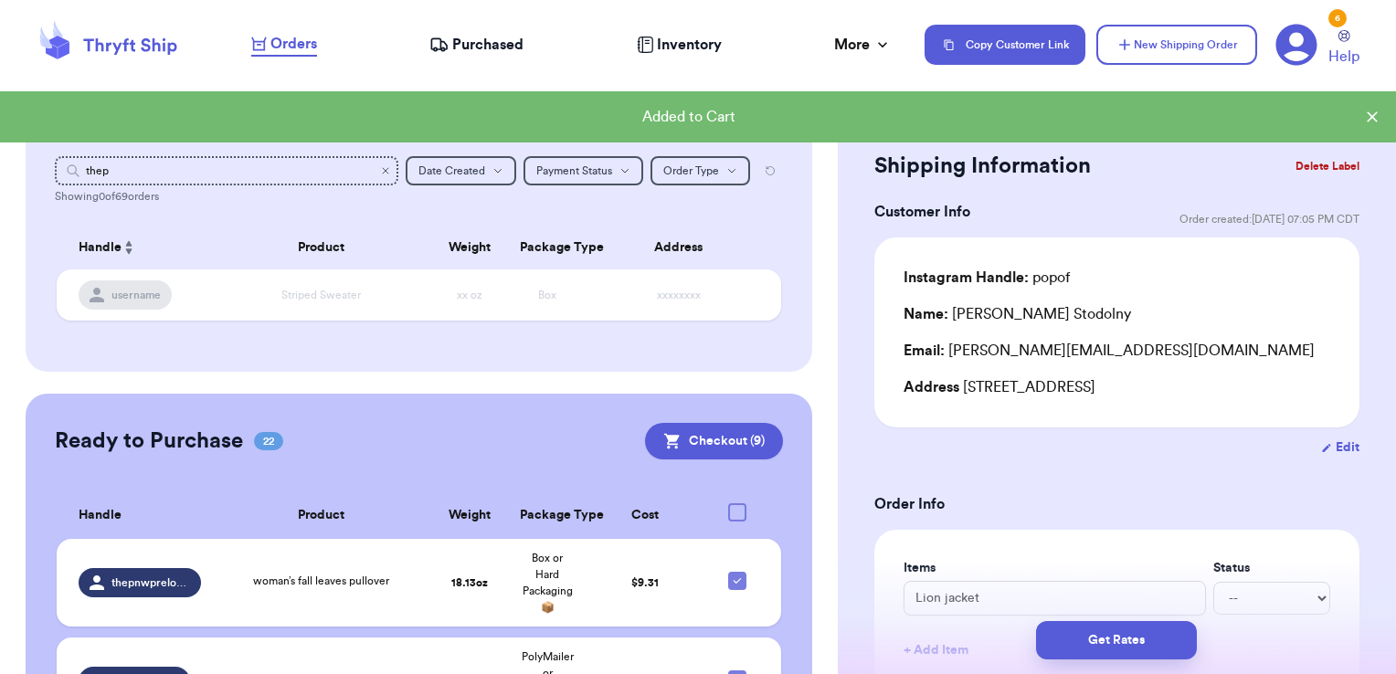
click at [380, 168] on icon "Clear search" at bounding box center [385, 170] width 11 height 11
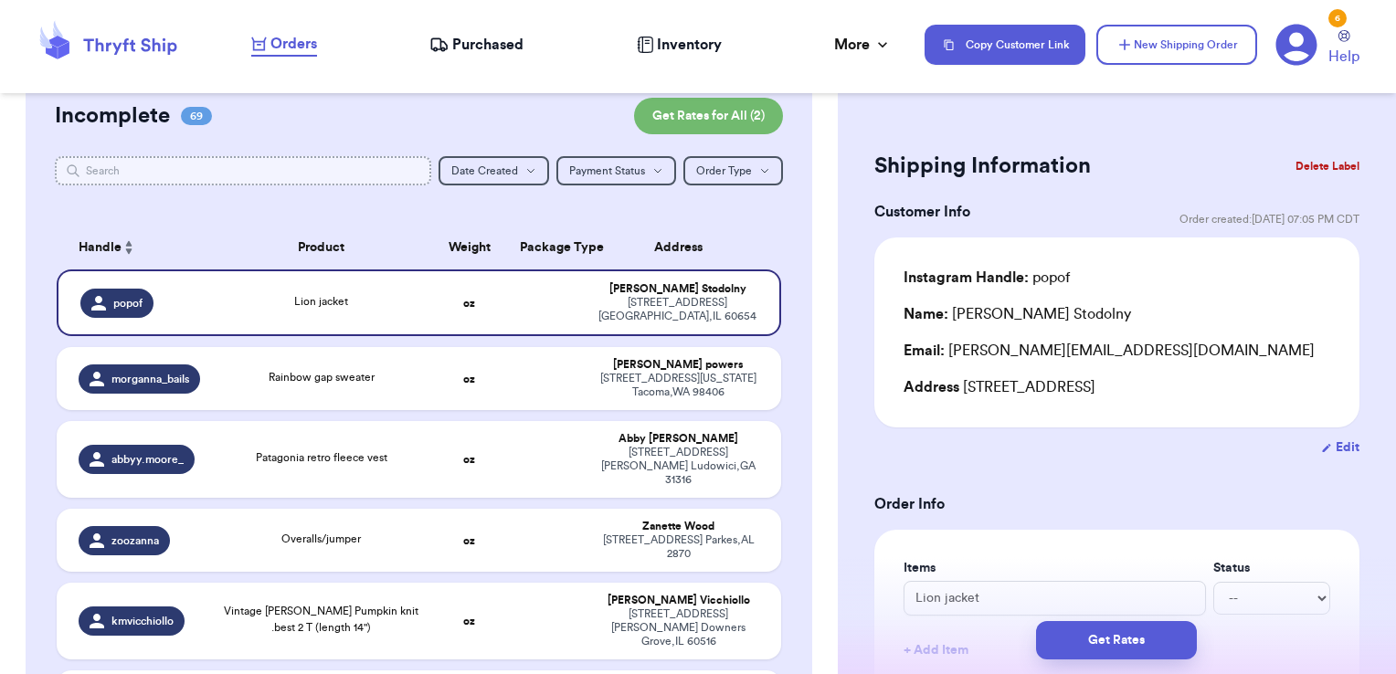
click at [373, 168] on input "text" at bounding box center [243, 170] width 377 height 29
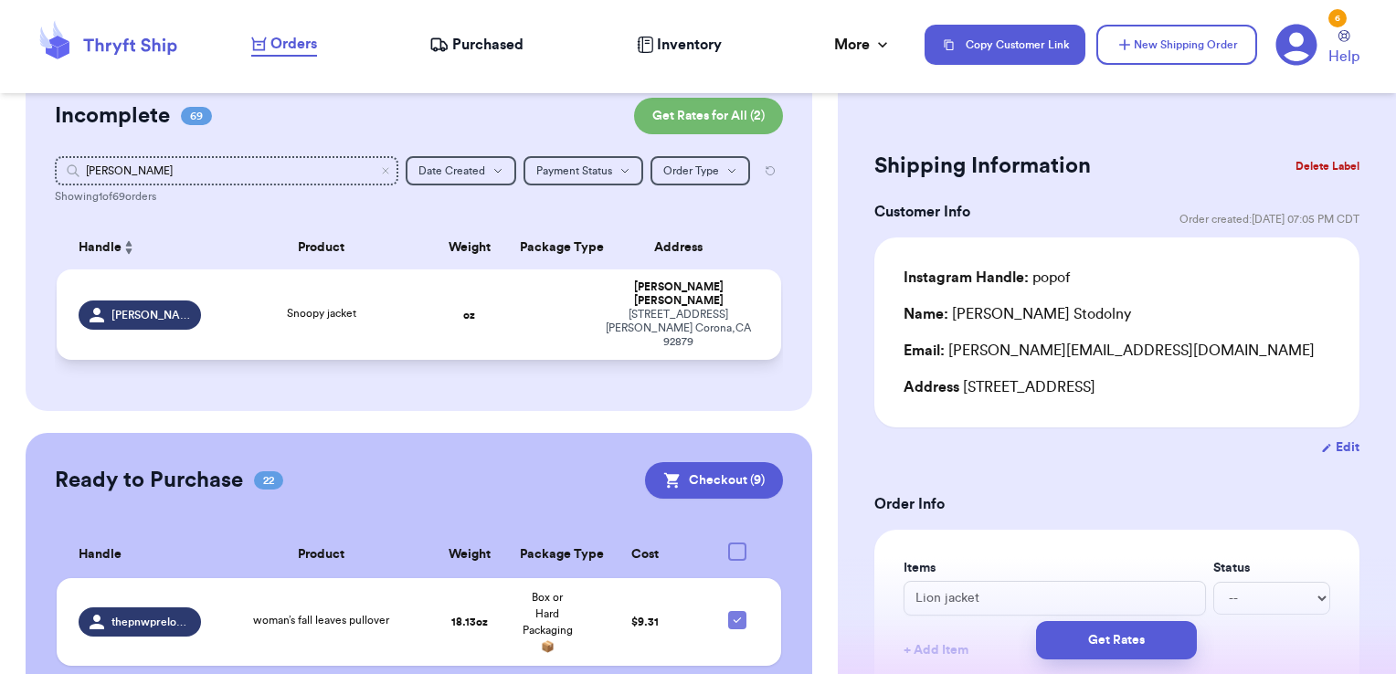
click at [534, 290] on td at bounding box center [548, 315] width 78 height 90
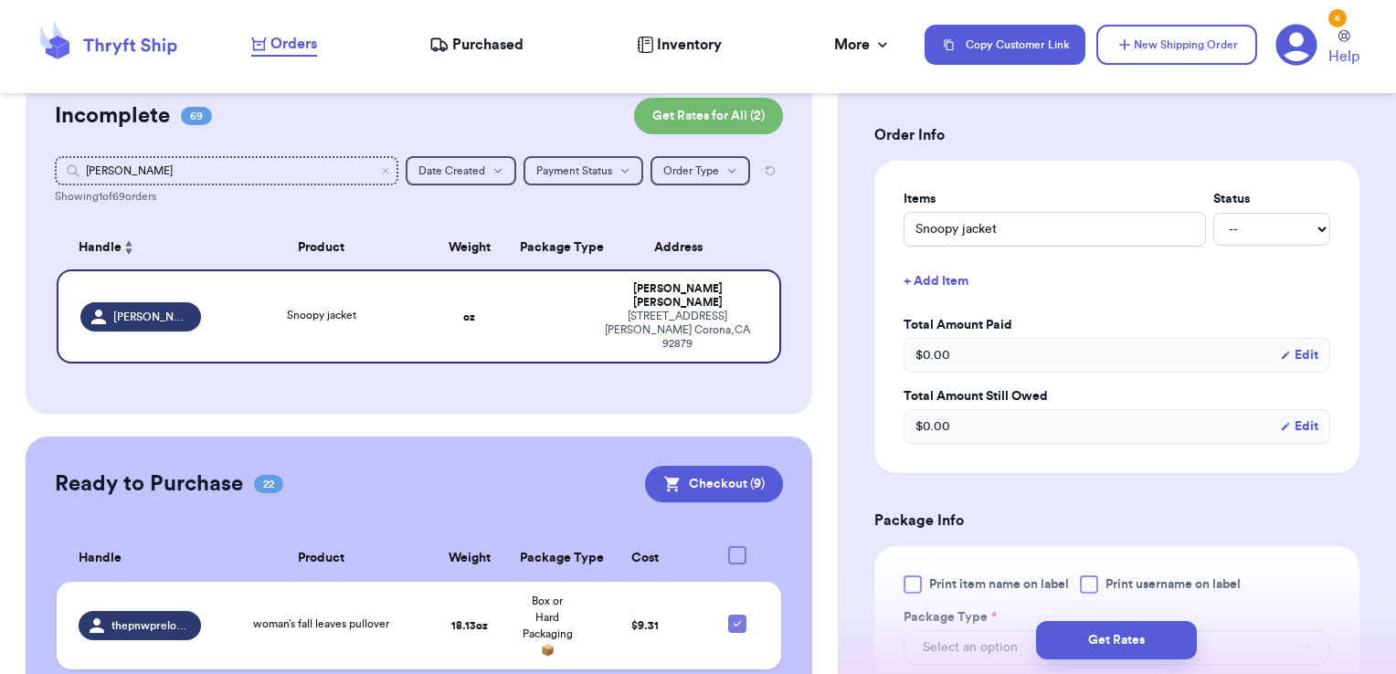
scroll to position [375, 0]
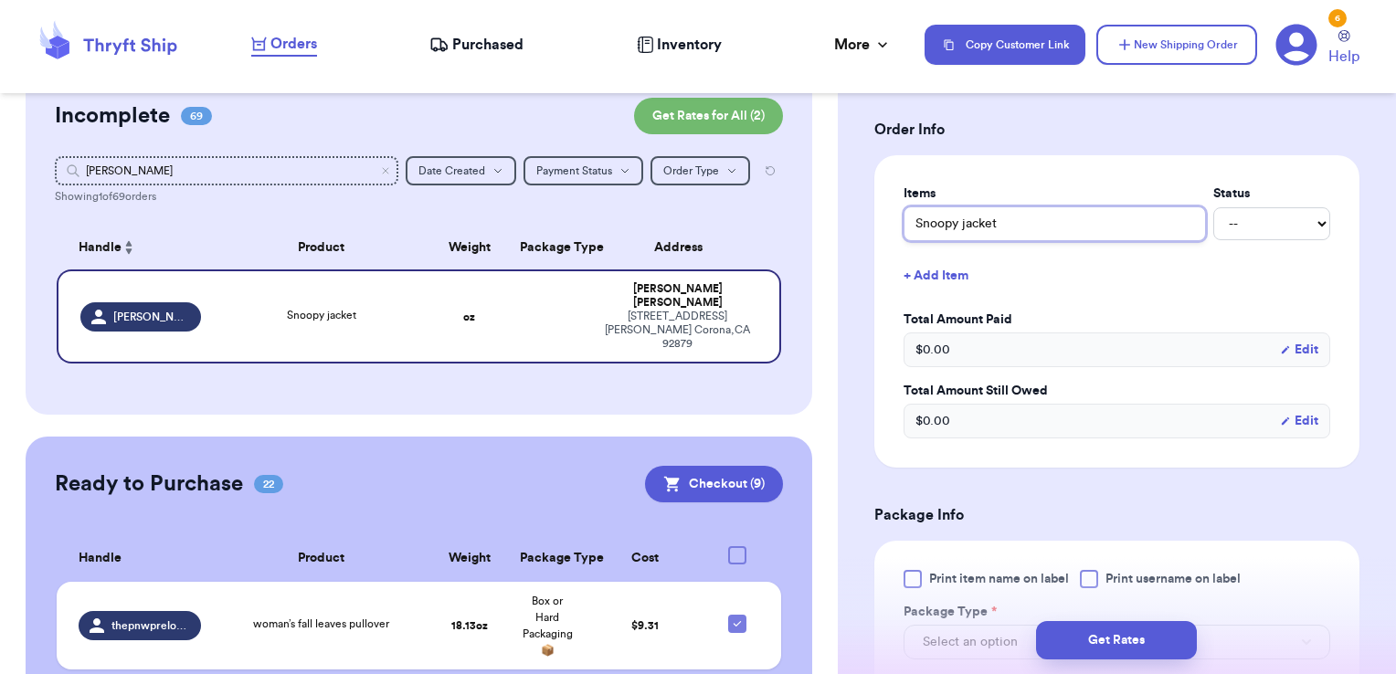
click at [1049, 218] on input "Snoopy jacket" at bounding box center [1055, 223] width 302 height 35
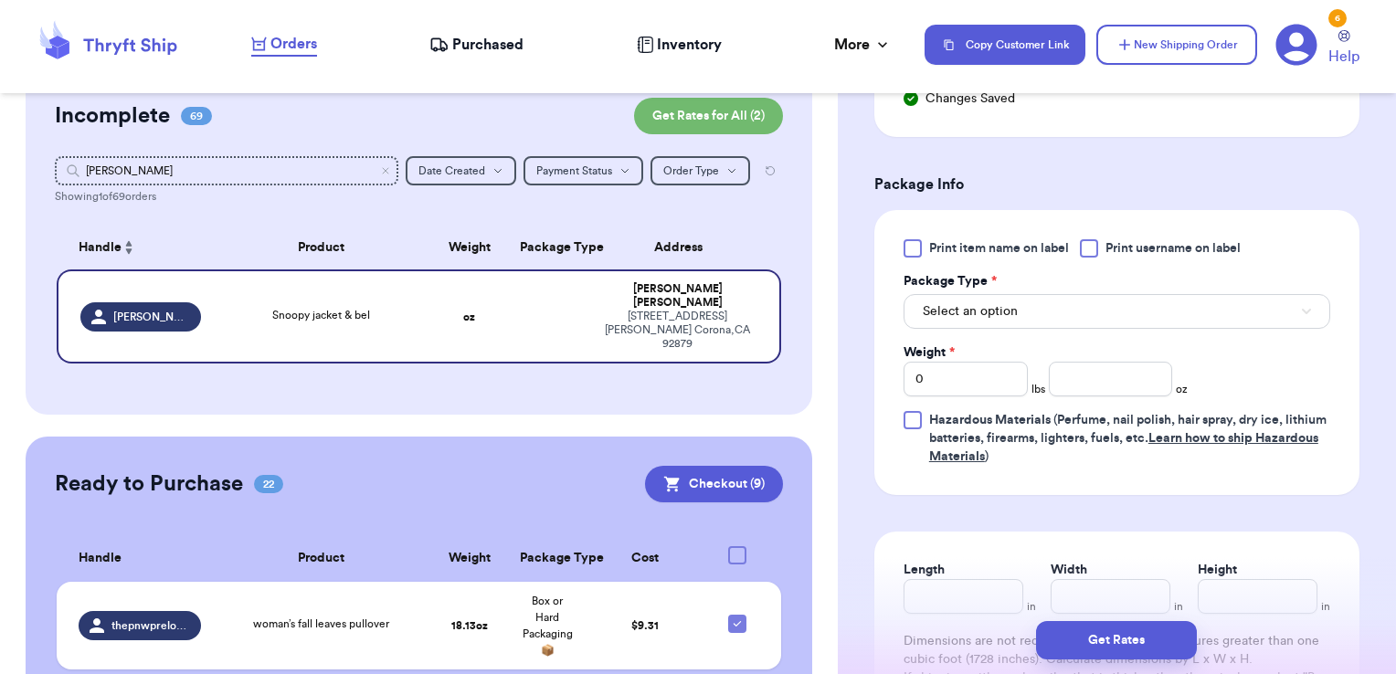
scroll to position [742, 0]
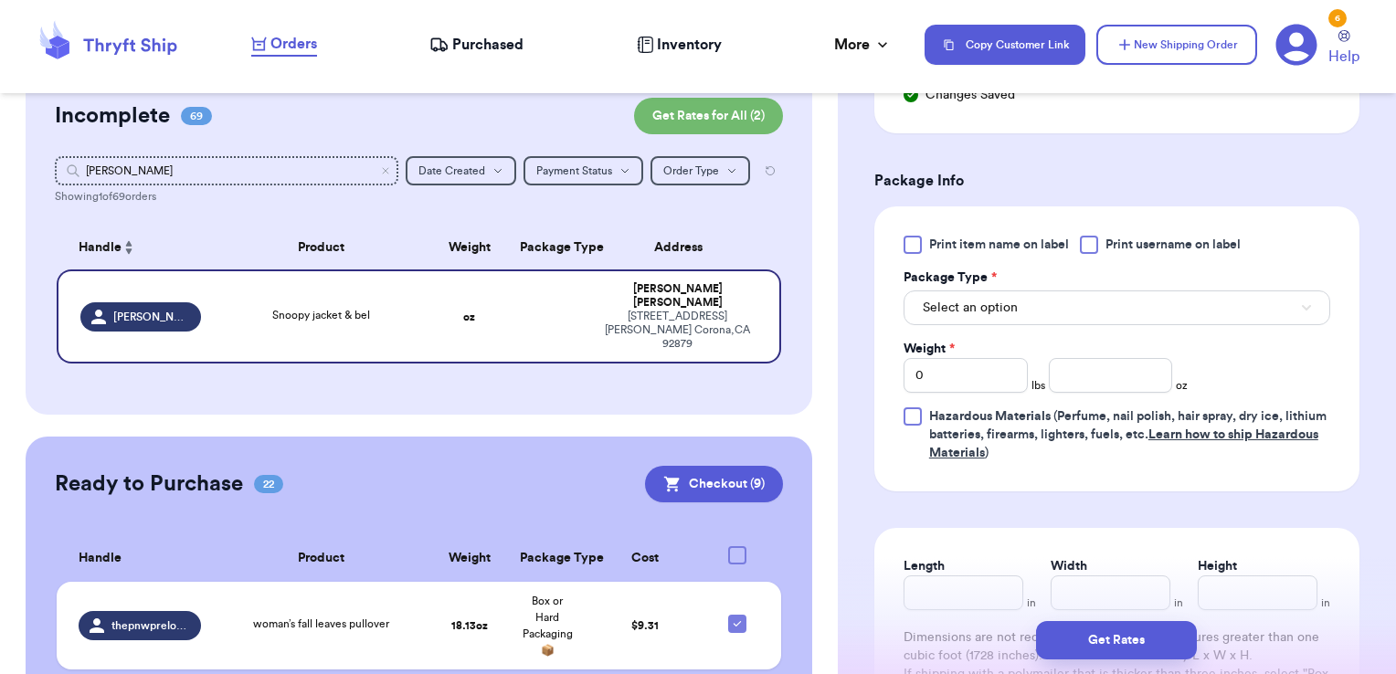
click at [1123, 244] on span "Print username on label" at bounding box center [1173, 245] width 135 height 18
click at [0, 0] on input "Print username on label" at bounding box center [0, 0] width 0 height 0
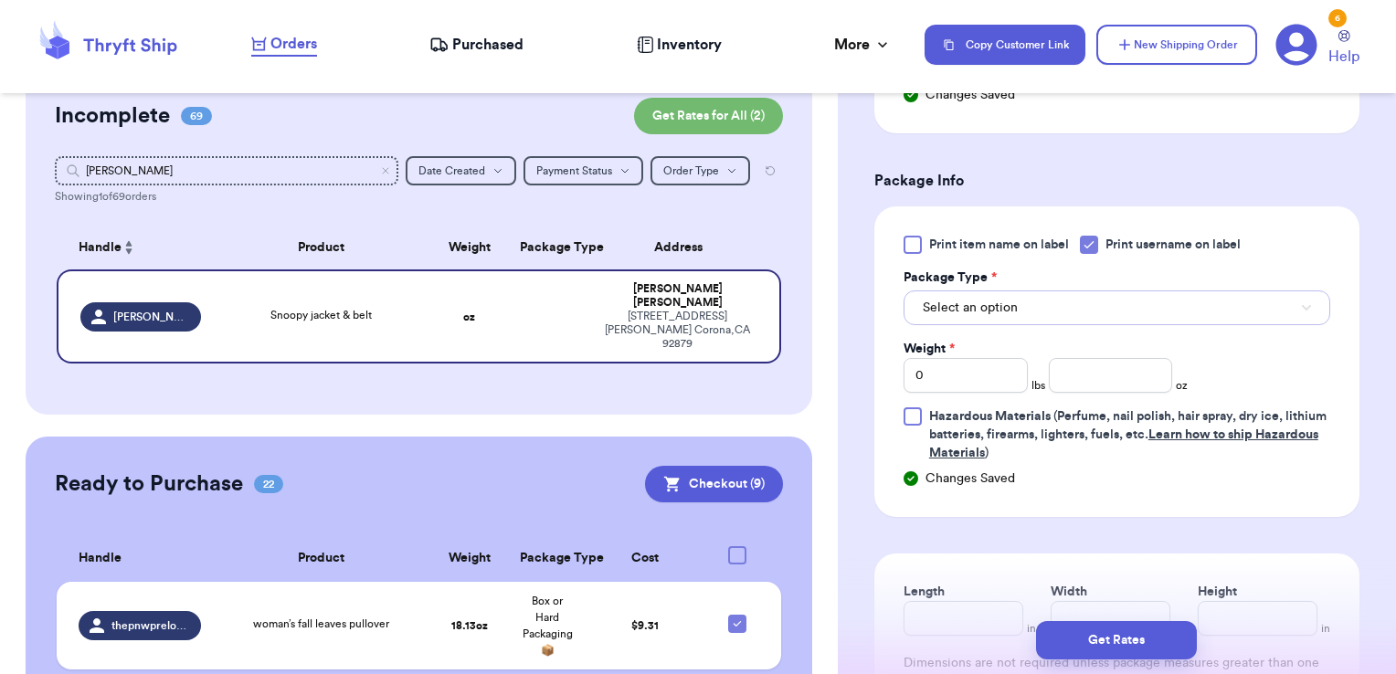
click at [1106, 292] on button "Select an option" at bounding box center [1117, 308] width 427 height 35
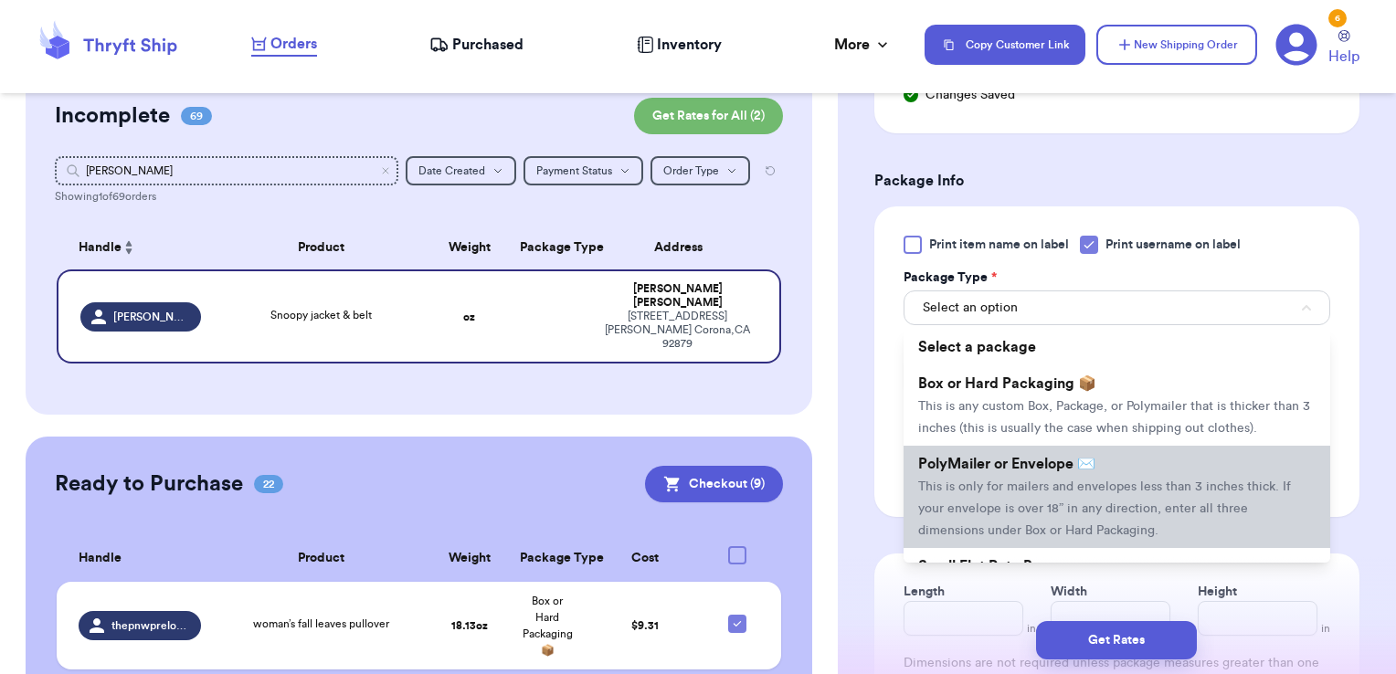
click at [1068, 471] on span "PolyMailer or Envelope ✉️" at bounding box center [1006, 464] width 177 height 15
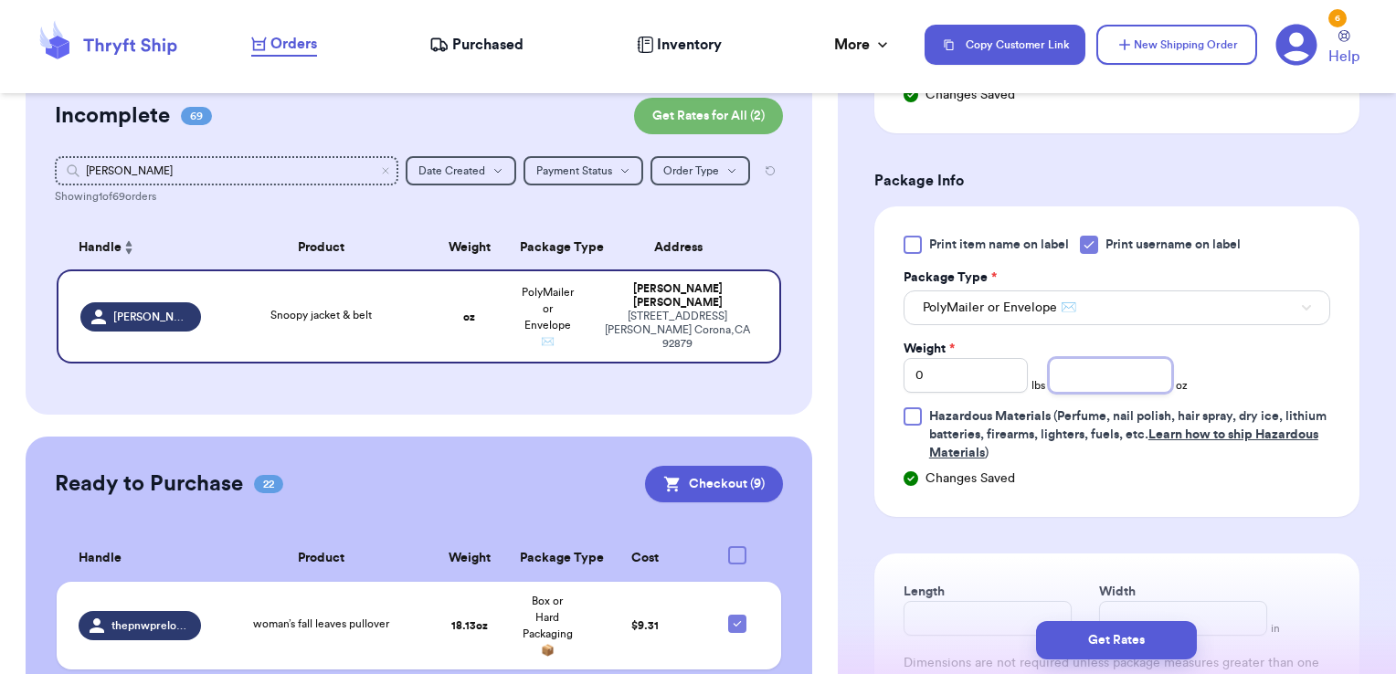
click at [1074, 368] on input "number" at bounding box center [1111, 375] width 124 height 35
click at [1105, 645] on button "Get Rates" at bounding box center [1116, 640] width 161 height 38
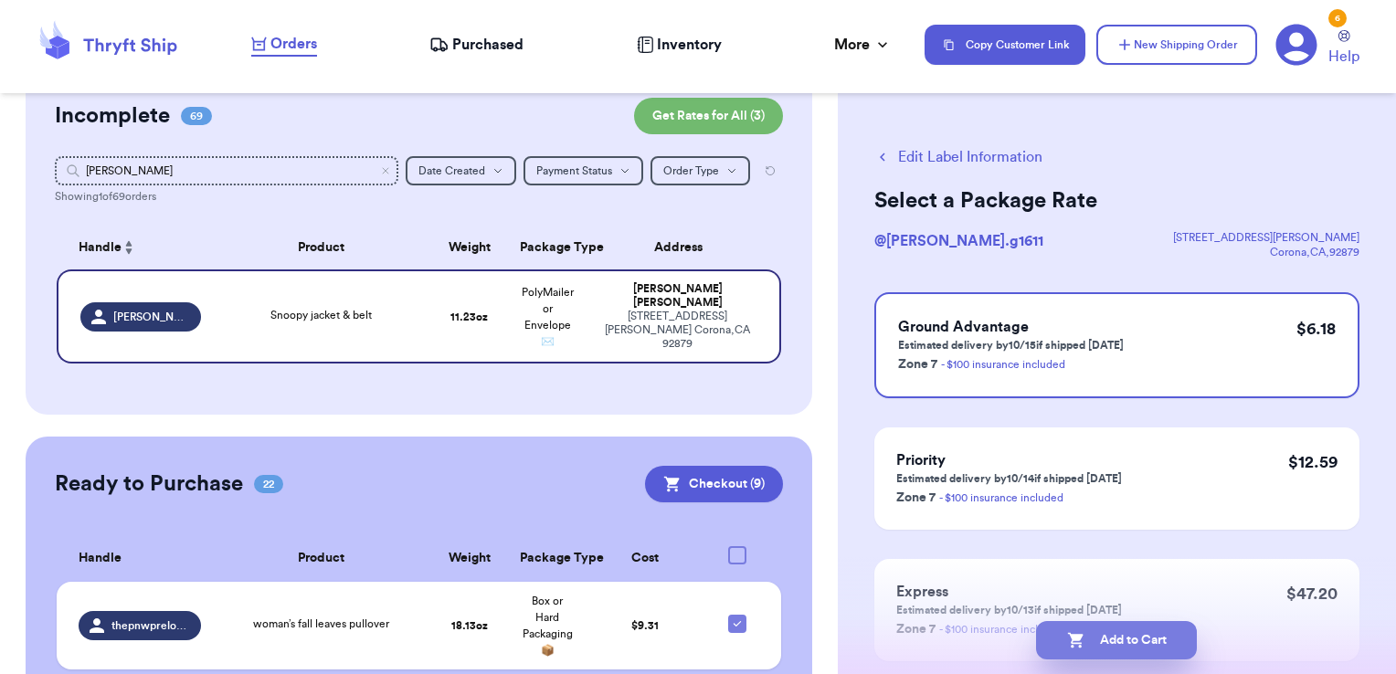
click at [1174, 644] on button "Add to Cart" at bounding box center [1116, 640] width 161 height 38
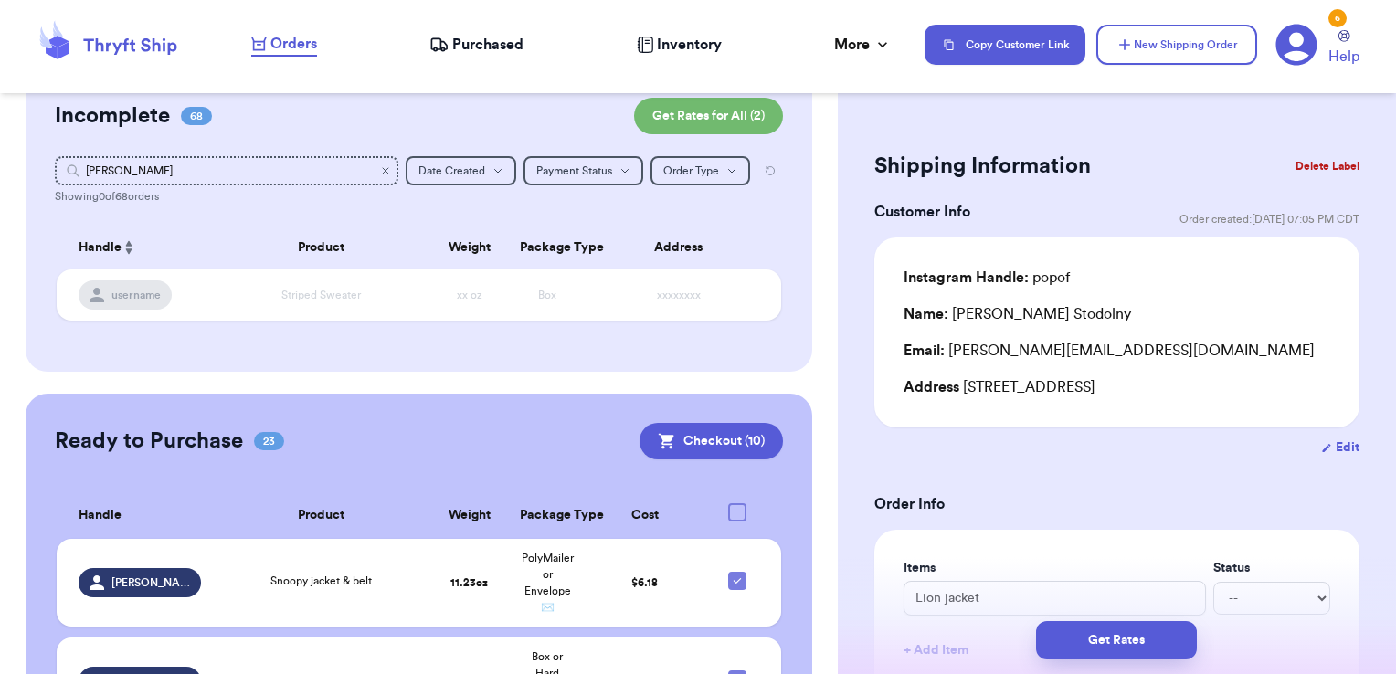
click at [380, 173] on icon "Clear search" at bounding box center [385, 170] width 11 height 11
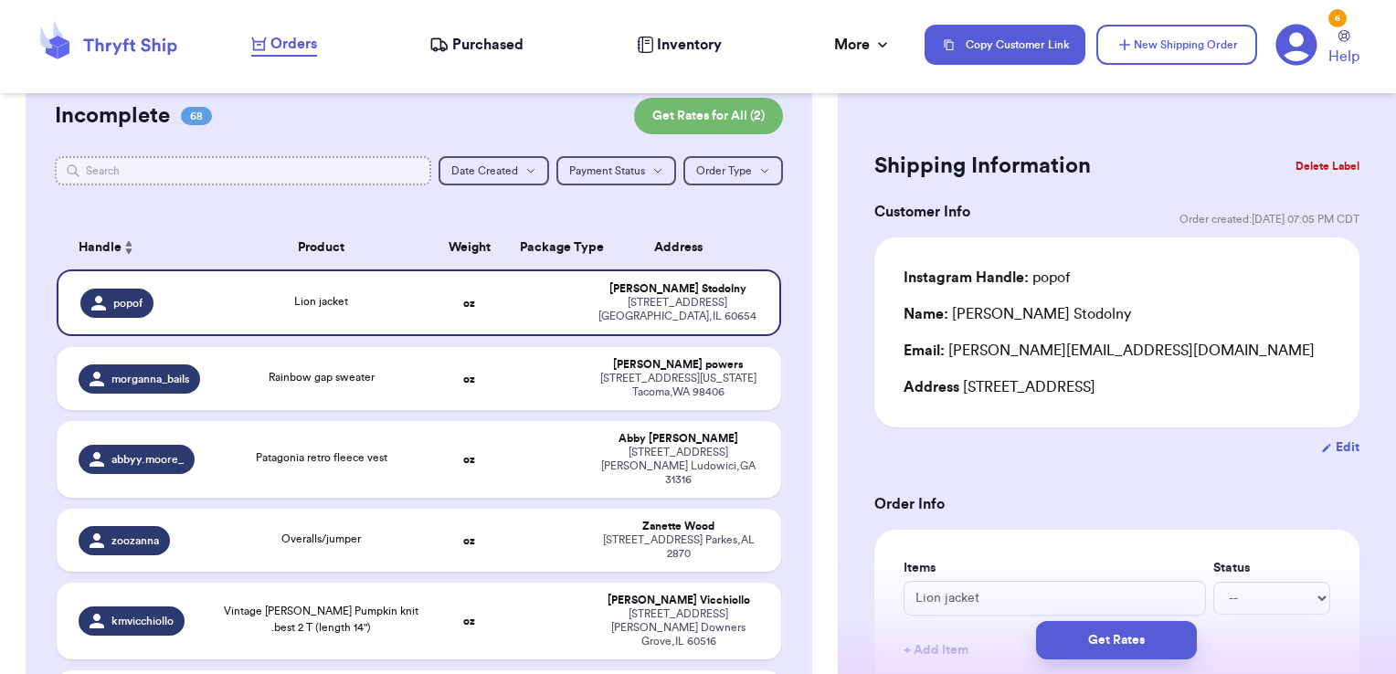
click at [377, 173] on input "text" at bounding box center [243, 170] width 377 height 29
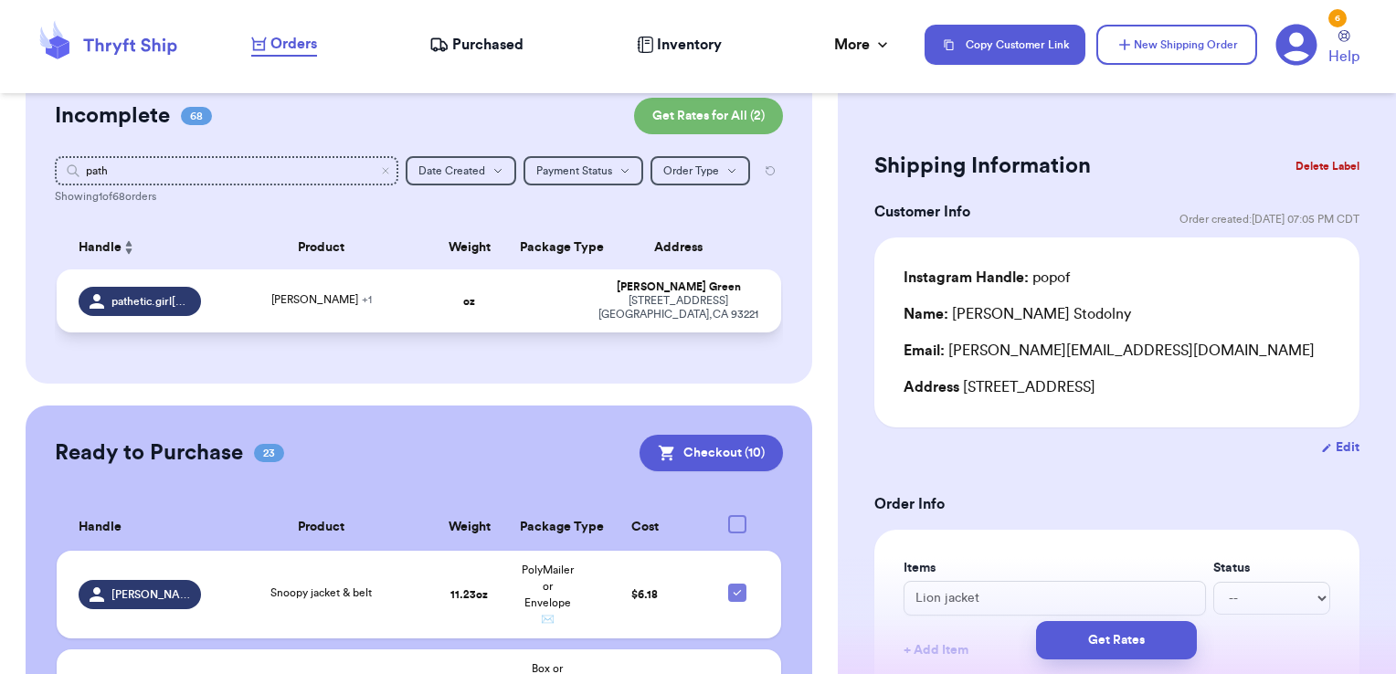
click at [526, 287] on td at bounding box center [548, 301] width 78 height 63
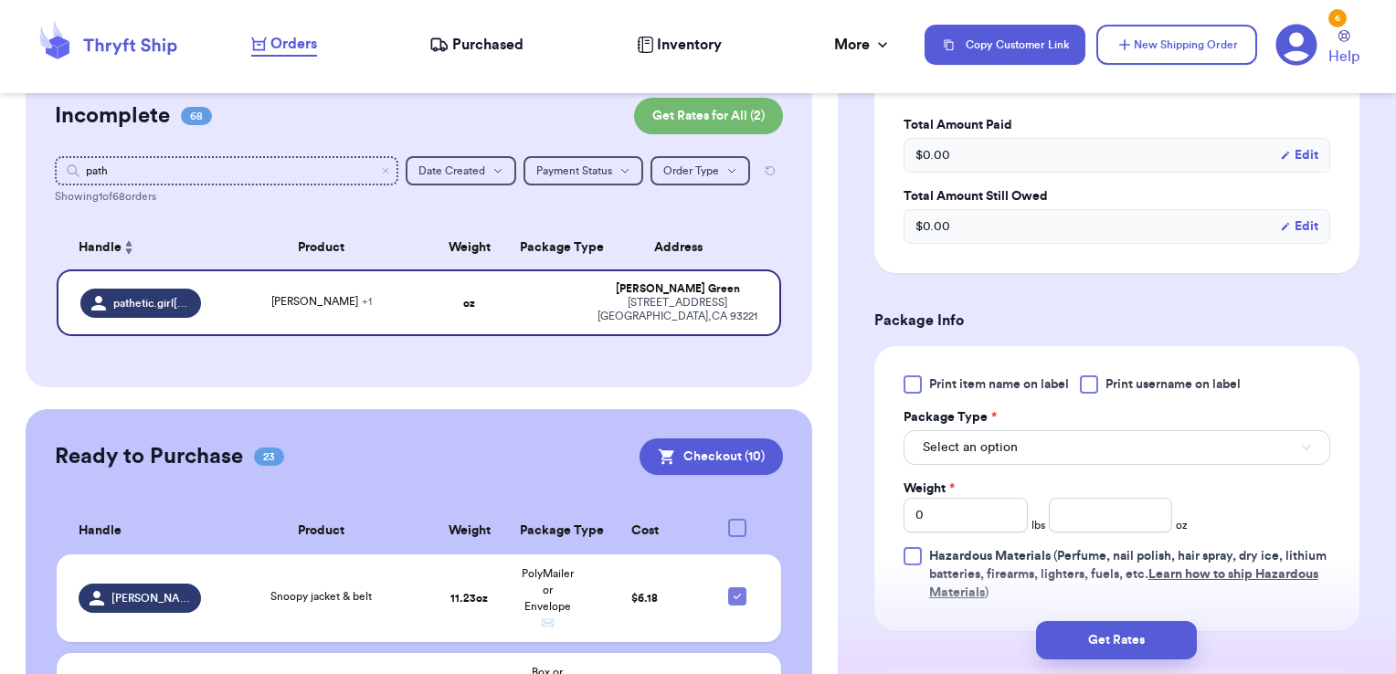
scroll to position [647, 0]
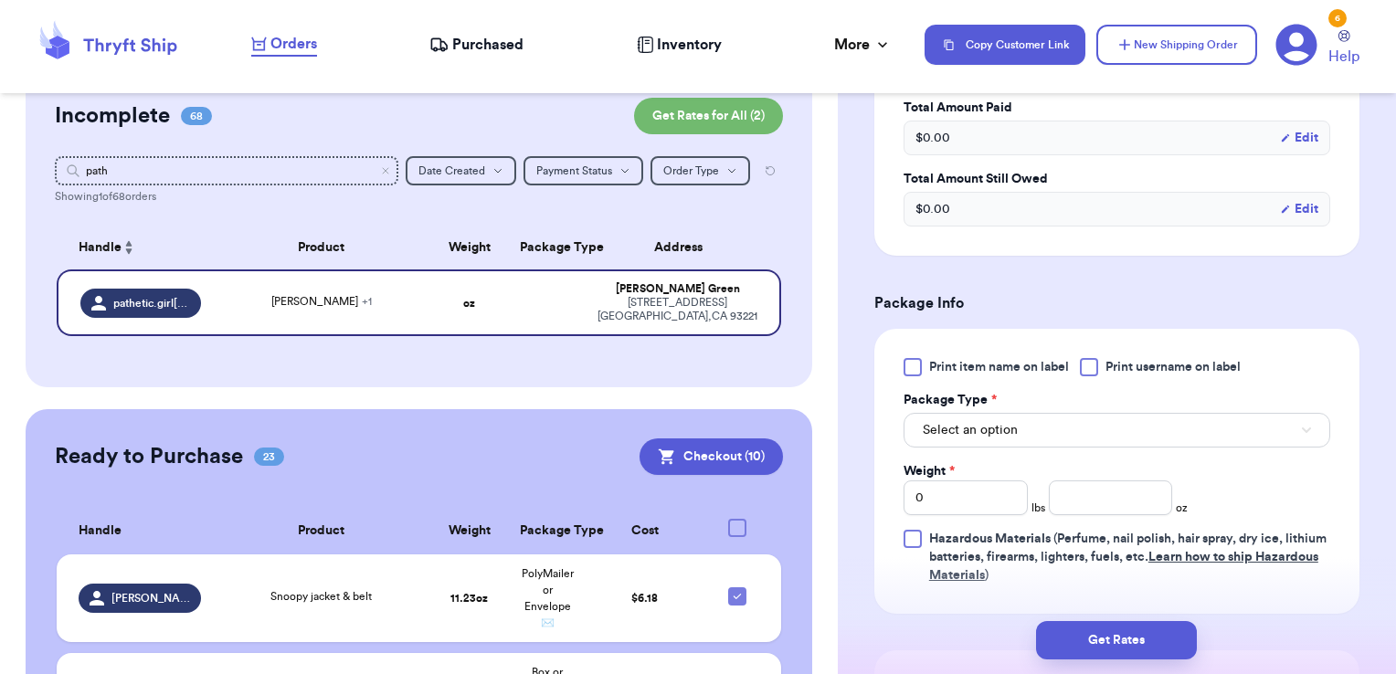
click at [1096, 369] on div at bounding box center [1089, 367] width 18 height 18
click at [0, 0] on input "Print username on label" at bounding box center [0, 0] width 0 height 0
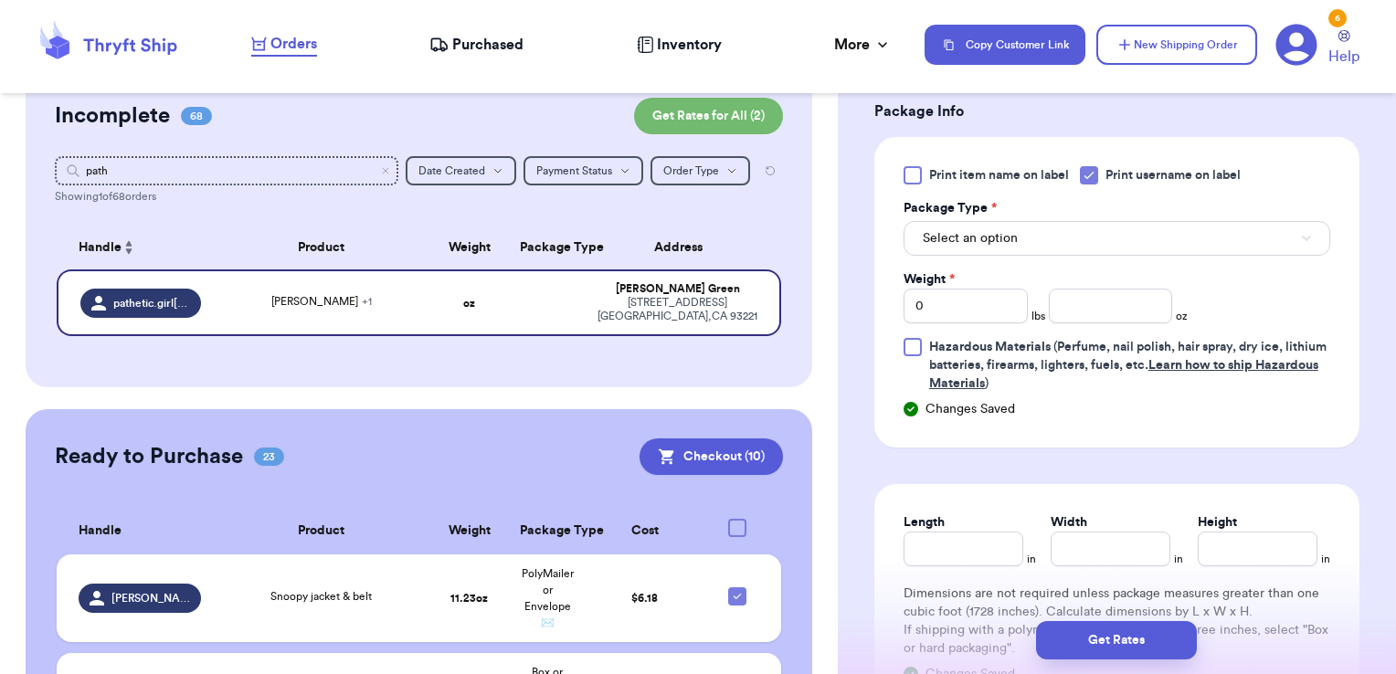
scroll to position [840, 0]
click at [1042, 236] on button "Select an option" at bounding box center [1117, 237] width 427 height 35
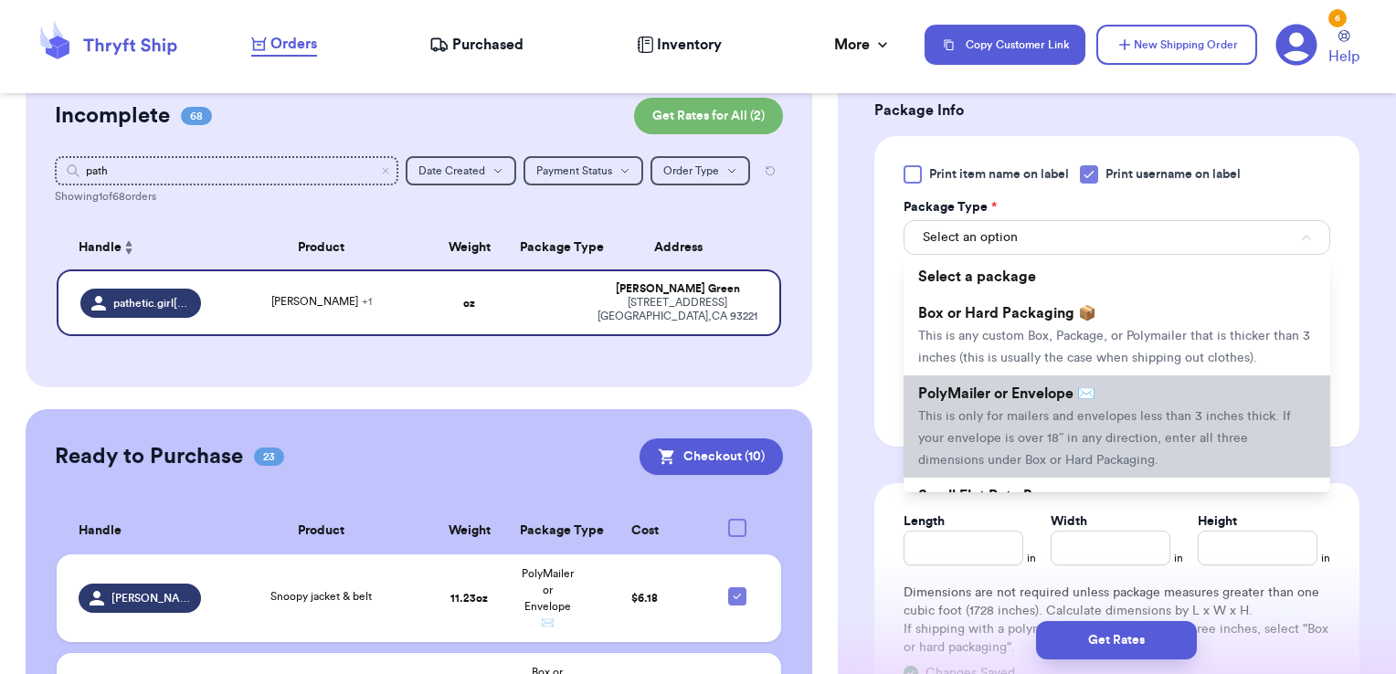
click at [1008, 447] on li "PolyMailer or Envelope ✉️ This is only for mailers and envelopes less than 3 in…" at bounding box center [1117, 427] width 427 height 102
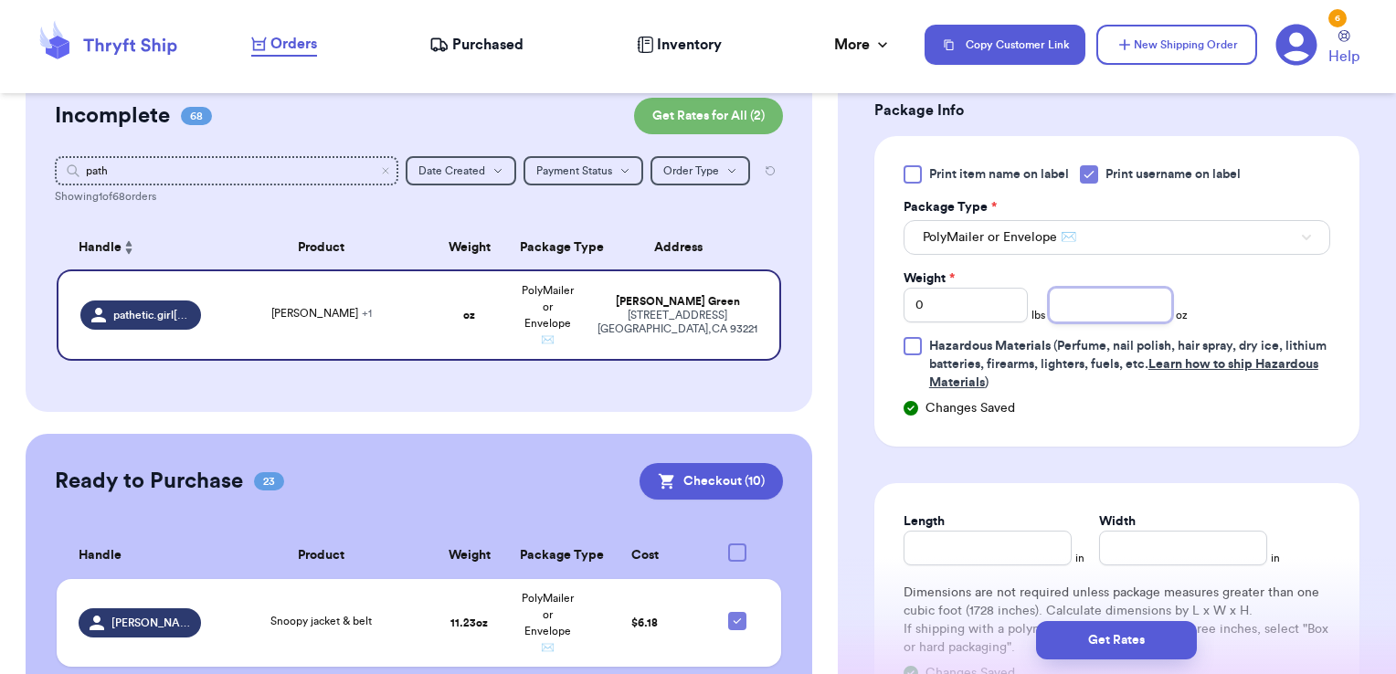
click at [1081, 306] on input "number" at bounding box center [1111, 305] width 124 height 35
click at [1114, 648] on button "Get Rates" at bounding box center [1116, 640] width 161 height 38
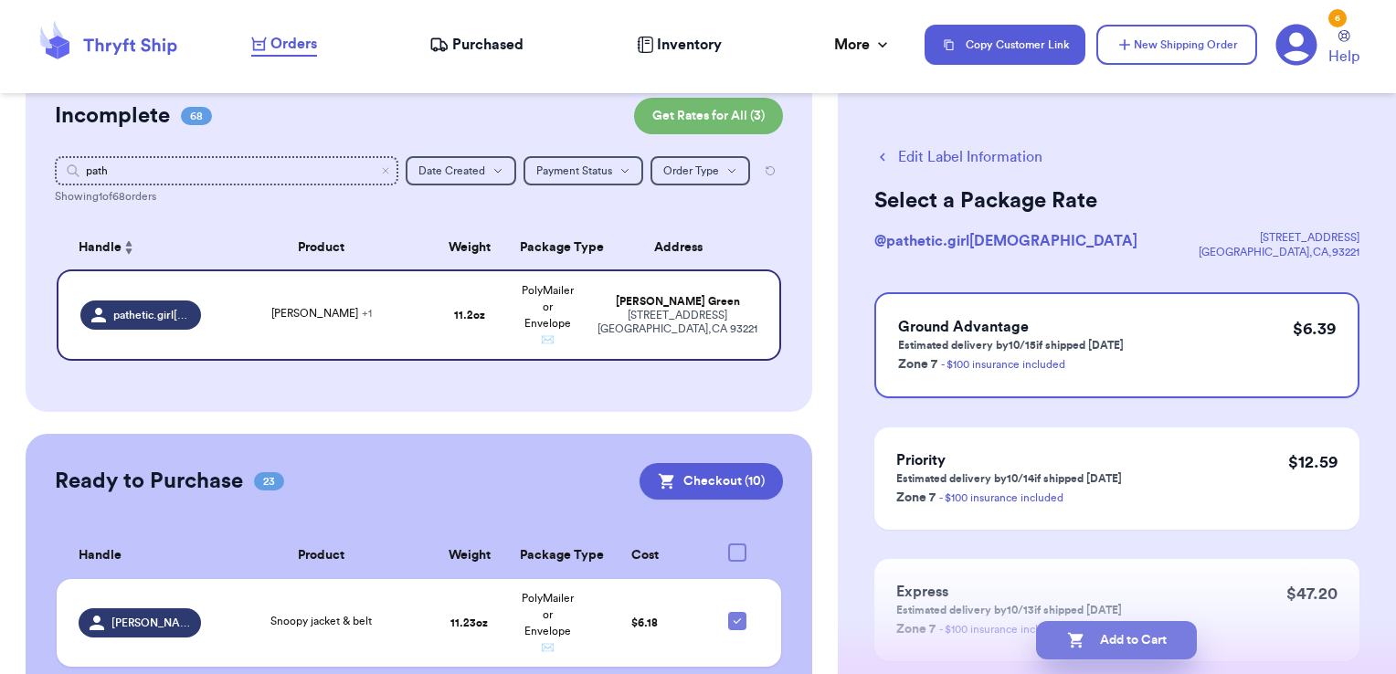
click at [1161, 645] on button "Add to Cart" at bounding box center [1116, 640] width 161 height 38
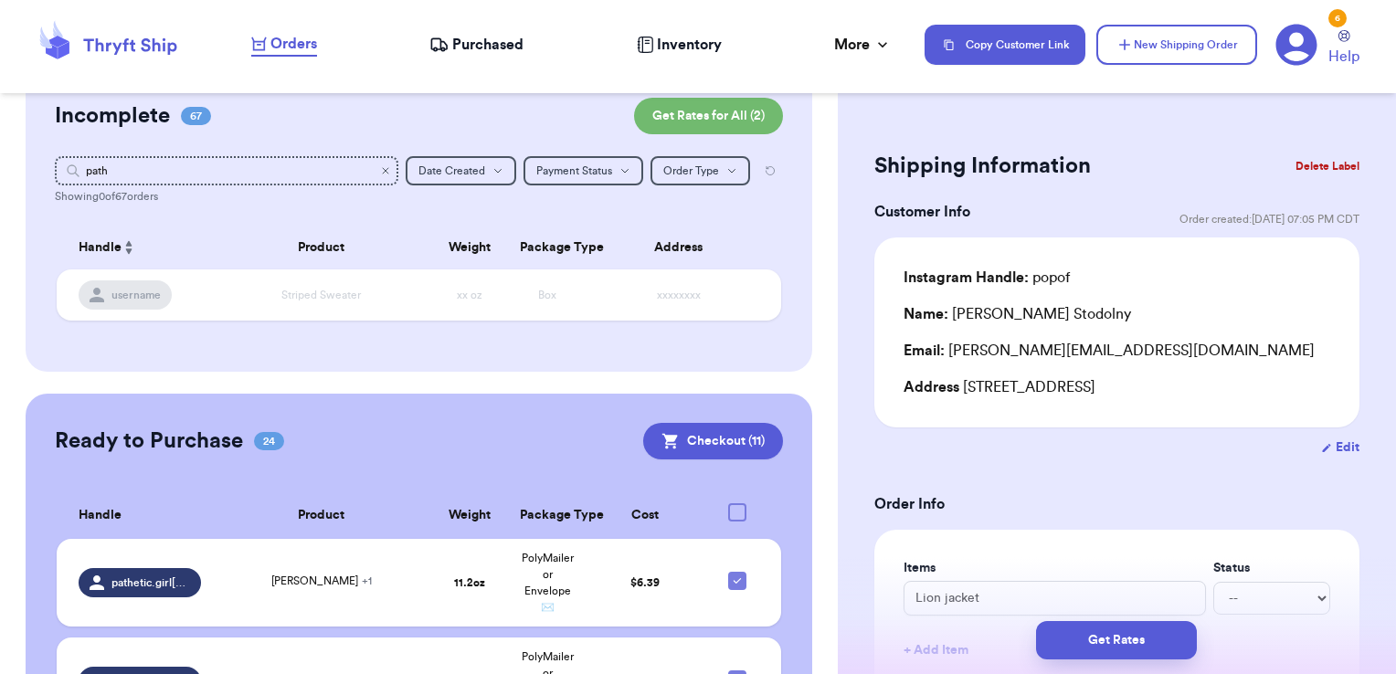
click at [380, 172] on icon "Clear search" at bounding box center [385, 170] width 11 height 11
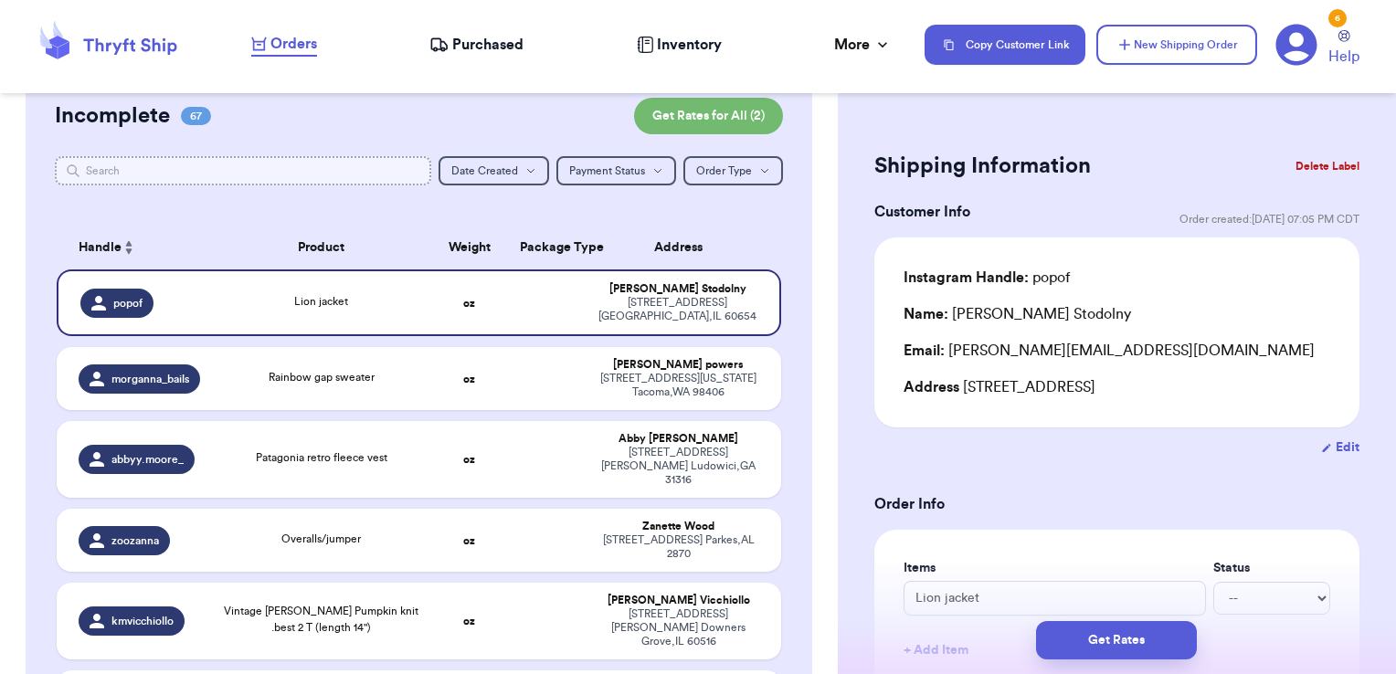
click at [375, 172] on input "text" at bounding box center [243, 170] width 377 height 29
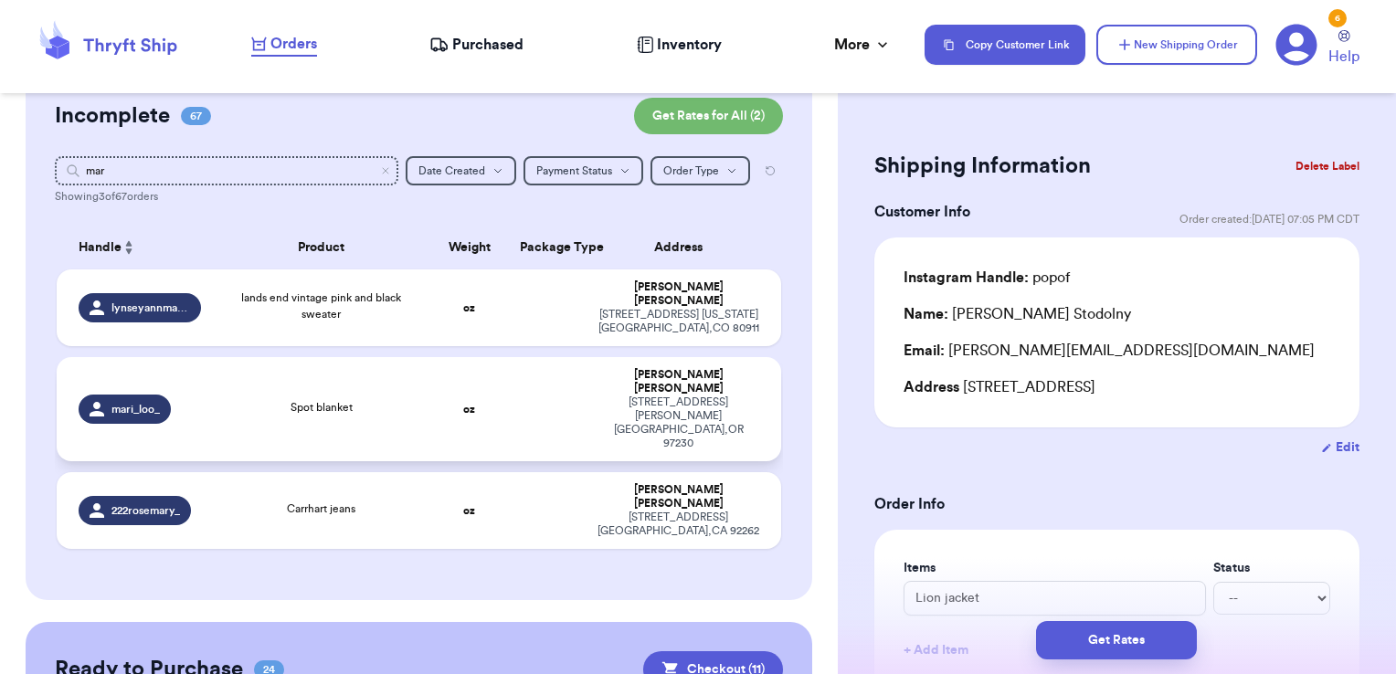
click at [509, 372] on td at bounding box center [548, 409] width 78 height 104
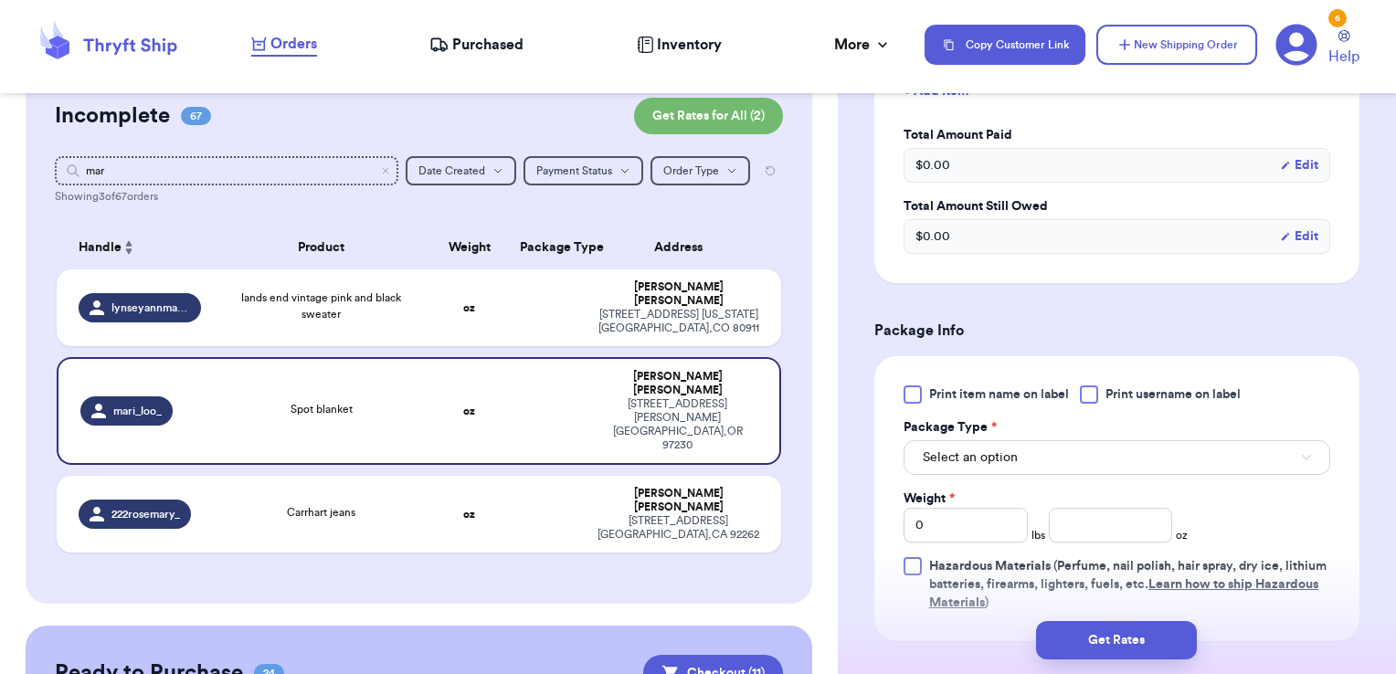
scroll to position [563, 0]
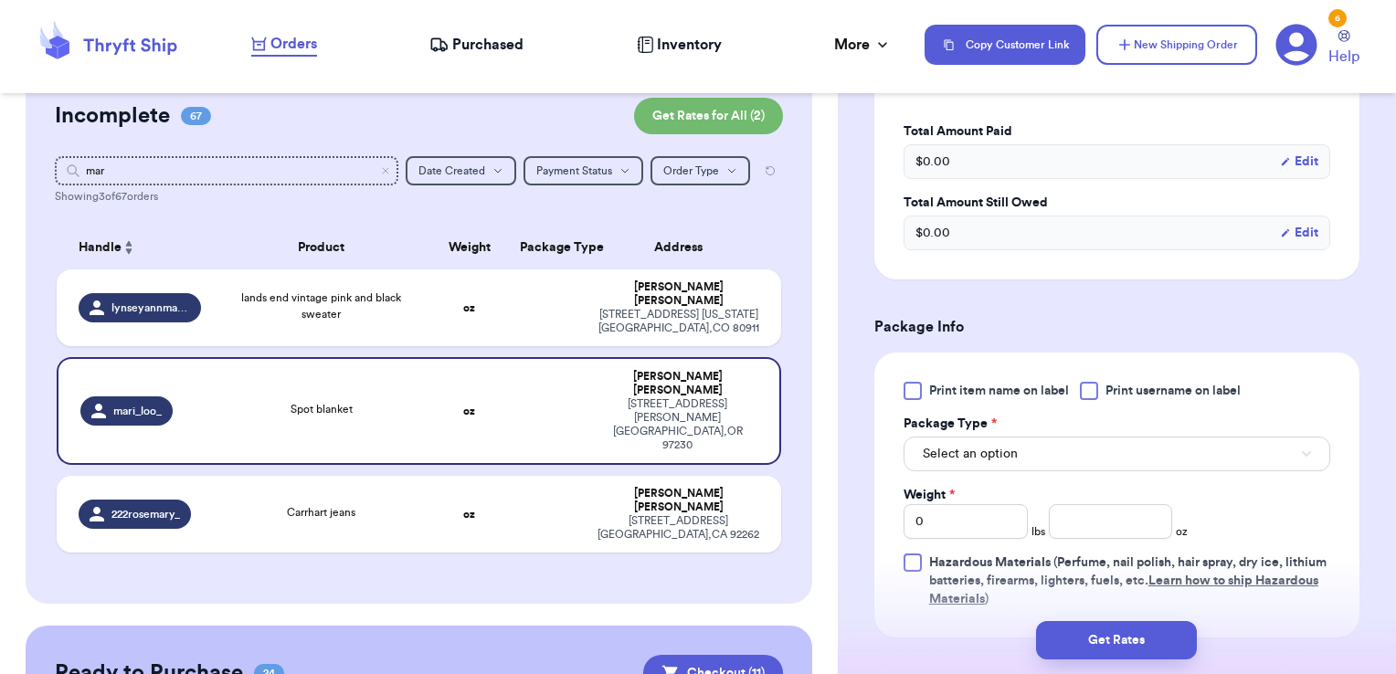
click at [1123, 382] on span "Print username on label" at bounding box center [1173, 391] width 135 height 18
click at [0, 0] on input "Print username on label" at bounding box center [0, 0] width 0 height 0
click at [1084, 453] on button "Select an option" at bounding box center [1117, 454] width 427 height 35
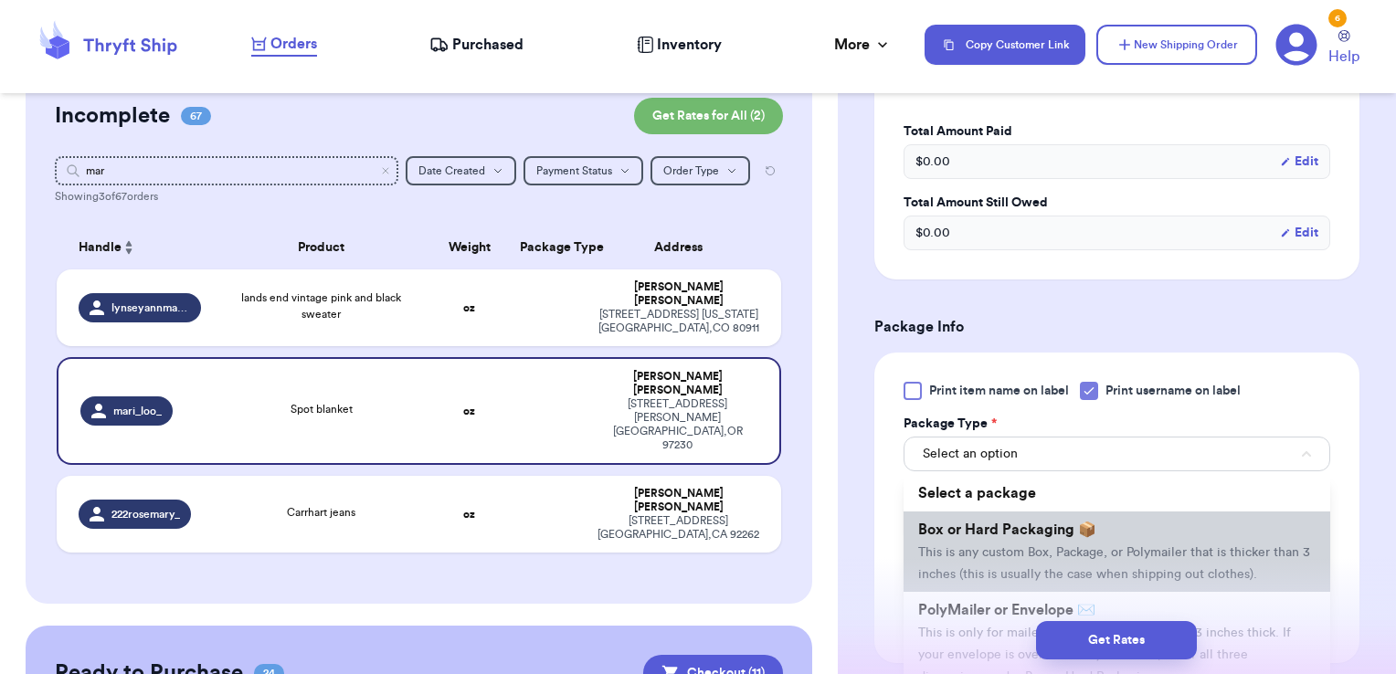
click at [1058, 527] on span "Box or Hard Packaging 📦" at bounding box center [1007, 530] width 178 height 15
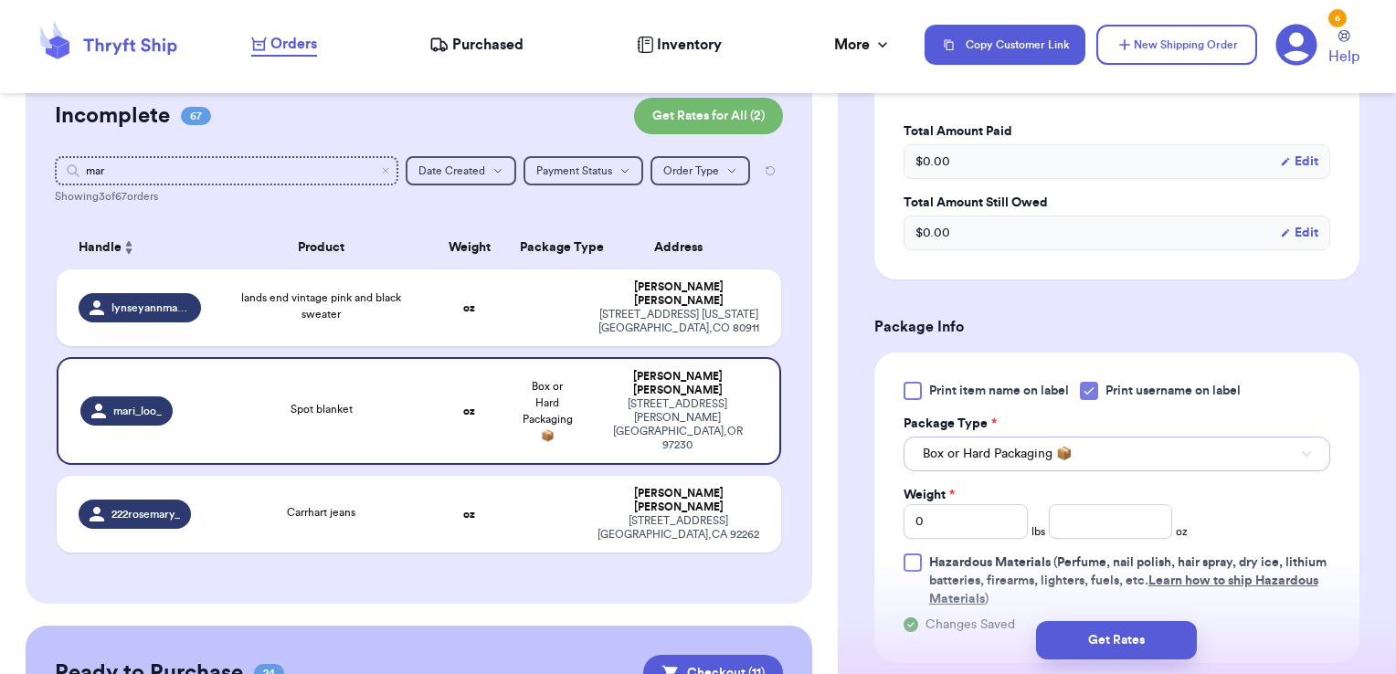
click at [1029, 464] on button "Box or Hard Packaging 📦" at bounding box center [1117, 454] width 427 height 35
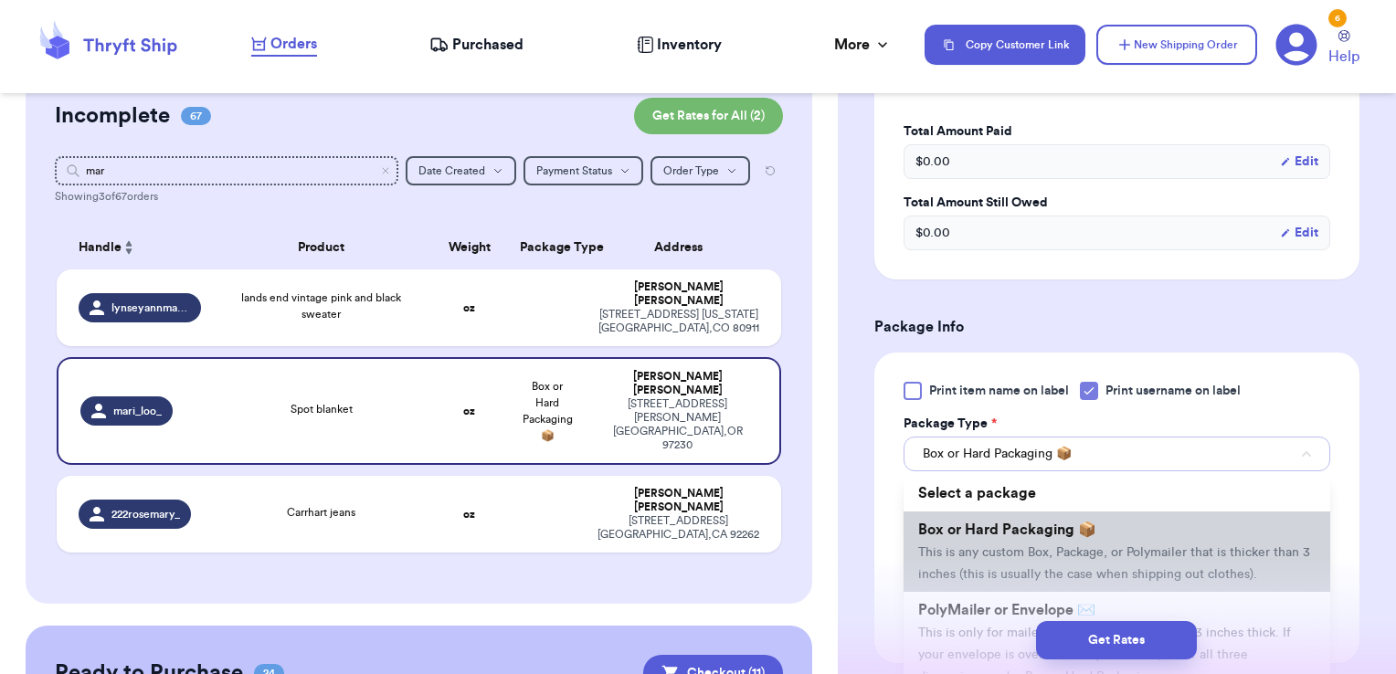
scroll to position [87, 0]
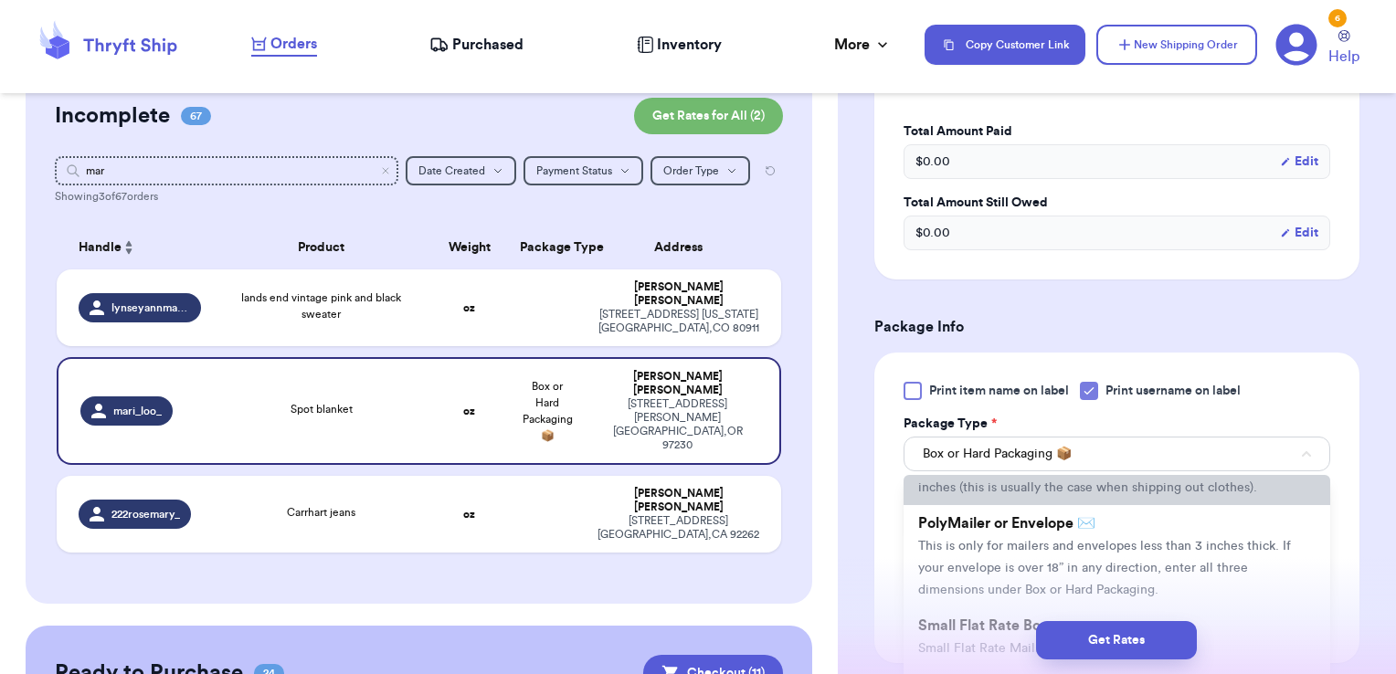
click at [1024, 557] on li "PolyMailer or Envelope ✉️ This is only for mailers and envelopes less than 3 in…" at bounding box center [1117, 556] width 427 height 102
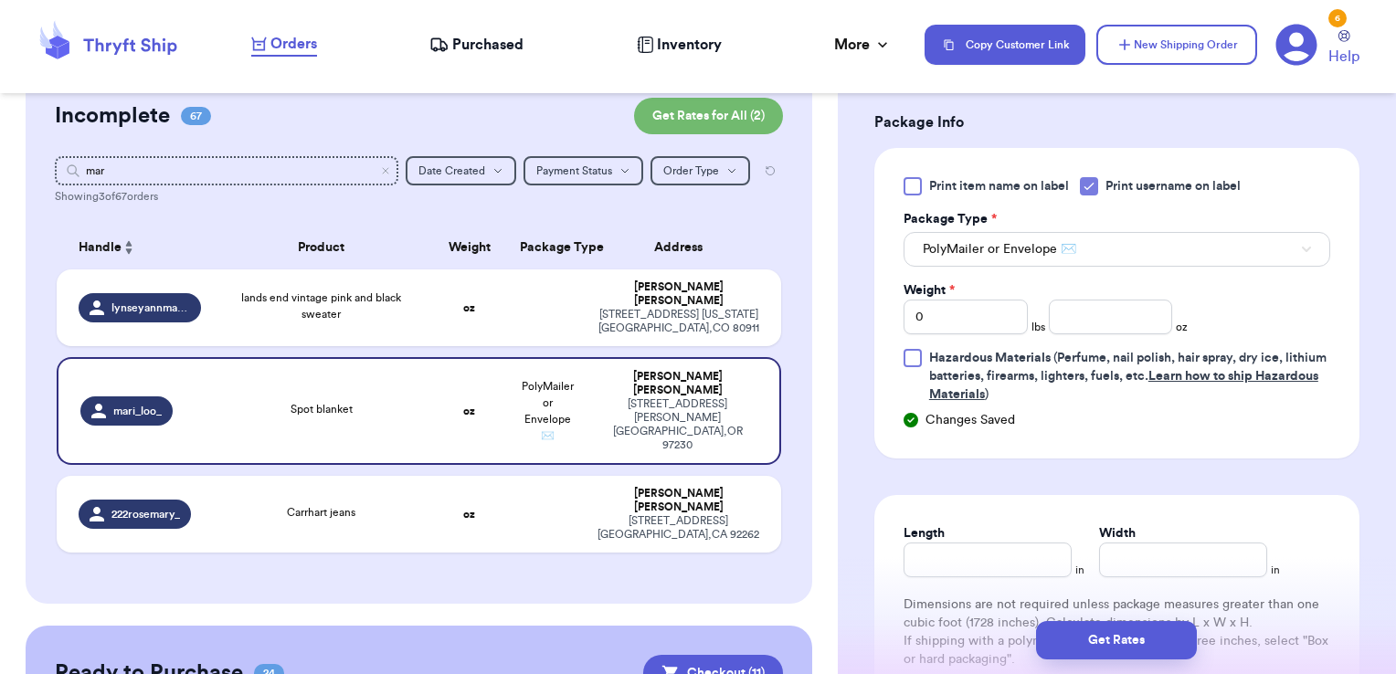
scroll to position [778, 0]
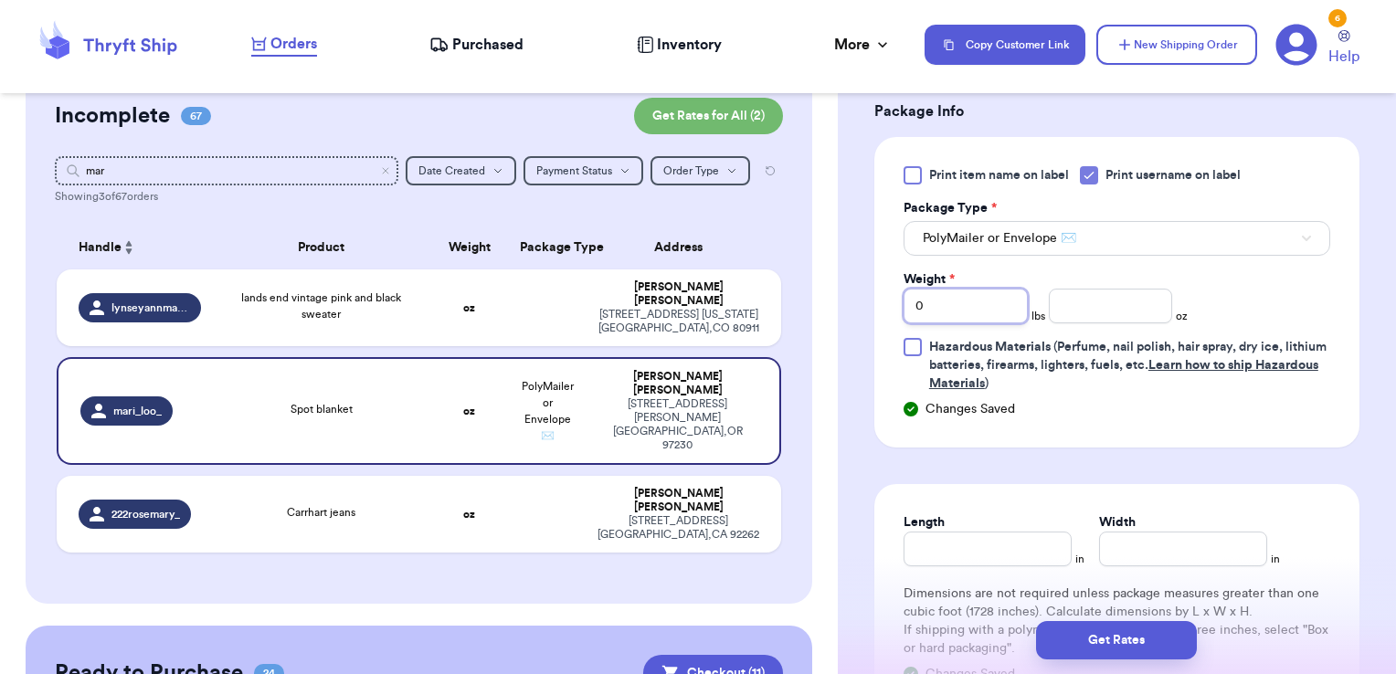
drag, startPoint x: 951, startPoint y: 299, endPoint x: 841, endPoint y: 287, distance: 111.2
click at [841, 287] on div "Shipping Information Delete Label Customer Info Order created: [DATE] 11:25 PM …" at bounding box center [1117, 133] width 558 height 1604
click at [1086, 649] on button "Get Rates" at bounding box center [1116, 640] width 161 height 38
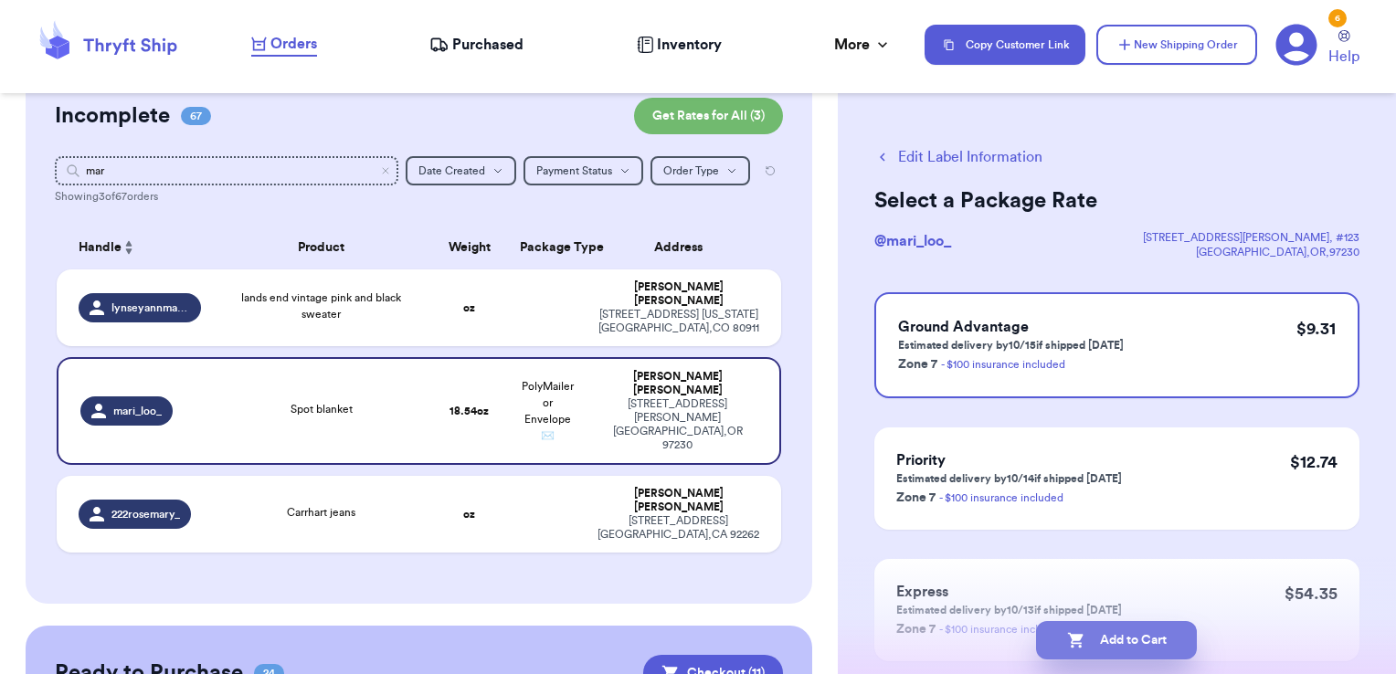
click at [1183, 638] on button "Add to Cart" at bounding box center [1116, 640] width 161 height 38
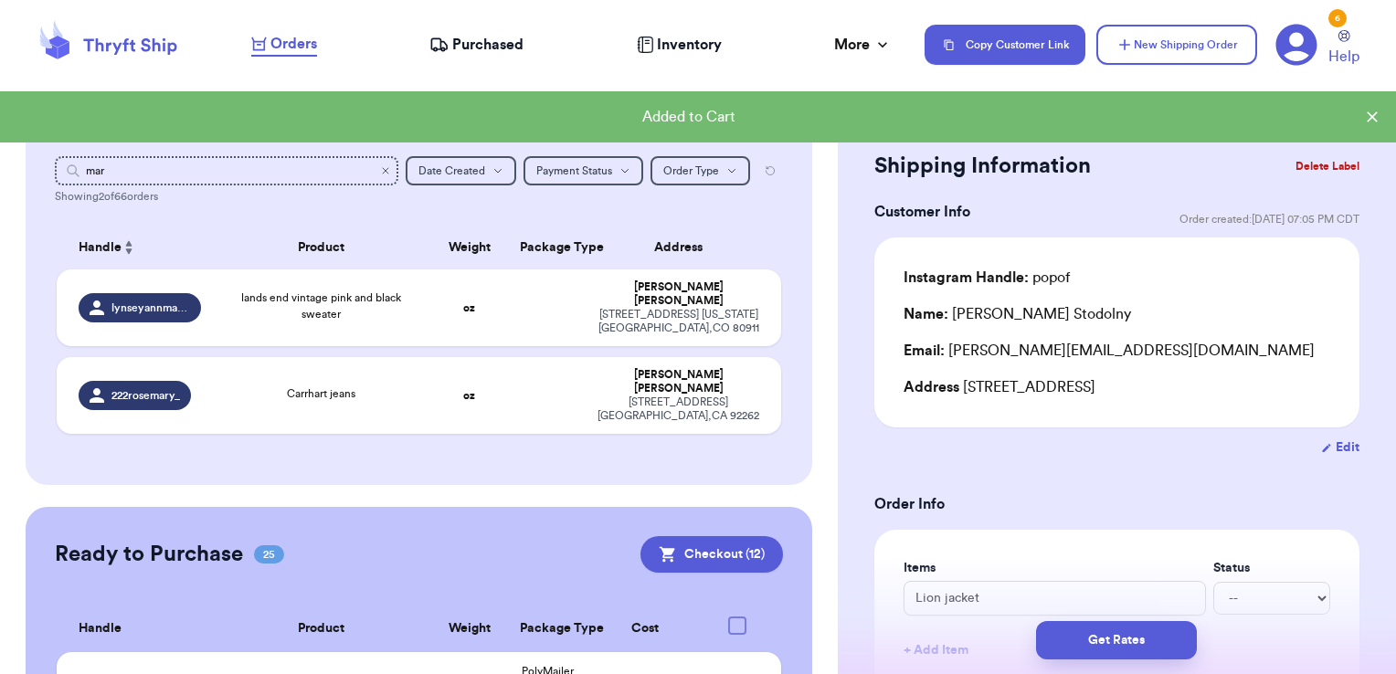
click at [380, 168] on icon "Clear search" at bounding box center [385, 170] width 11 height 11
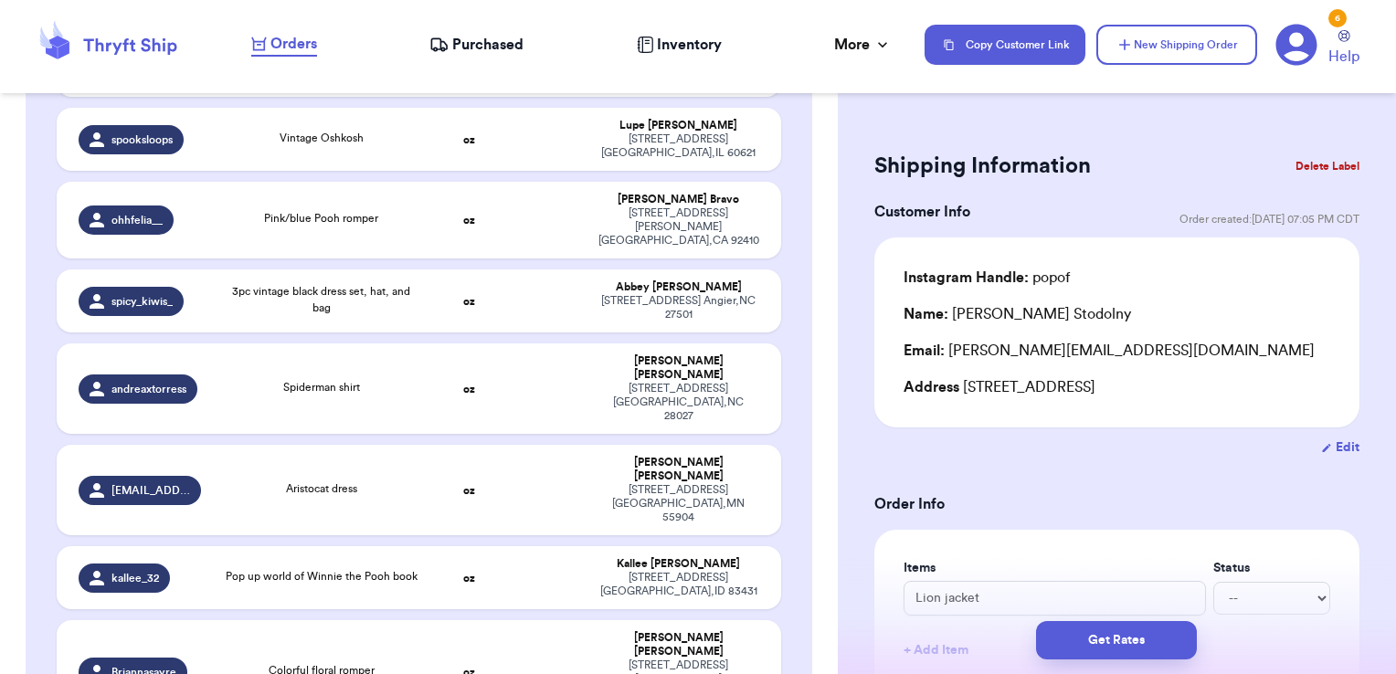
scroll to position [4934, 0]
